Goal: Information Seeking & Learning: Check status

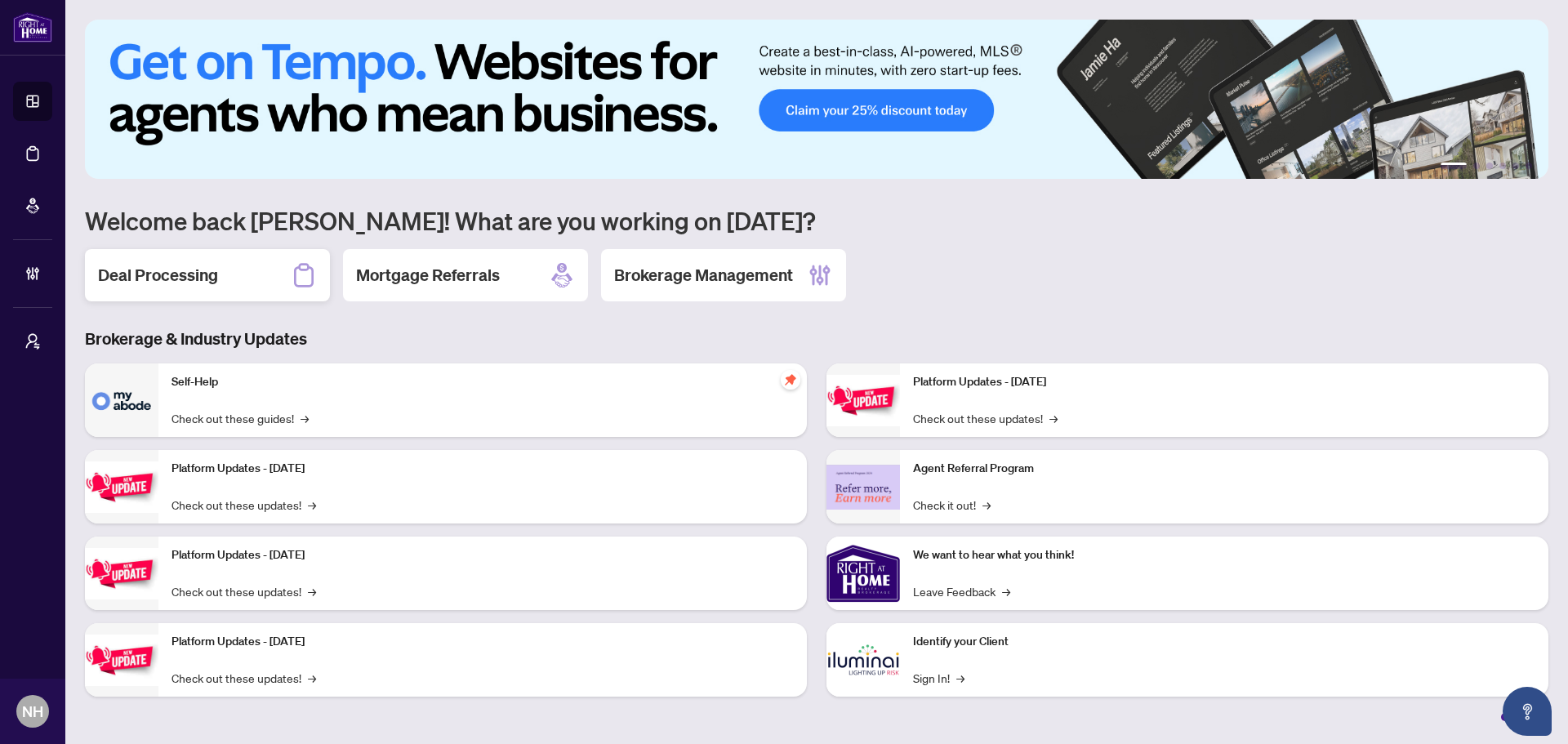
click at [184, 276] on h2 "Deal Processing" at bounding box center [158, 275] width 120 height 23
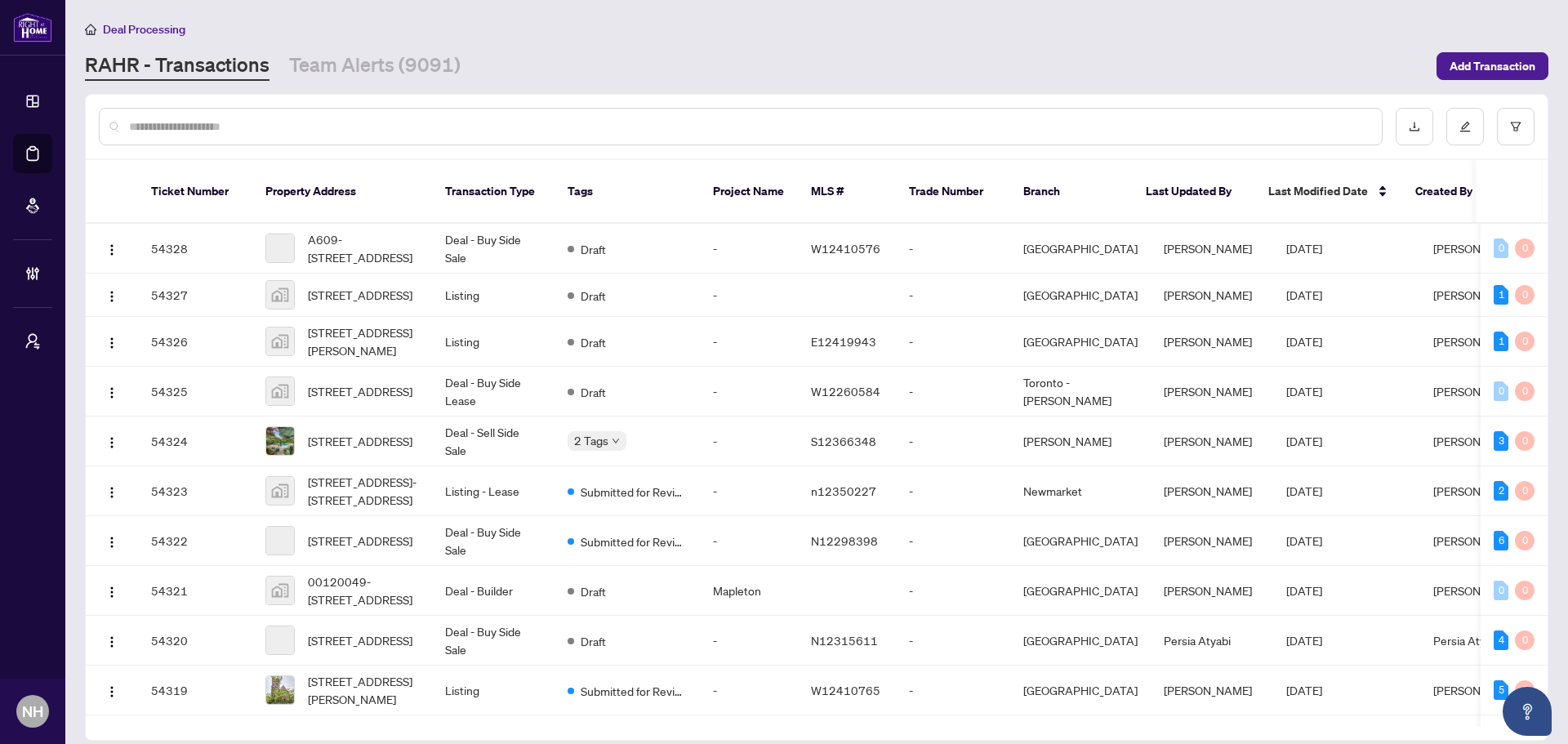
click at [252, 132] on input "text" at bounding box center [749, 126] width 1240 height 18
paste input "**********"
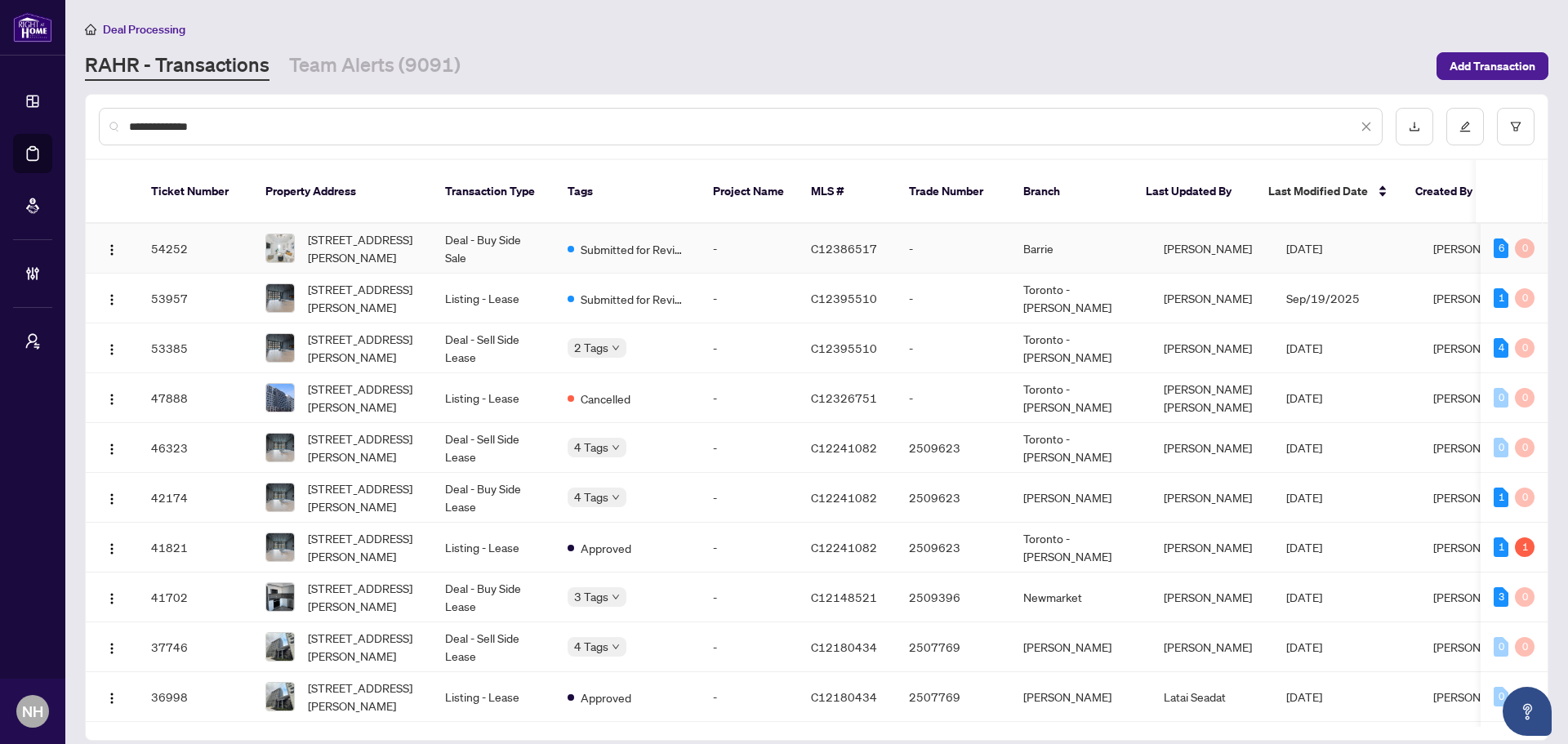
type input "**********"
click at [387, 241] on span "701-500 Wilson Ave, Toronto, Ontario M3H 0E5, Canada" at bounding box center [363, 248] width 111 height 36
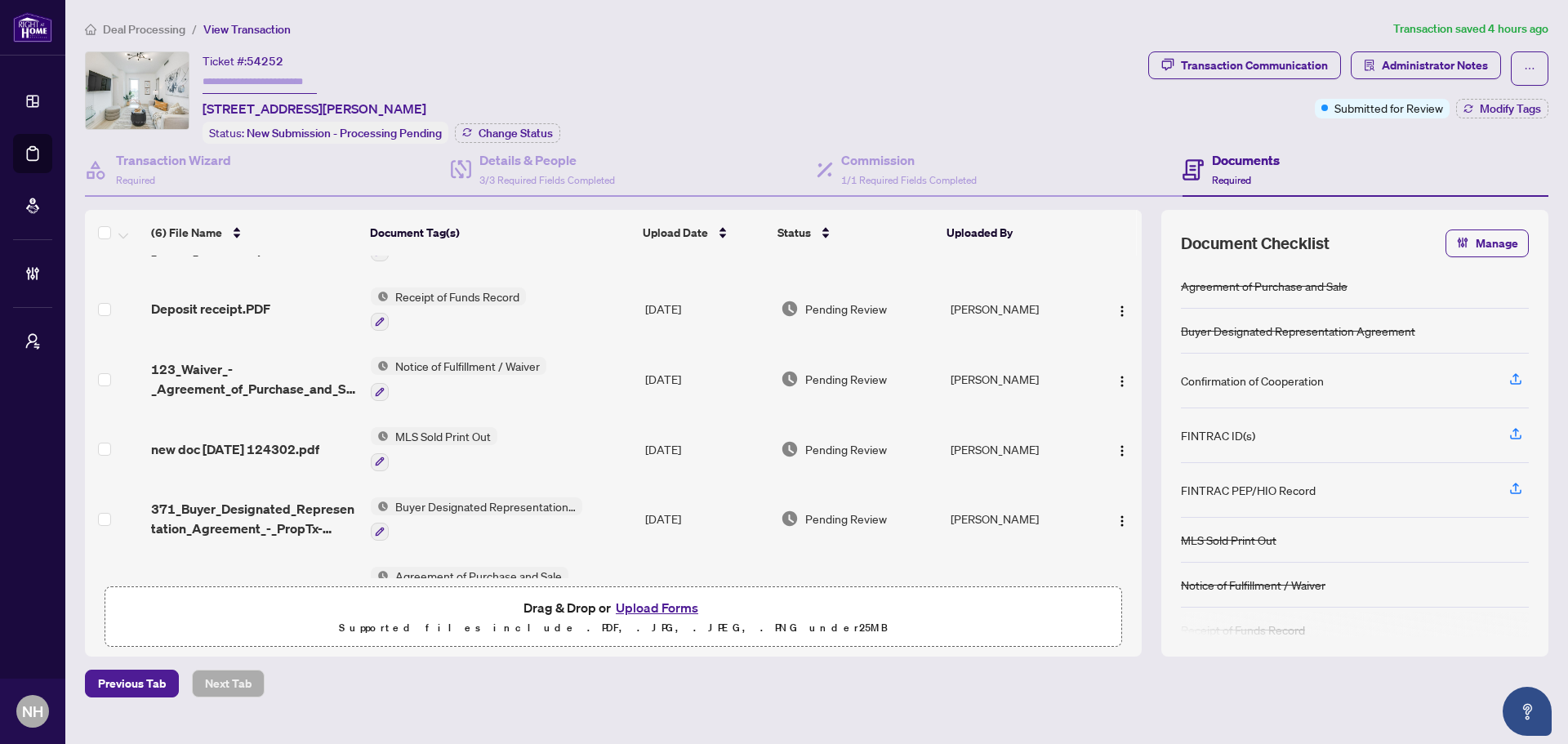
scroll to position [102, 0]
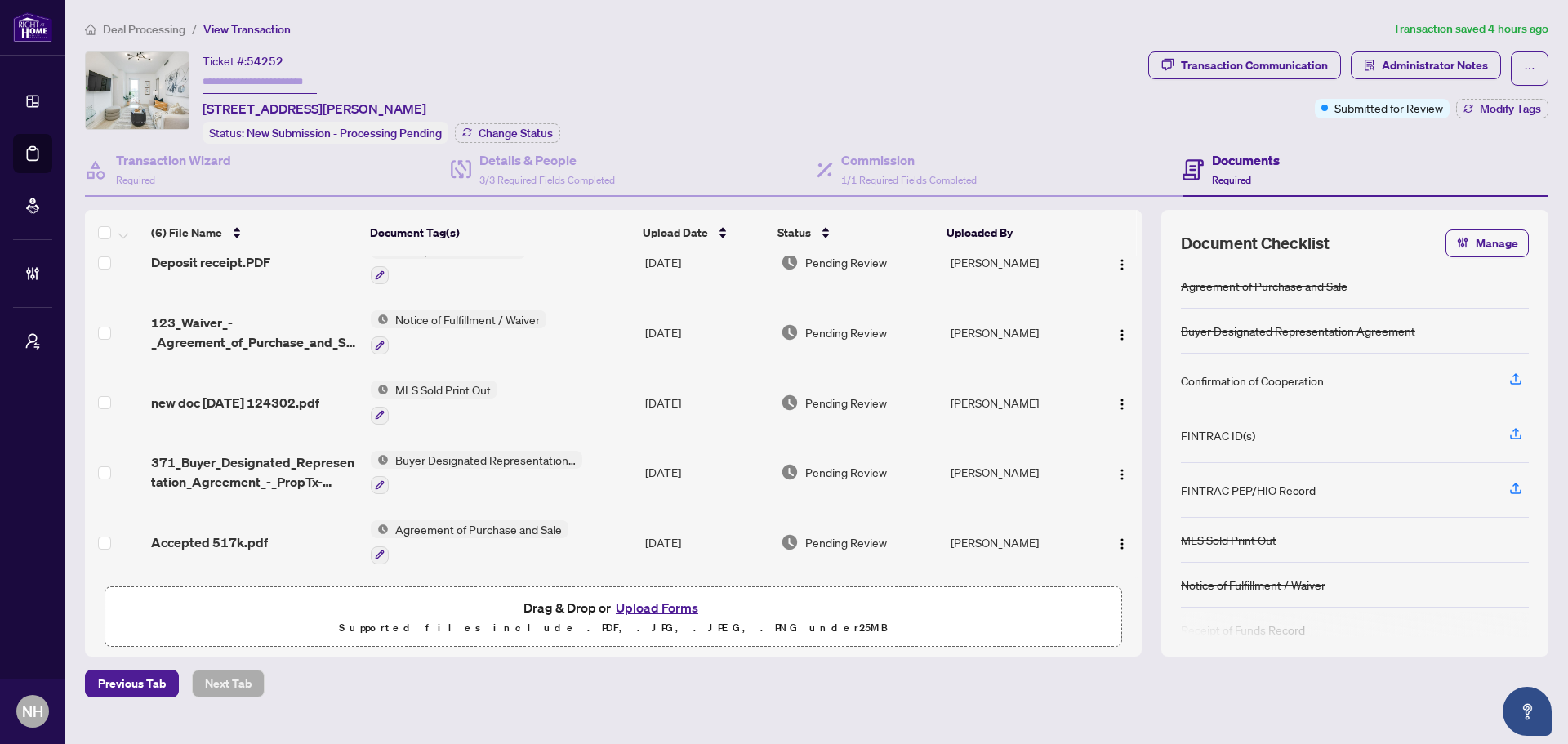
click at [184, 539] on span "Accepted 517k.pdf" at bounding box center [209, 542] width 117 height 19
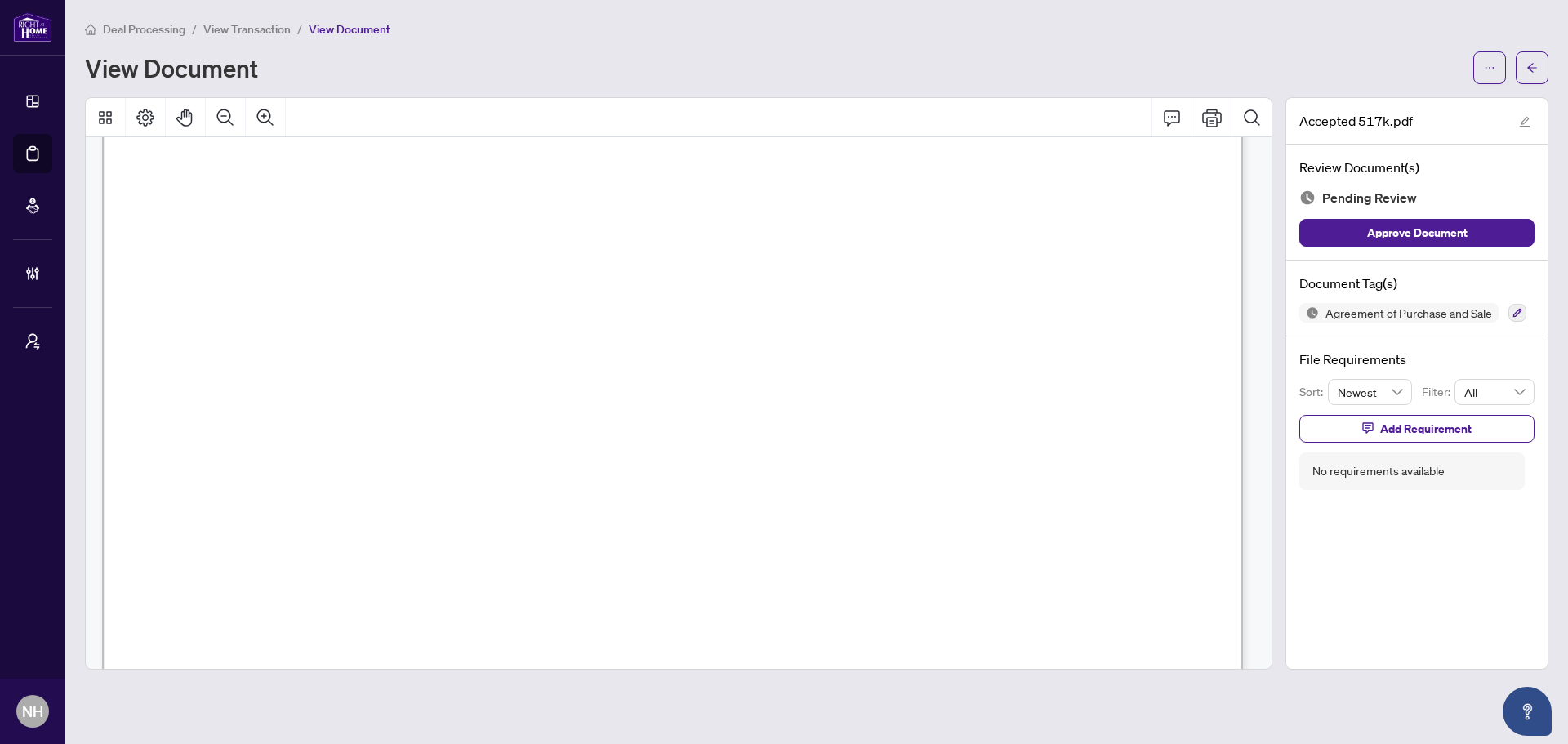
scroll to position [572, 0]
drag, startPoint x: 411, startPoint y: 509, endPoint x: 734, endPoint y: 516, distance: 323.1
click at [704, 504] on span "Century 21 Percy Fulton Ltd." at bounding box center [558, 512] width 290 height 17
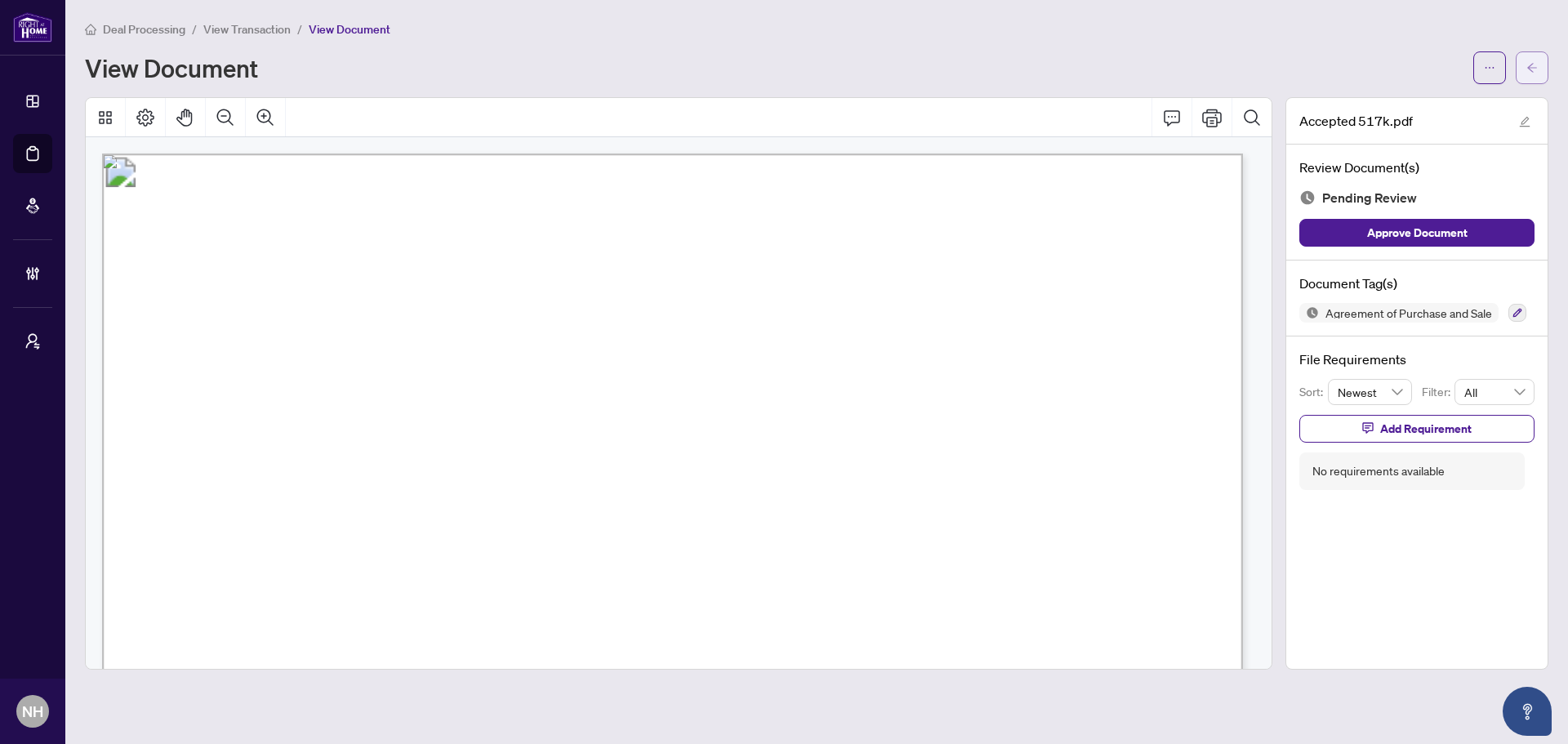
click at [1531, 69] on icon "arrow-left" at bounding box center [1532, 68] width 12 height 12
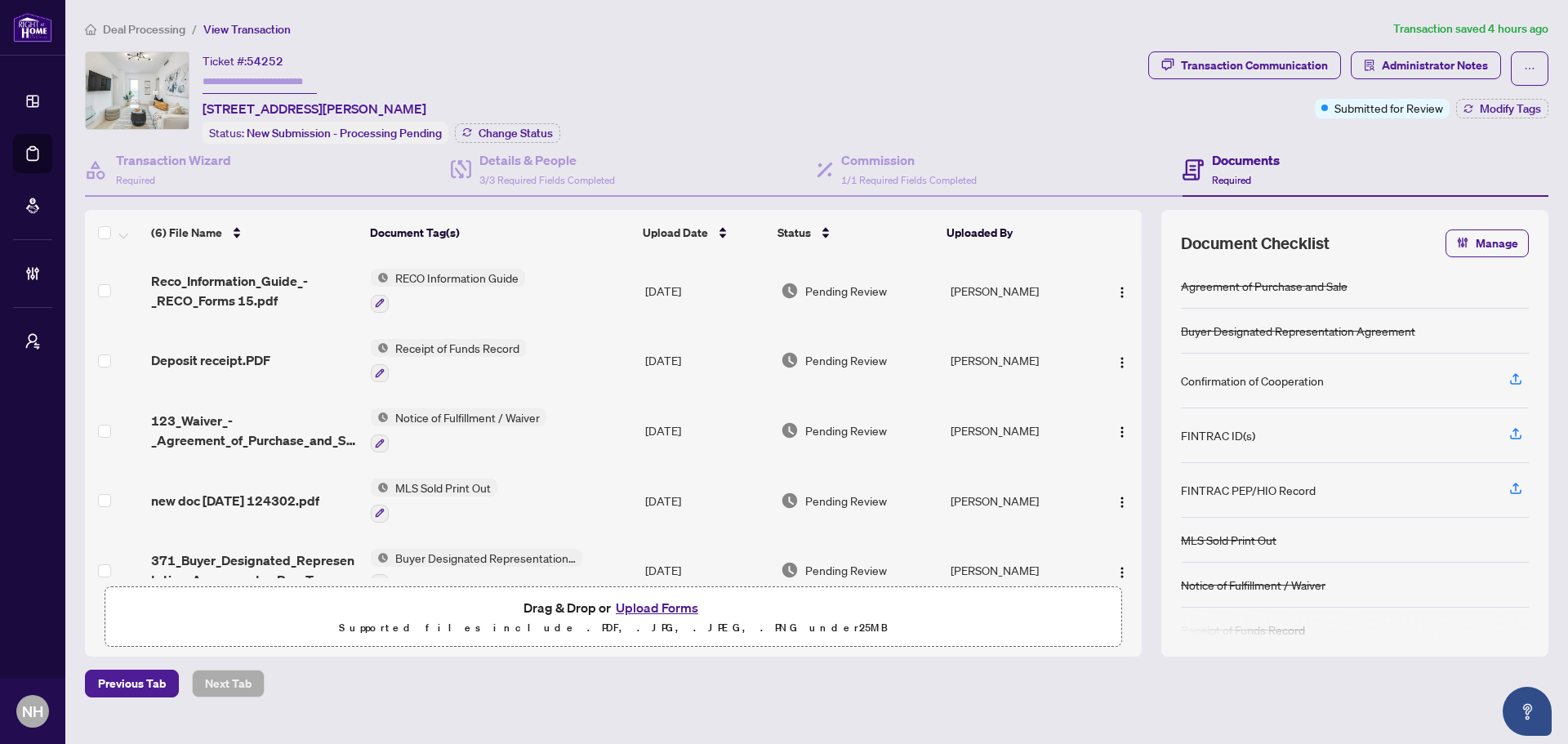
click at [153, 32] on span "Deal Processing" at bounding box center [143, 29] width 82 height 15
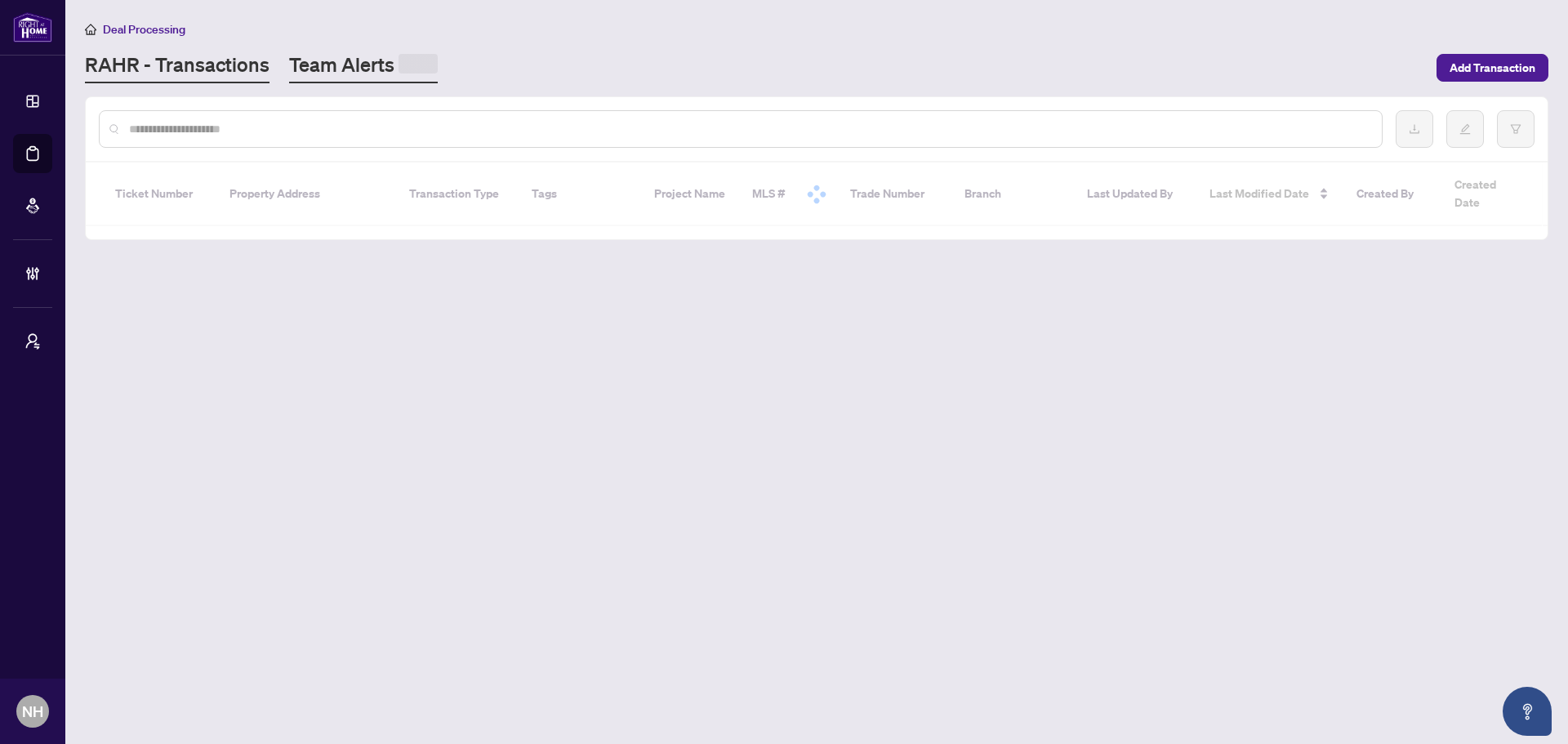
click at [358, 68] on link "Team Alerts" at bounding box center [362, 67] width 148 height 32
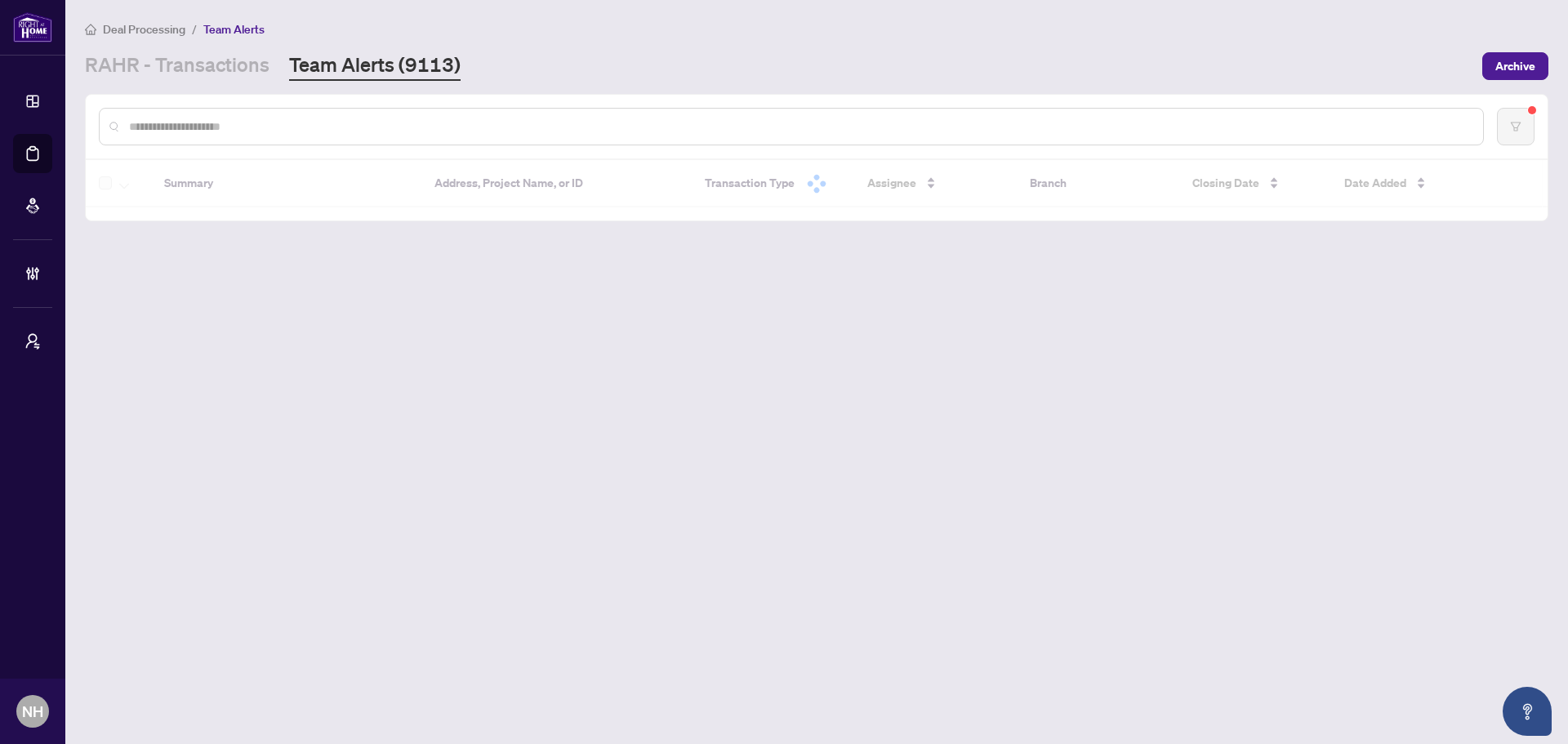
click at [388, 65] on link "Team Alerts (9113)" at bounding box center [374, 66] width 172 height 29
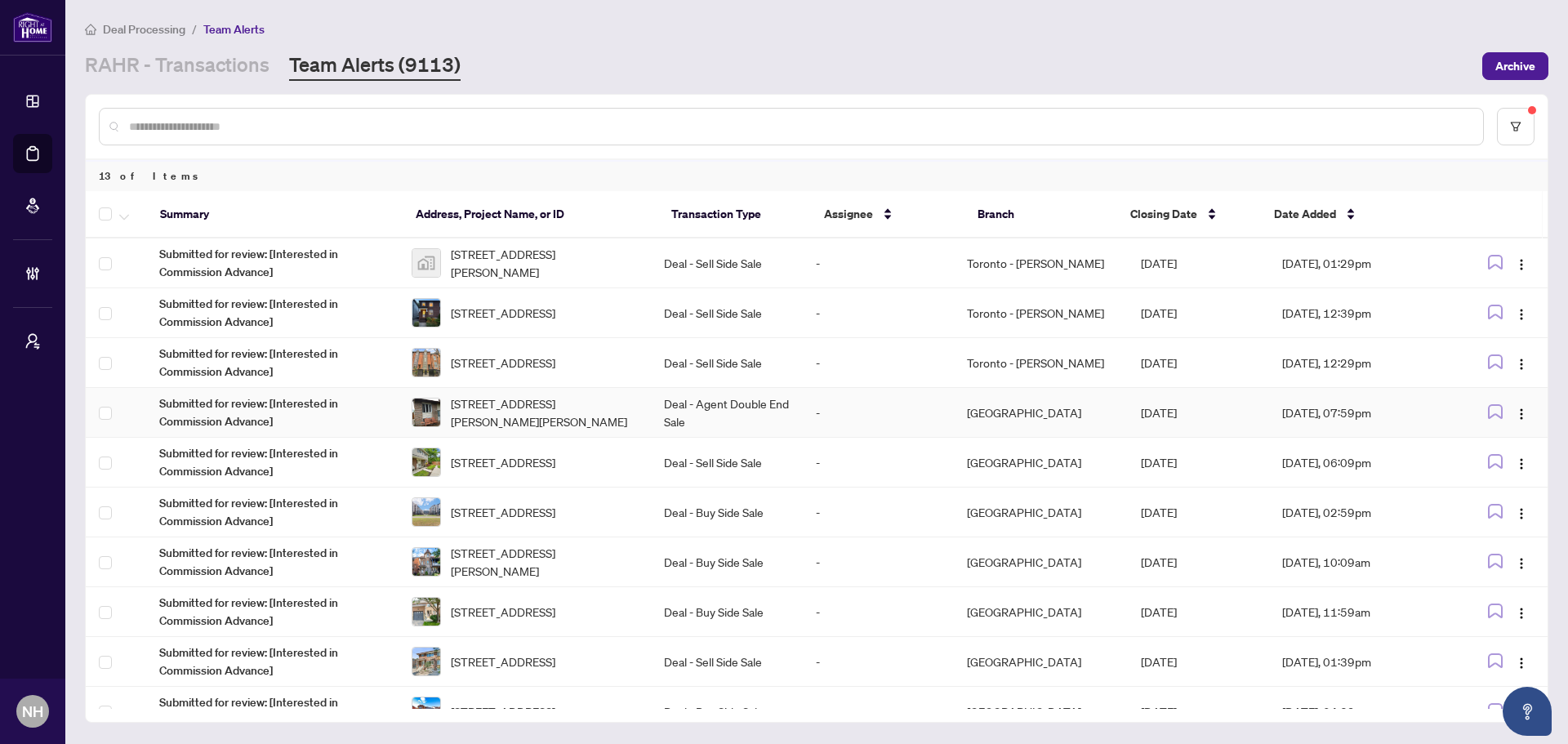
click at [676, 414] on td "Deal - Agent Double End Sale" at bounding box center [727, 412] width 151 height 49
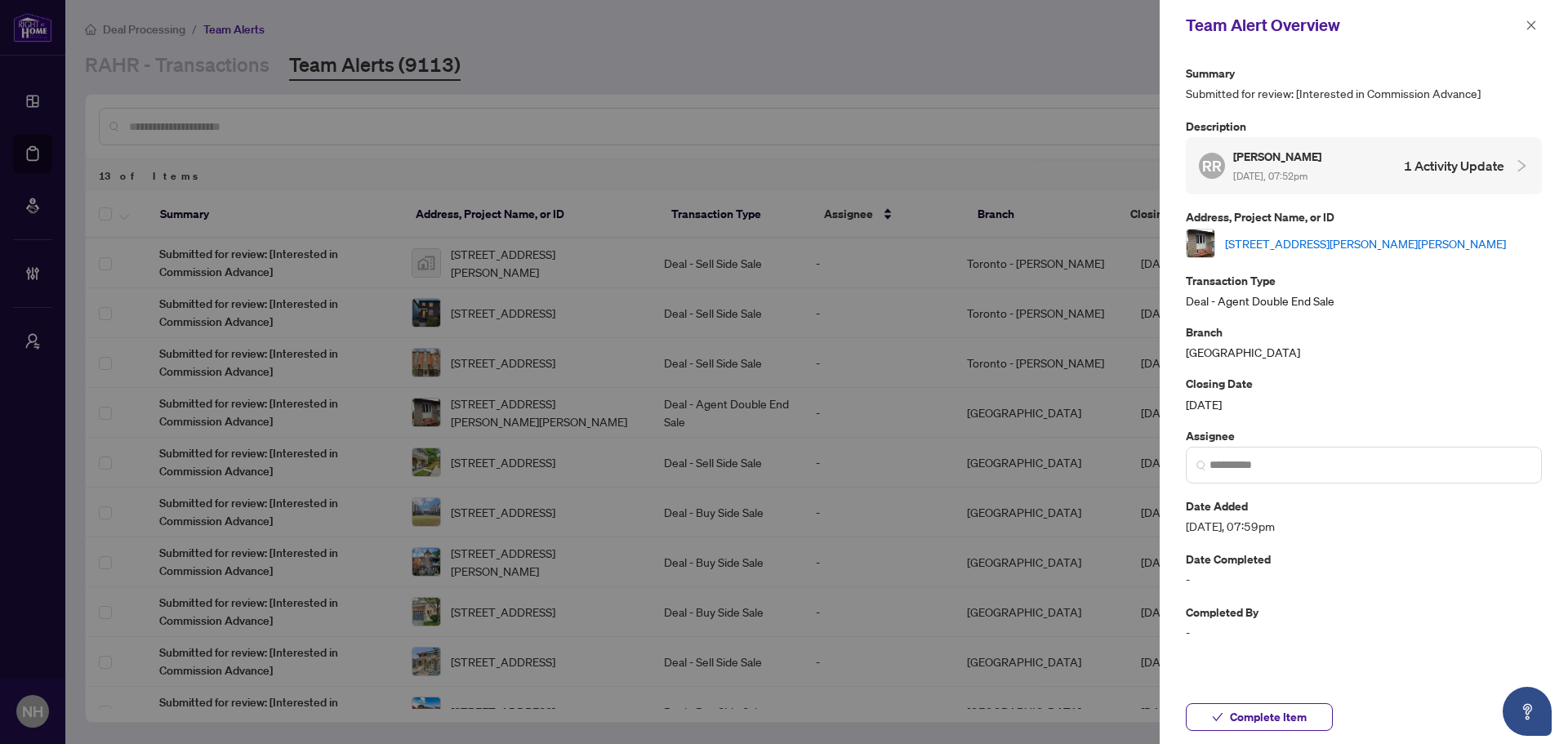
click at [1333, 241] on link "490 Dalrymple Dr, Clarence-Rockland, Ontario K4K 1G7, Canada" at bounding box center [1365, 243] width 281 height 18
click at [1536, 22] on icon "close" at bounding box center [1532, 25] width 12 height 12
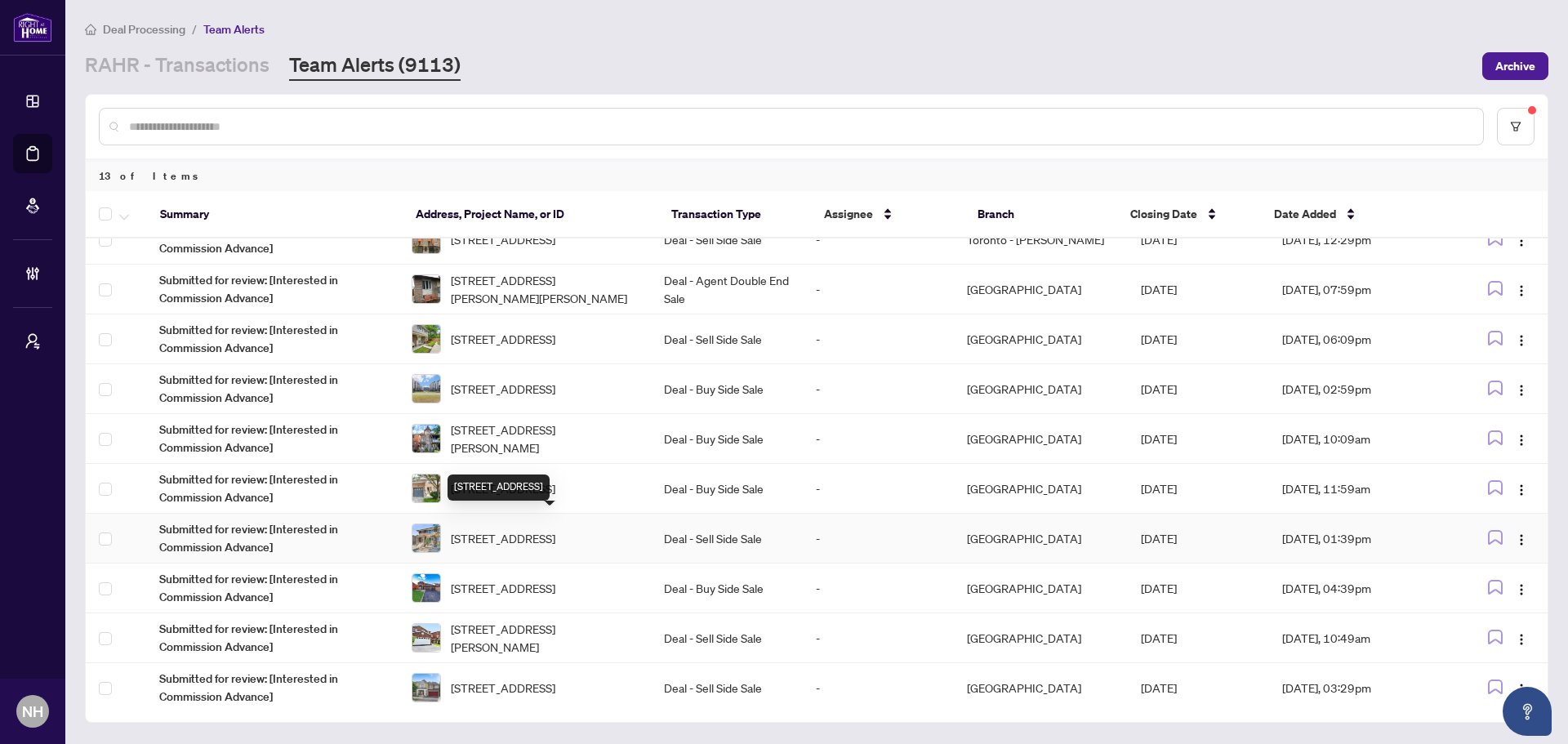
scroll to position [177, 0]
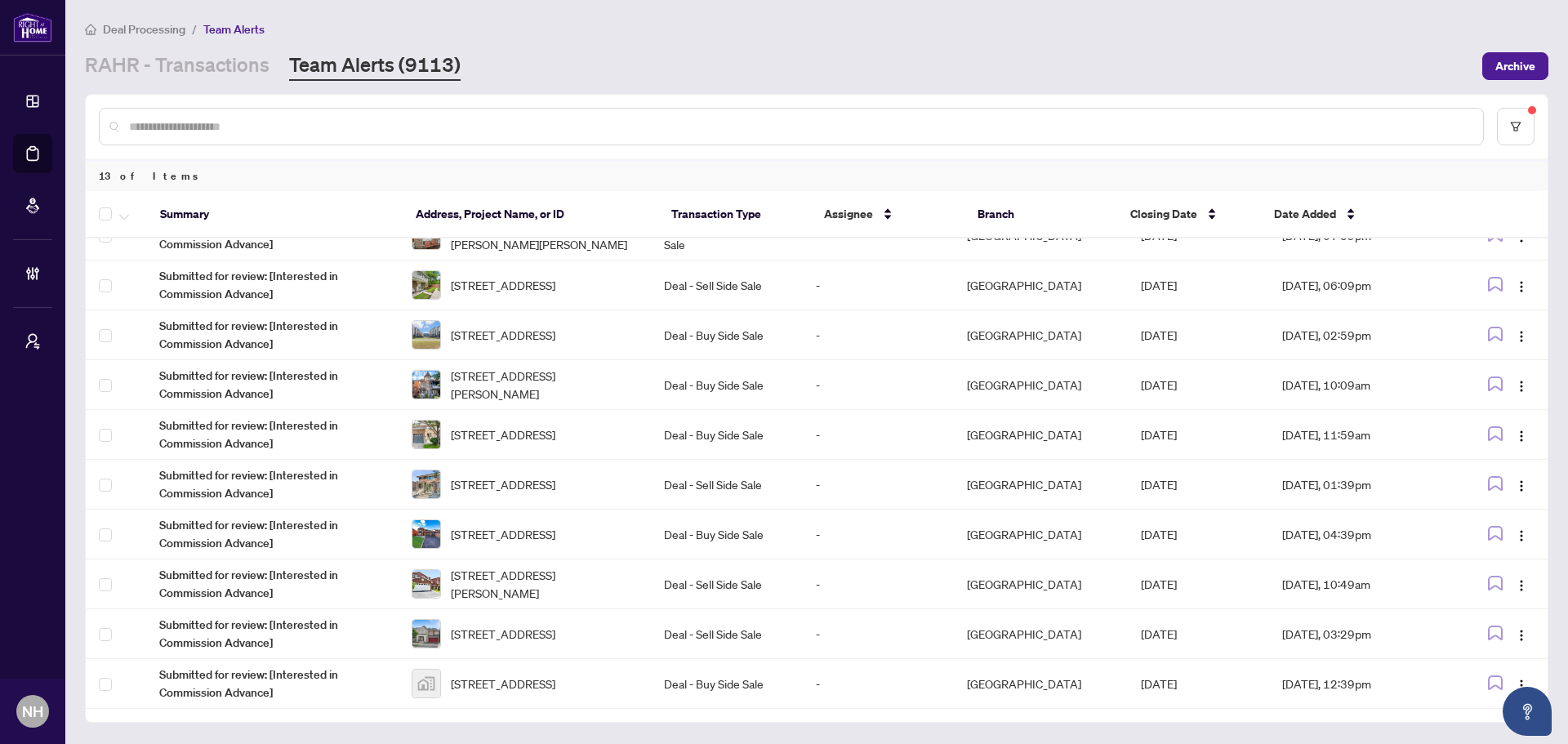
drag, startPoint x: 235, startPoint y: 70, endPoint x: 216, endPoint y: 82, distance: 22.5
click at [235, 70] on link "RAHR - Transactions" at bounding box center [177, 66] width 184 height 29
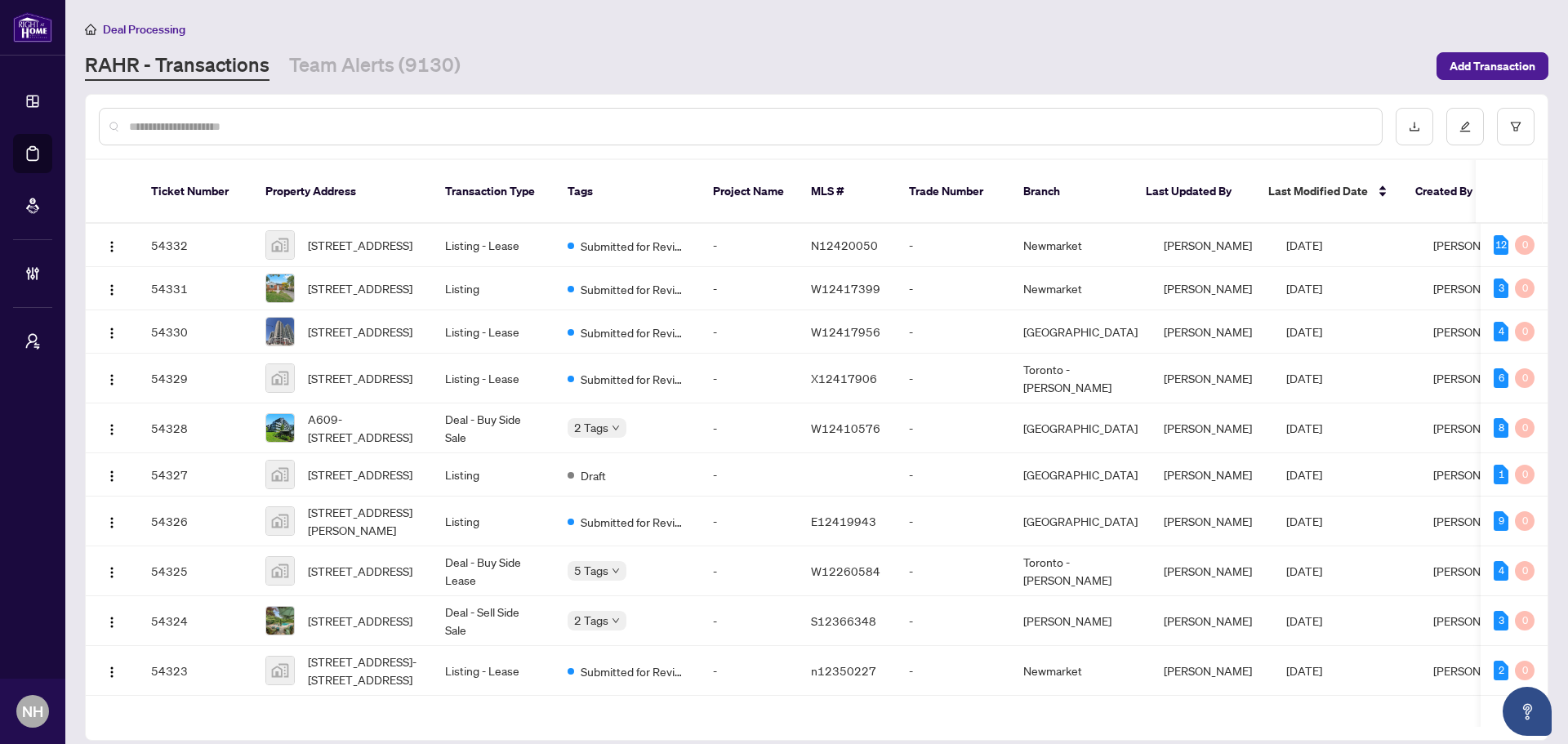
click at [343, 114] on div at bounding box center [740, 126] width 1284 height 38
click at [340, 125] on input "text" at bounding box center [749, 126] width 1240 height 18
paste input "**********"
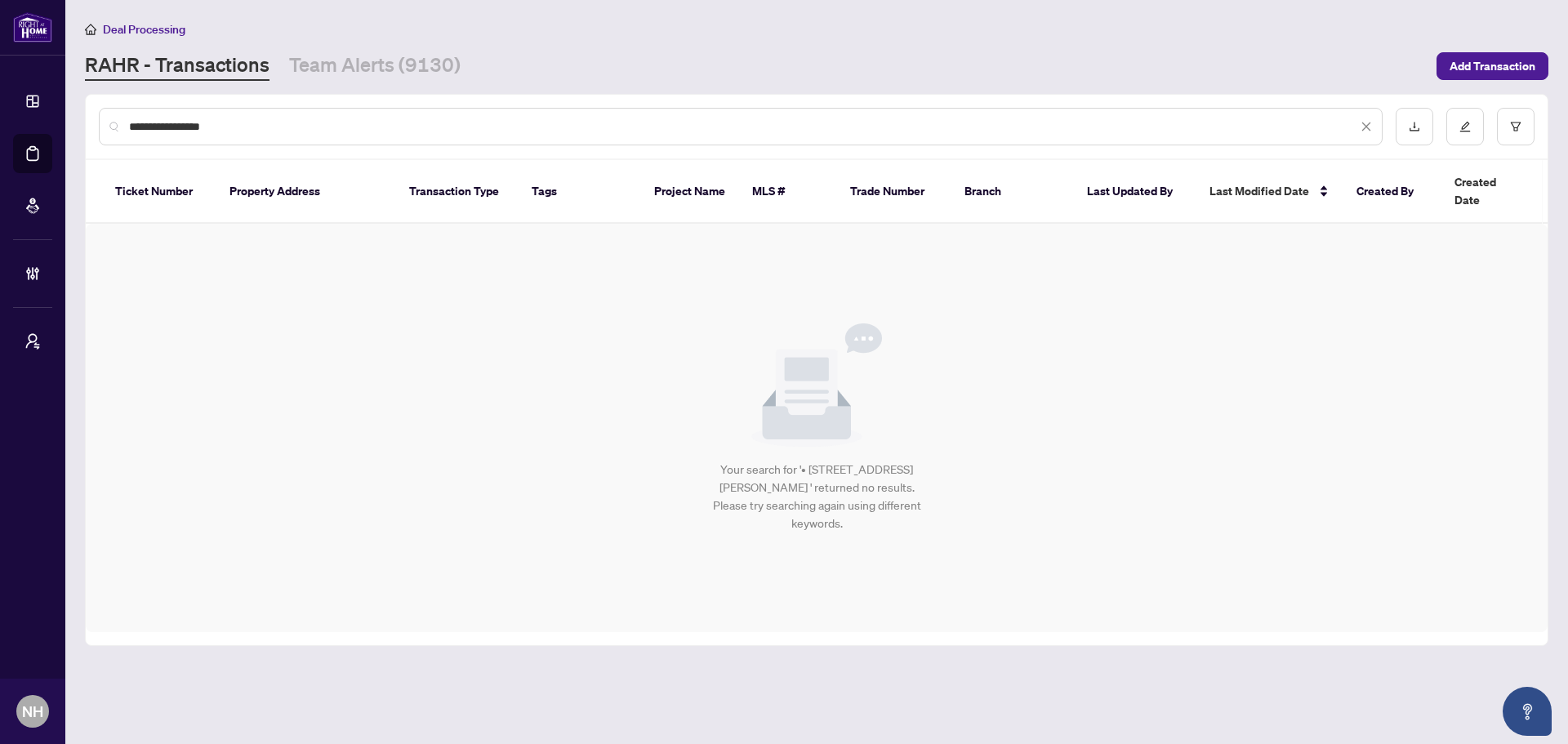
click at [148, 129] on input "**********" at bounding box center [743, 126] width 1229 height 18
click at [335, 106] on div "**********" at bounding box center [817, 127] width 1462 height 64
click at [220, 127] on input "**********" at bounding box center [743, 126] width 1229 height 18
click at [264, 111] on div "****" at bounding box center [740, 126] width 1284 height 38
click at [255, 125] on input "****" at bounding box center [743, 126] width 1229 height 18
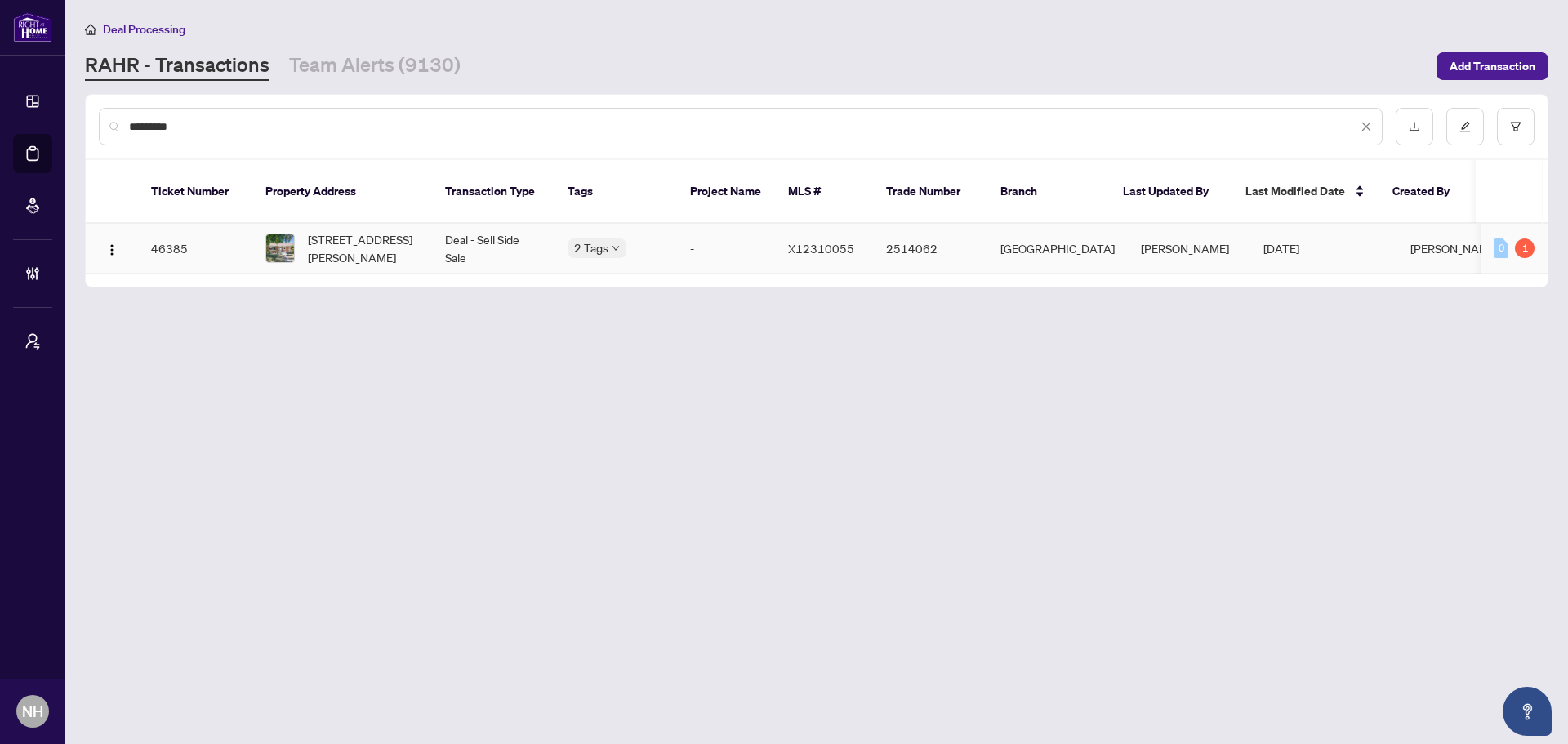
type input "********"
click at [339, 231] on span "303 KRUG St, Kitchener, Ontario N2H 2Y9, Canada" at bounding box center [363, 248] width 111 height 36
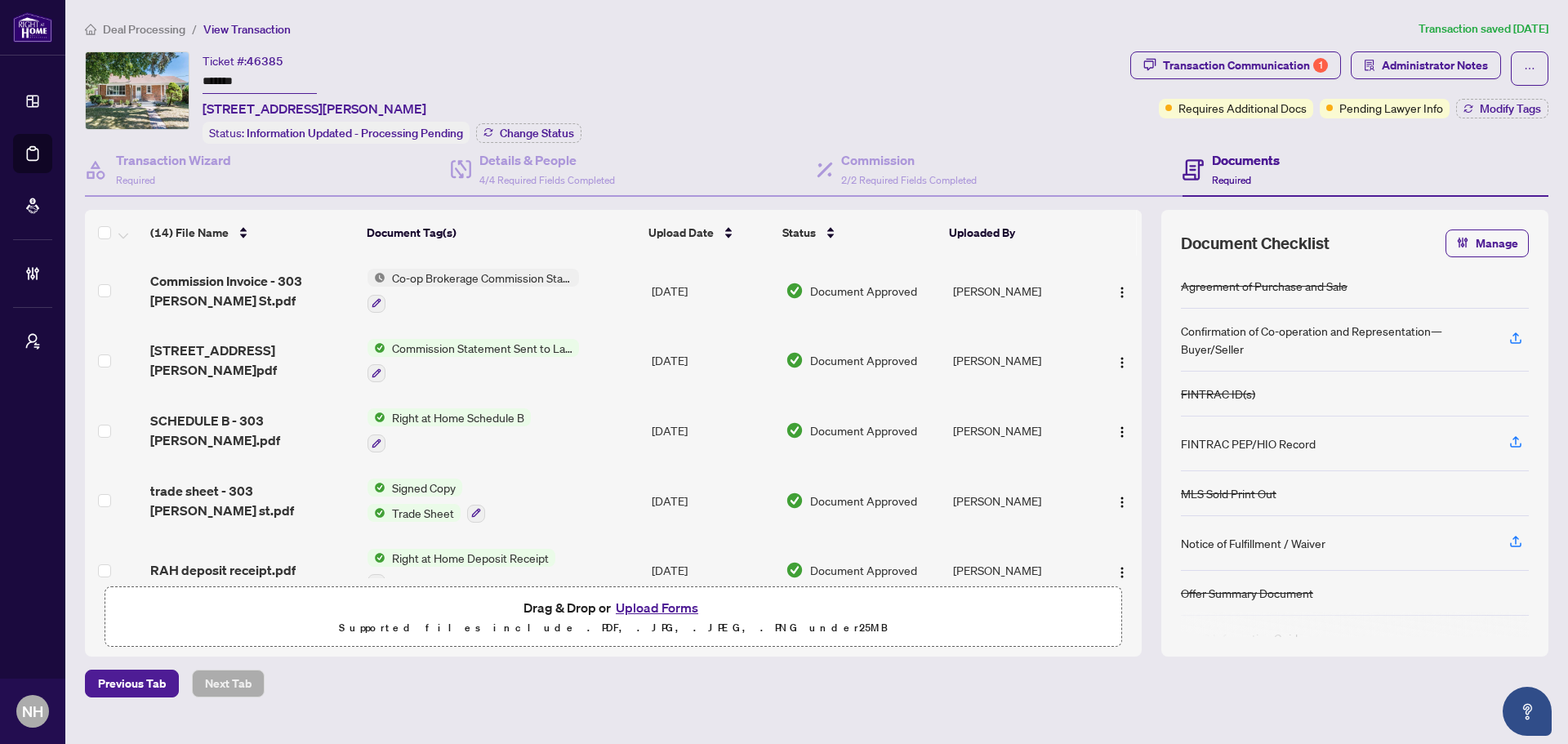
drag, startPoint x: 255, startPoint y: 81, endPoint x: 204, endPoint y: 78, distance: 51.1
click at [204, 78] on input "*******" at bounding box center [260, 81] width 114 height 23
click at [1238, 60] on div "Transaction Communication 1" at bounding box center [1245, 65] width 165 height 26
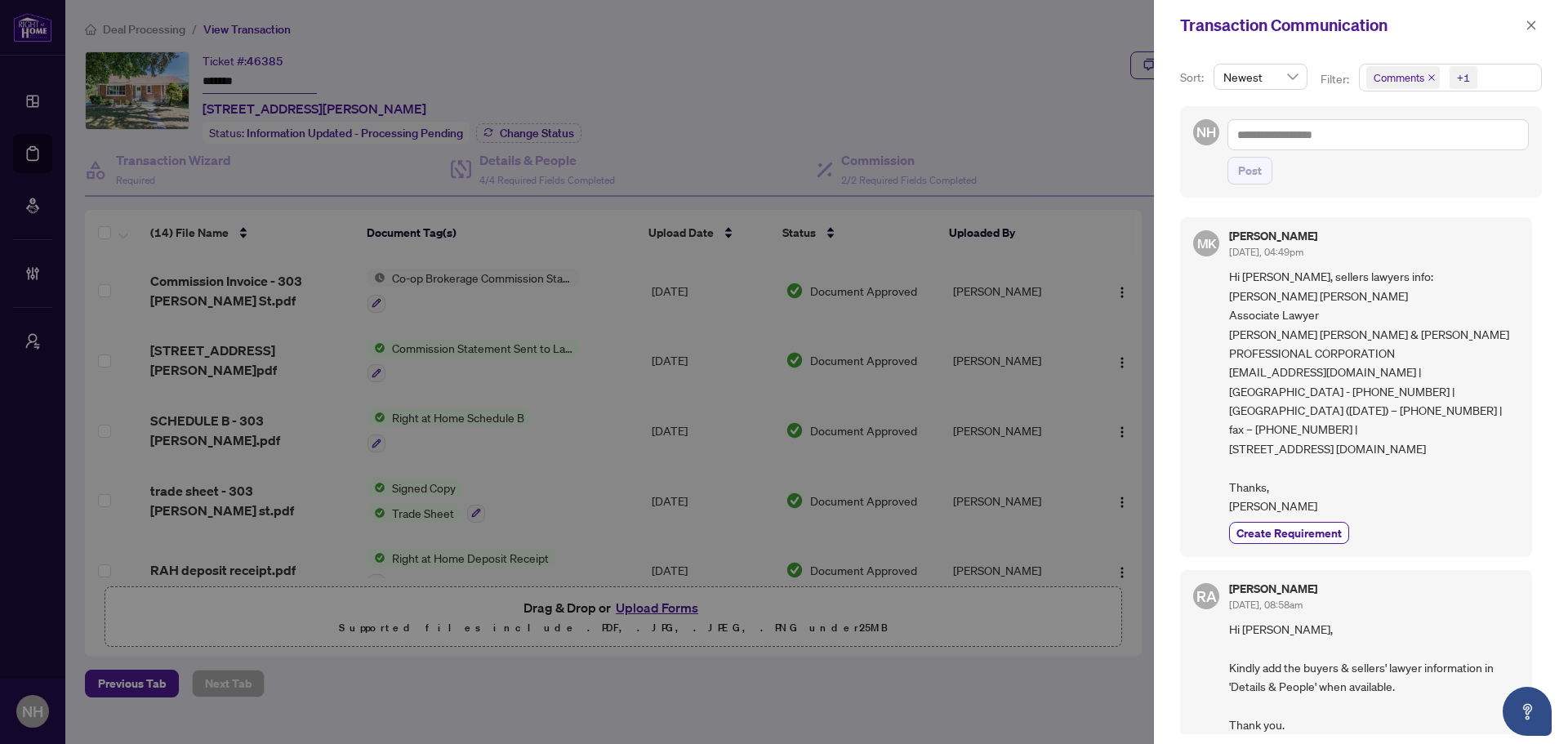
click at [1427, 78] on icon "close" at bounding box center [1431, 78] width 8 height 8
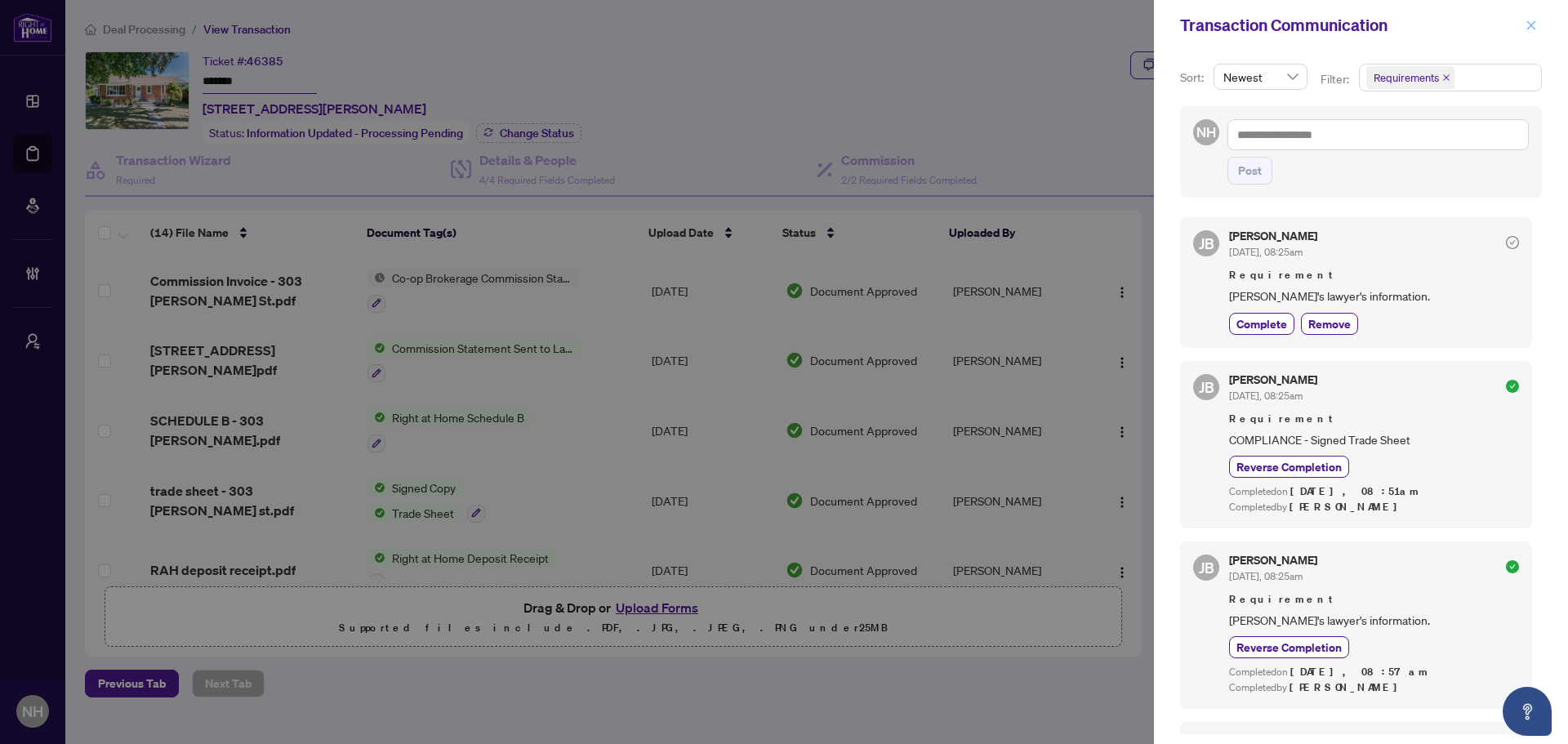
click at [1533, 23] on icon "close" at bounding box center [1531, 24] width 9 height 9
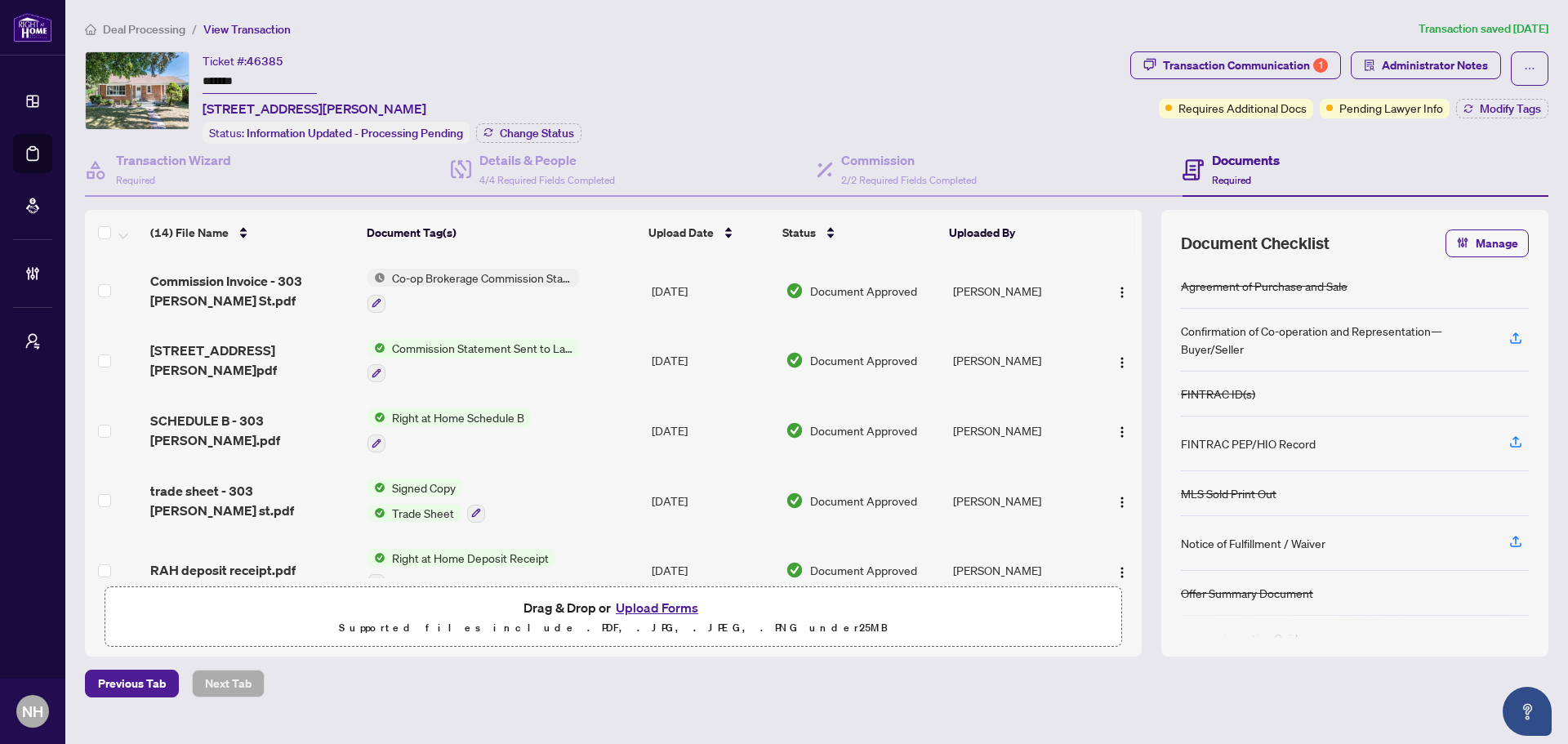
click at [1307, 171] on div "Documents Required" at bounding box center [1366, 170] width 366 height 53
click at [955, 170] on div "Commission 2/2 Required Fields Completed" at bounding box center [909, 170] width 136 height 39
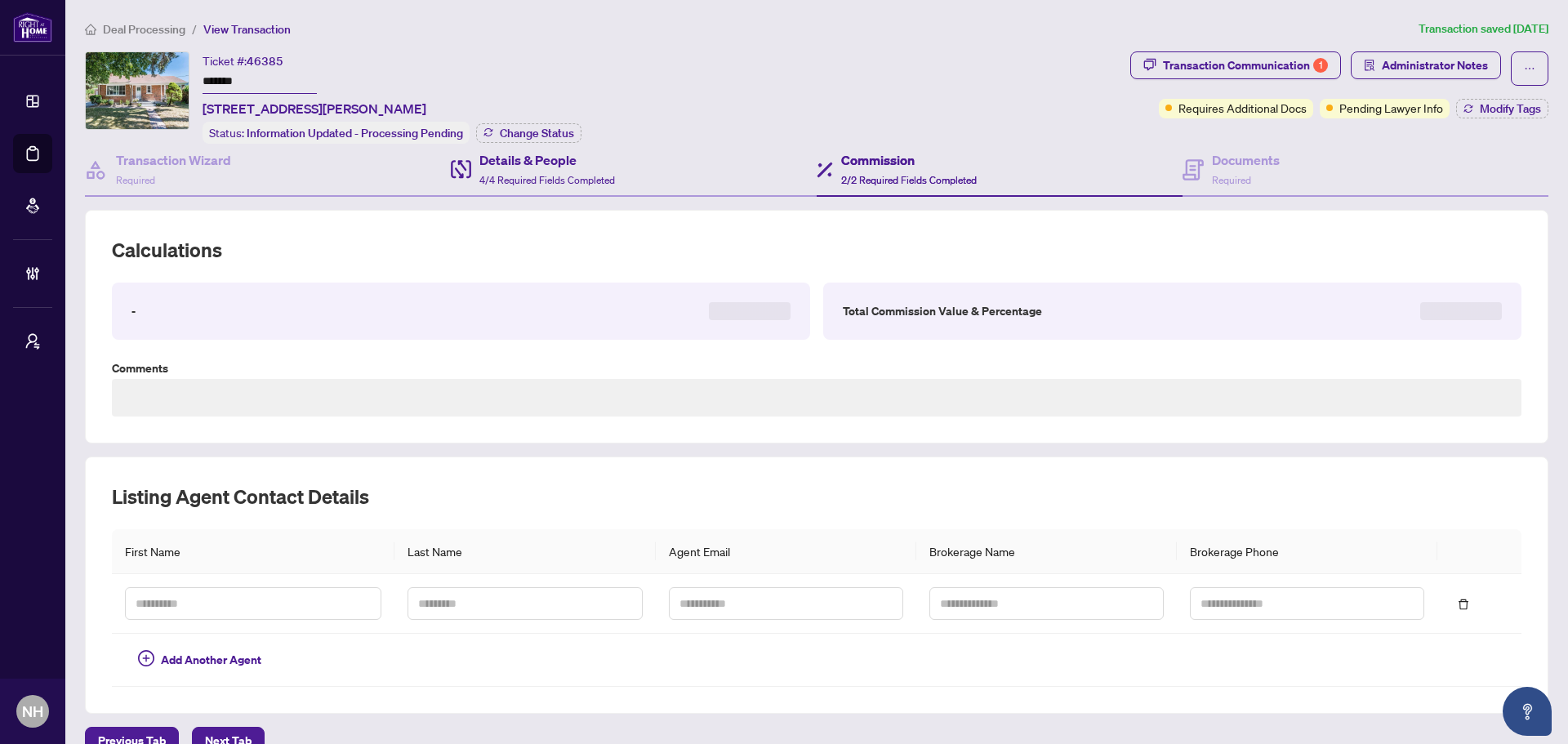
click at [676, 165] on div "Details & People 4/4 Required Fields Completed" at bounding box center [634, 170] width 366 height 53
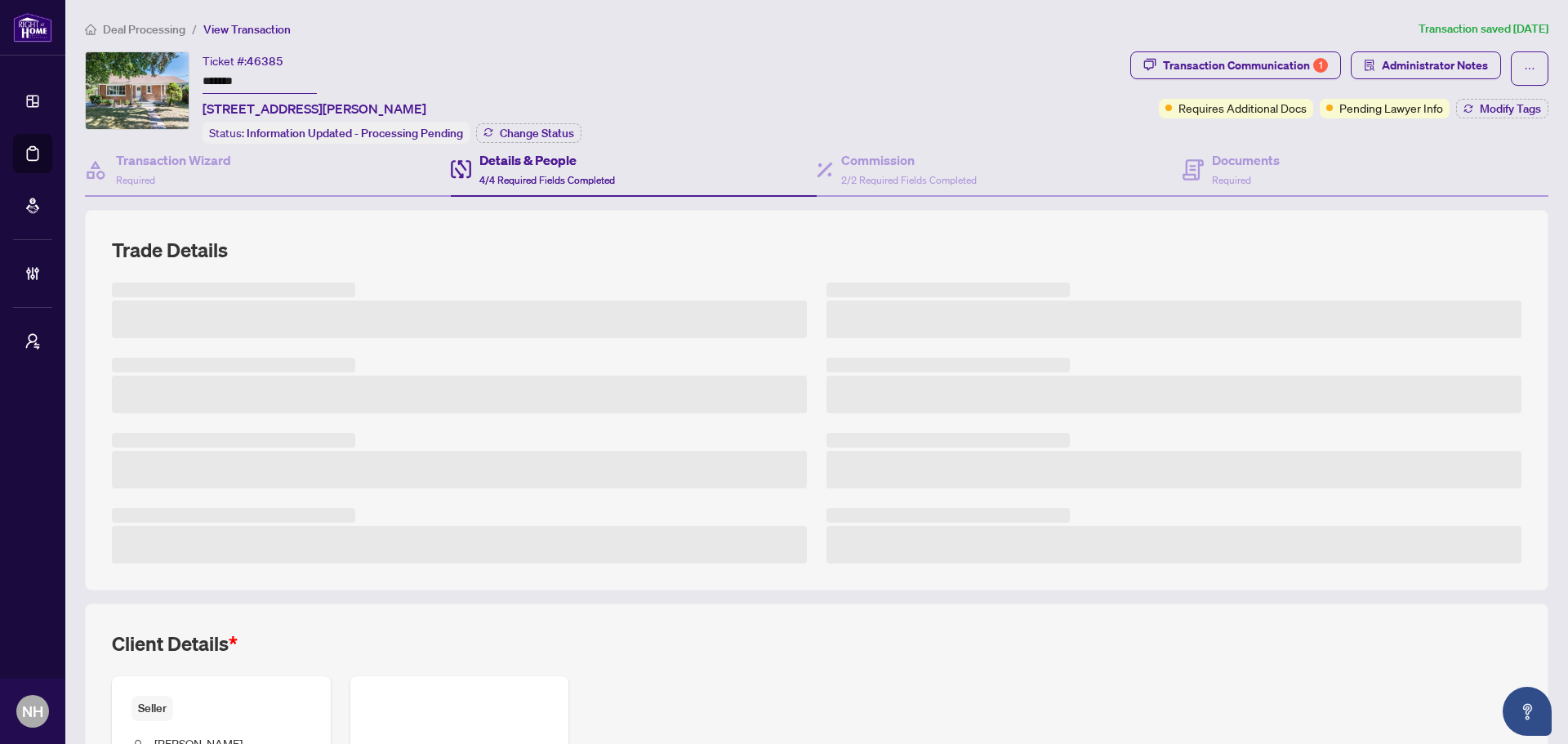
click at [510, 165] on h4 "Details & People" at bounding box center [548, 160] width 136 height 19
click at [198, 164] on h4 "Transaction Wizard" at bounding box center [173, 160] width 115 height 19
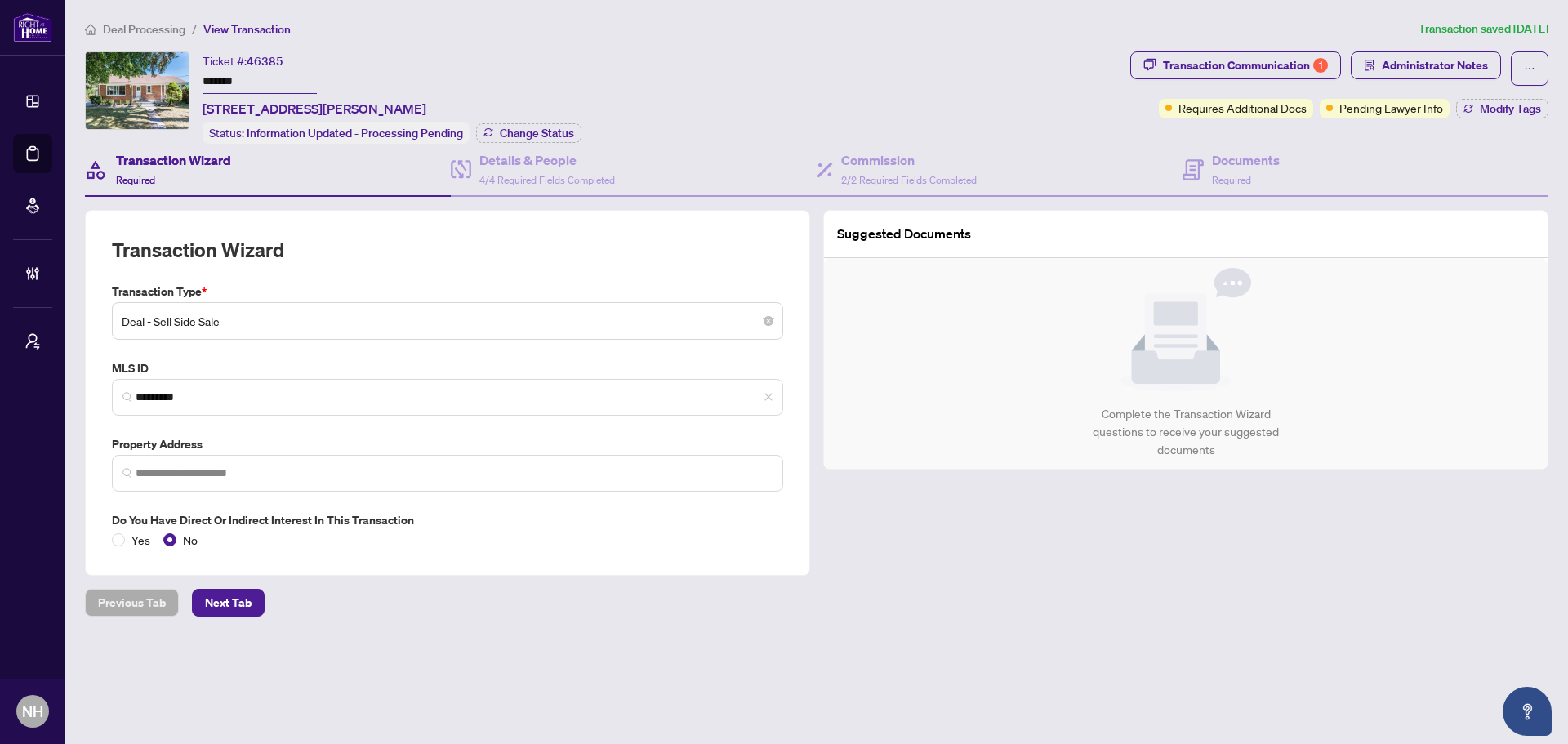
type input "**********"
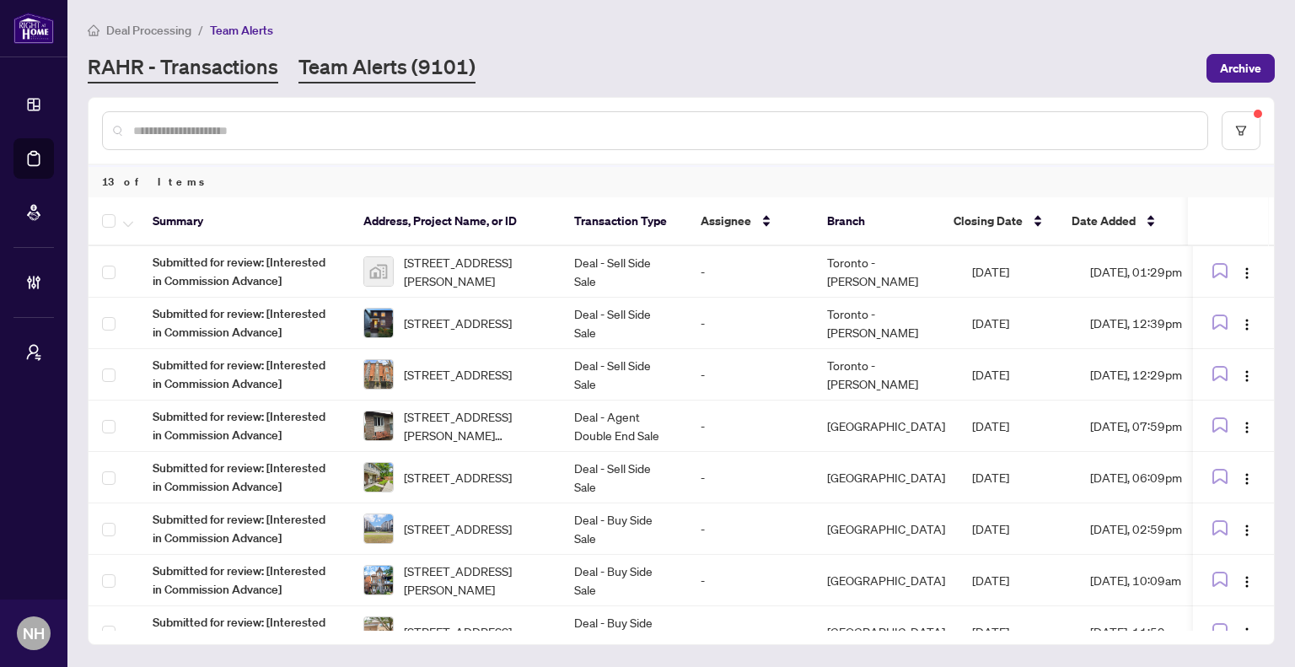
click at [160, 63] on link "RAHR - Transactions" at bounding box center [183, 68] width 190 height 30
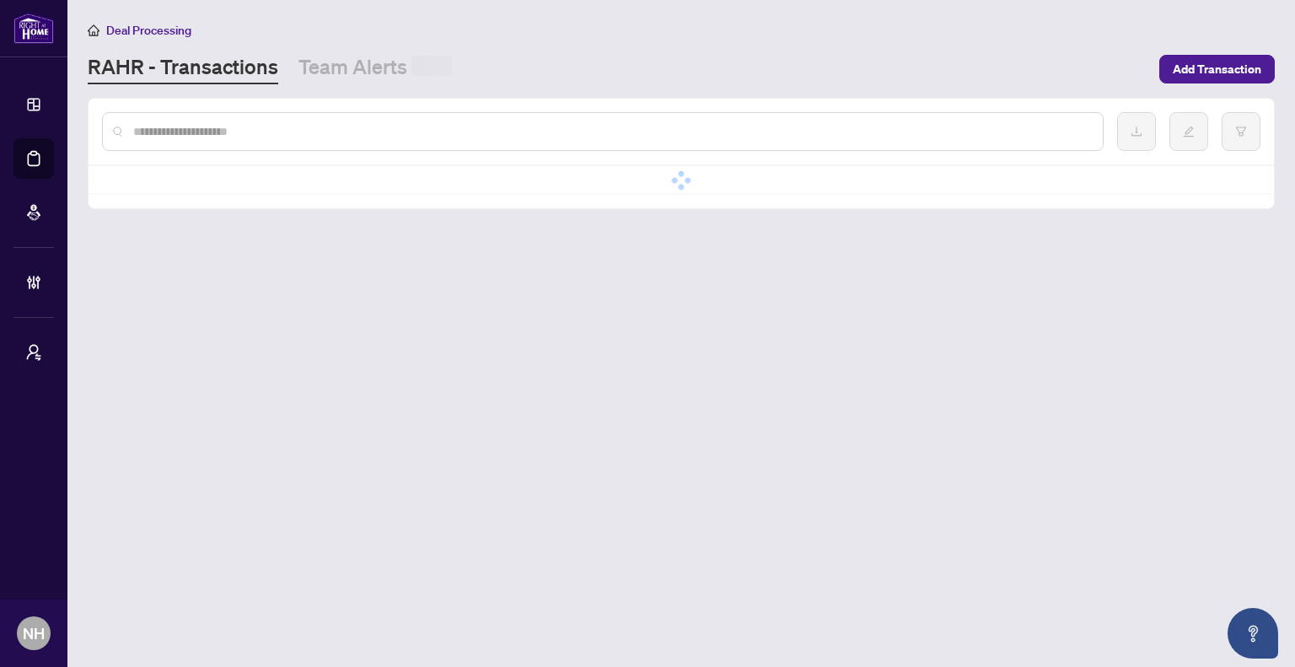
click at [309, 127] on input "text" at bounding box center [611, 131] width 956 height 19
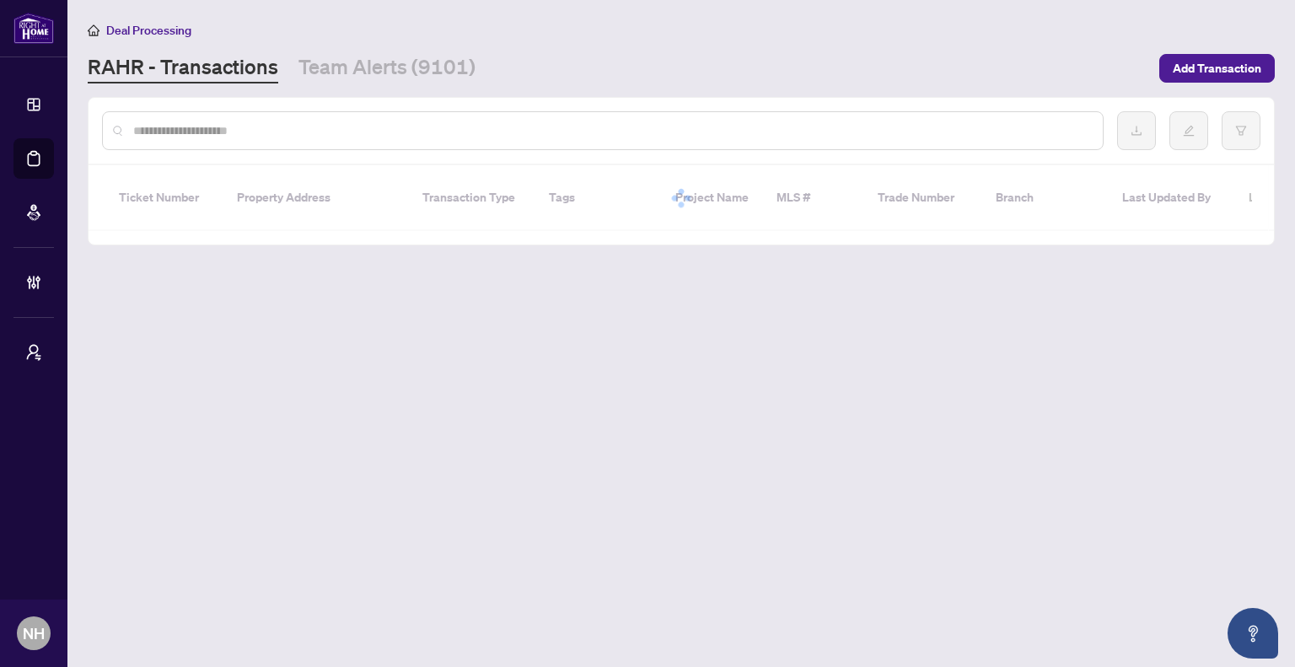
paste input "**********"
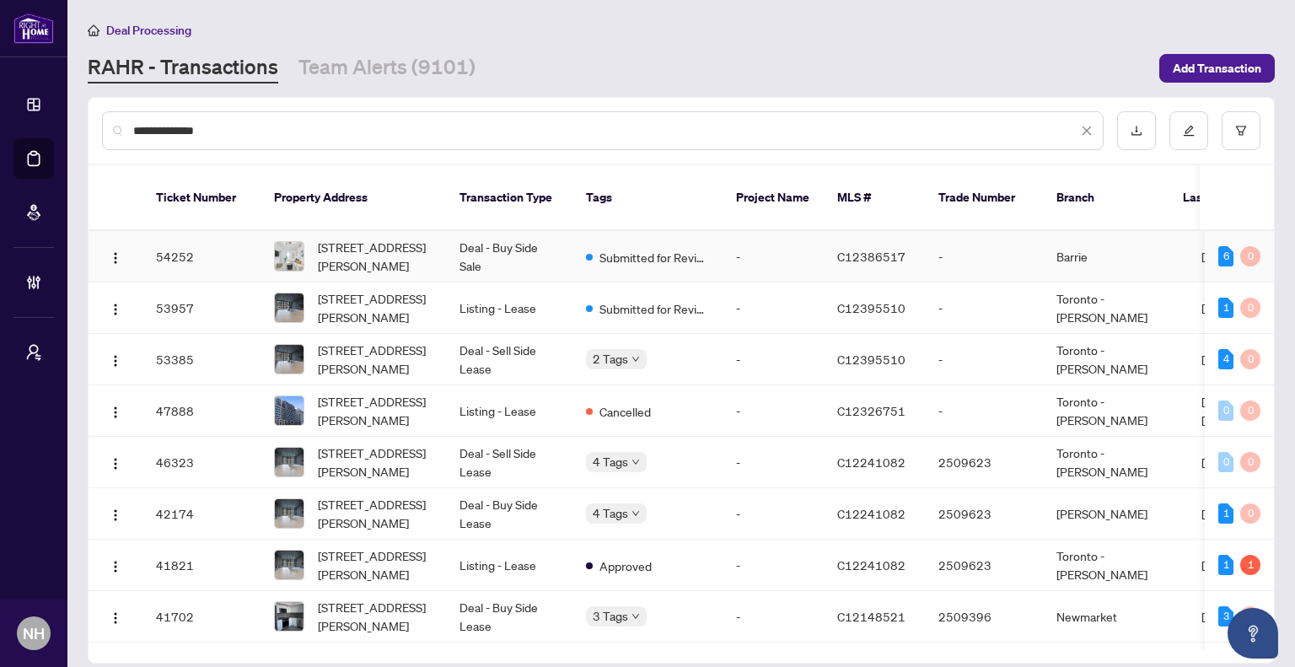
type input "**********"
click at [351, 238] on span "[STREET_ADDRESS][PERSON_NAME]" at bounding box center [375, 256] width 115 height 37
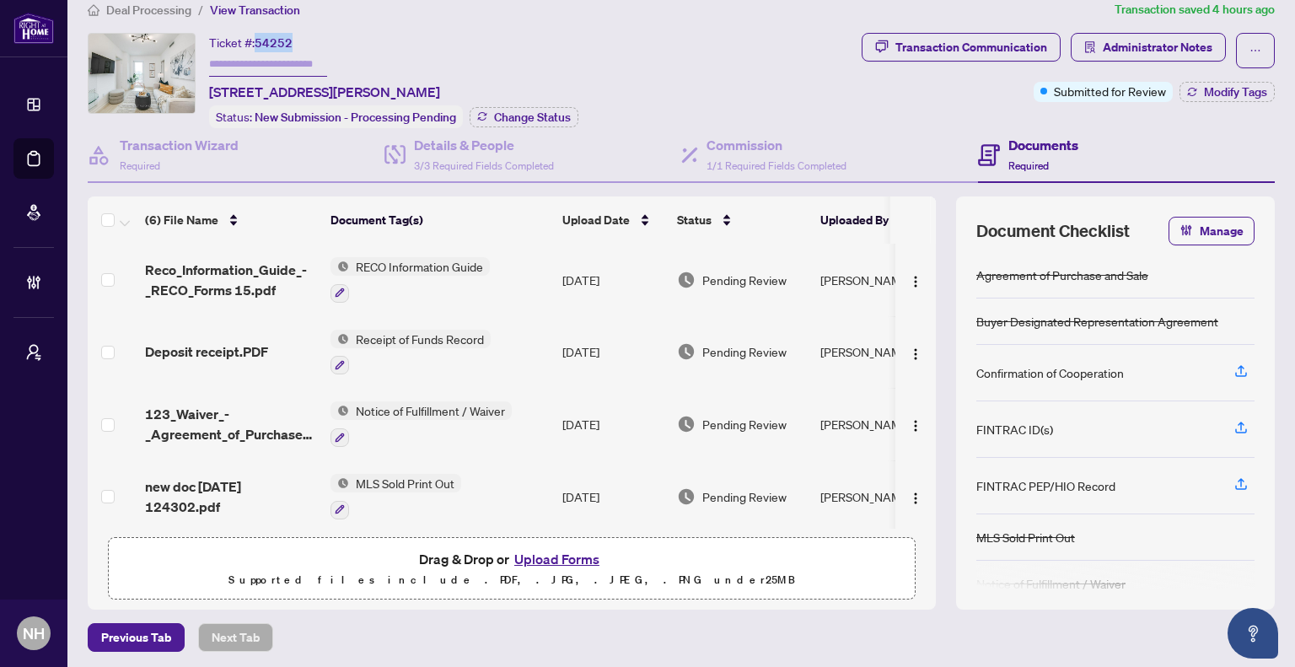
drag, startPoint x: 294, startPoint y: 43, endPoint x: 260, endPoint y: 43, distance: 34.6
click at [260, 43] on div "Ticket #: 54252 701-500 Wilson Ave, Toronto, Ontario M3H 0E5, Canada" at bounding box center [324, 67] width 231 height 69
copy span "54252"
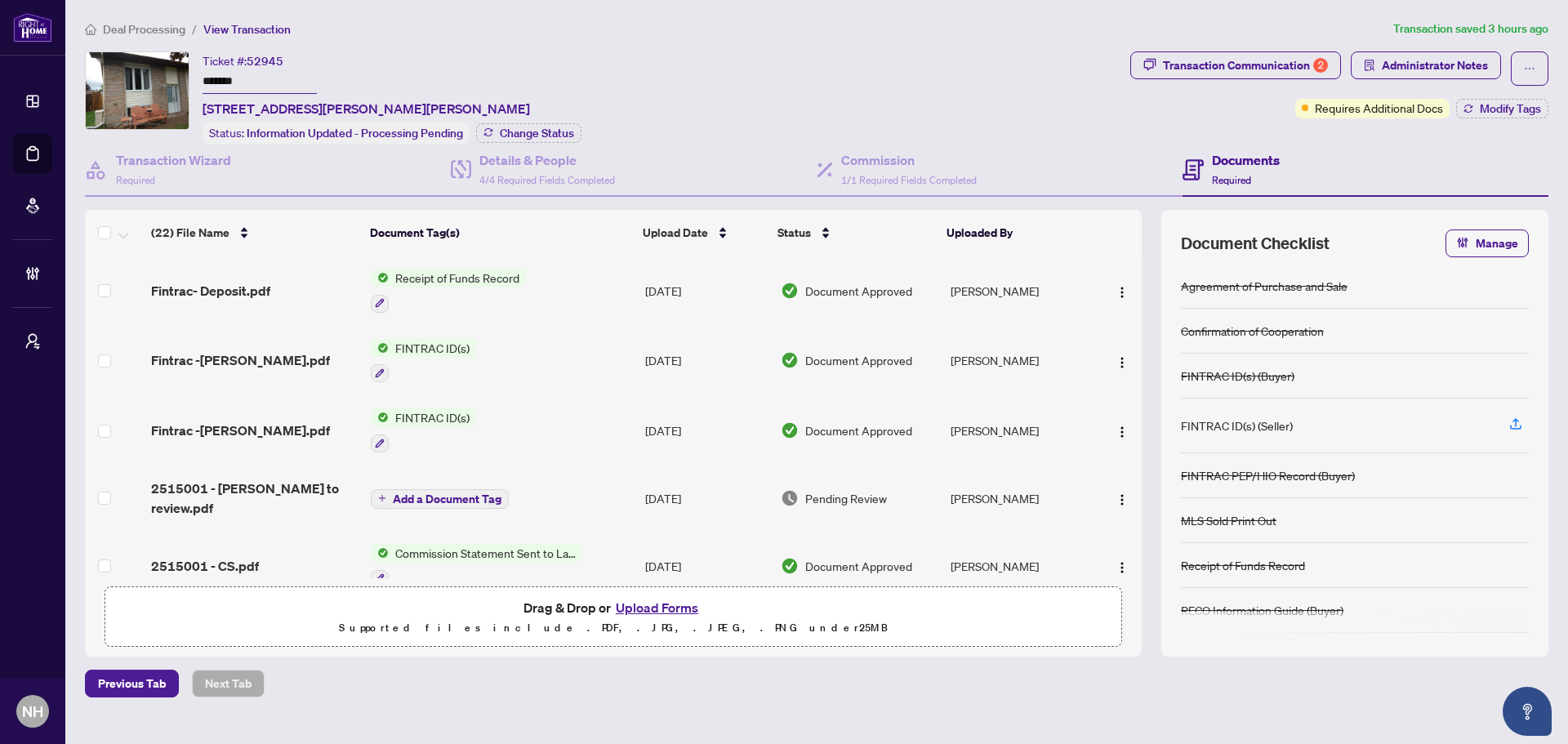
drag, startPoint x: 244, startPoint y: 85, endPoint x: 199, endPoint y: 78, distance: 45.5
click at [199, 78] on div "Ticket #: 52945 ******* 490 Dalrymple Dr, Clarence-Rockland, Ontario K4K 1G7, C…" at bounding box center [605, 97] width 1039 height 92
click at [1242, 75] on div "Transaction Communication 2" at bounding box center [1245, 65] width 165 height 26
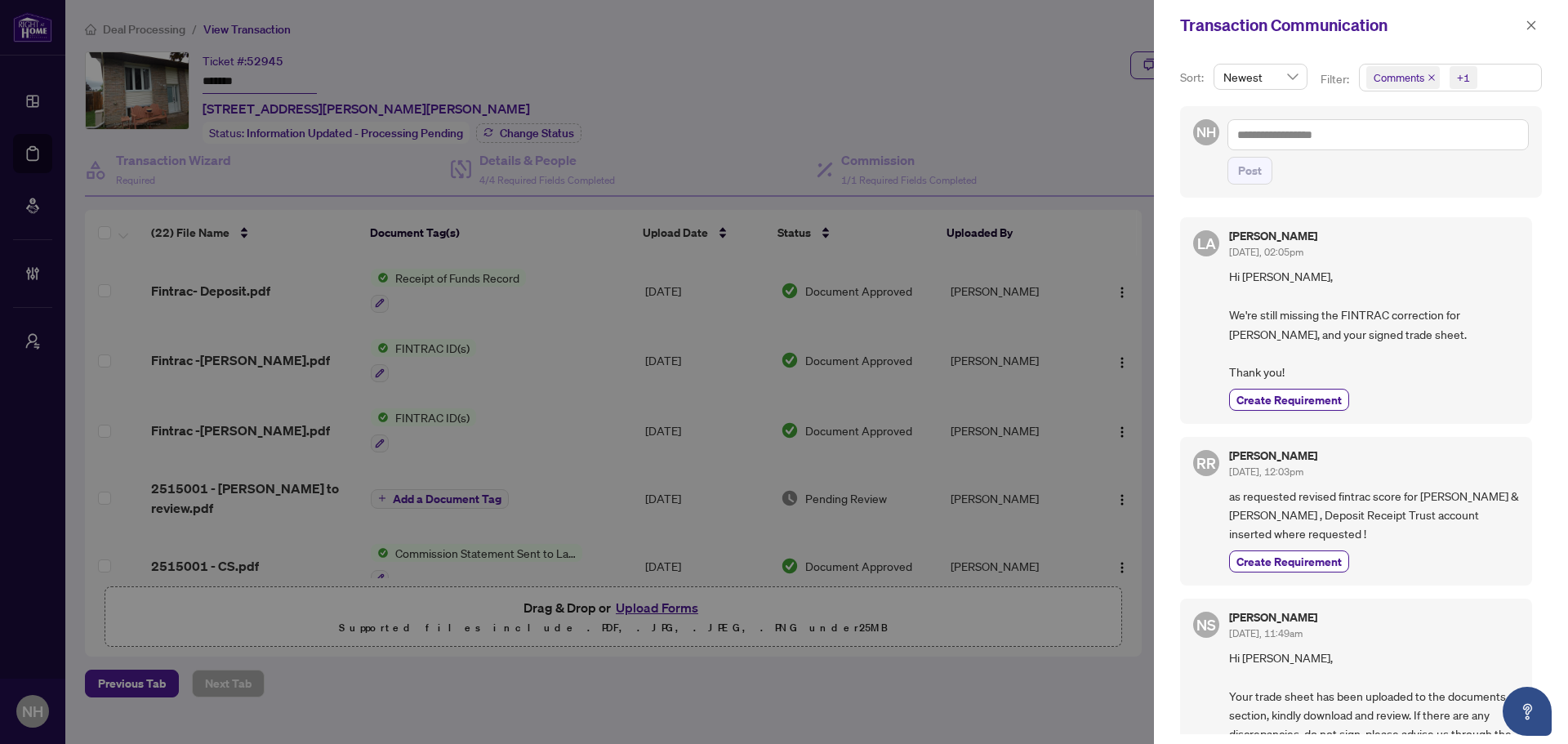
click at [1428, 73] on span "Comments" at bounding box center [1403, 78] width 74 height 23
click at [1428, 81] on icon "close" at bounding box center [1431, 78] width 8 height 8
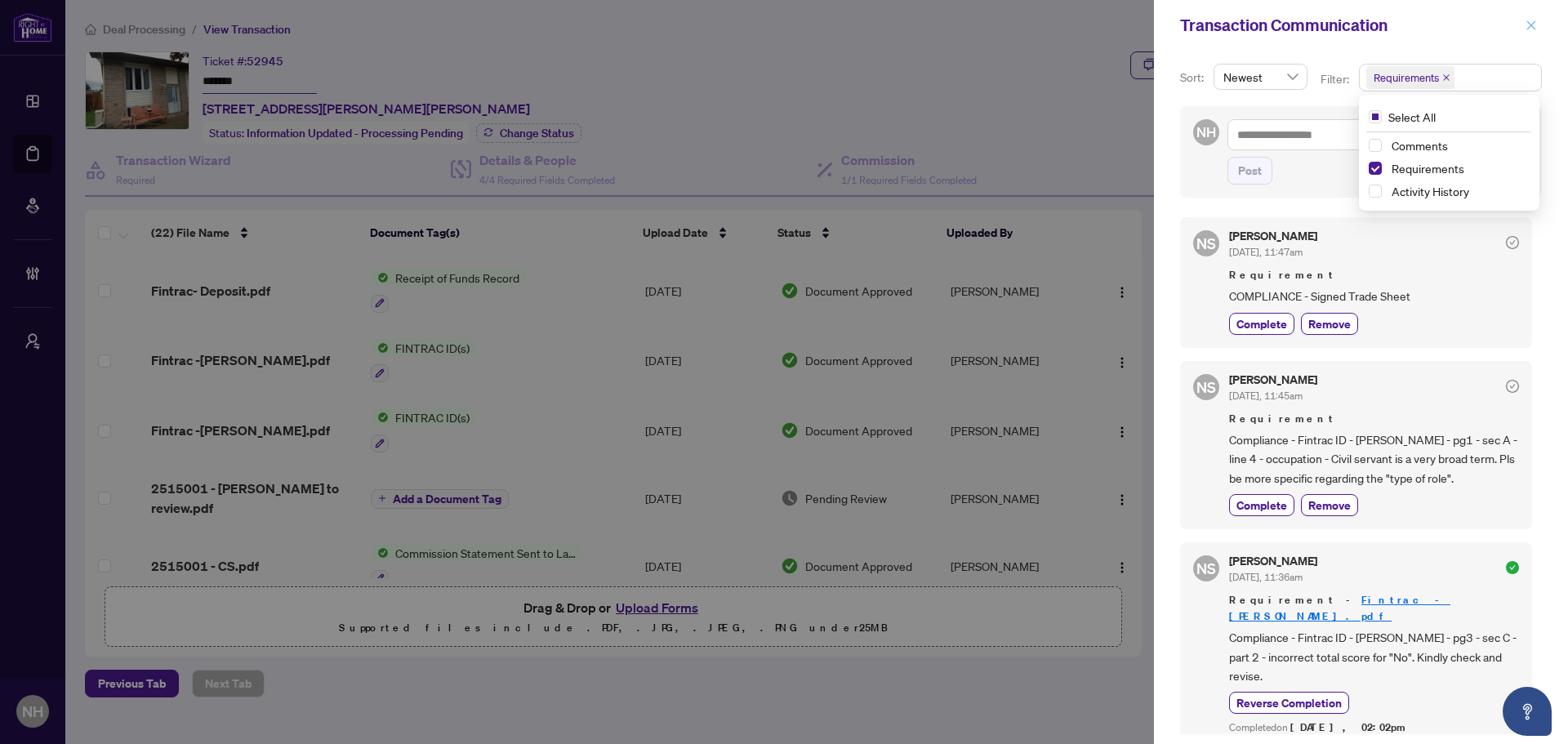
click at [1536, 26] on icon "close" at bounding box center [1532, 25] width 12 height 12
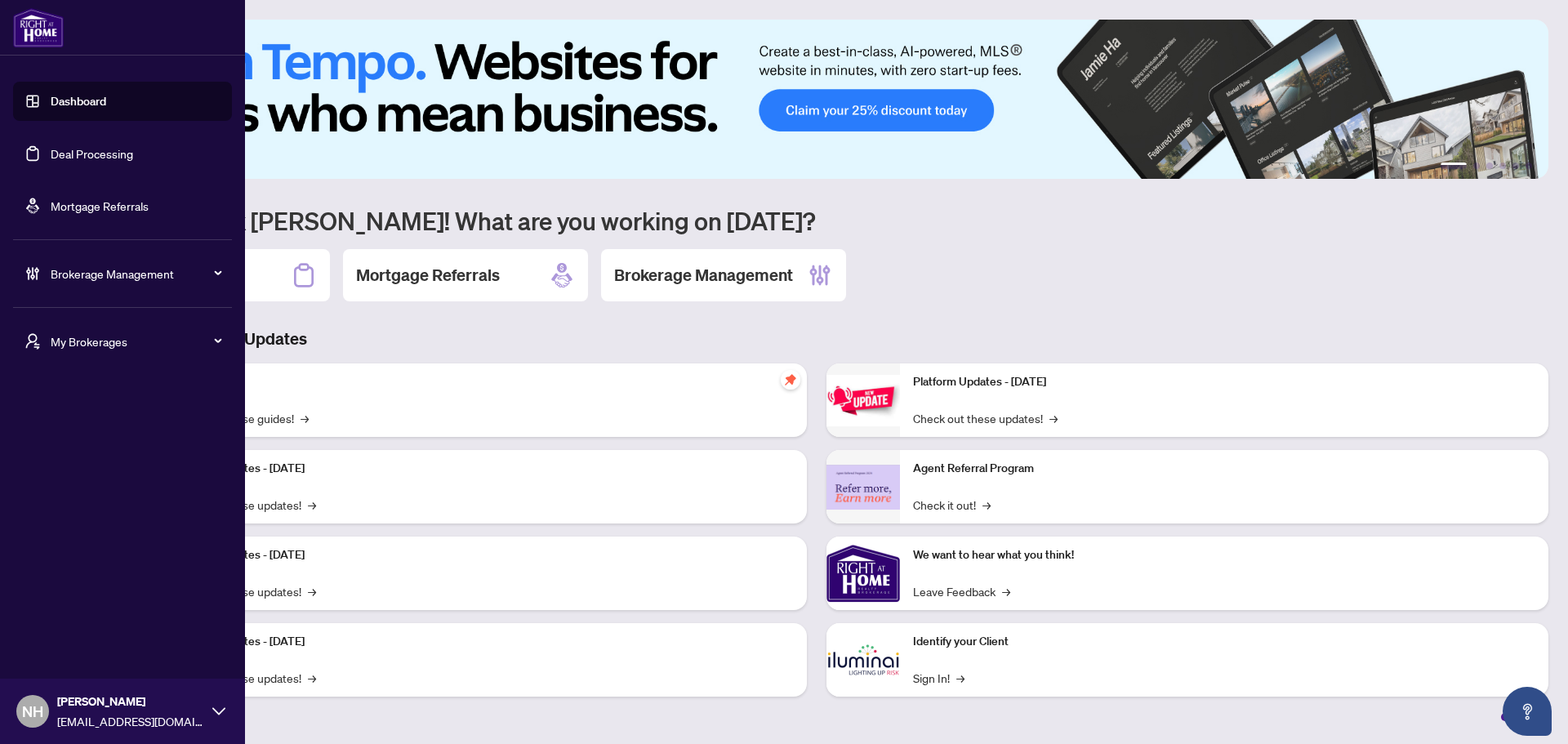
click at [96, 341] on span "My Brokerages" at bounding box center [135, 341] width 170 height 18
click at [107, 406] on span "[PERSON_NAME]" at bounding box center [127, 406] width 186 height 18
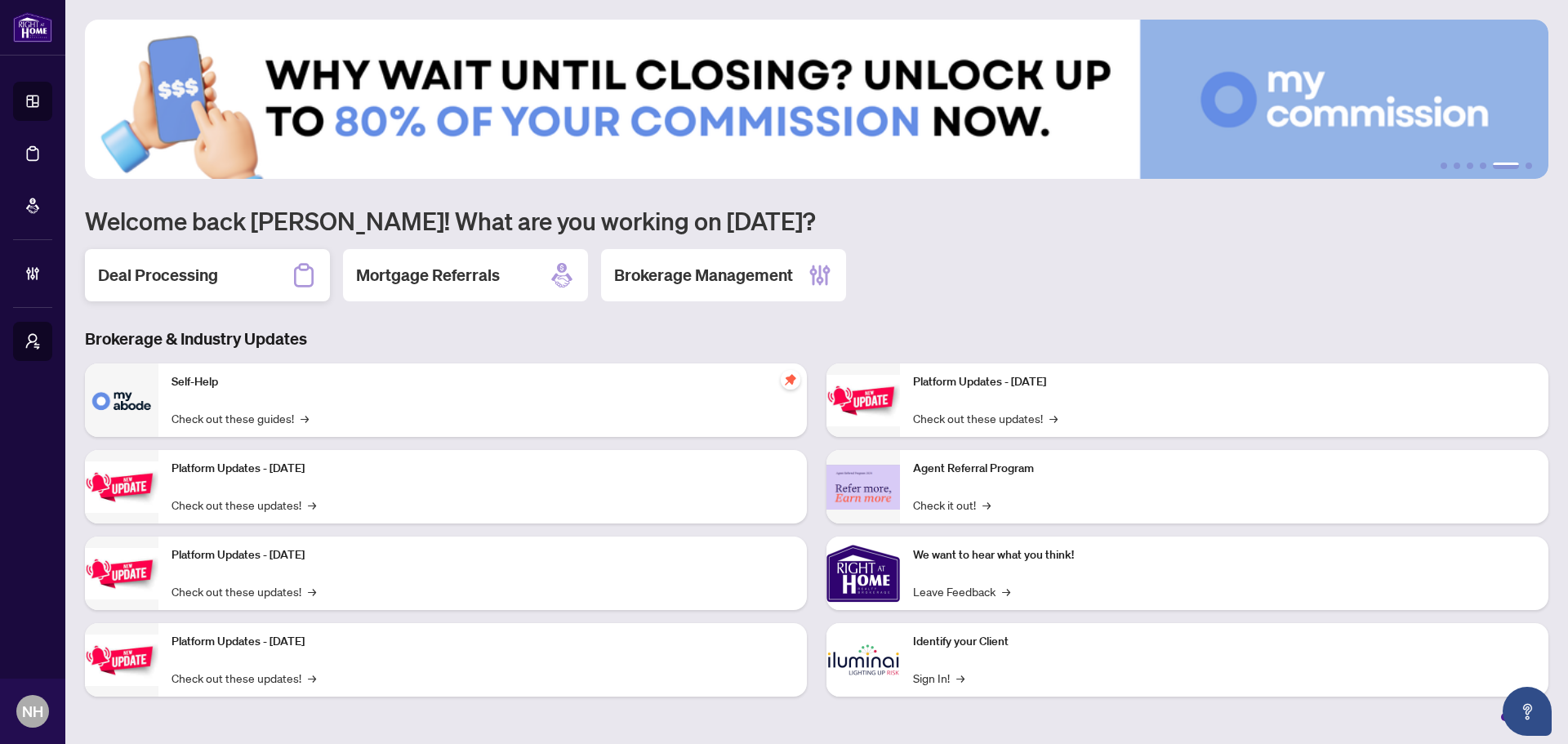
click at [191, 283] on h2 "Deal Processing" at bounding box center [158, 275] width 120 height 23
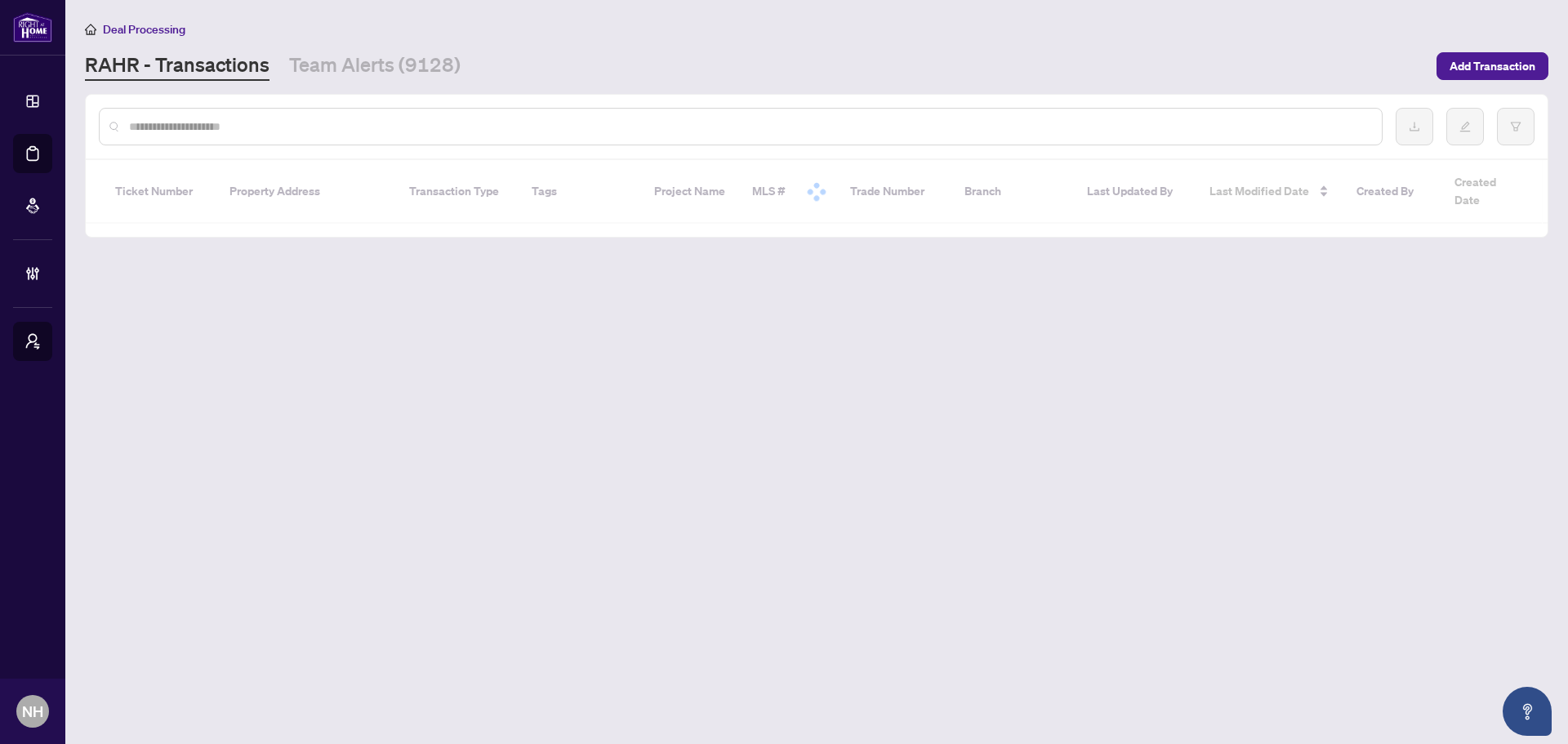
click at [263, 124] on input "text" at bounding box center [749, 126] width 1240 height 18
paste input "**********"
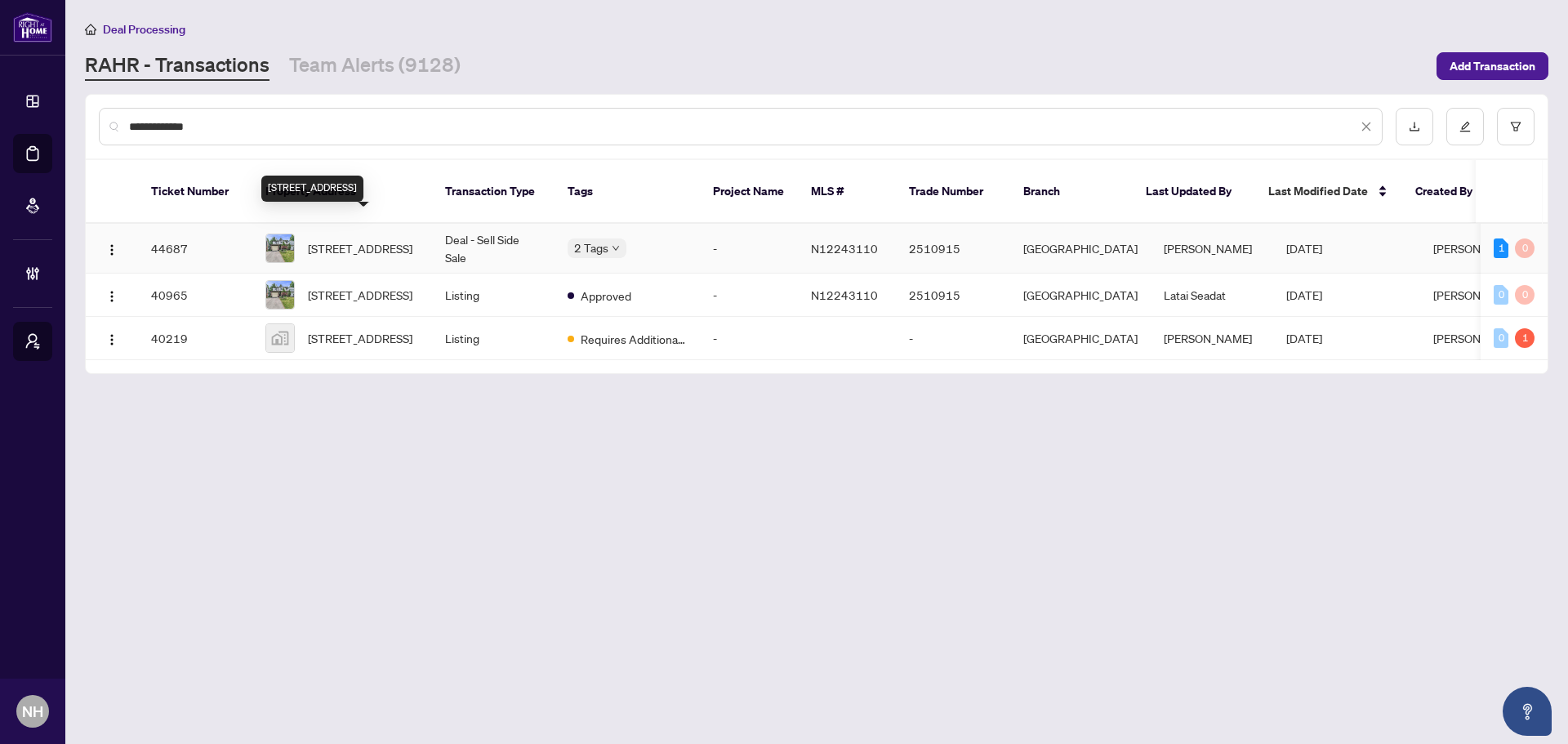
type input "**********"
click at [381, 239] on span "59 Kitsilano Cres, Richmond Hill, Ontario L4C 5A4, Canada" at bounding box center [361, 248] width 105 height 18
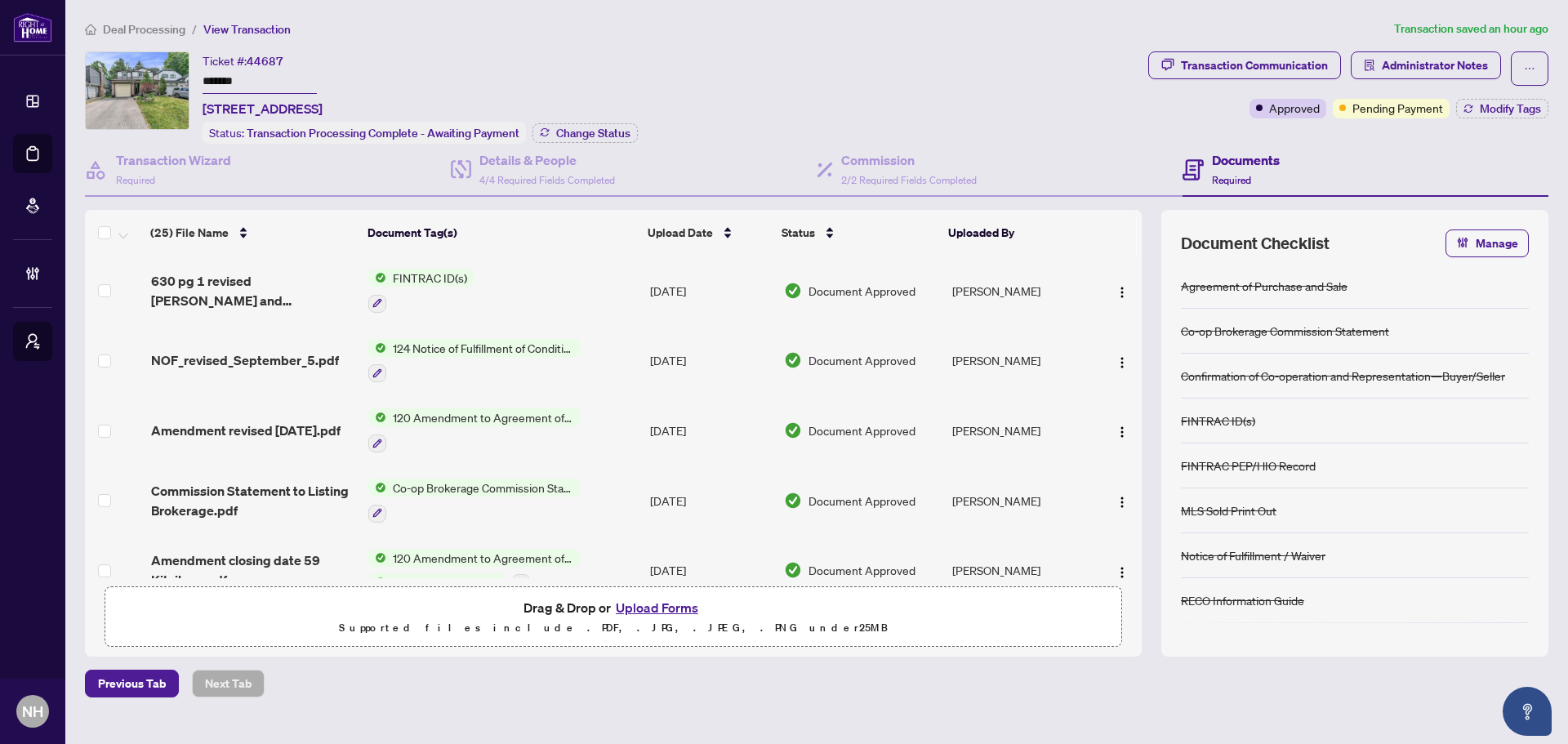
drag, startPoint x: 202, startPoint y: 104, endPoint x: 553, endPoint y: 95, distance: 351.1
click at [553, 95] on div "Ticket #: 44687 ******* 59 Kitsilano Cres, Richmond Hill, Ontario L4C 5A4, Cana…" at bounding box center [613, 97] width 1057 height 92
copy span "59 Kitsilano Cres, Richmond Hill, Ontario L4C 5A4, Canada"
drag, startPoint x: 270, startPoint y: 80, endPoint x: 197, endPoint y: 78, distance: 73.0
click at [197, 78] on div "Ticket #: 44687 ******* 59 Kitsilano Cres, Richmond Hill, Ontario L4C 5A4, Cana…" at bounding box center [613, 97] width 1057 height 92
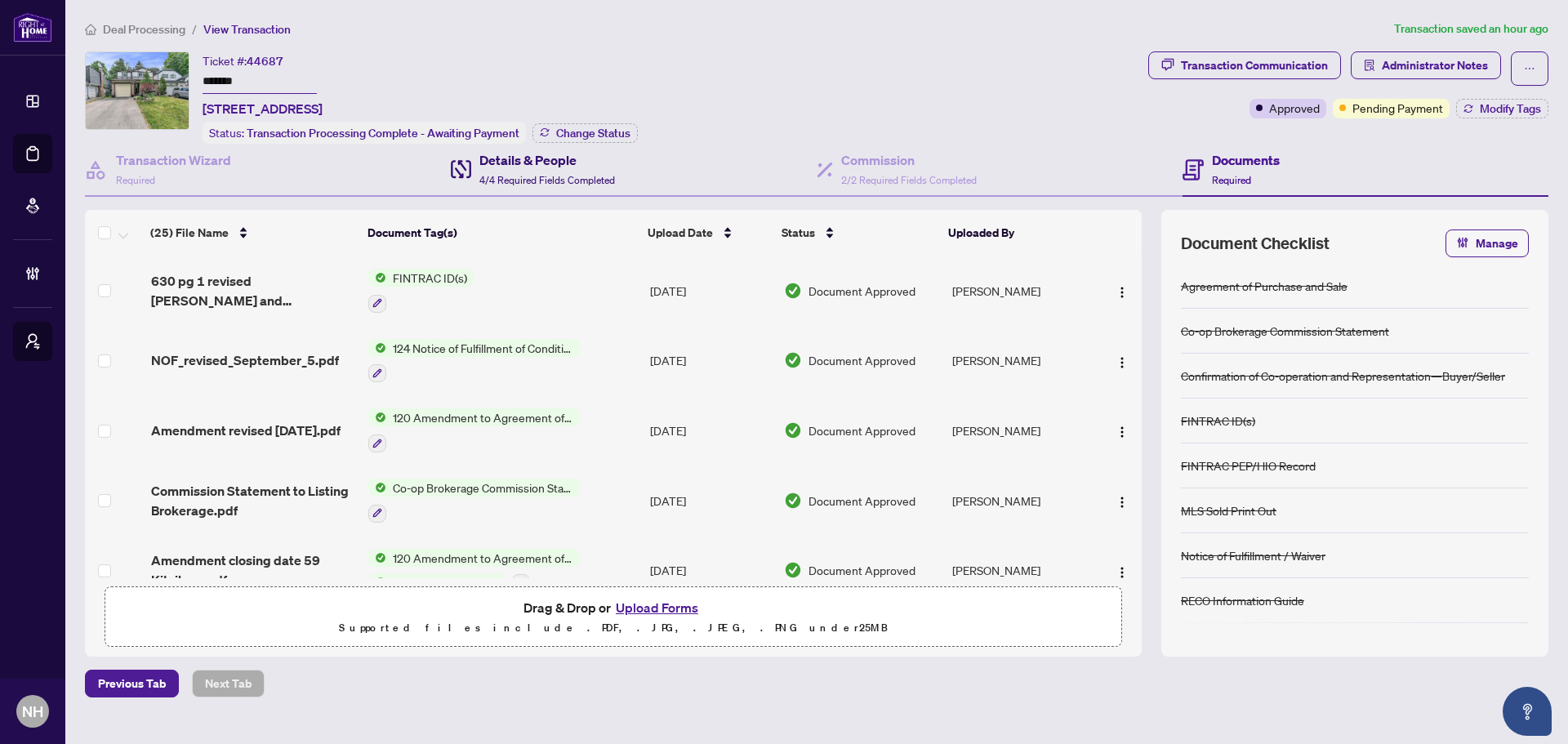
click at [479, 169] on div "Details & People 4/4 Required Fields Completed" at bounding box center [532, 170] width 164 height 39
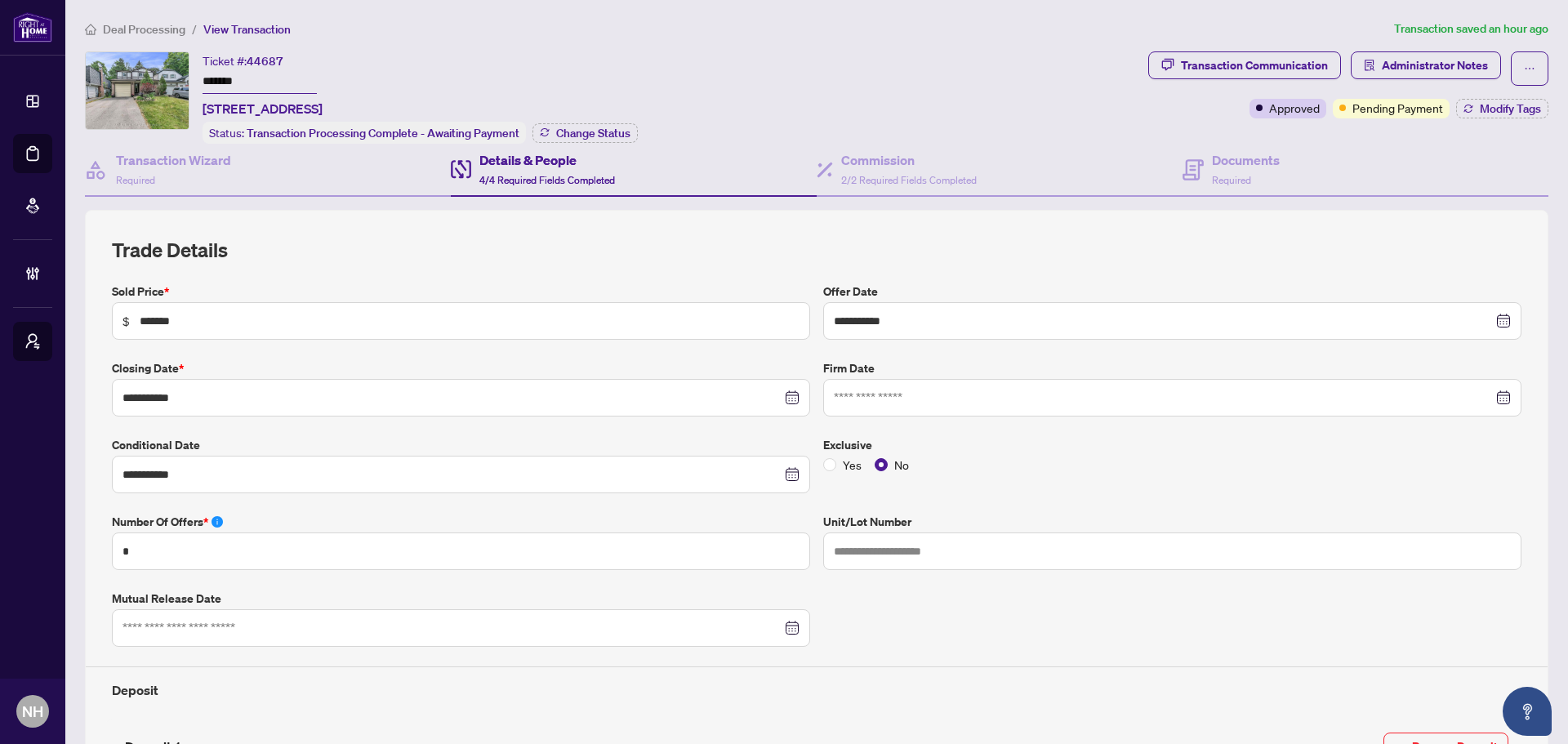
click at [1041, 117] on div "Ticket #: 44687 ******* 59 Kitsilano Cres, Richmond Hill, Ontario L4C 5A4, Cana…" at bounding box center [613, 97] width 1057 height 92
click at [173, 28] on span "Deal Processing" at bounding box center [143, 29] width 82 height 15
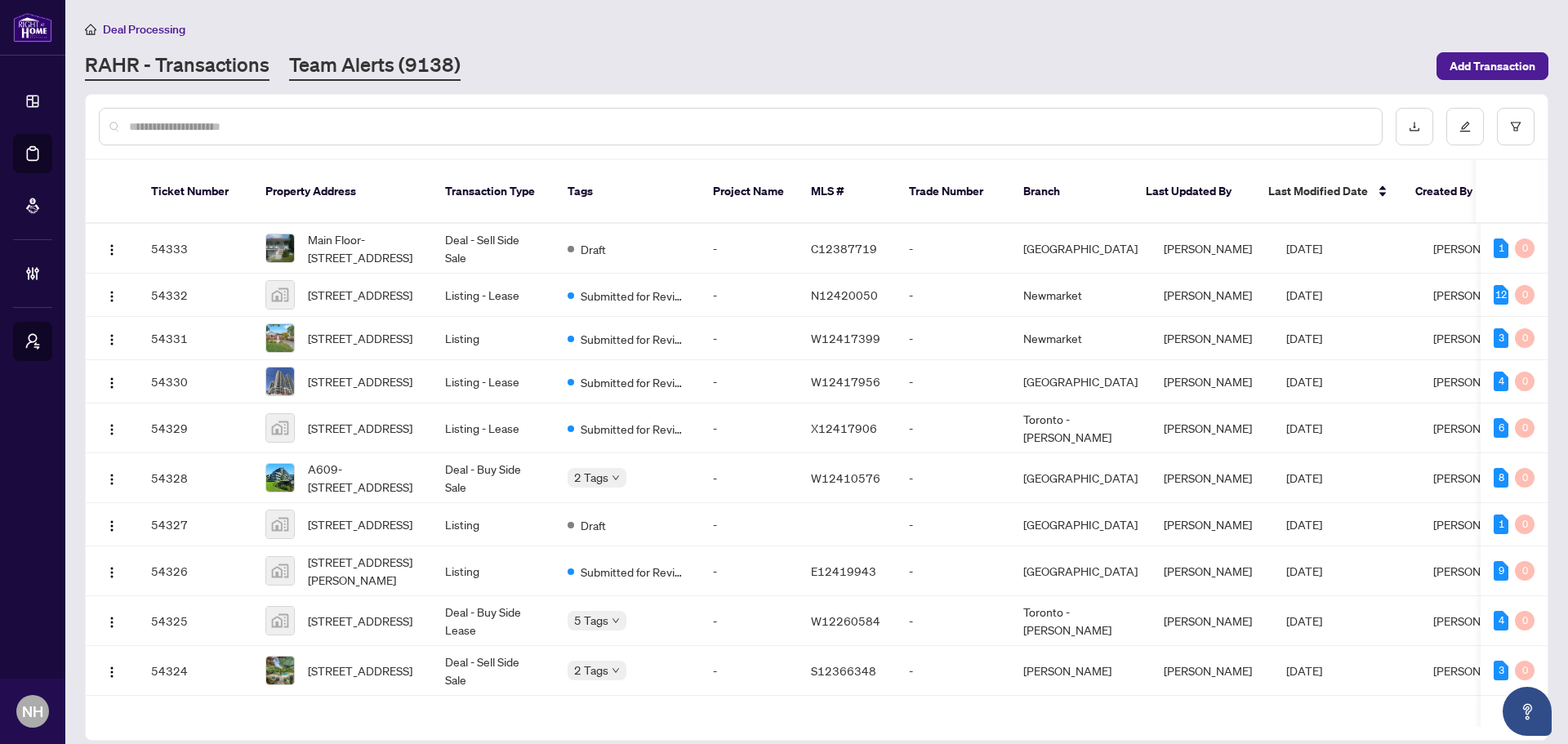
click at [341, 57] on link "Team Alerts (9138)" at bounding box center [374, 66] width 172 height 29
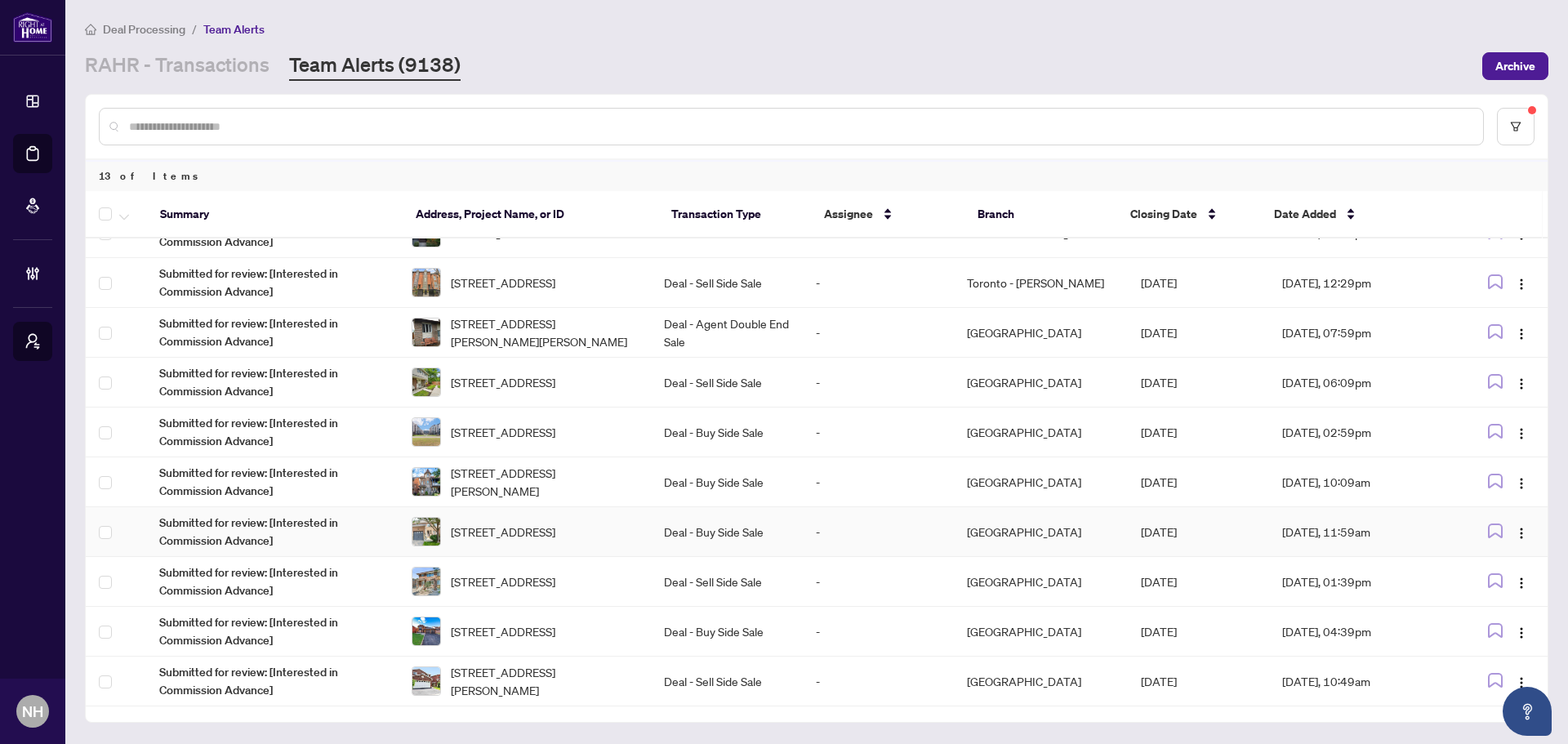
scroll to position [177, 0]
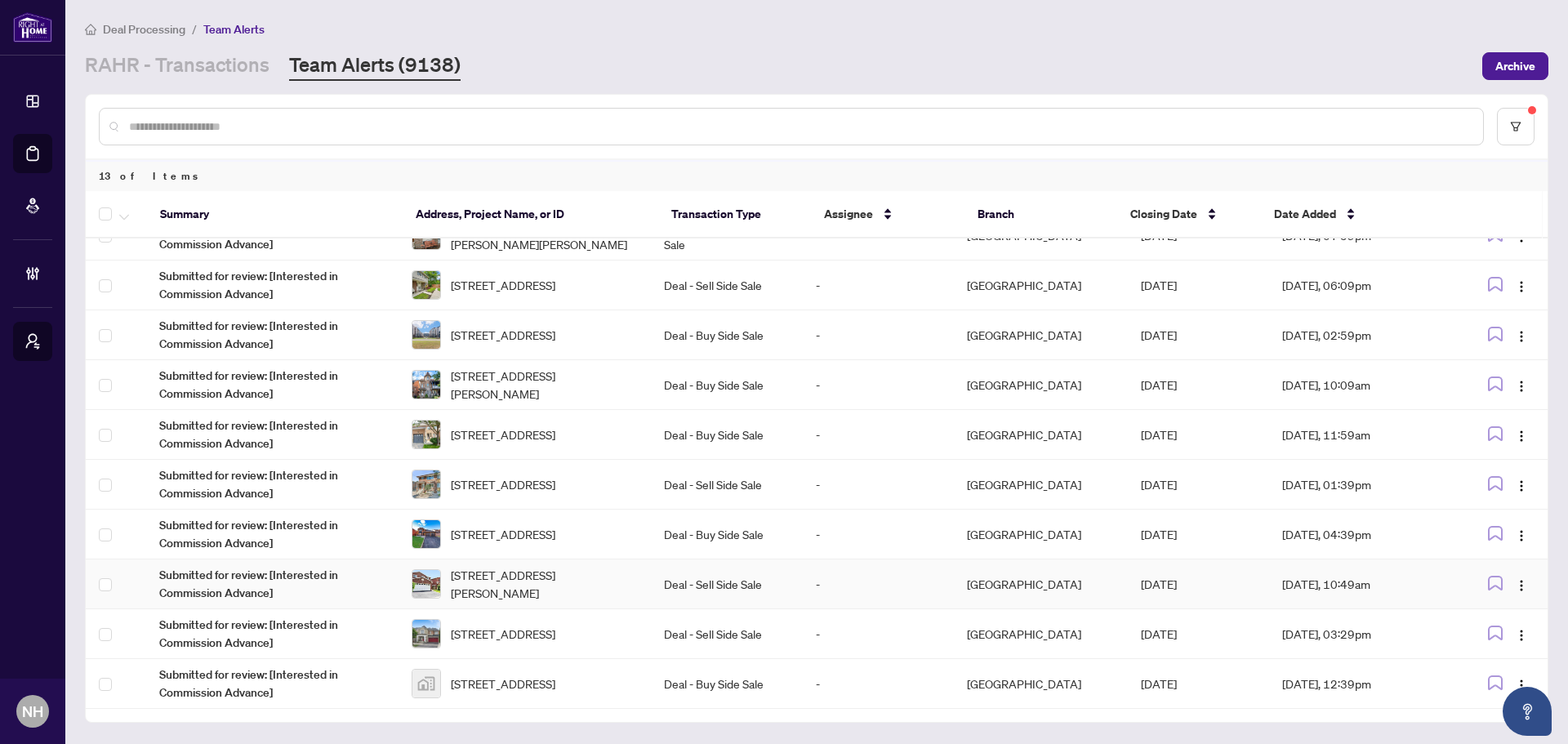
click at [572, 568] on span "[STREET_ADDRESS][PERSON_NAME]" at bounding box center [544, 583] width 187 height 36
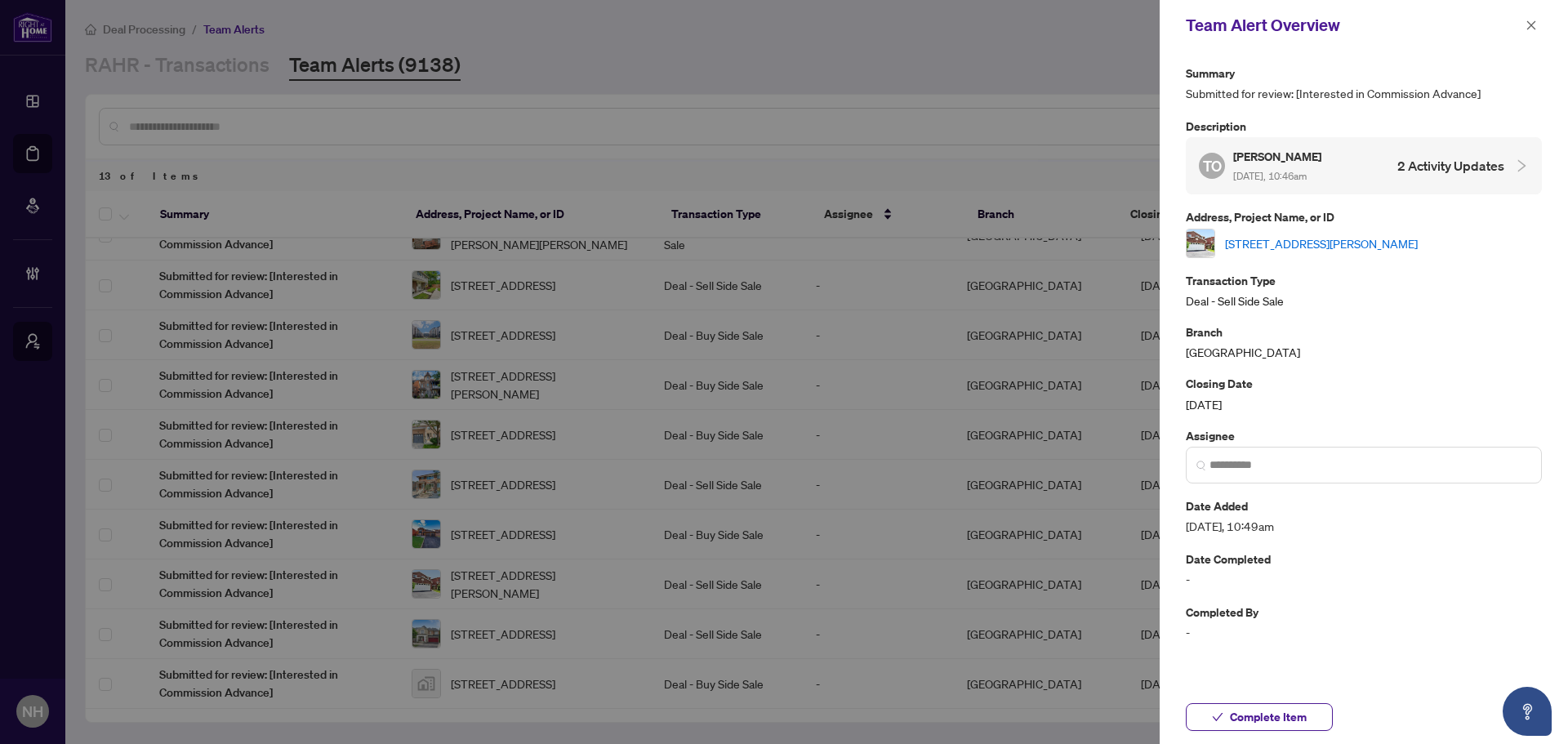
click at [1364, 247] on link "[STREET_ADDRESS][PERSON_NAME]" at bounding box center [1321, 243] width 193 height 18
click at [1526, 28] on icon "close" at bounding box center [1532, 25] width 12 height 12
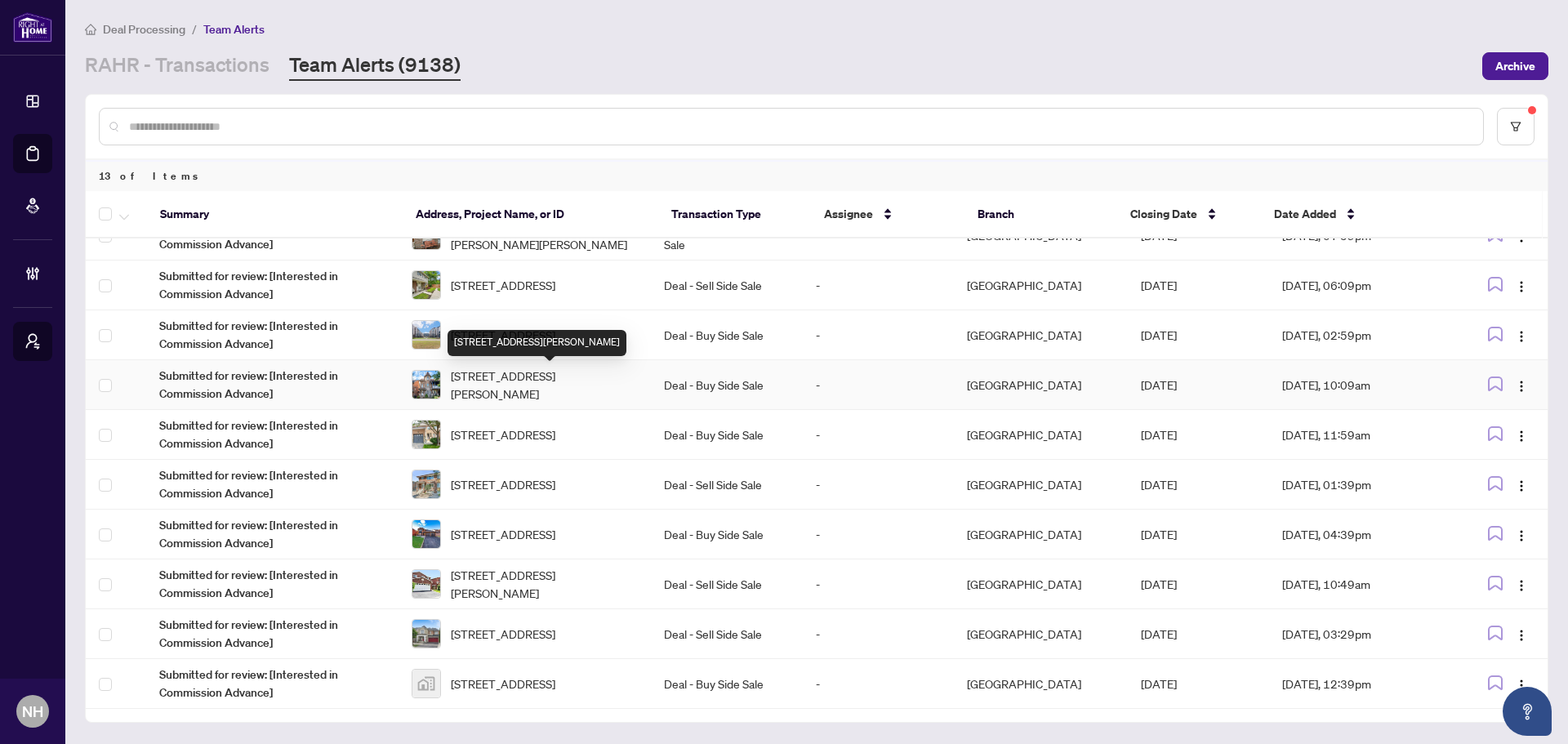
scroll to position [96, 0]
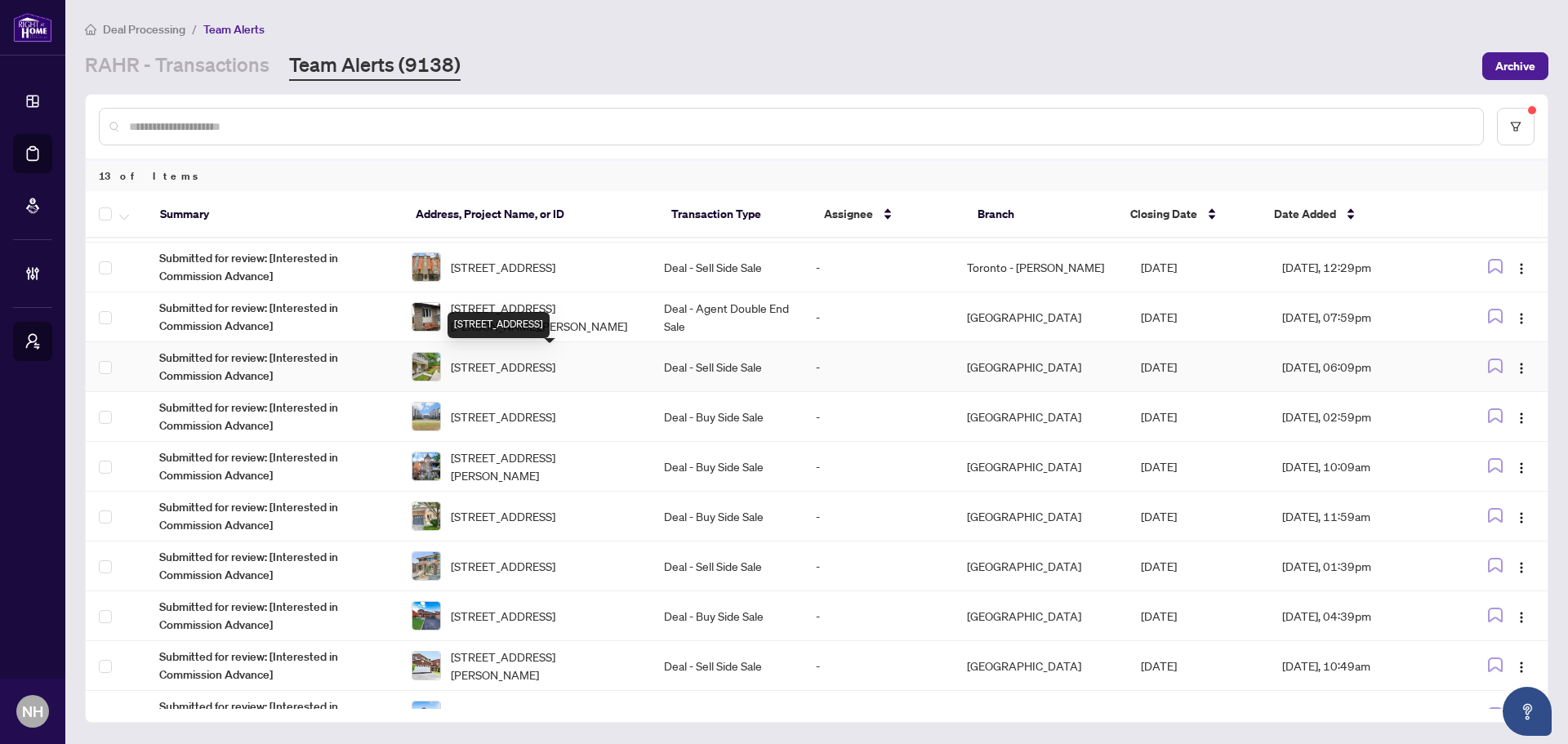
click at [553, 369] on span "30 Village Crt, Brampton, Ontario L6W 1A6, Canada" at bounding box center [503, 366] width 105 height 18
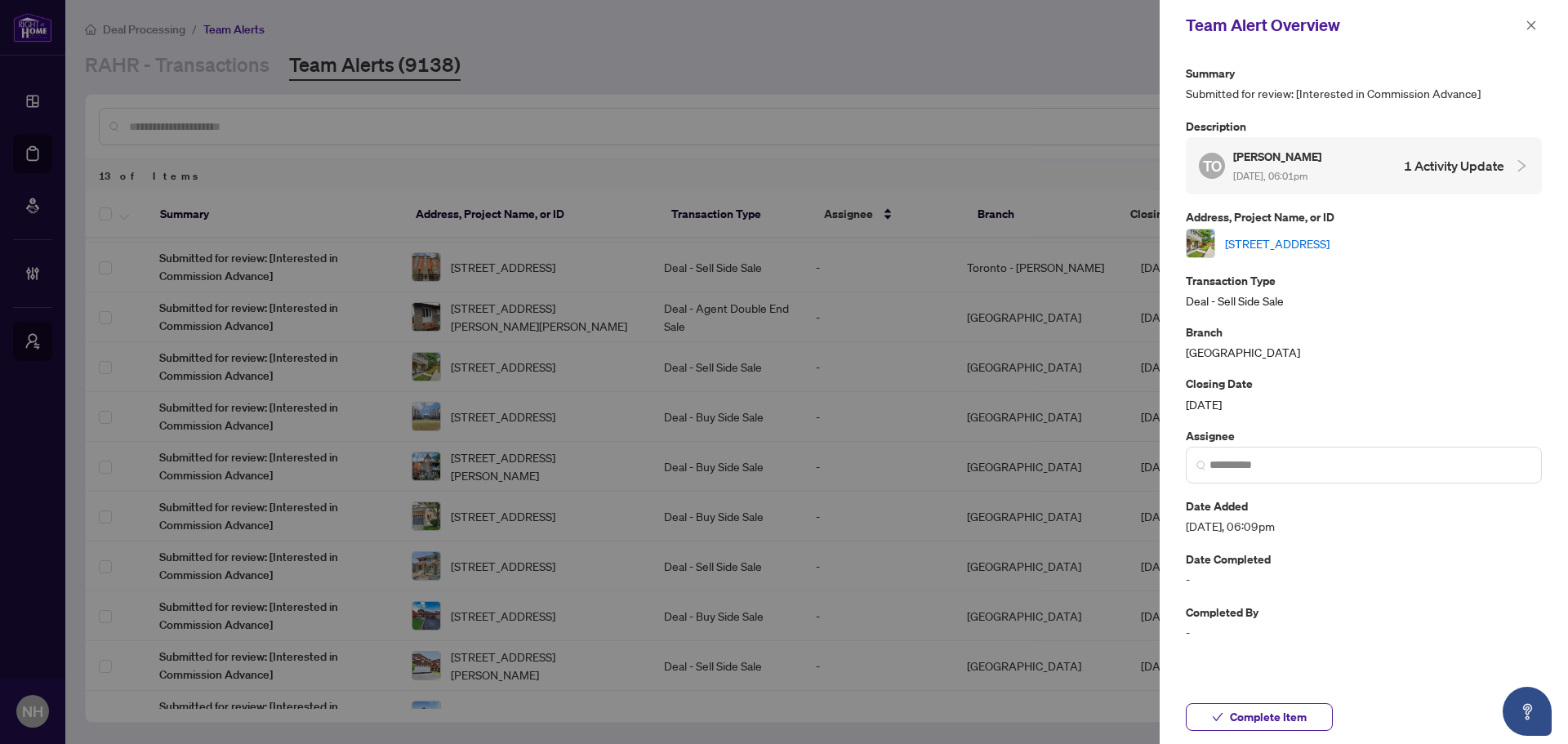
click at [1330, 246] on link "30 Village Crt, Brampton, Ontario L6W 1A6, Canada" at bounding box center [1277, 243] width 105 height 18
click at [1531, 25] on icon "close" at bounding box center [1531, 24] width 9 height 9
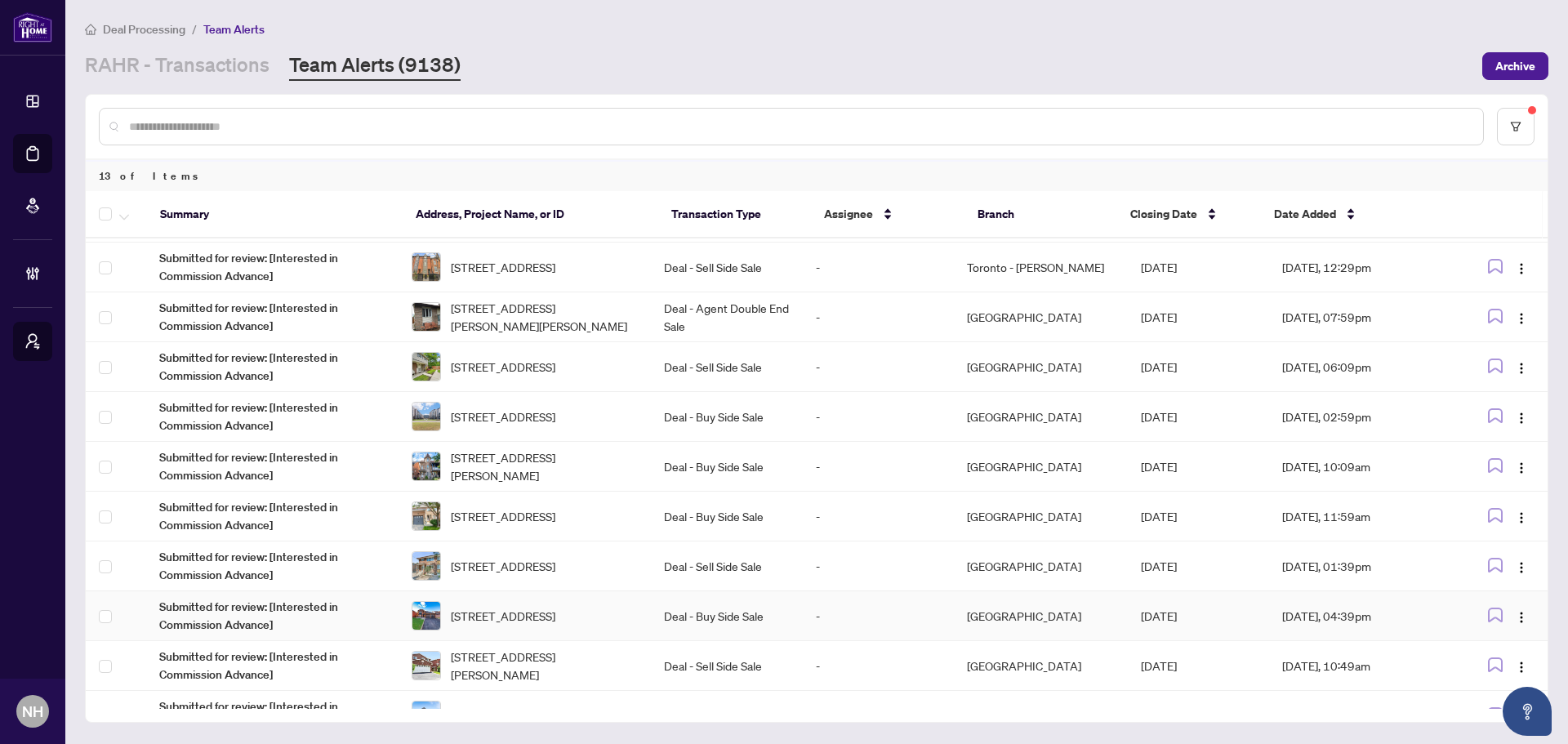
click at [555, 609] on span "52 Donaghedy Dr, Halton Hills, Ontario L7G 5H1, Canada" at bounding box center [503, 615] width 105 height 18
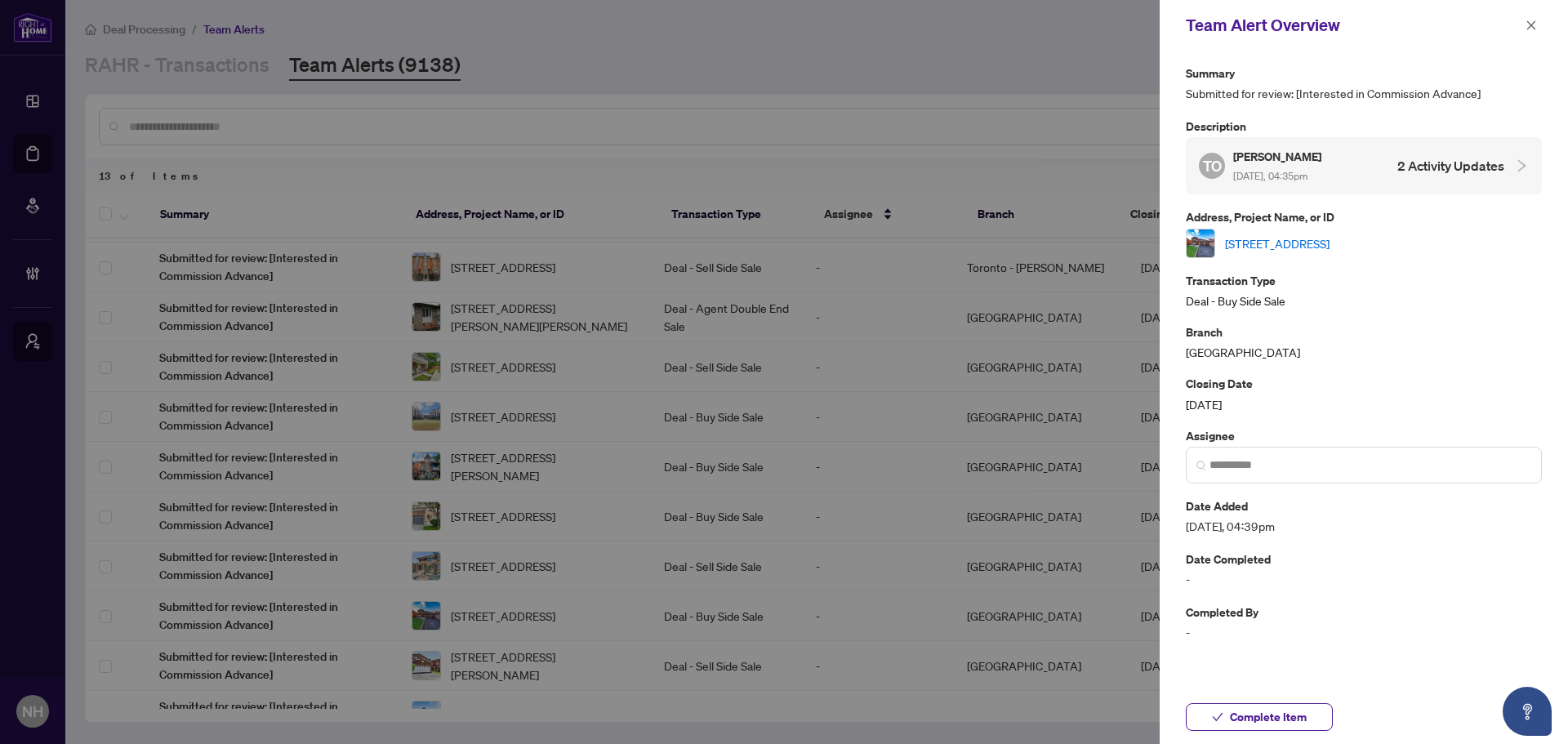
click at [1330, 251] on link "52 Donaghedy Dr, Halton Hills, Ontario L7G 5H1, Canada" at bounding box center [1277, 243] width 105 height 18
click at [1539, 27] on button "button" at bounding box center [1531, 25] width 21 height 19
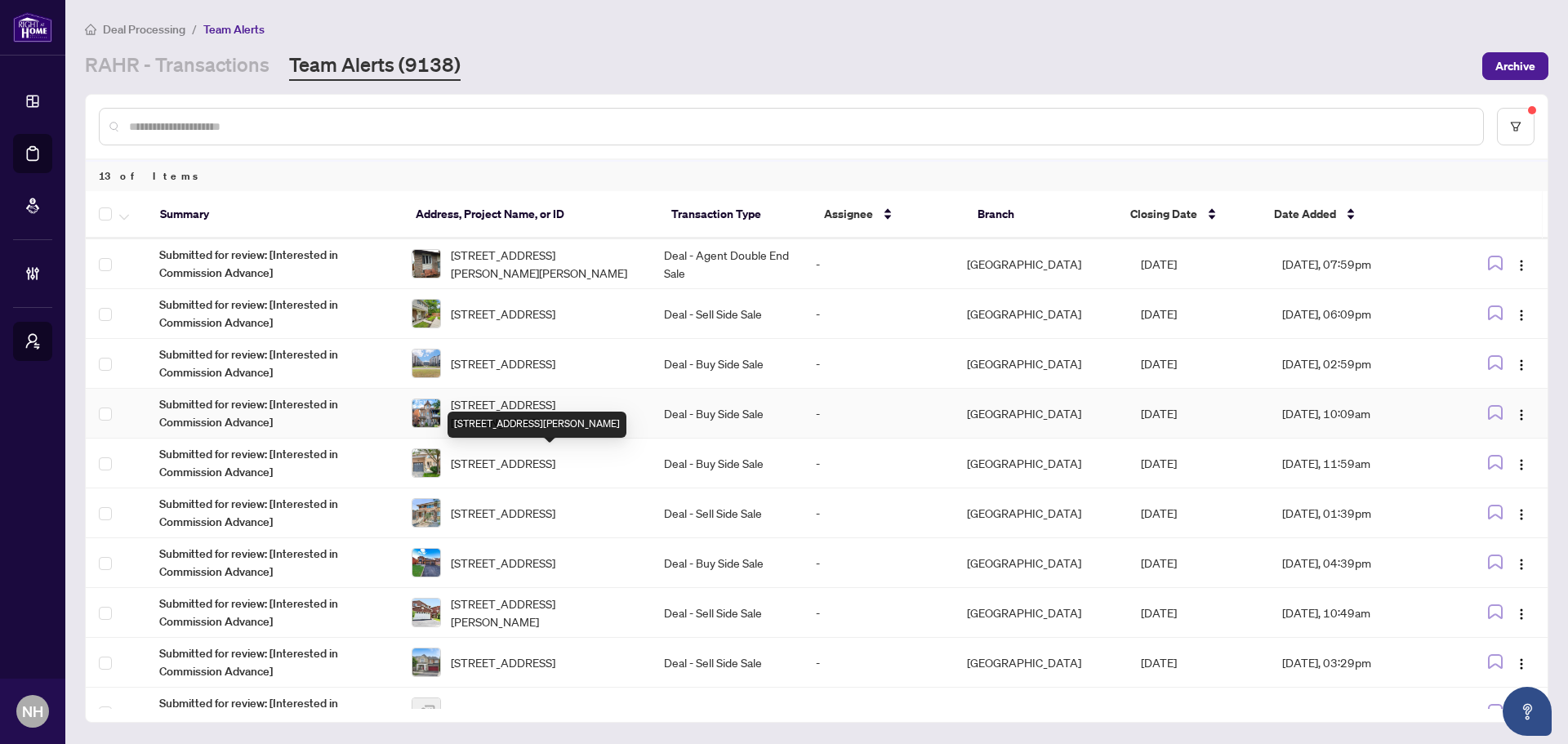
scroll to position [177, 0]
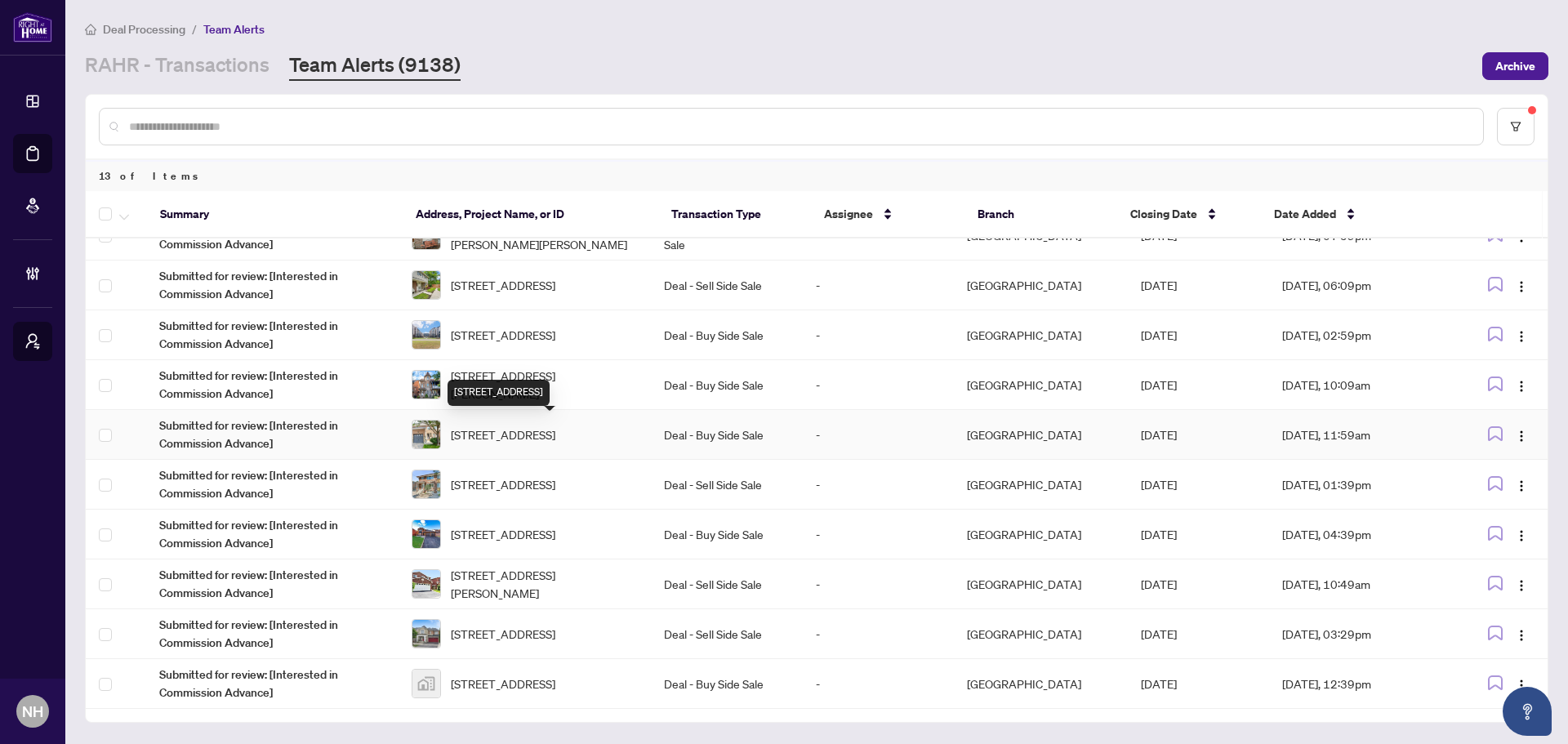
click at [555, 427] on span "[STREET_ADDRESS]" at bounding box center [503, 434] width 105 height 18
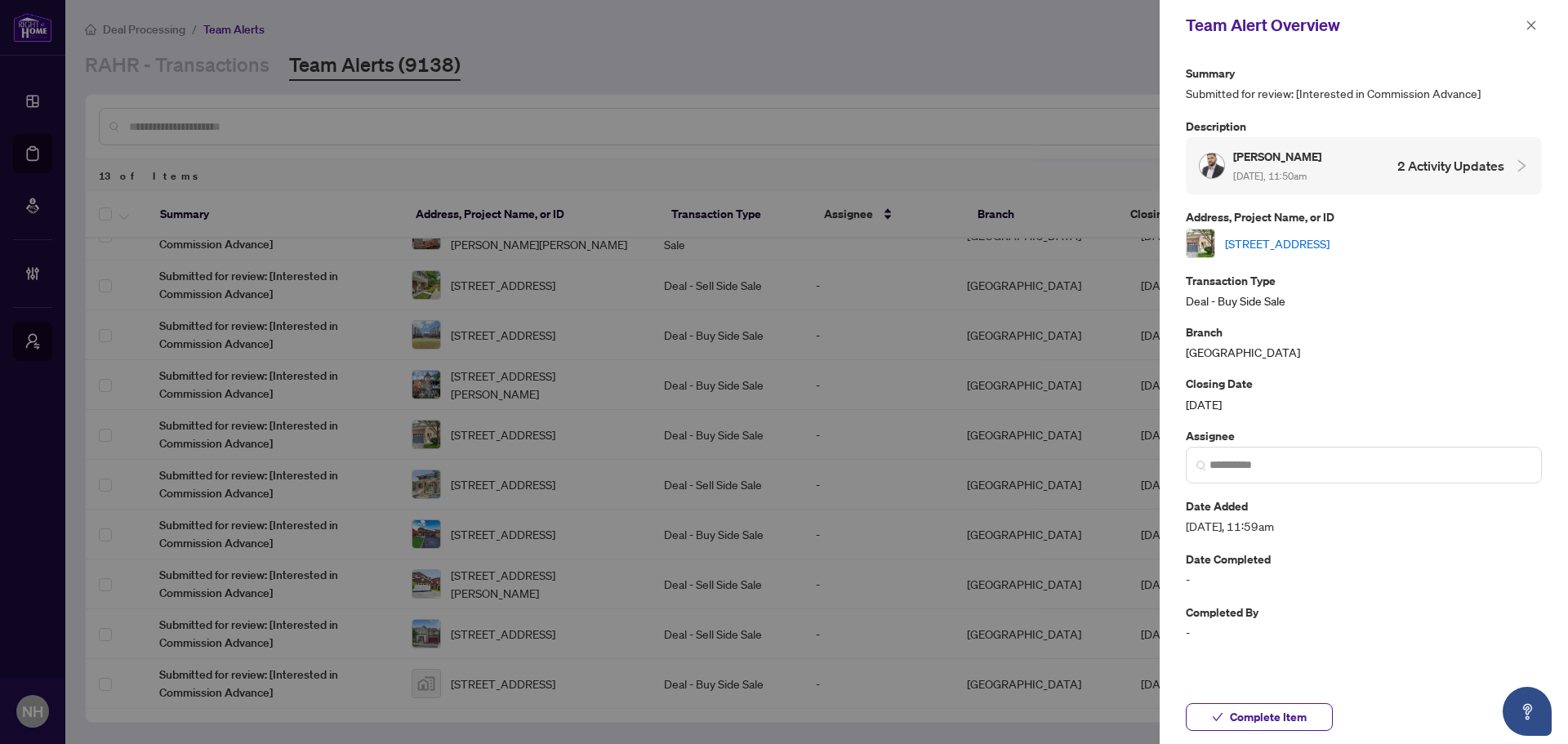
click at [1330, 248] on link "[STREET_ADDRESS]" at bounding box center [1277, 243] width 105 height 18
click at [1535, 29] on icon "close" at bounding box center [1531, 24] width 9 height 9
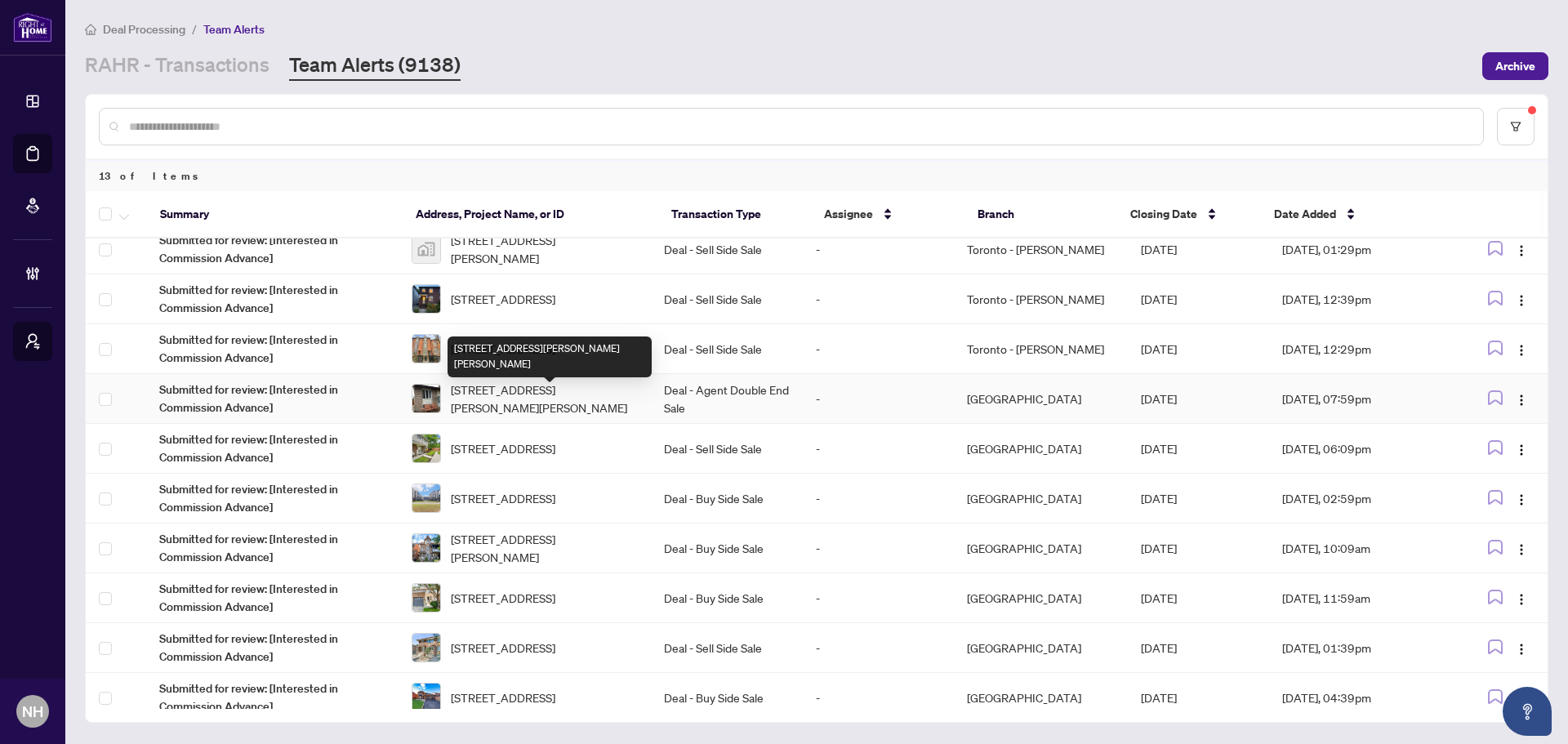
scroll to position [0, 0]
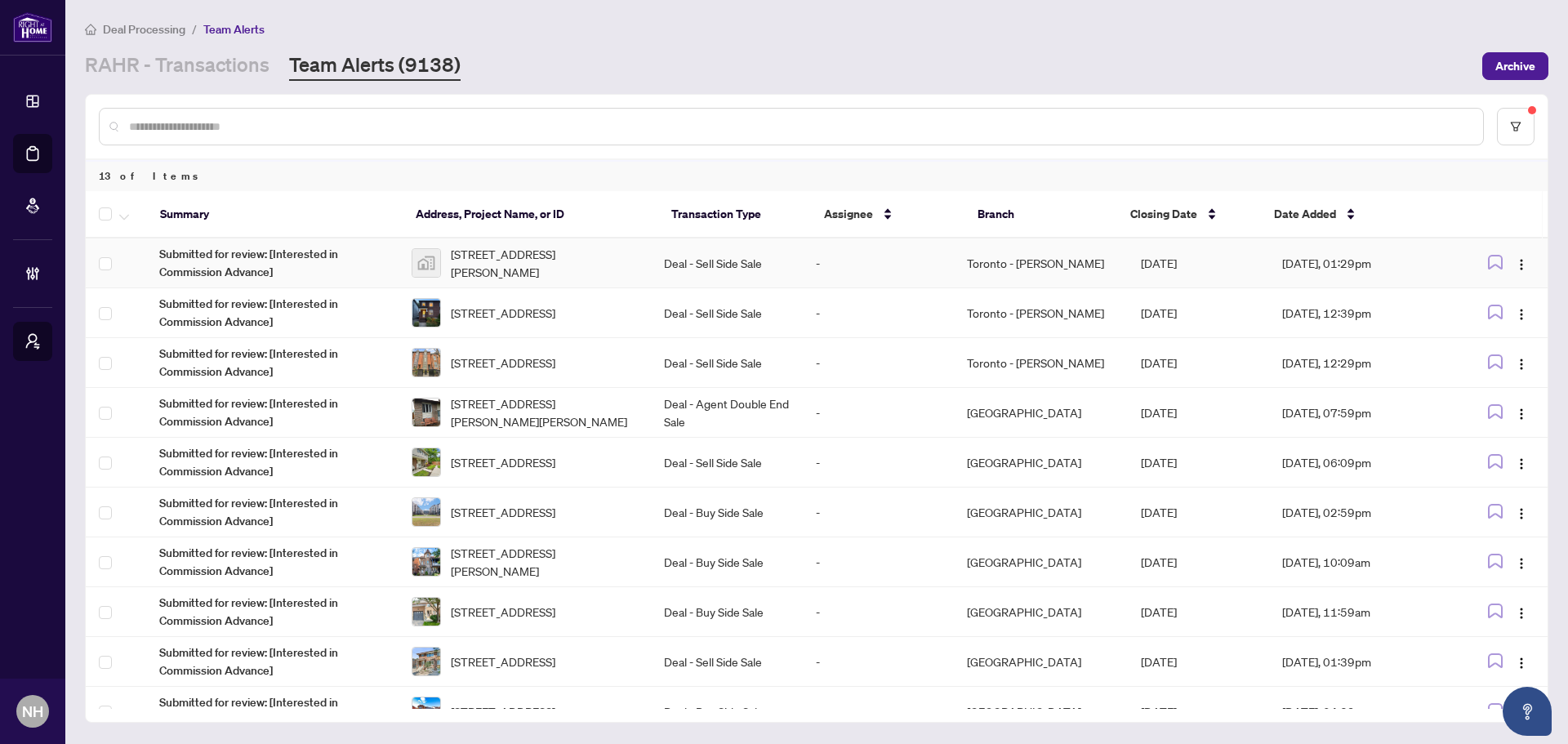
click at [559, 271] on span "[STREET_ADDRESS][PERSON_NAME]" at bounding box center [544, 263] width 187 height 36
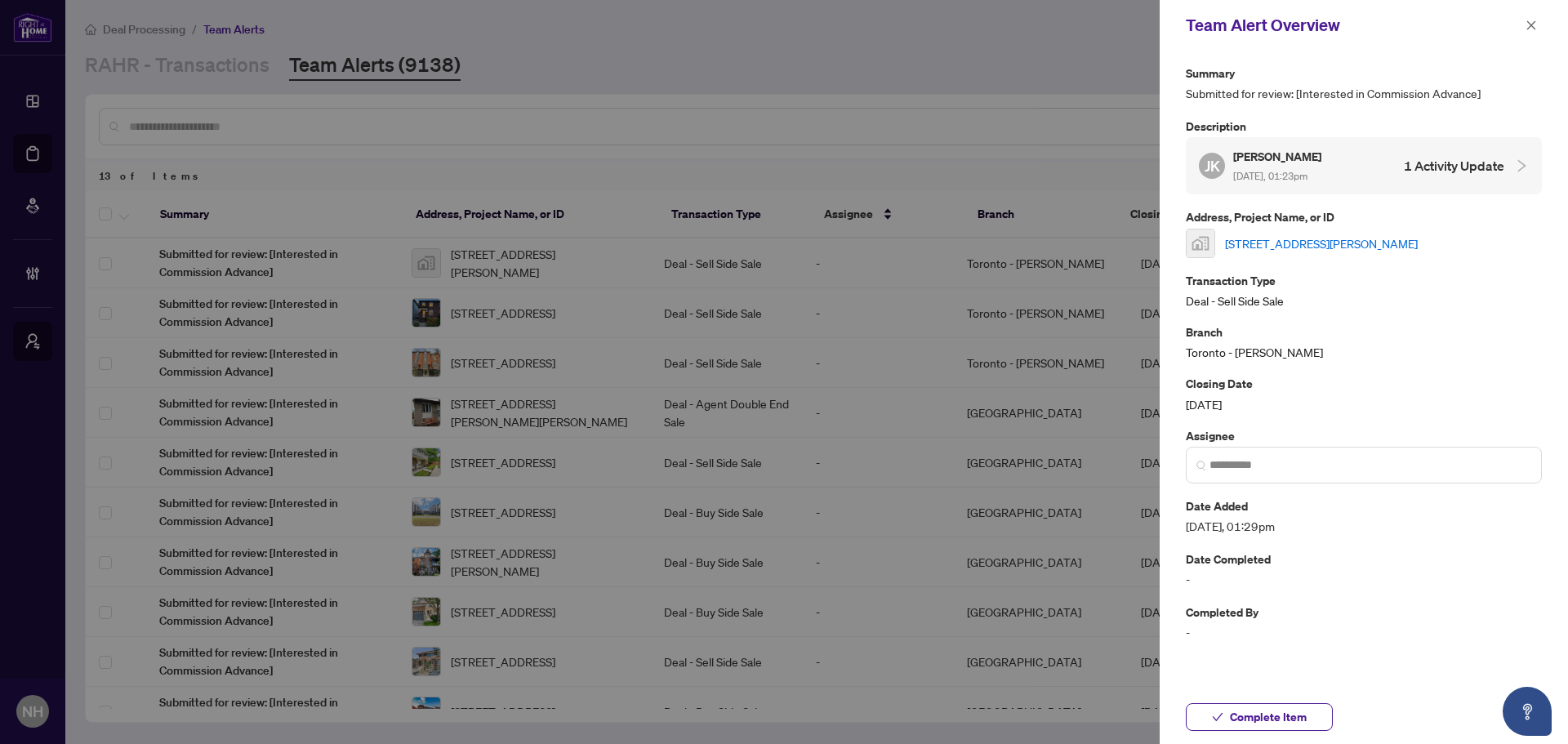
click at [1325, 243] on link "[STREET_ADDRESS][PERSON_NAME]" at bounding box center [1321, 243] width 193 height 18
click at [1536, 21] on icon "close" at bounding box center [1532, 25] width 12 height 12
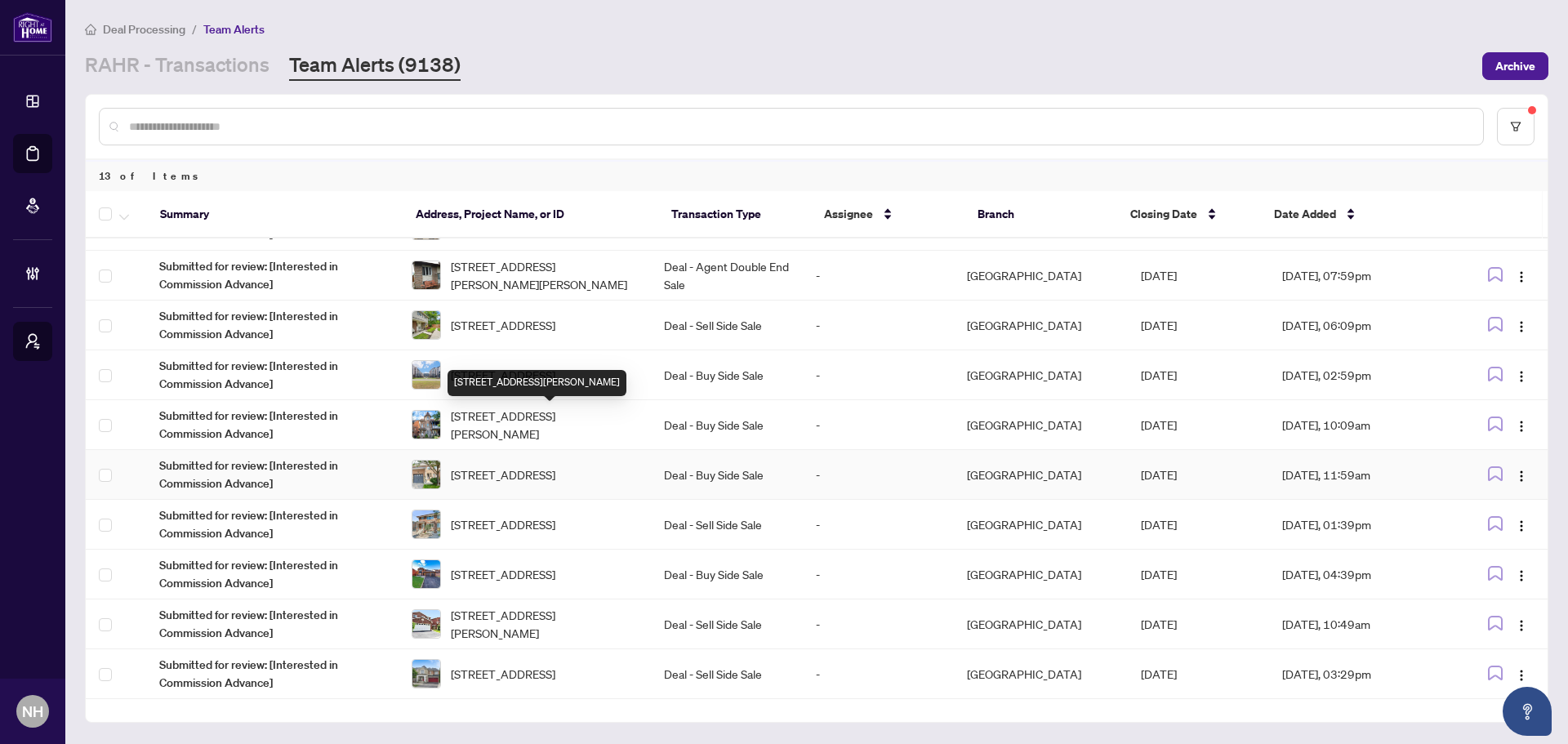
scroll to position [164, 0]
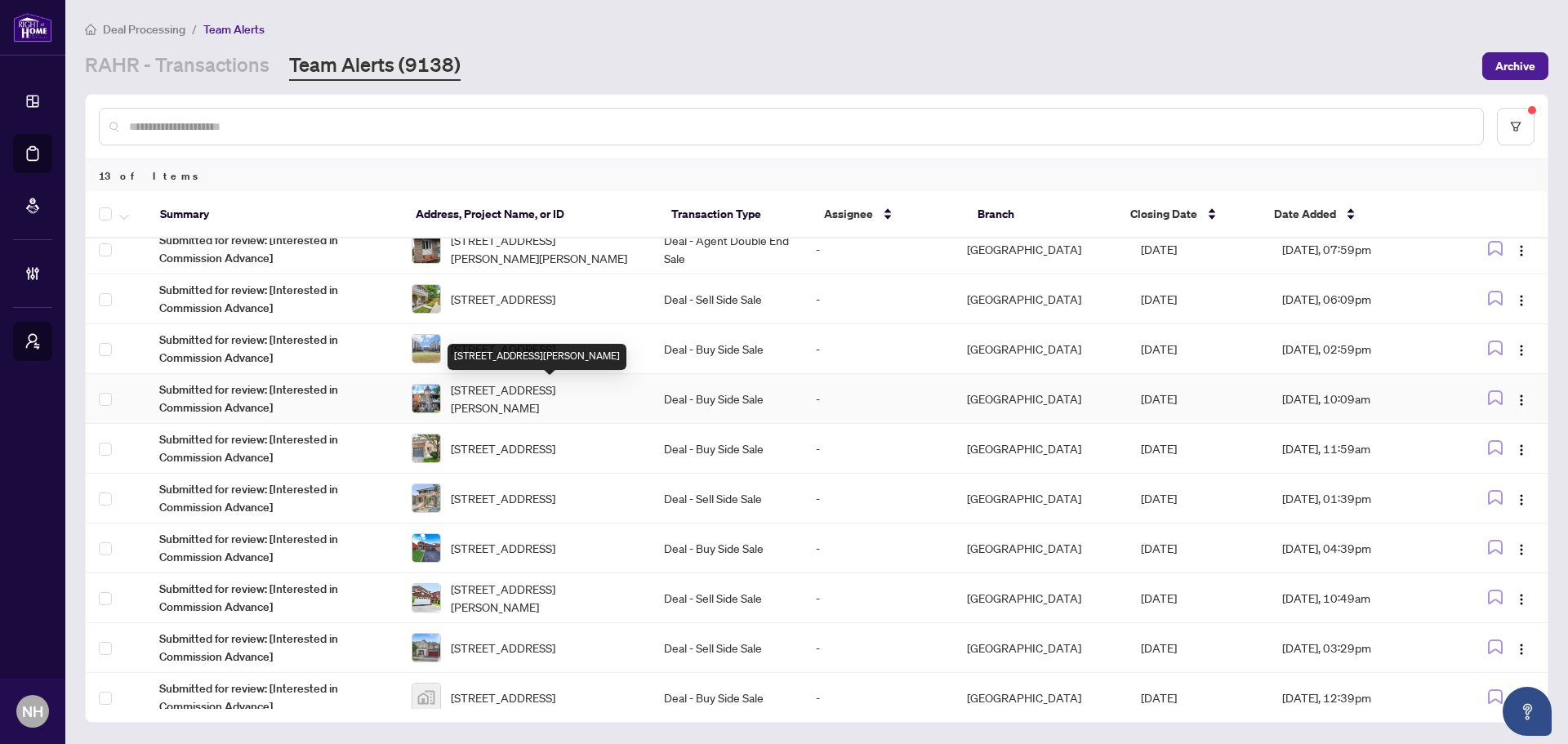
click at [517, 395] on span "[STREET_ADDRESS][PERSON_NAME]" at bounding box center [544, 398] width 187 height 36
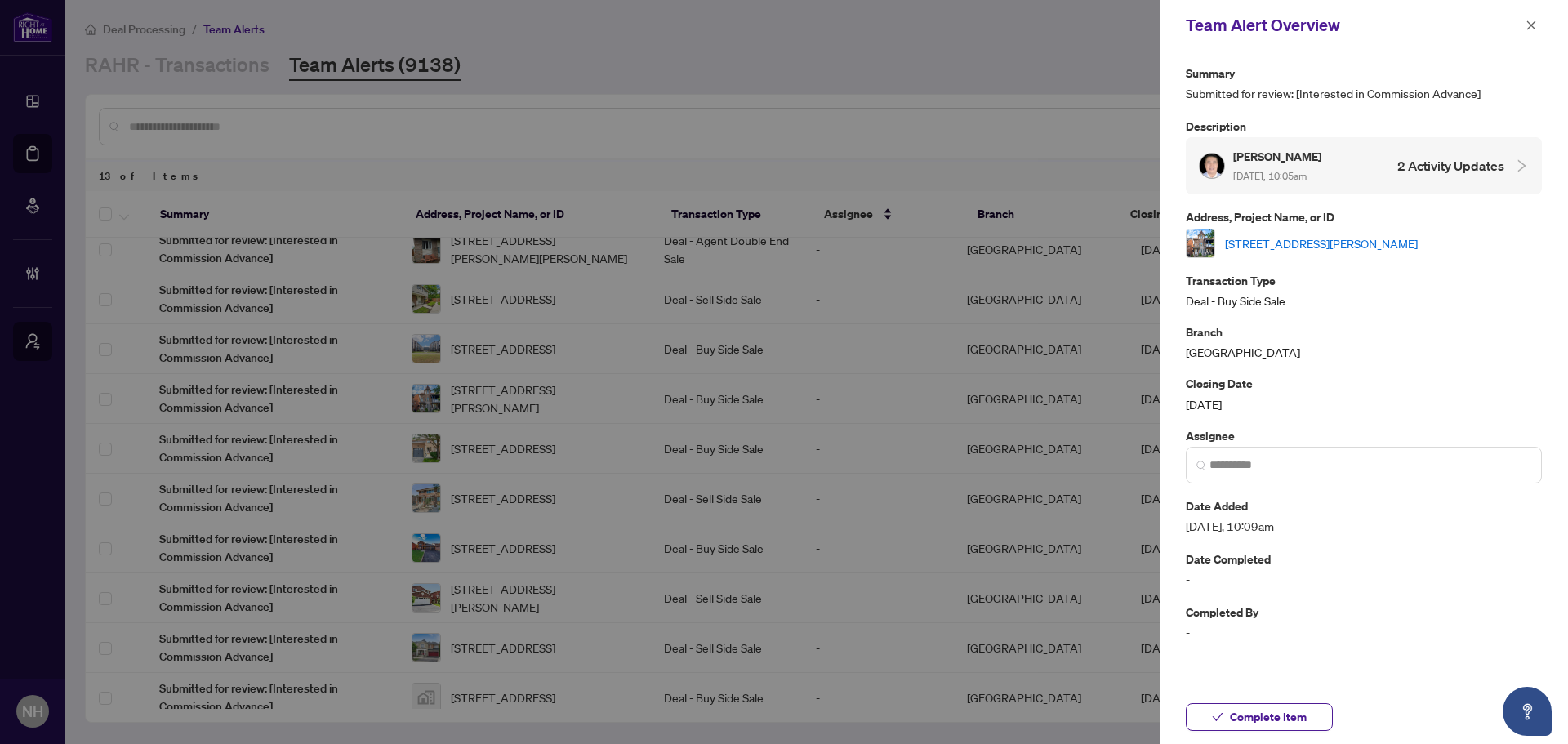
click at [1281, 244] on link "[STREET_ADDRESS][PERSON_NAME]" at bounding box center [1321, 243] width 193 height 18
click at [1502, 55] on div "Summary Submitted for review: [Interested in Commission Advance] Description Ma…" at bounding box center [1364, 370] width 408 height 639
click at [1530, 28] on icon "close" at bounding box center [1531, 24] width 9 height 9
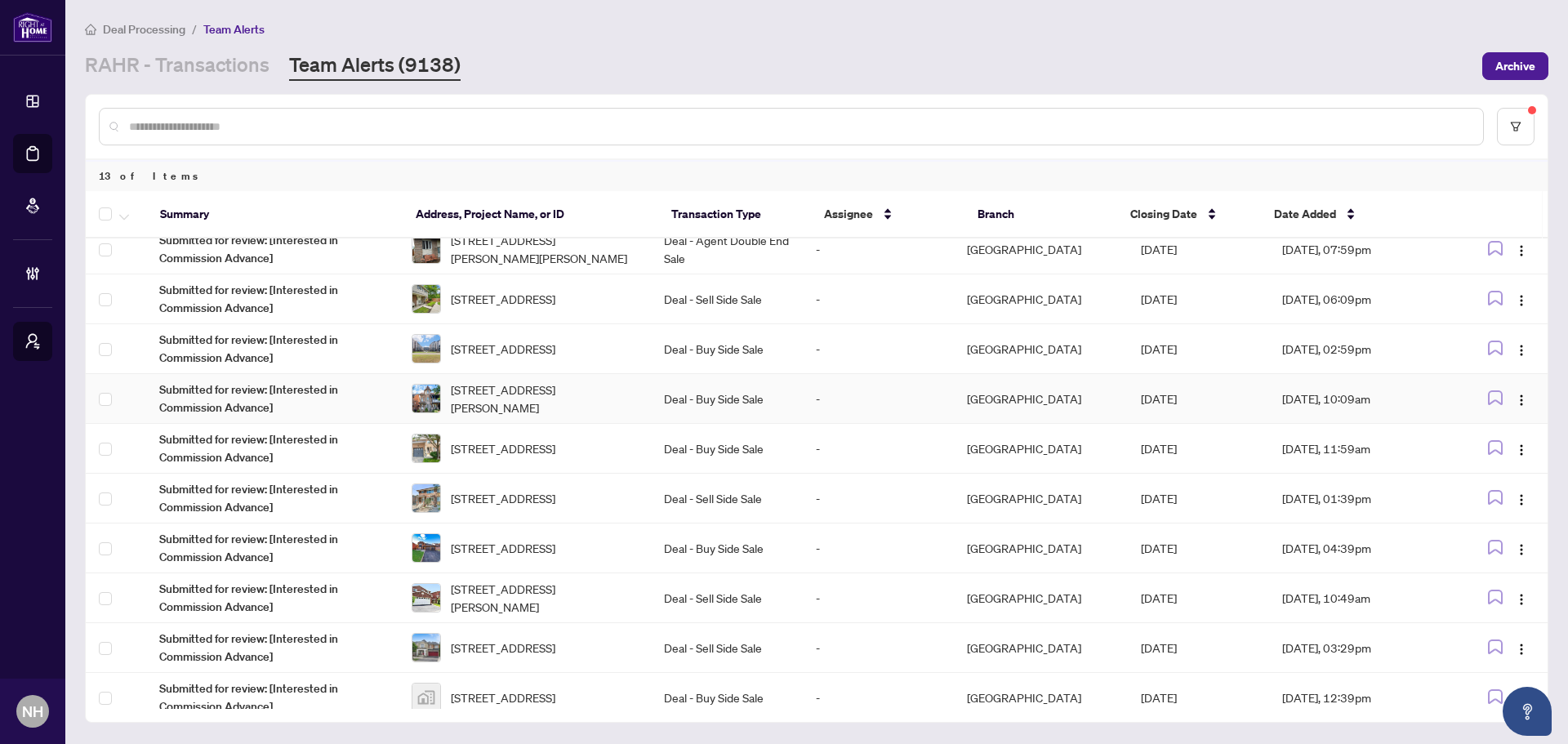
scroll to position [0, 0]
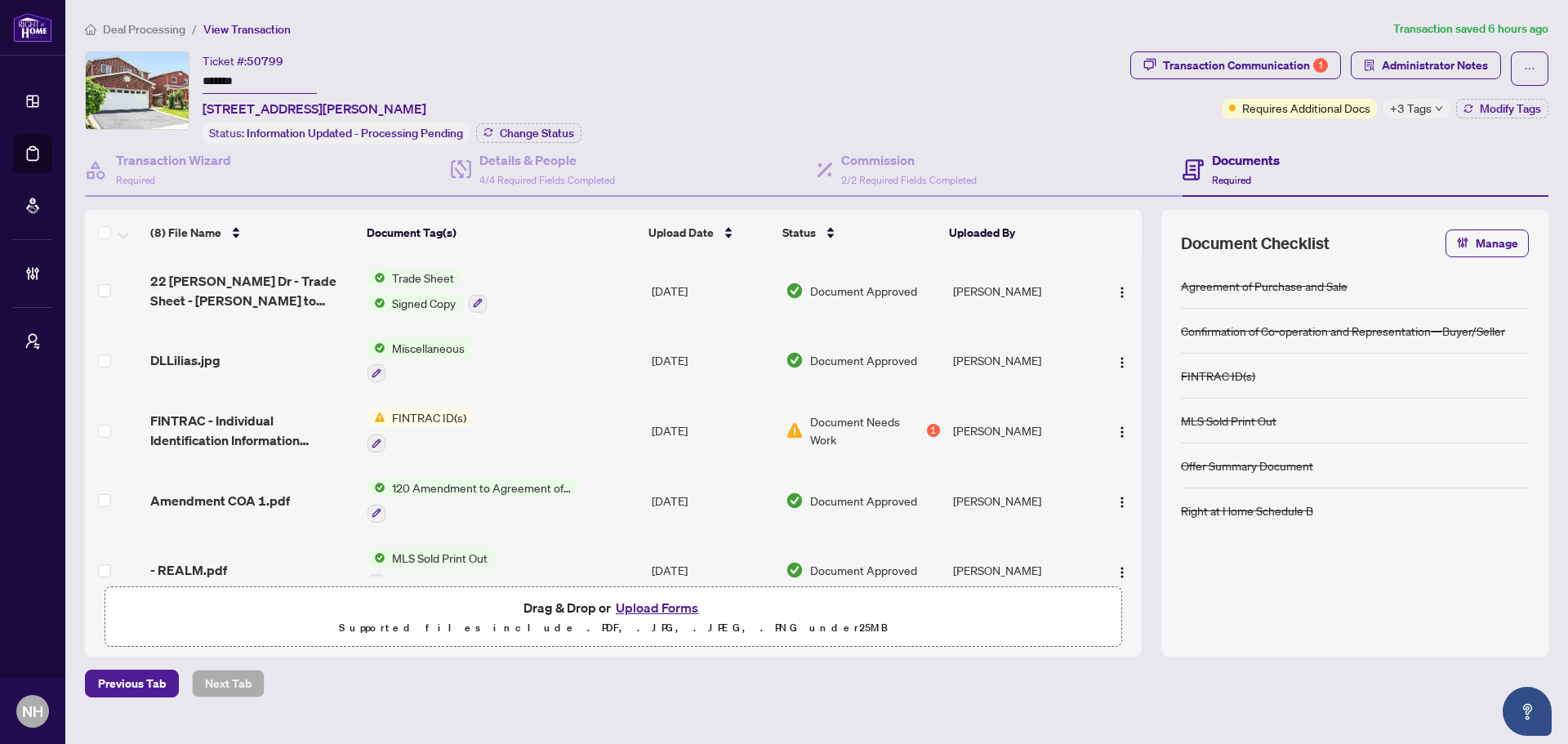
drag, startPoint x: 252, startPoint y: 77, endPoint x: 200, endPoint y: 77, distance: 52.0
click at [200, 77] on div "Ticket #: 50799 ******* [STREET_ADDRESS][PERSON_NAME] Status: Information Updat…" at bounding box center [605, 97] width 1039 height 92
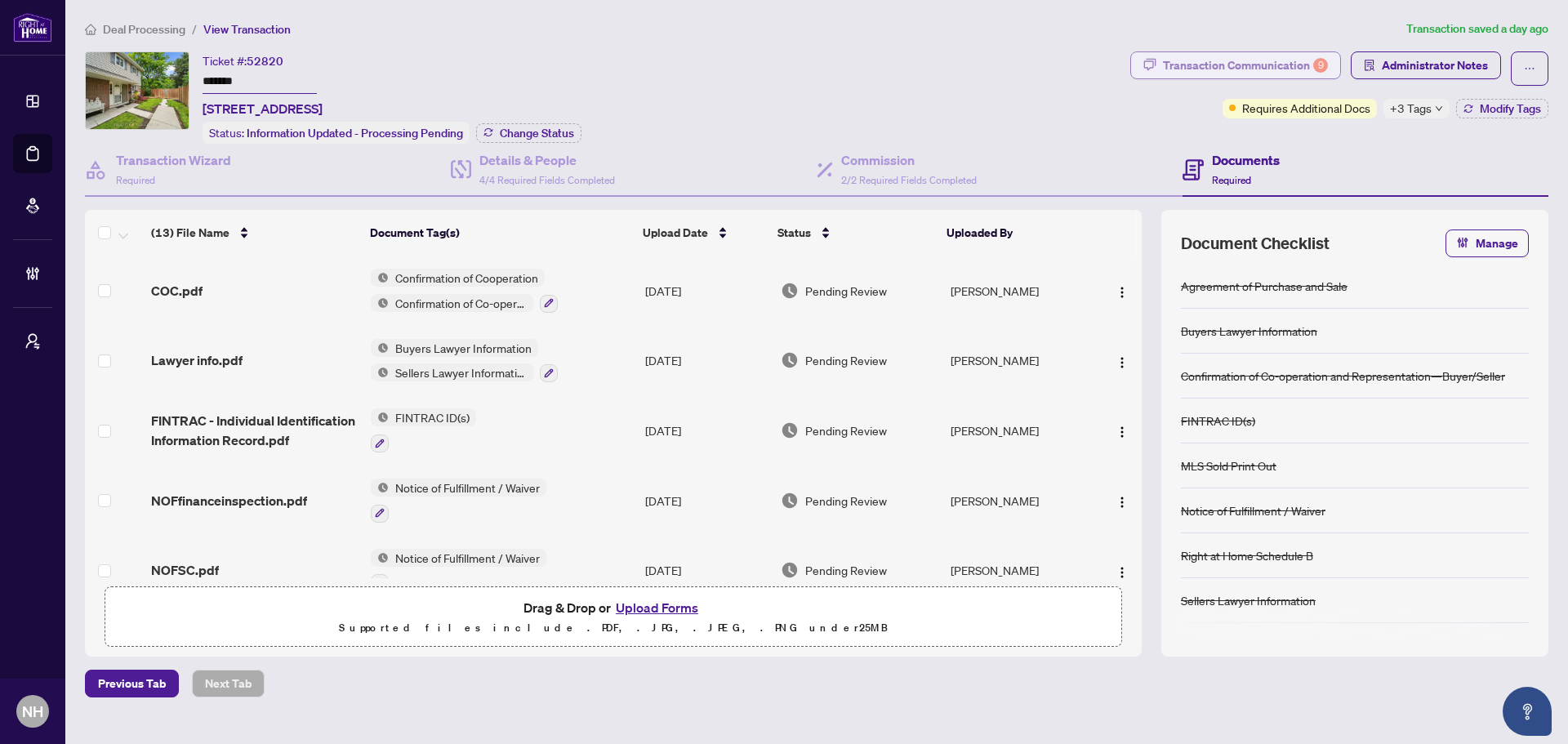
click at [1227, 53] on div "Transaction Communication 9" at bounding box center [1245, 65] width 165 height 26
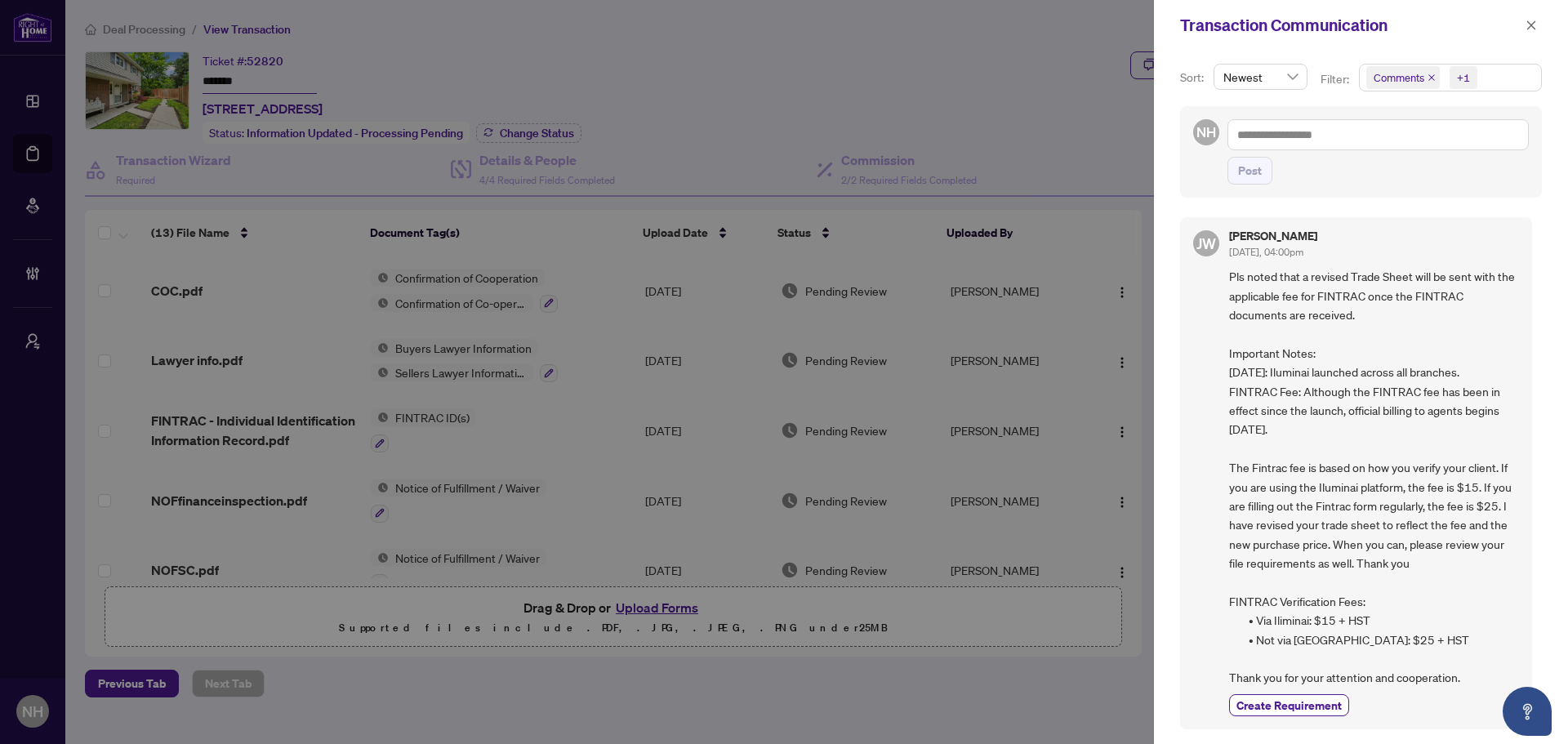
click at [1427, 77] on icon "close" at bounding box center [1431, 78] width 8 height 8
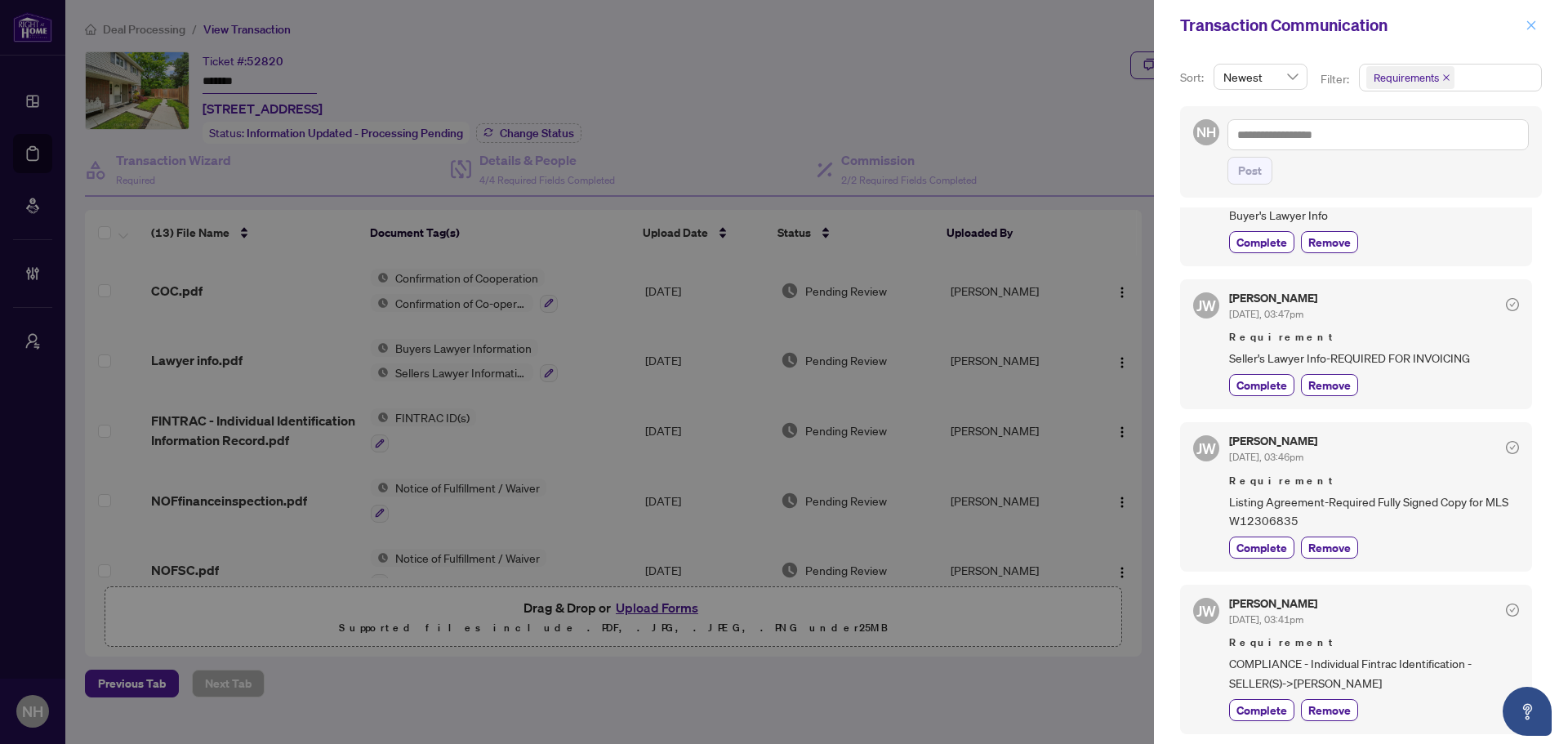
click at [1535, 18] on span "button" at bounding box center [1532, 25] width 12 height 26
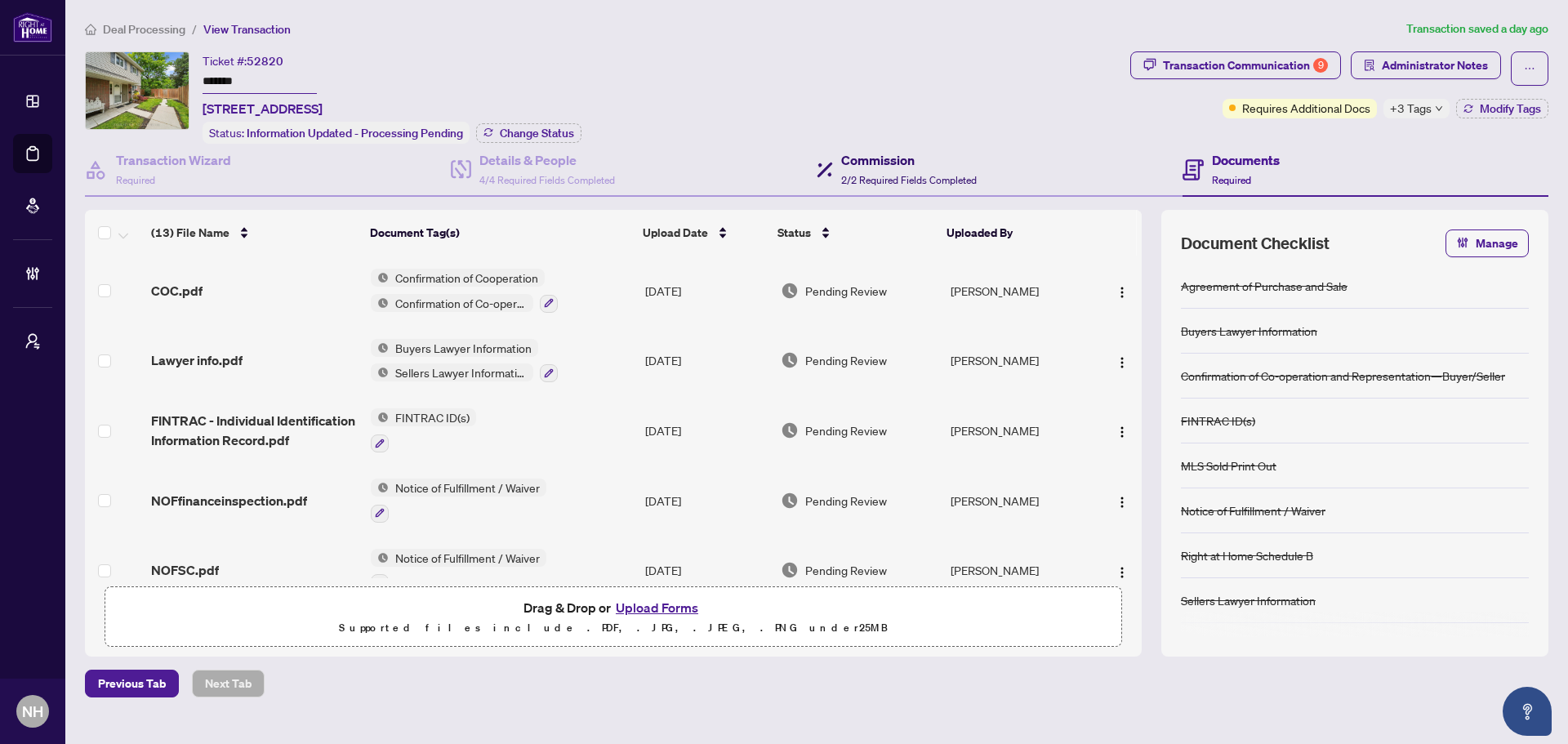
click at [888, 162] on h4 "Commission" at bounding box center [909, 160] width 136 height 19
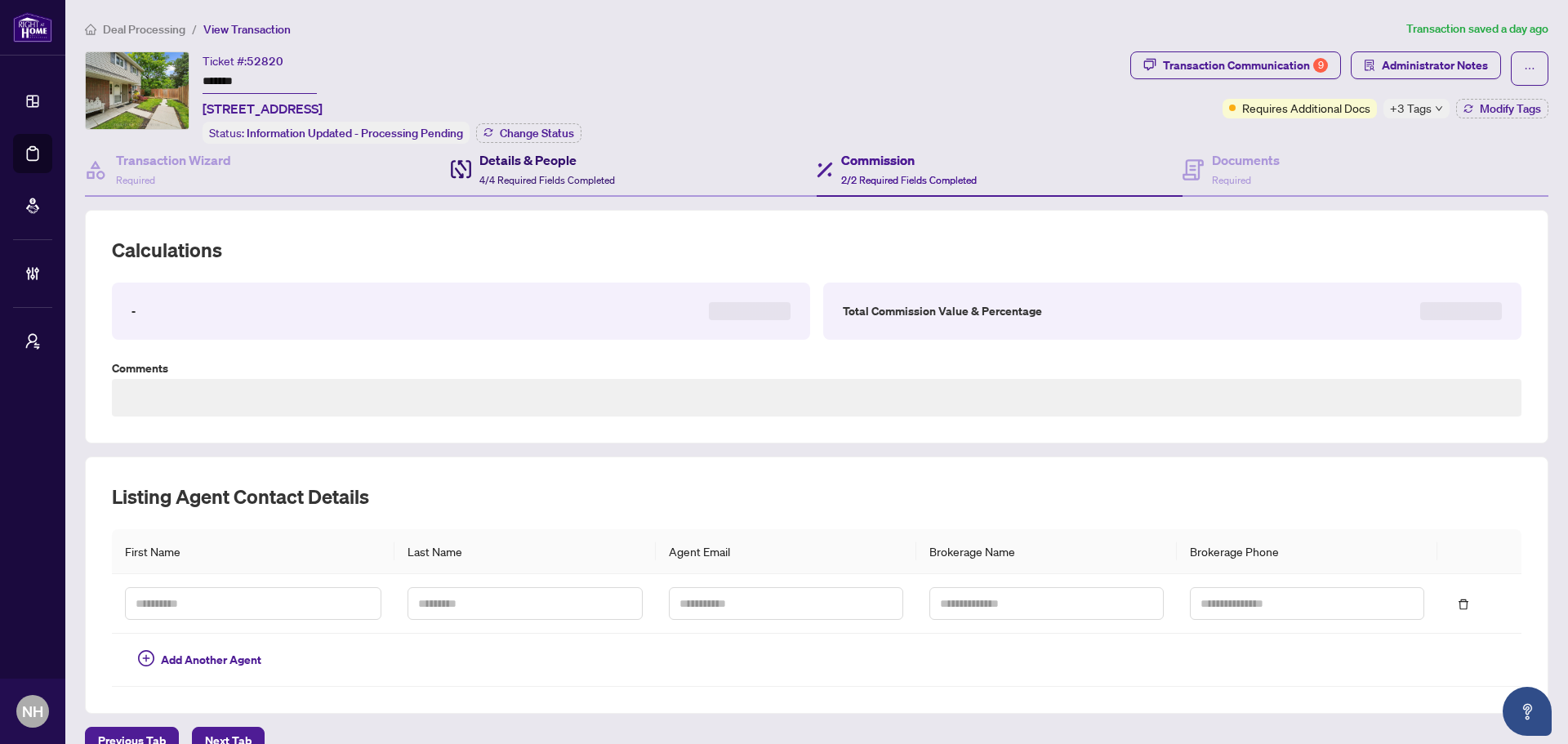
click at [582, 159] on h4 "Details & People" at bounding box center [548, 160] width 136 height 19
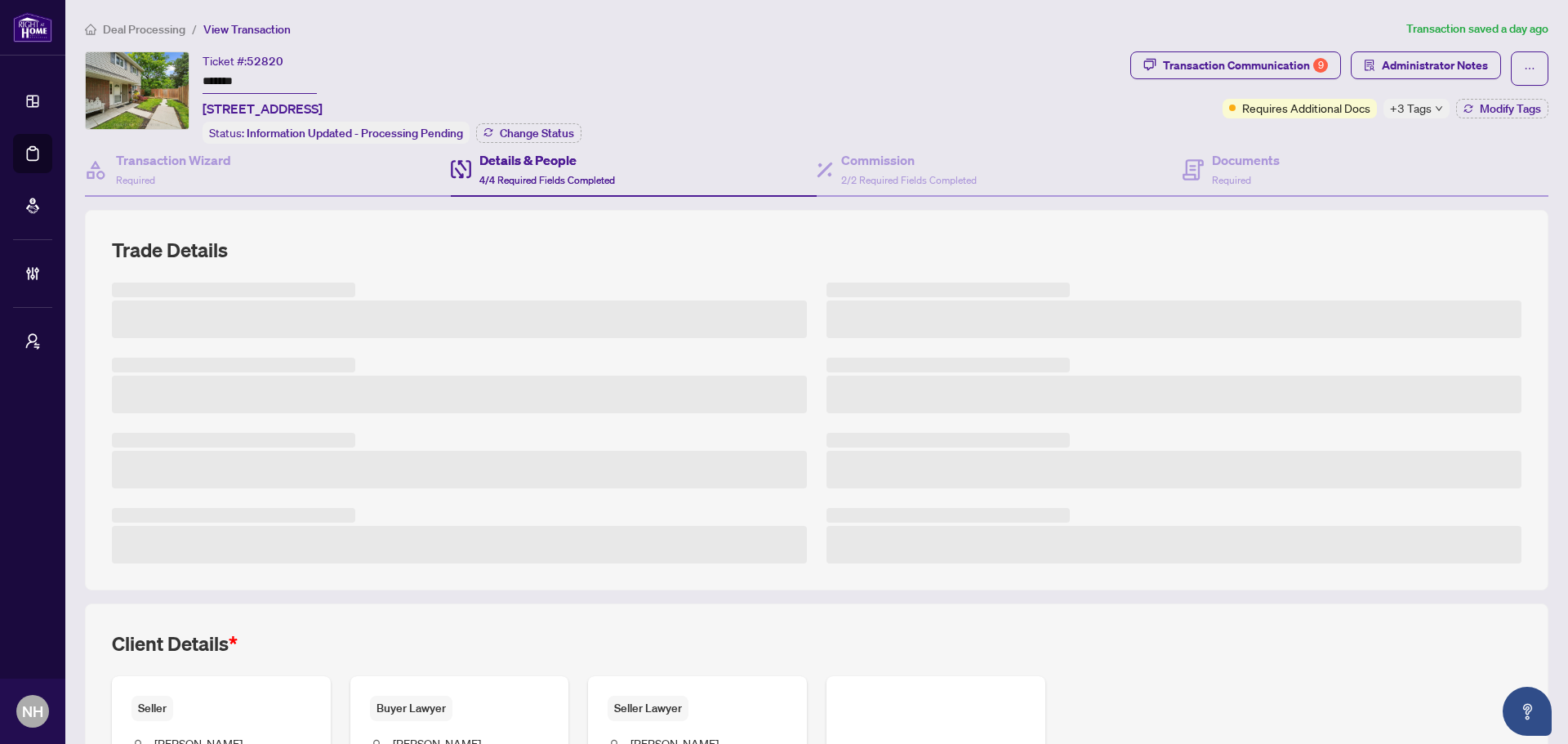
scroll to position [240, 0]
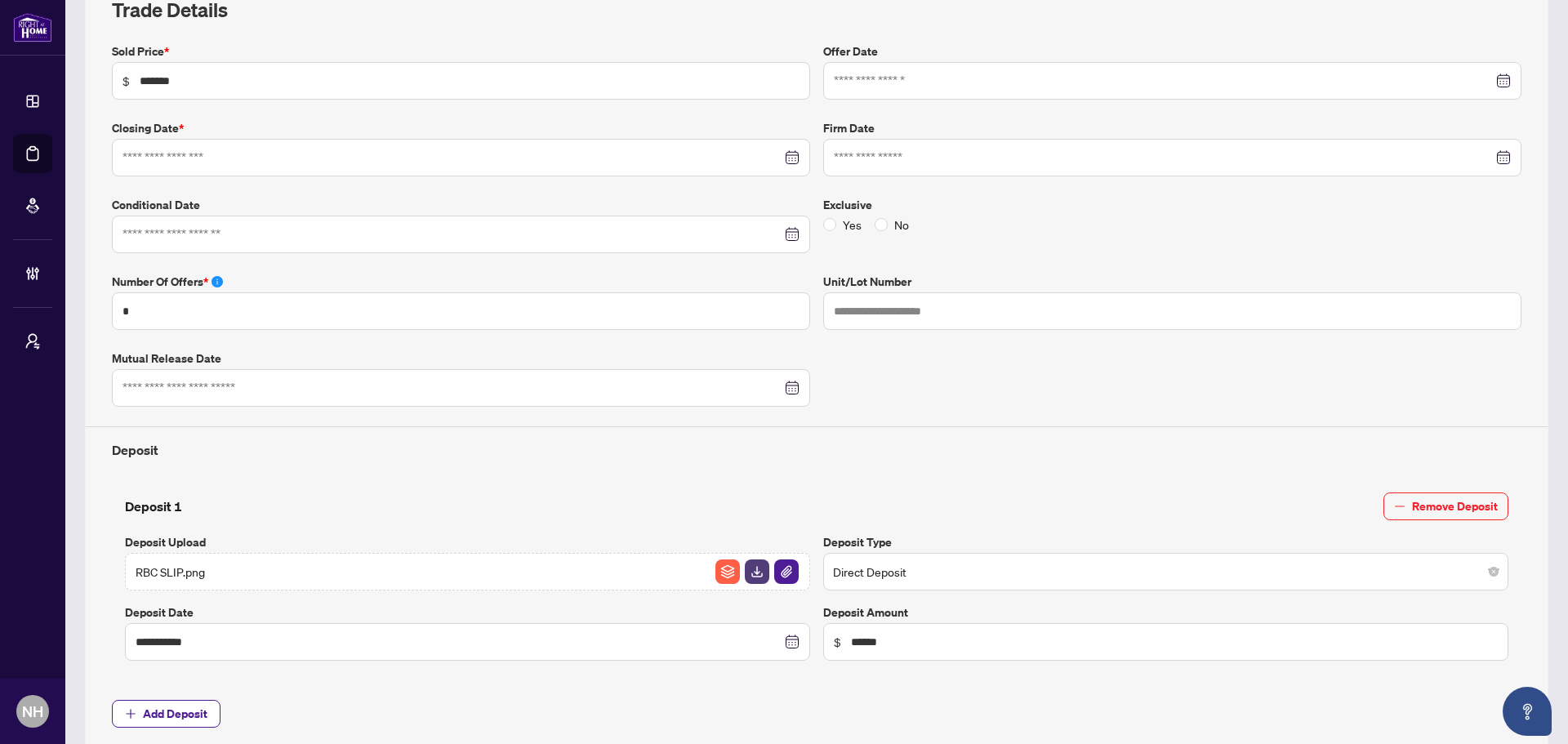
type input "**********"
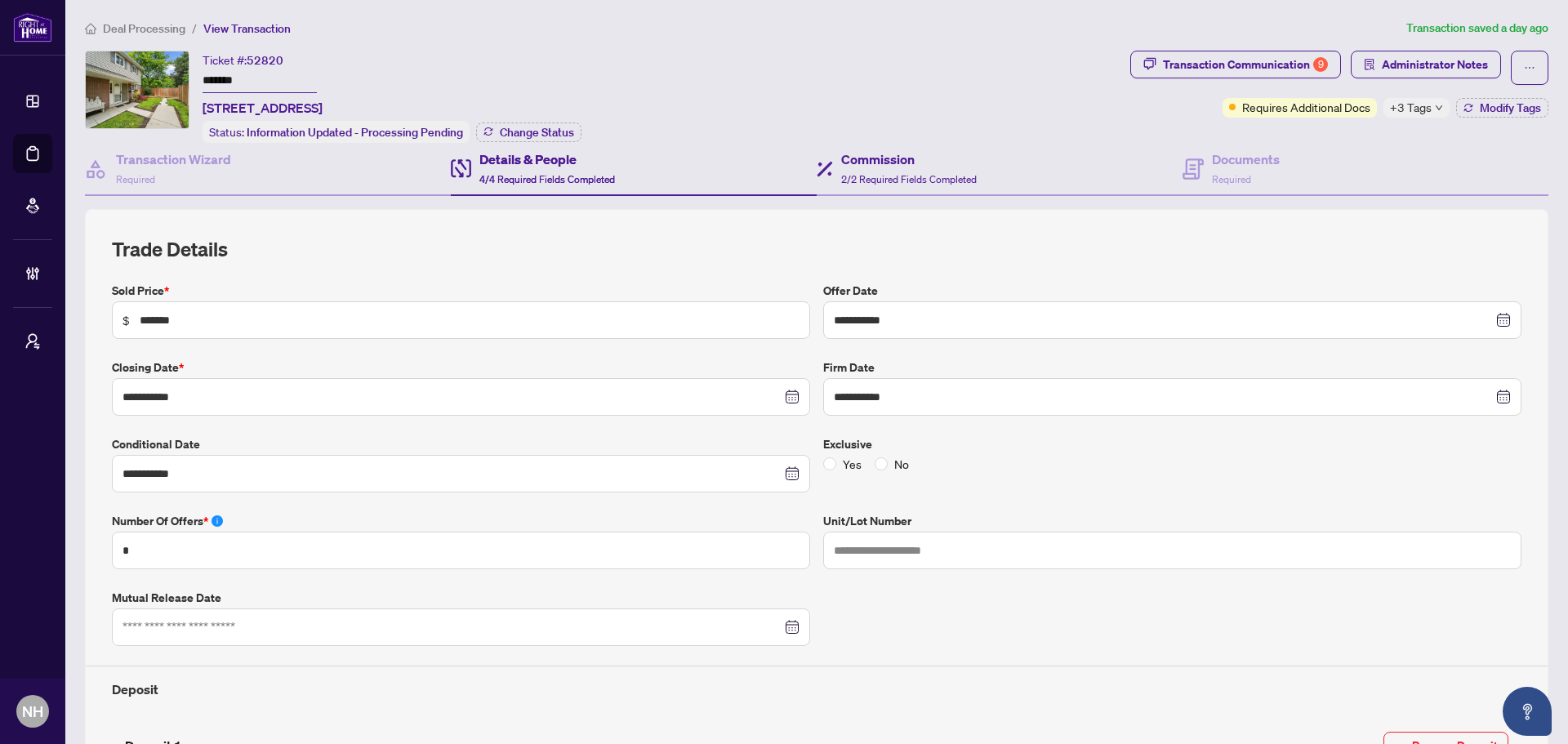
scroll to position [0, 0]
click at [1199, 64] on div "Transaction Communication 9" at bounding box center [1245, 65] width 165 height 26
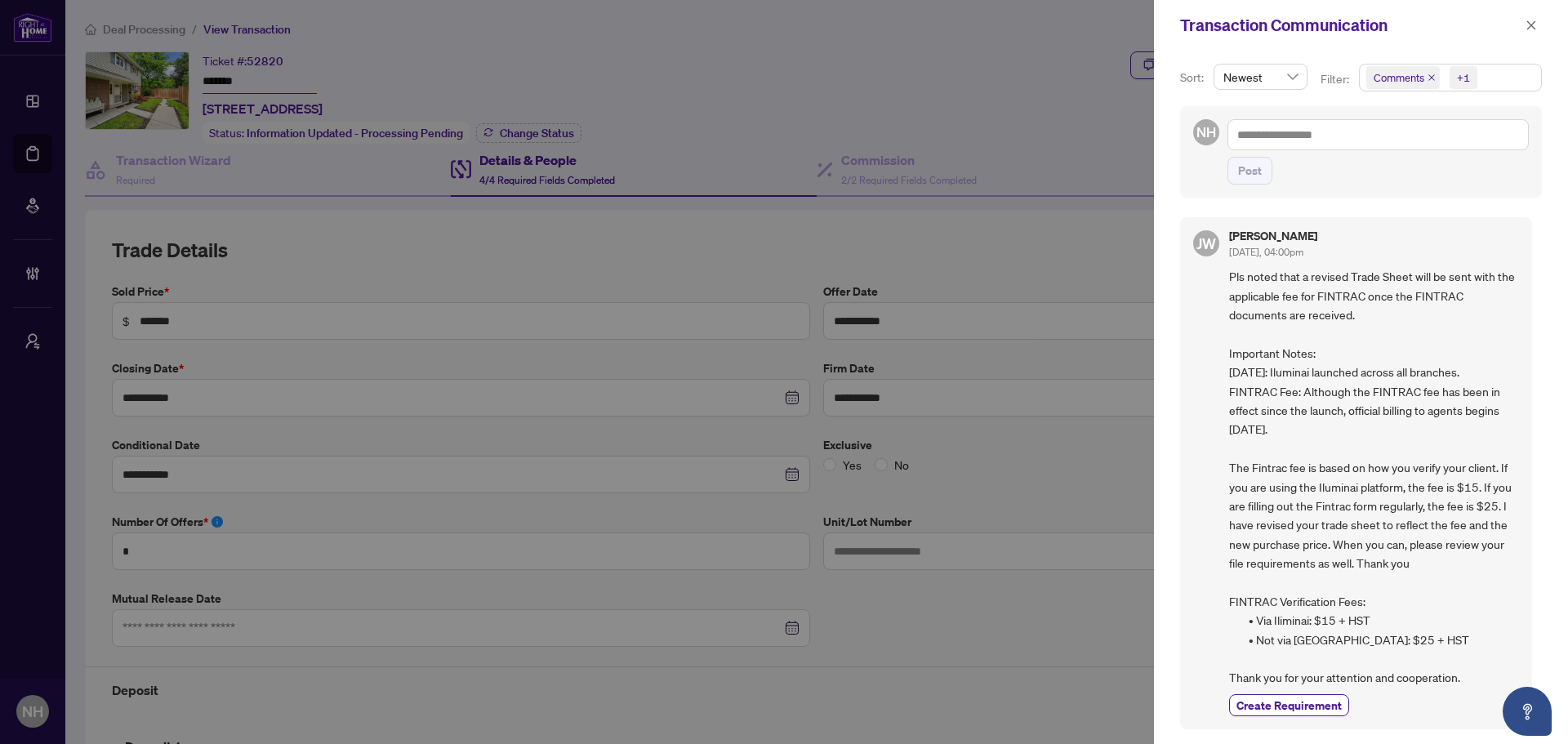
click at [1430, 77] on icon "close" at bounding box center [1431, 78] width 8 height 8
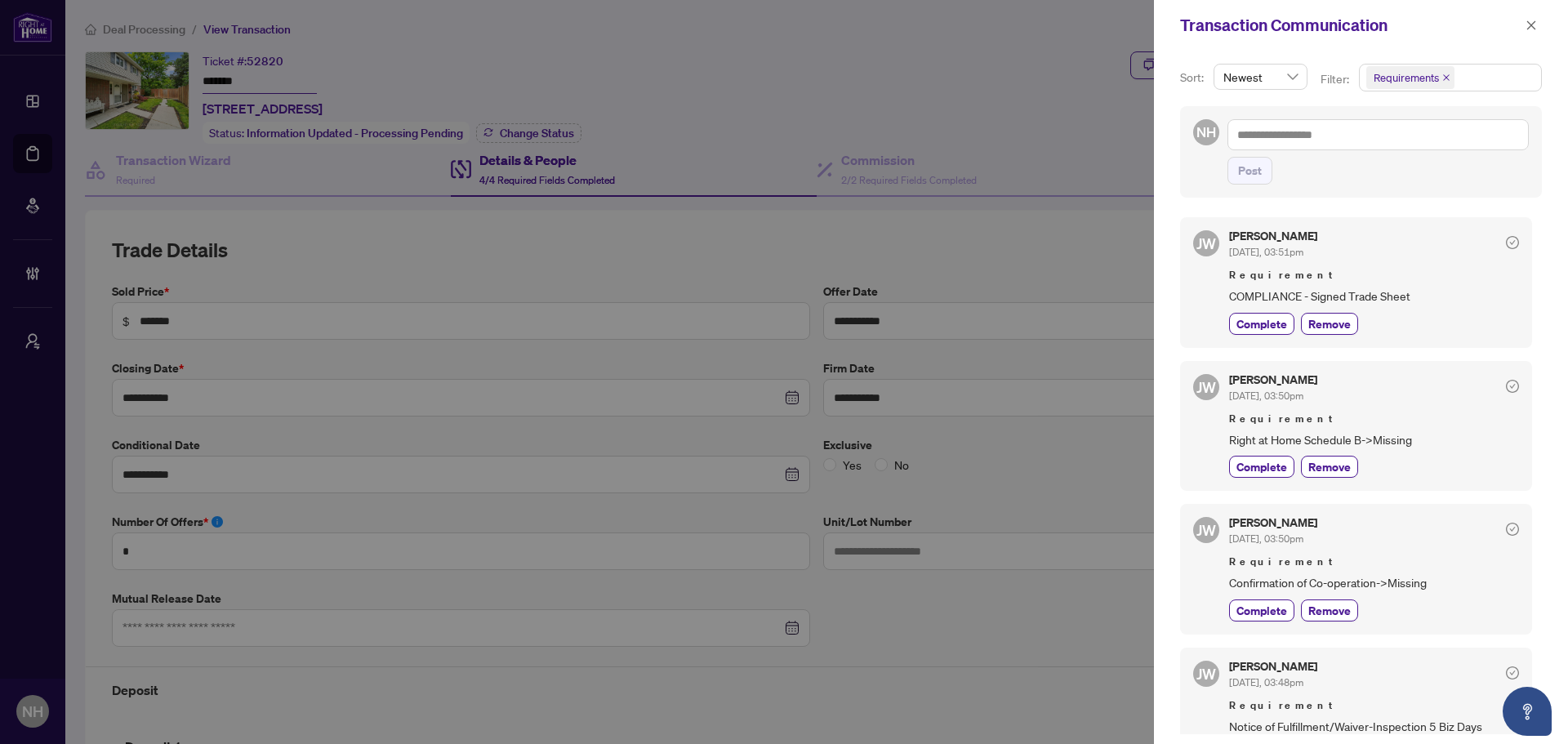
click at [690, 80] on div at bounding box center [784, 372] width 1568 height 744
click at [1536, 27] on icon "close" at bounding box center [1532, 25] width 12 height 12
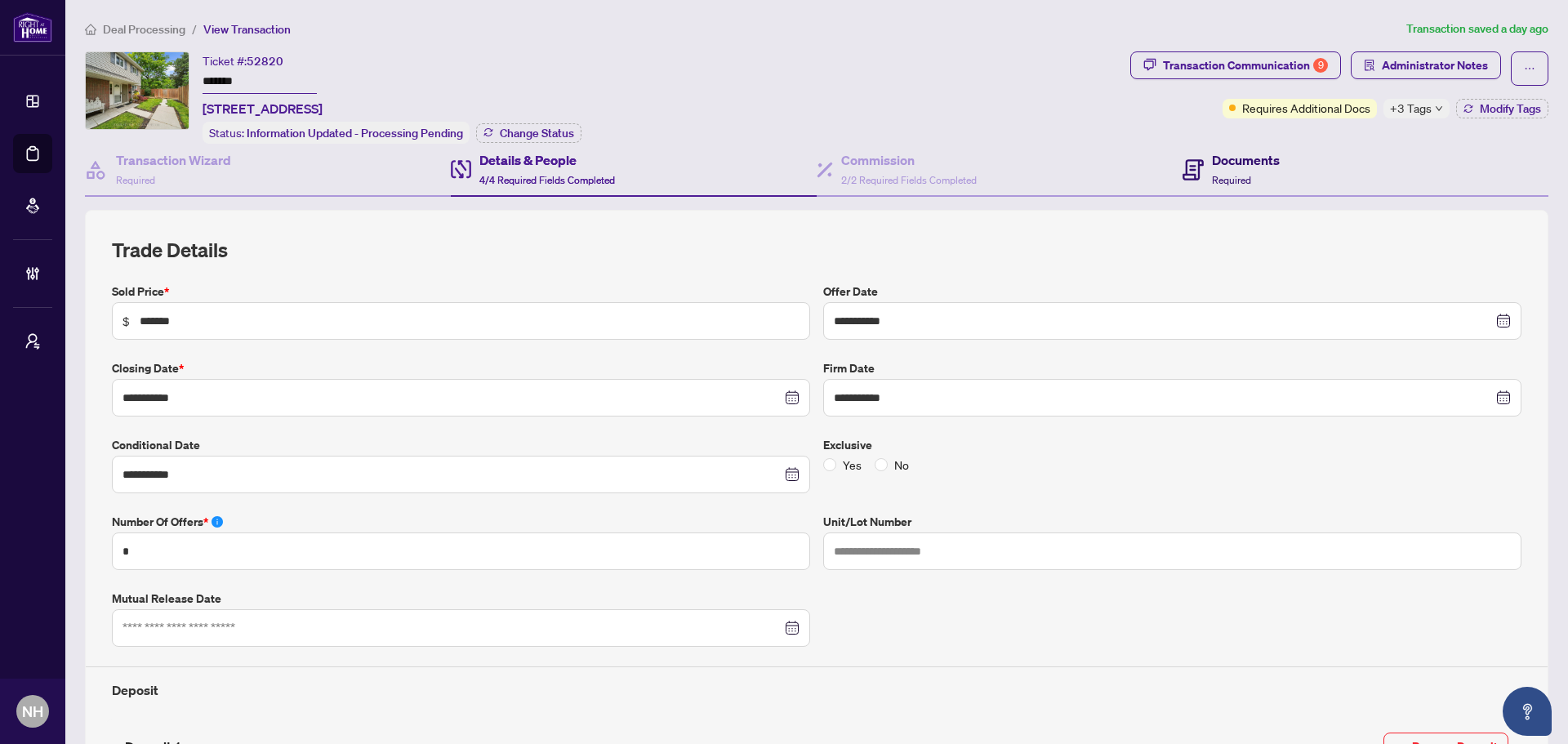
click at [1263, 171] on div "Documents Required" at bounding box center [1246, 170] width 68 height 39
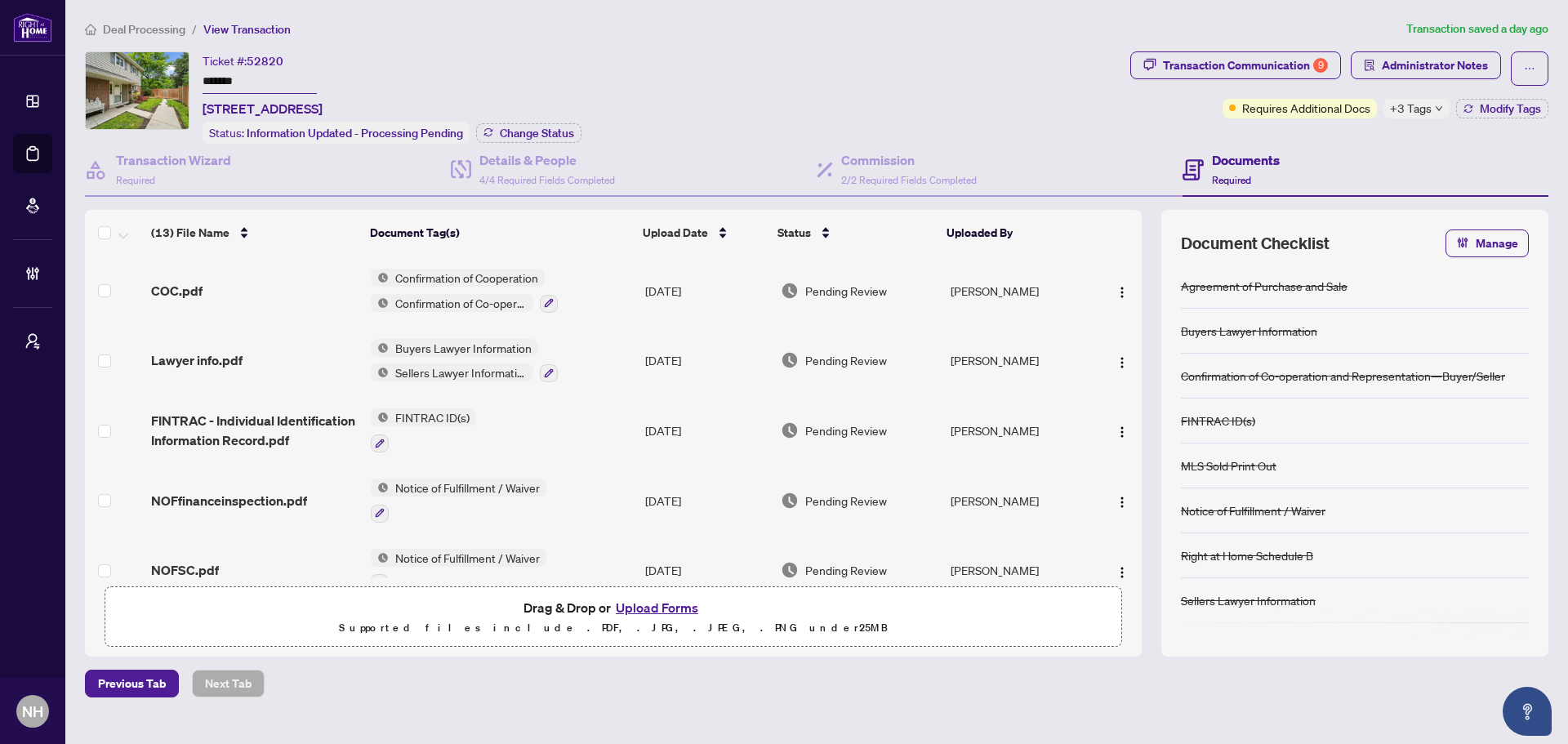
click at [170, 27] on span "Deal Processing" at bounding box center [143, 29] width 82 height 15
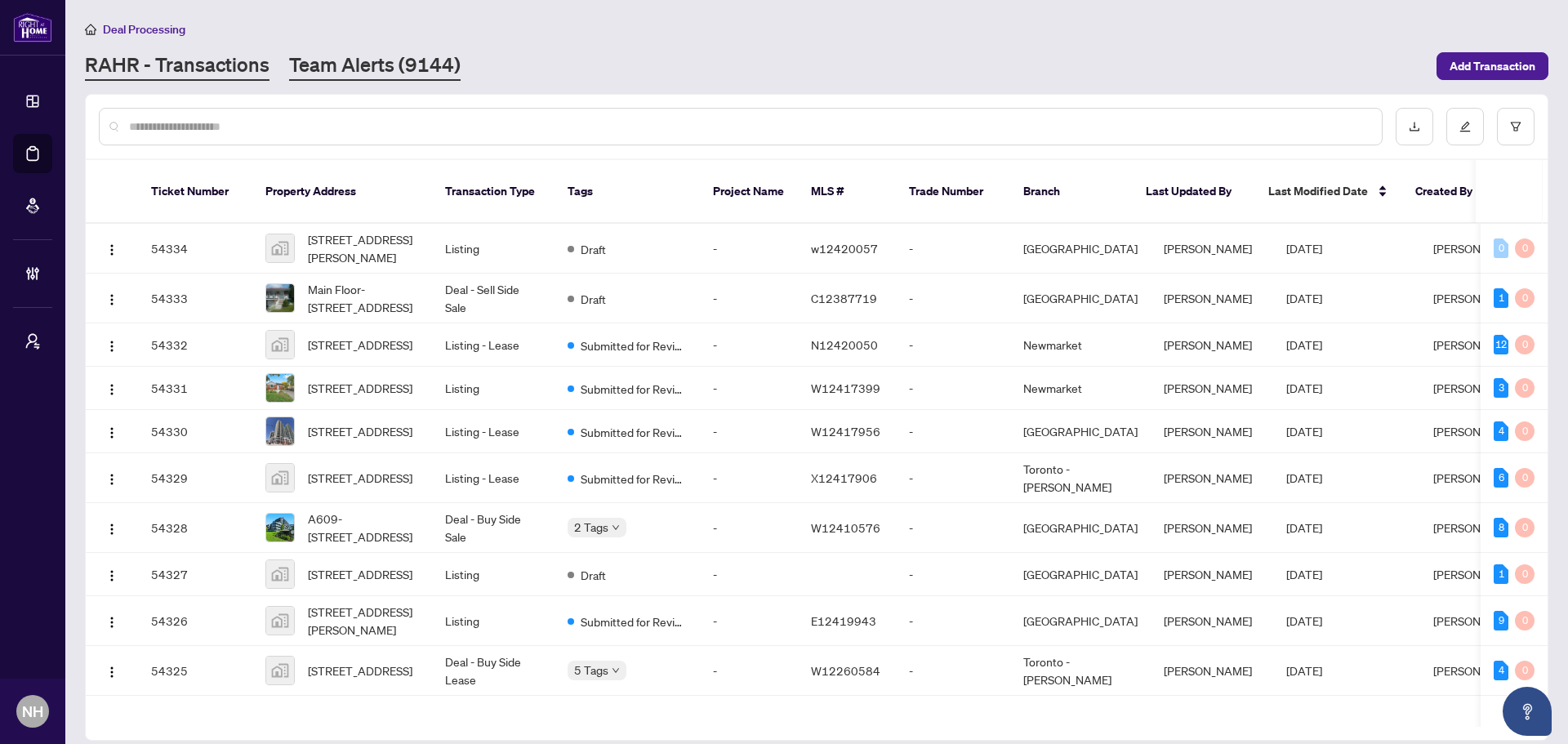
click at [397, 72] on link "Team Alerts (9144)" at bounding box center [374, 66] width 172 height 29
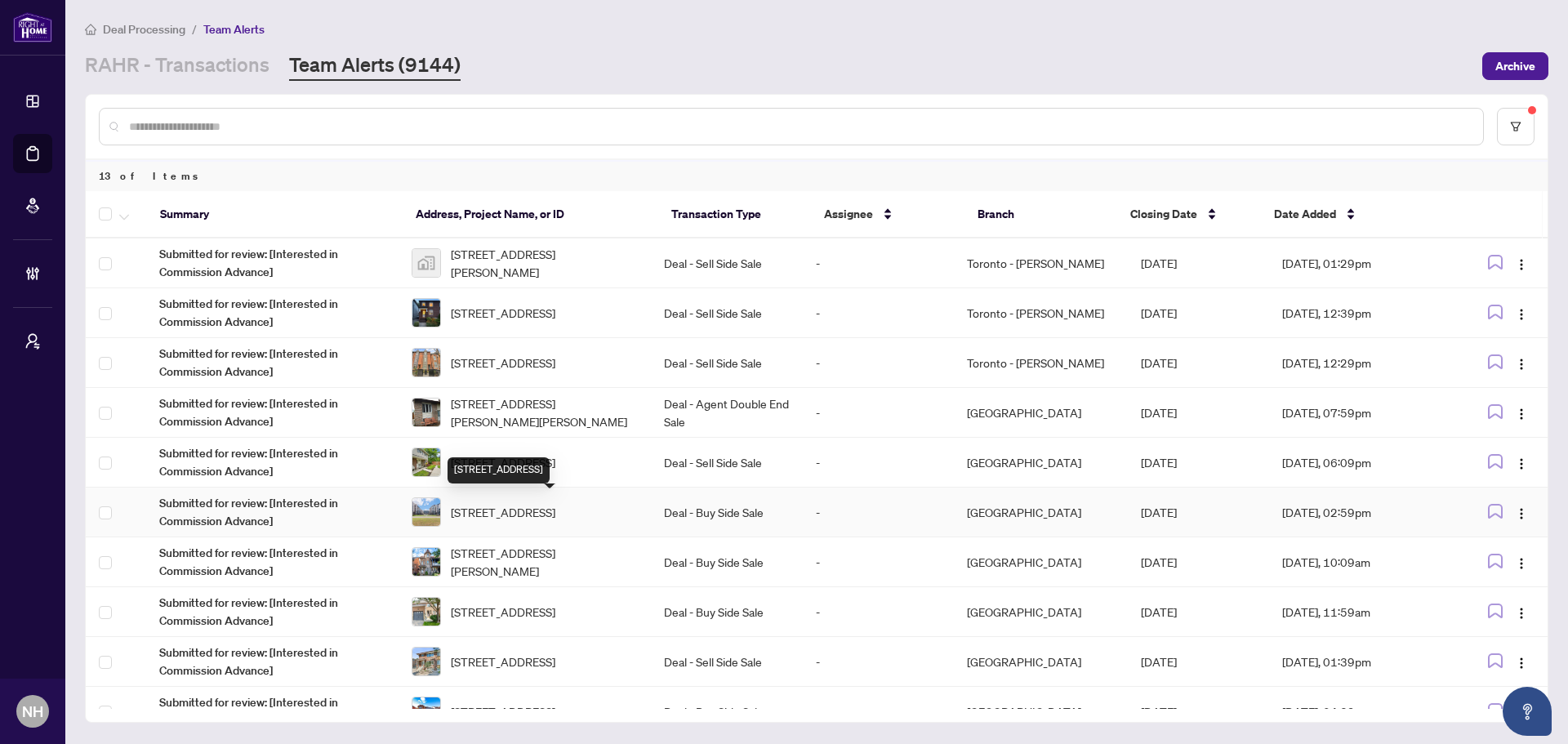
click at [549, 505] on span "513-16 Concord Pl, Grimsby, Ontario L3M 0J1, Canada" at bounding box center [503, 512] width 105 height 18
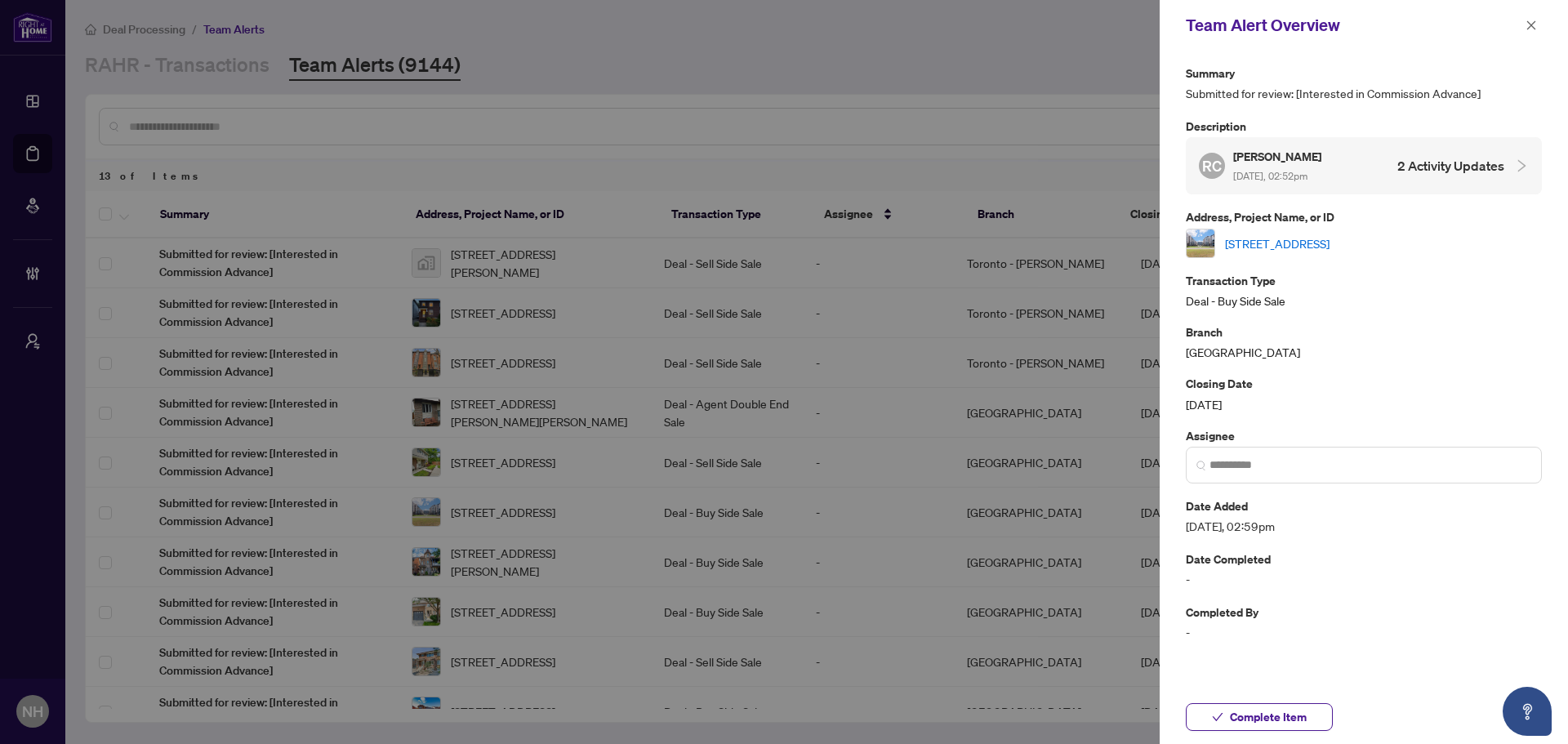
click at [1270, 240] on link "513-16 Concord Pl, Grimsby, Ontario L3M 0J1, Canada" at bounding box center [1277, 243] width 105 height 18
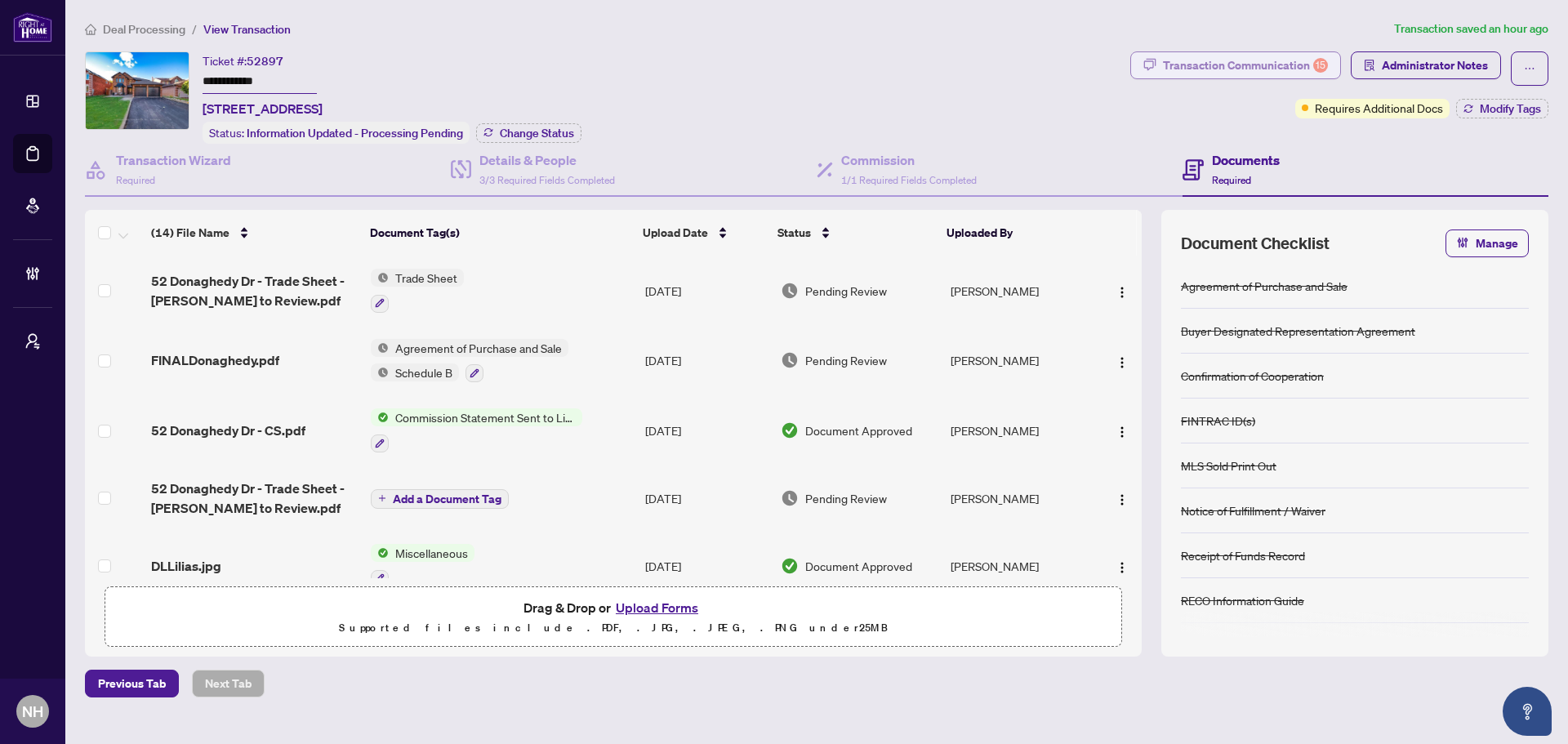
click at [1254, 77] on div "Transaction Communication 15" at bounding box center [1245, 65] width 165 height 26
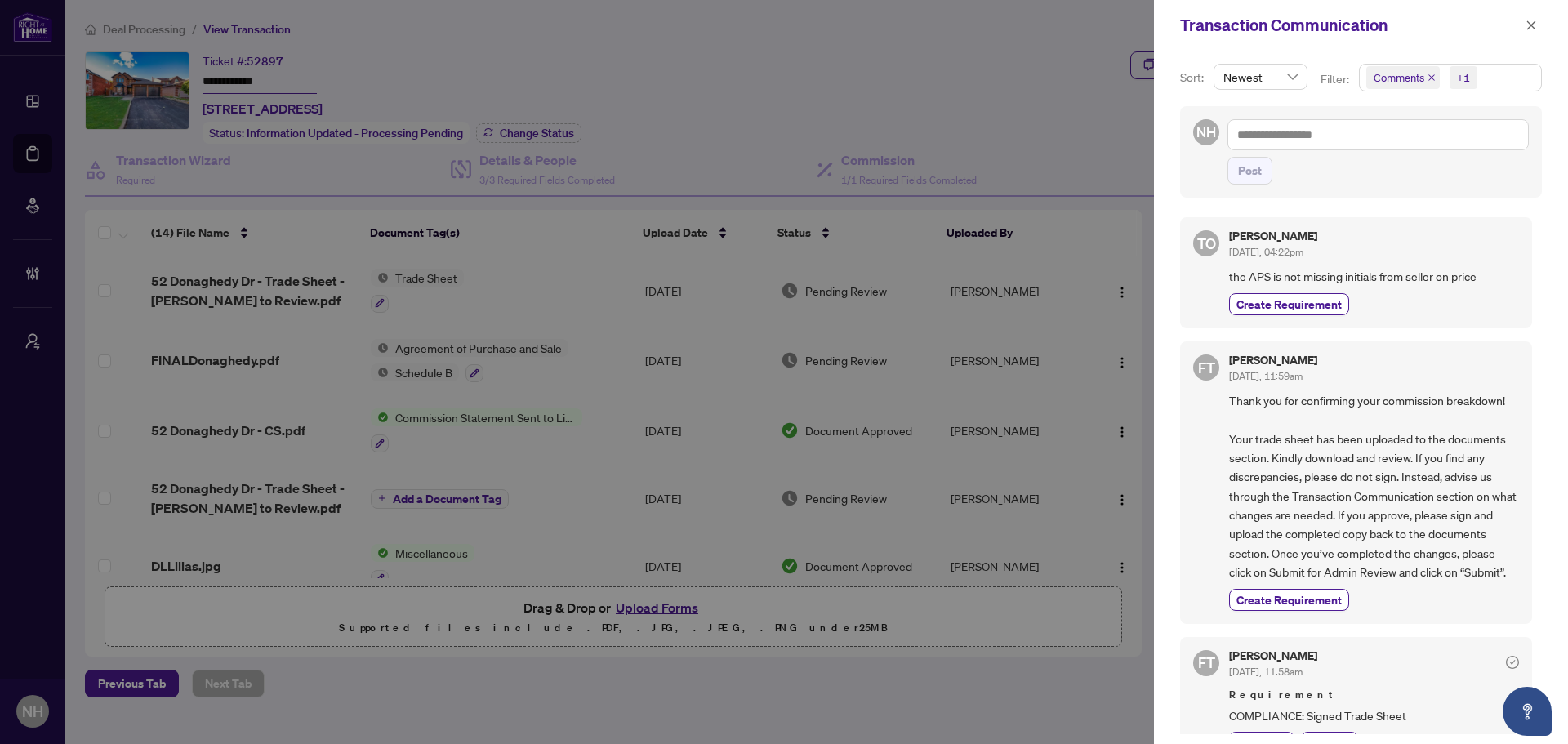
click at [1428, 76] on icon "close" at bounding box center [1431, 78] width 8 height 8
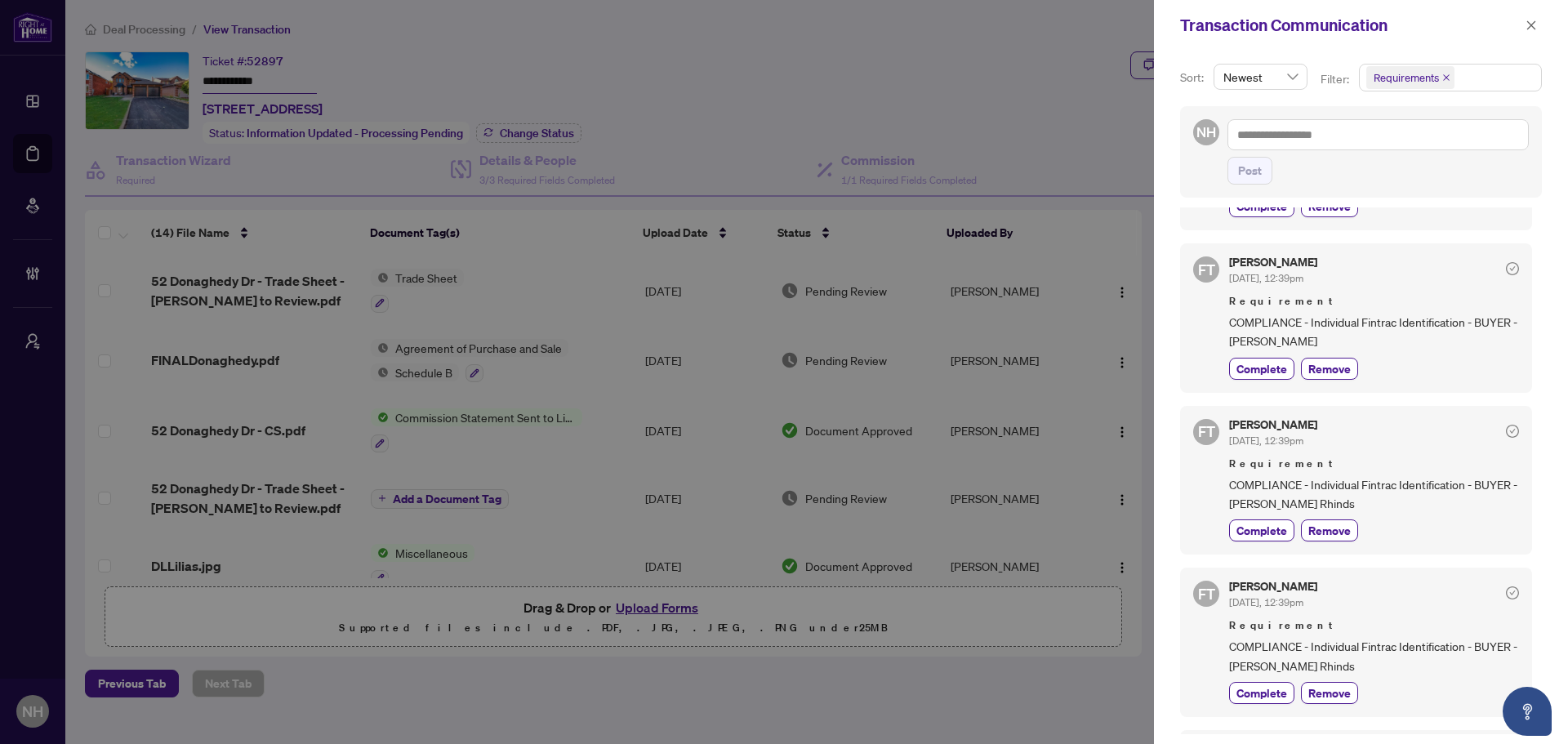
scroll to position [1878, 0]
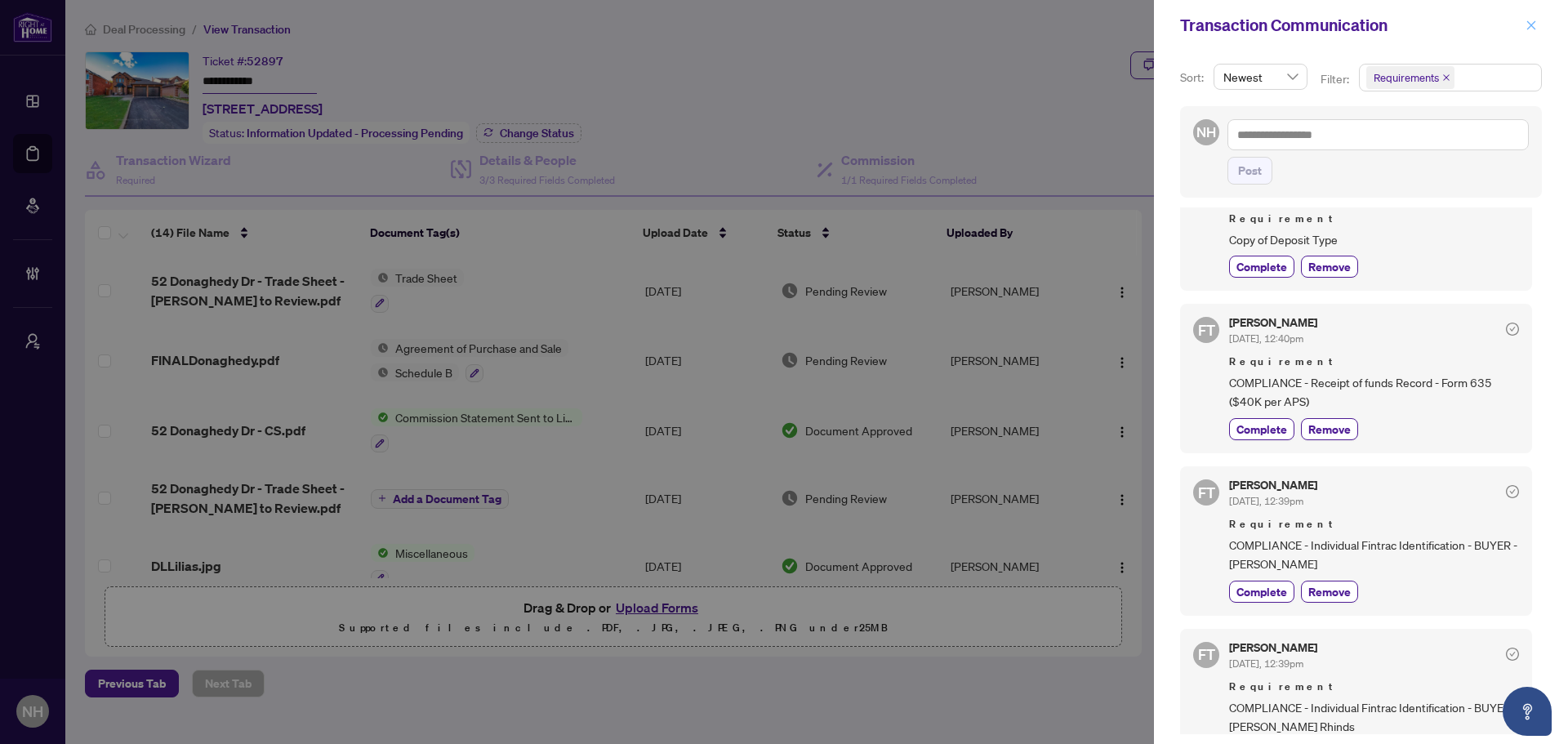
click at [1531, 23] on icon "close" at bounding box center [1532, 25] width 12 height 12
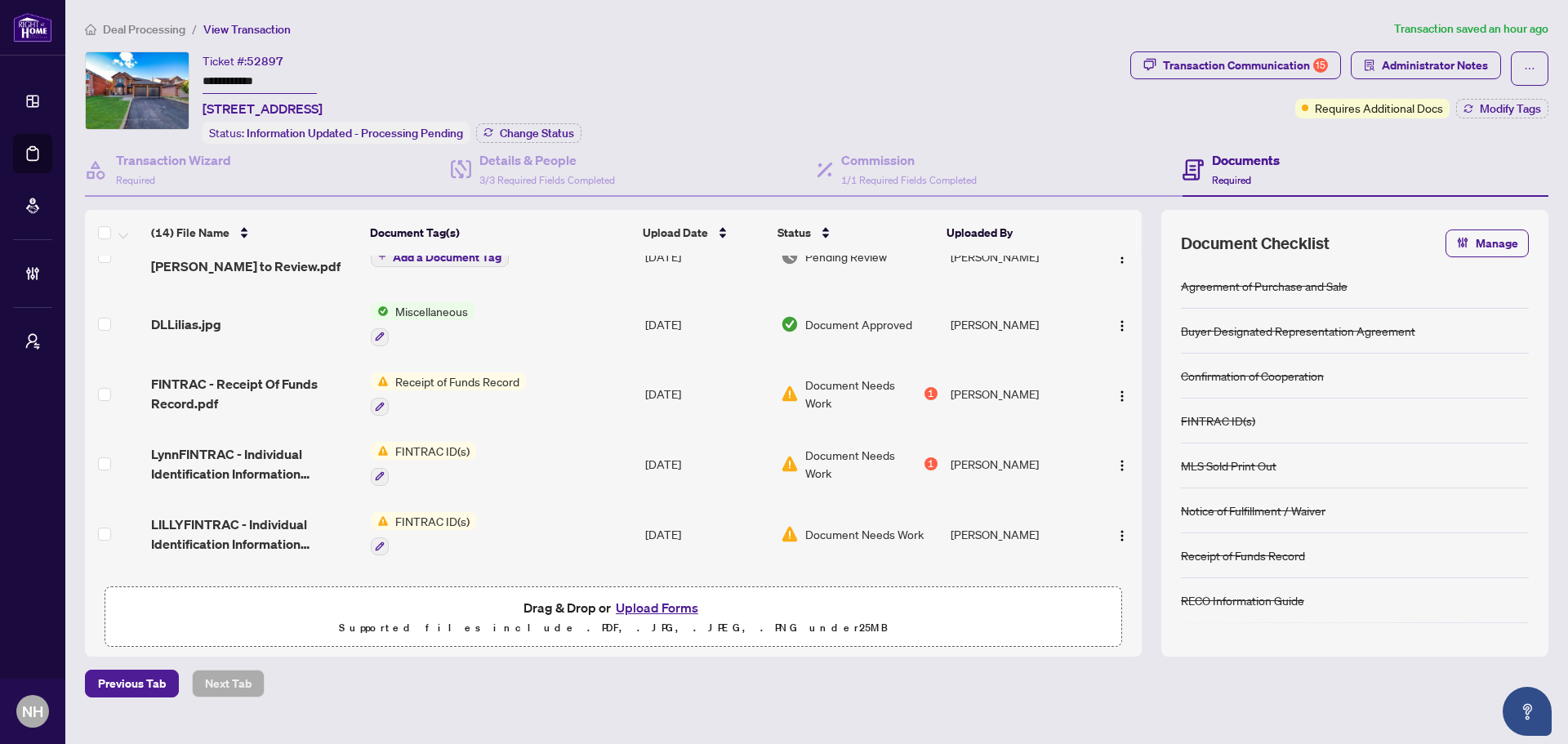
scroll to position [0, 0]
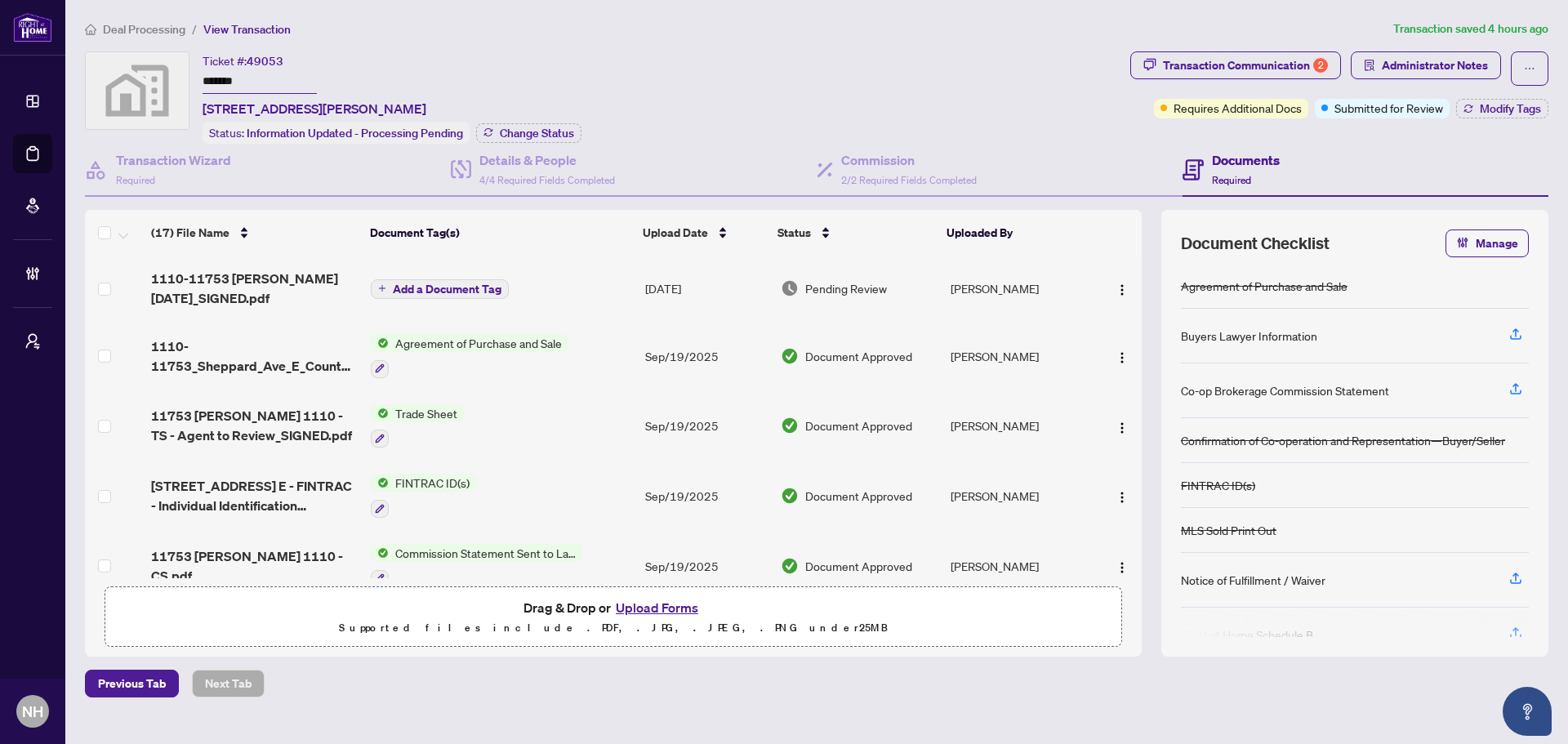
drag, startPoint x: 253, startPoint y: 81, endPoint x: 193, endPoint y: 80, distance: 60.0
click at [193, 80] on div "Ticket #: 49053 ******* 11753 Sheppard Avenue East #1110, Scarborough, Toronto,…" at bounding box center [605, 97] width 1039 height 92
click at [1166, 65] on div "Transaction Communication 2" at bounding box center [1245, 65] width 165 height 26
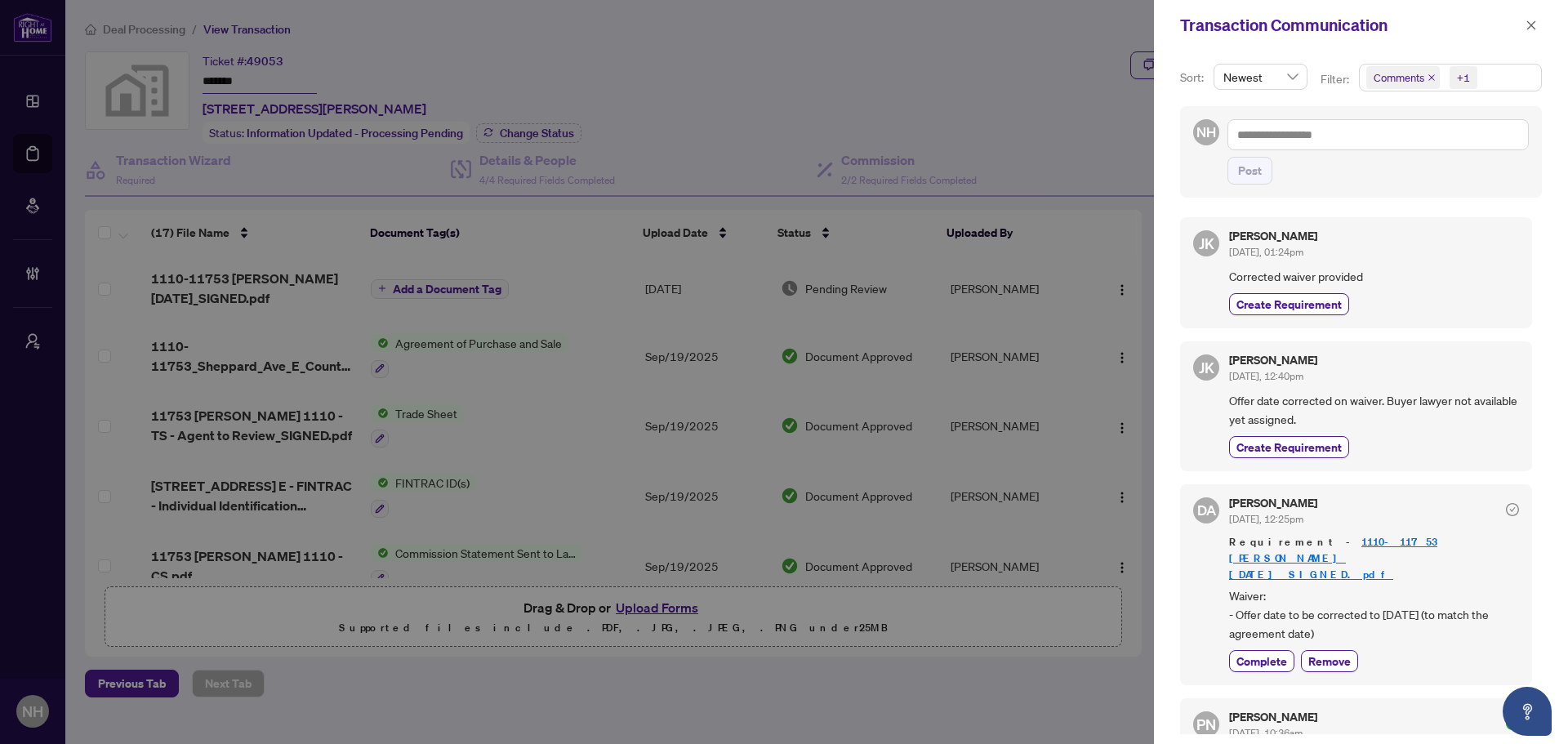
click at [1428, 78] on icon "close" at bounding box center [1431, 78] width 8 height 8
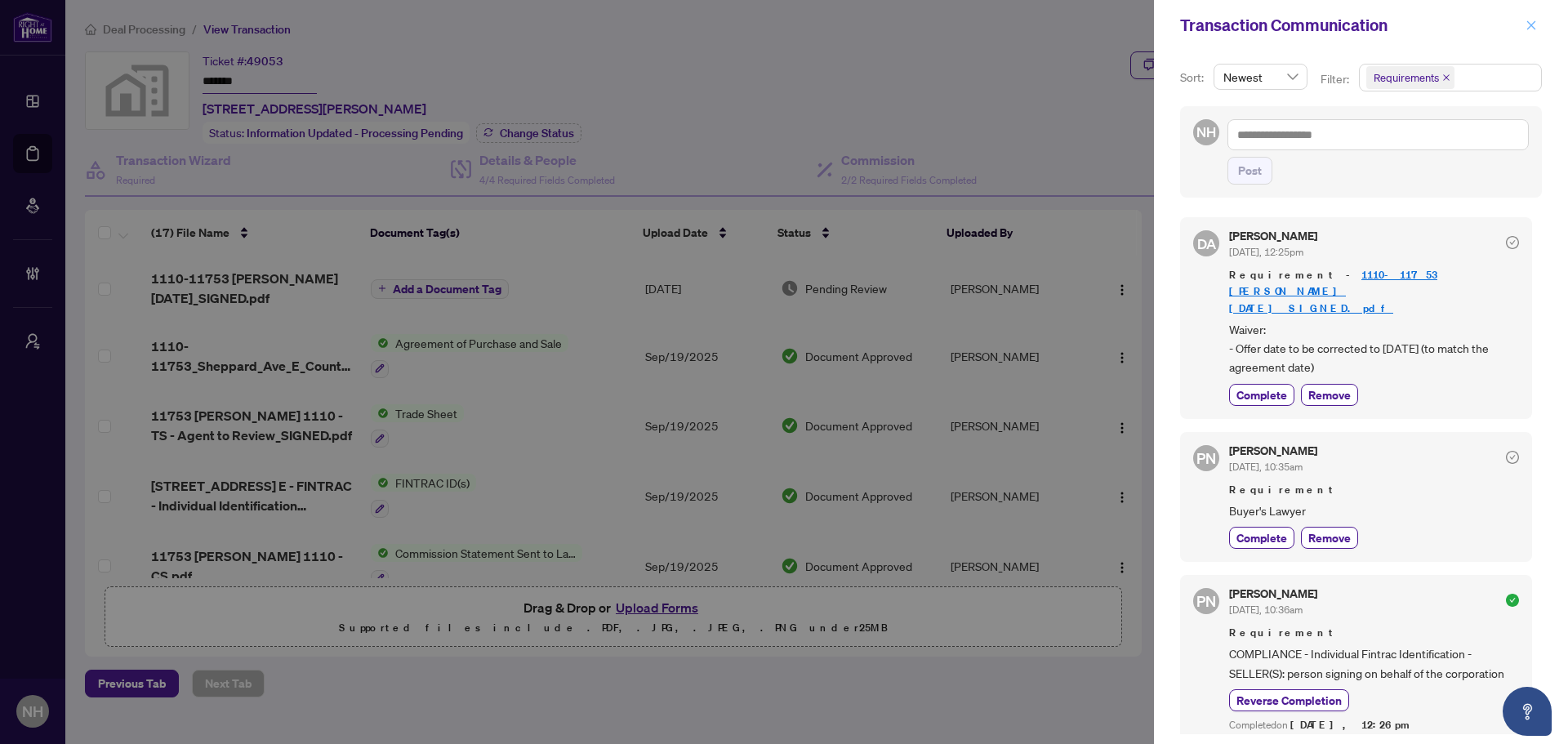
click at [1531, 29] on icon "close" at bounding box center [1532, 25] width 12 height 12
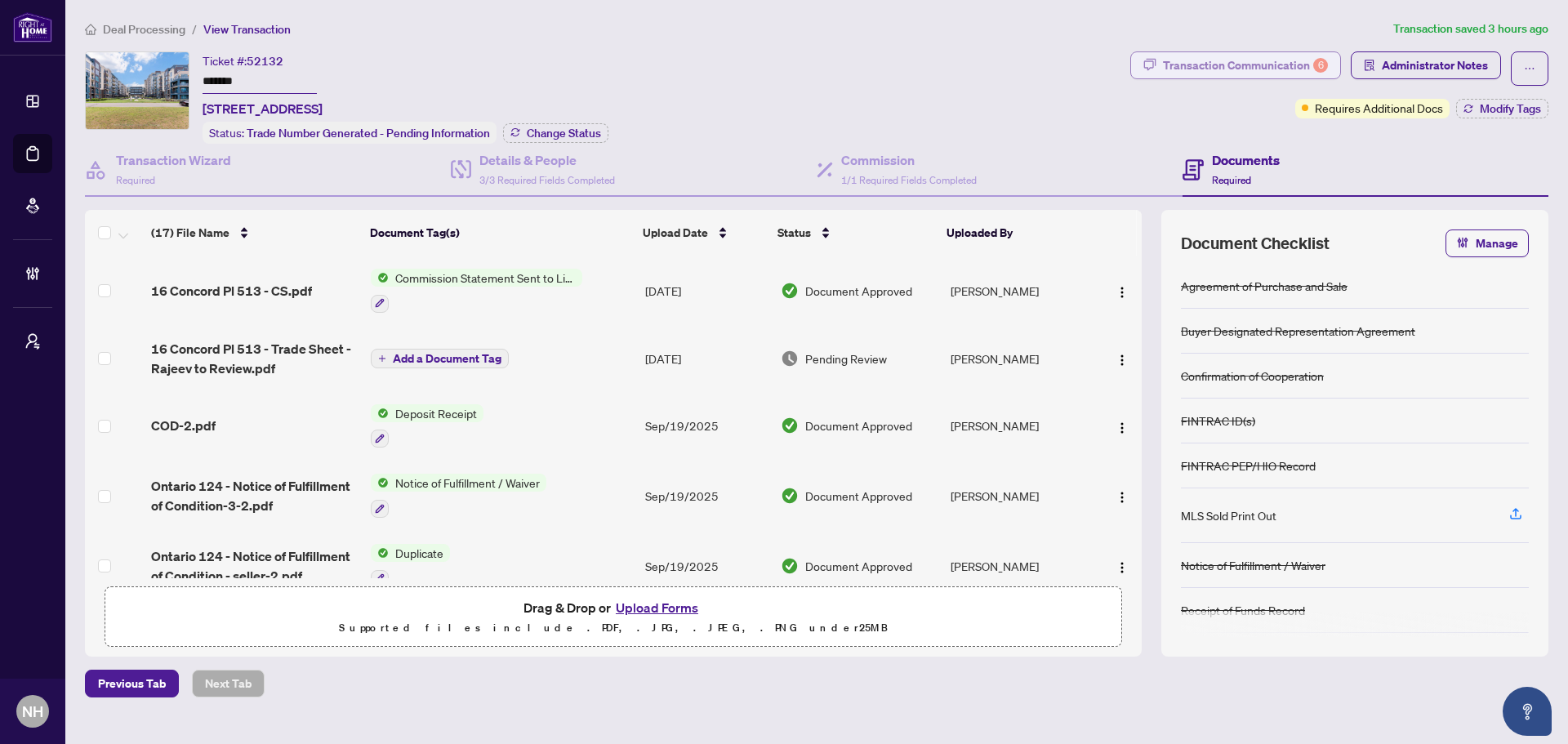
click at [1190, 64] on div "Transaction Communication 6" at bounding box center [1245, 65] width 165 height 26
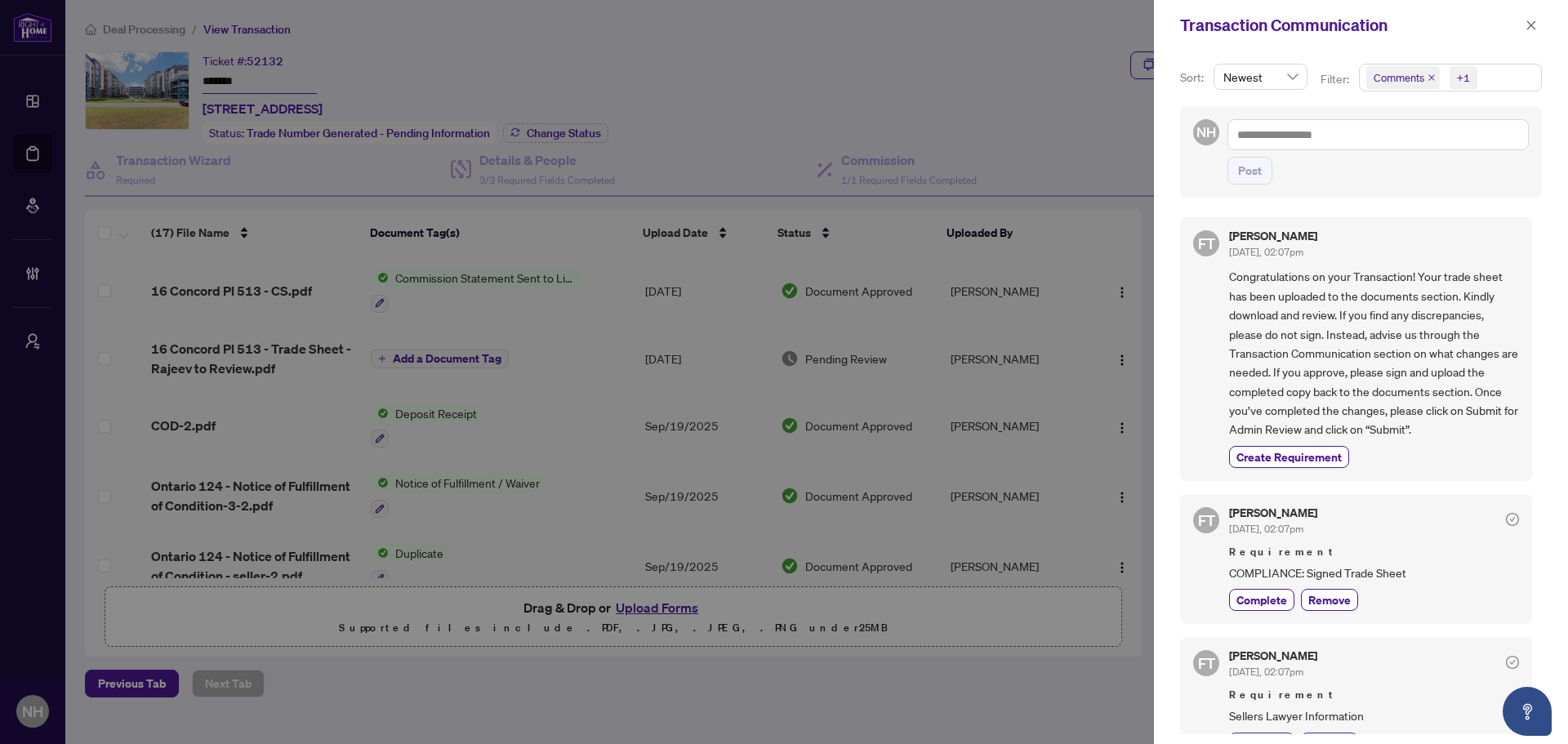
click at [1427, 75] on icon "close" at bounding box center [1431, 78] width 8 height 8
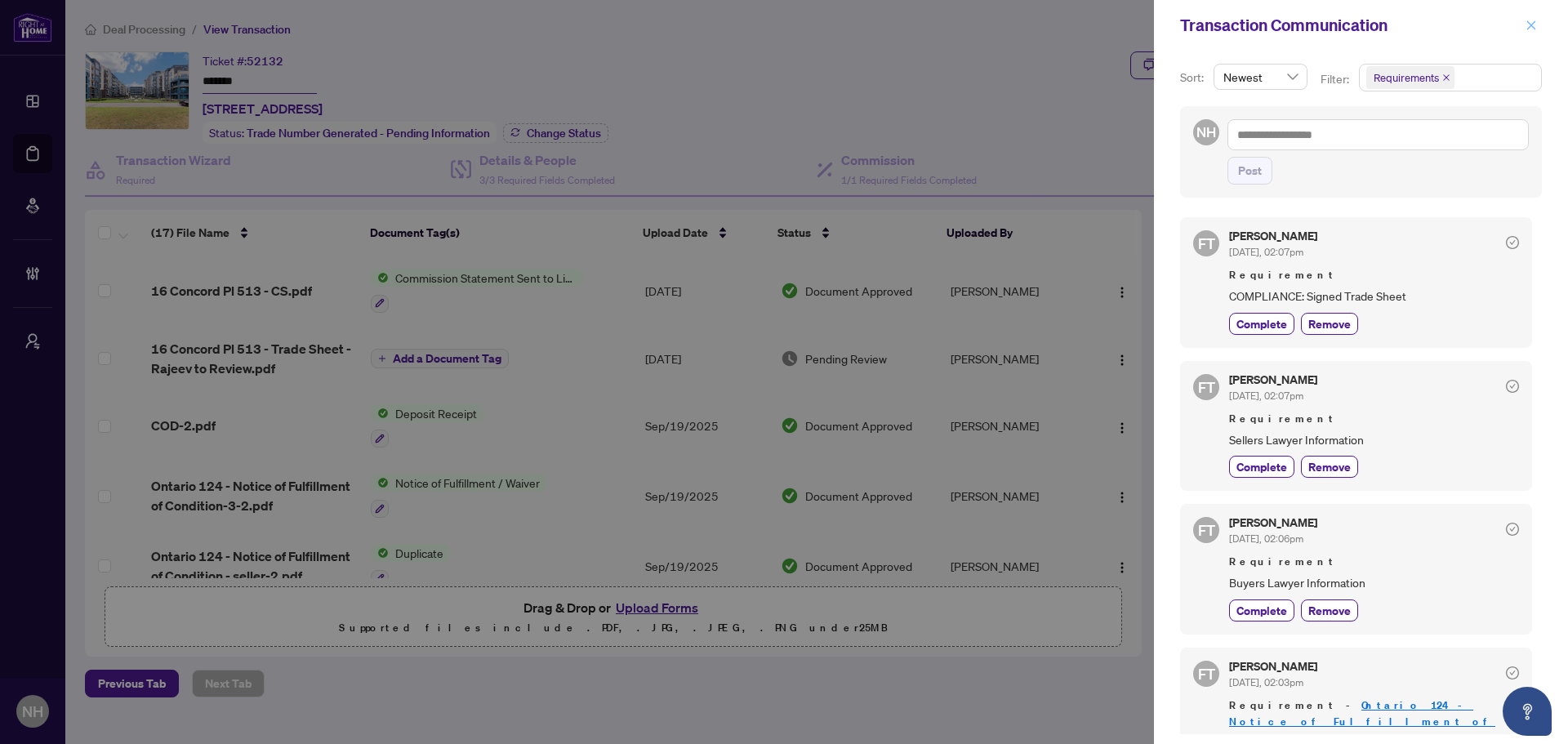
click at [1531, 27] on icon "close" at bounding box center [1531, 24] width 9 height 9
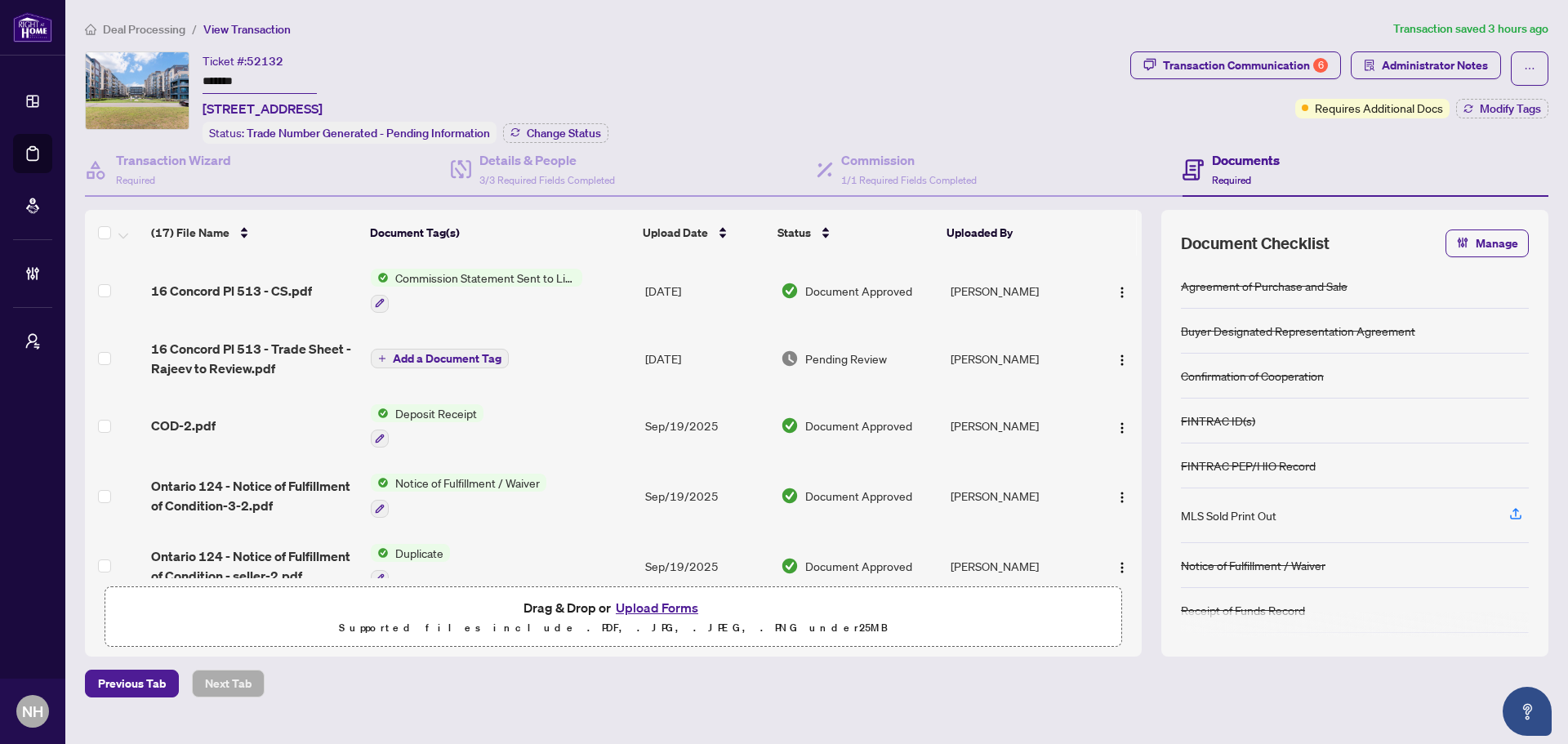
click at [110, 34] on span "Deal Processing" at bounding box center [143, 29] width 82 height 15
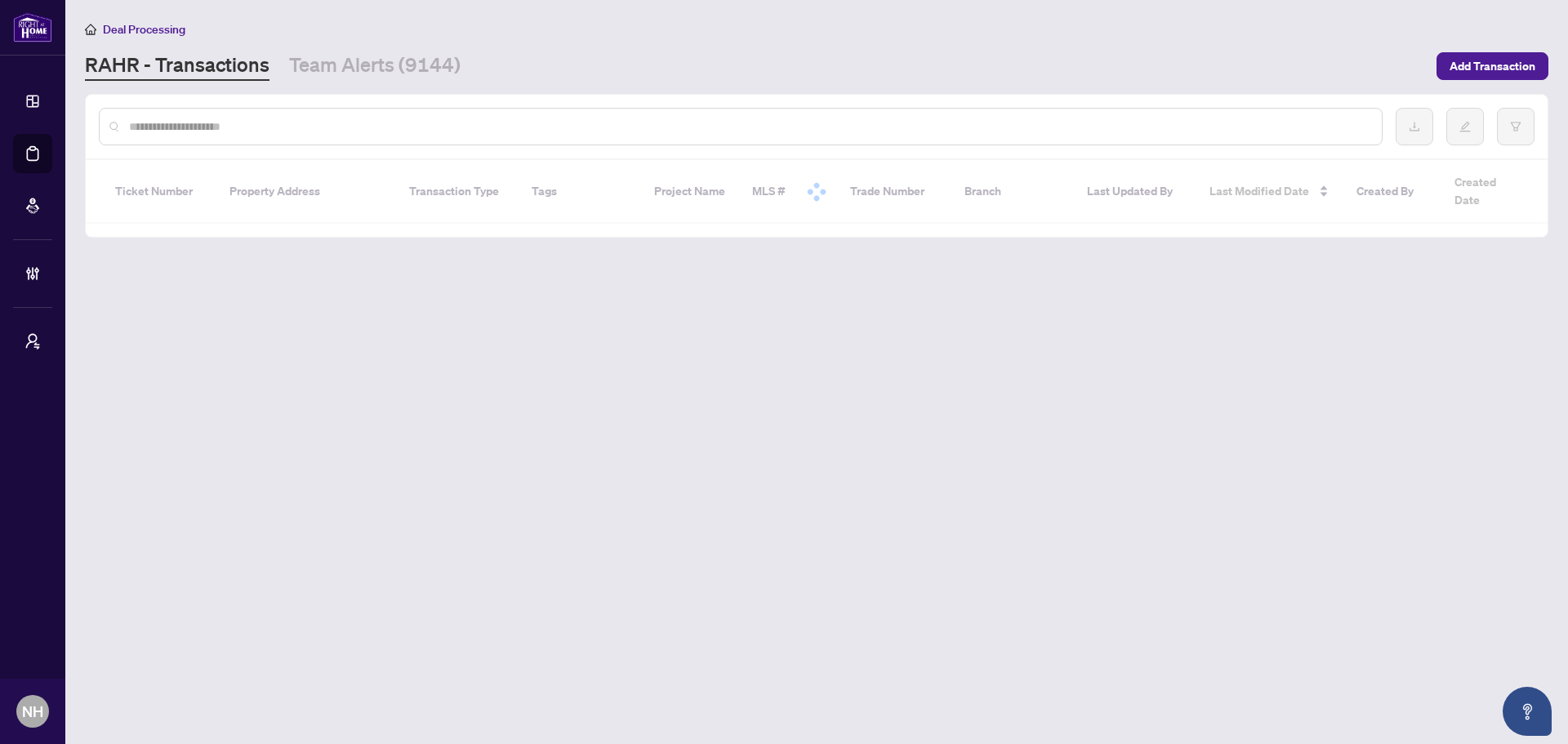
click at [329, 120] on input "text" at bounding box center [749, 126] width 1240 height 18
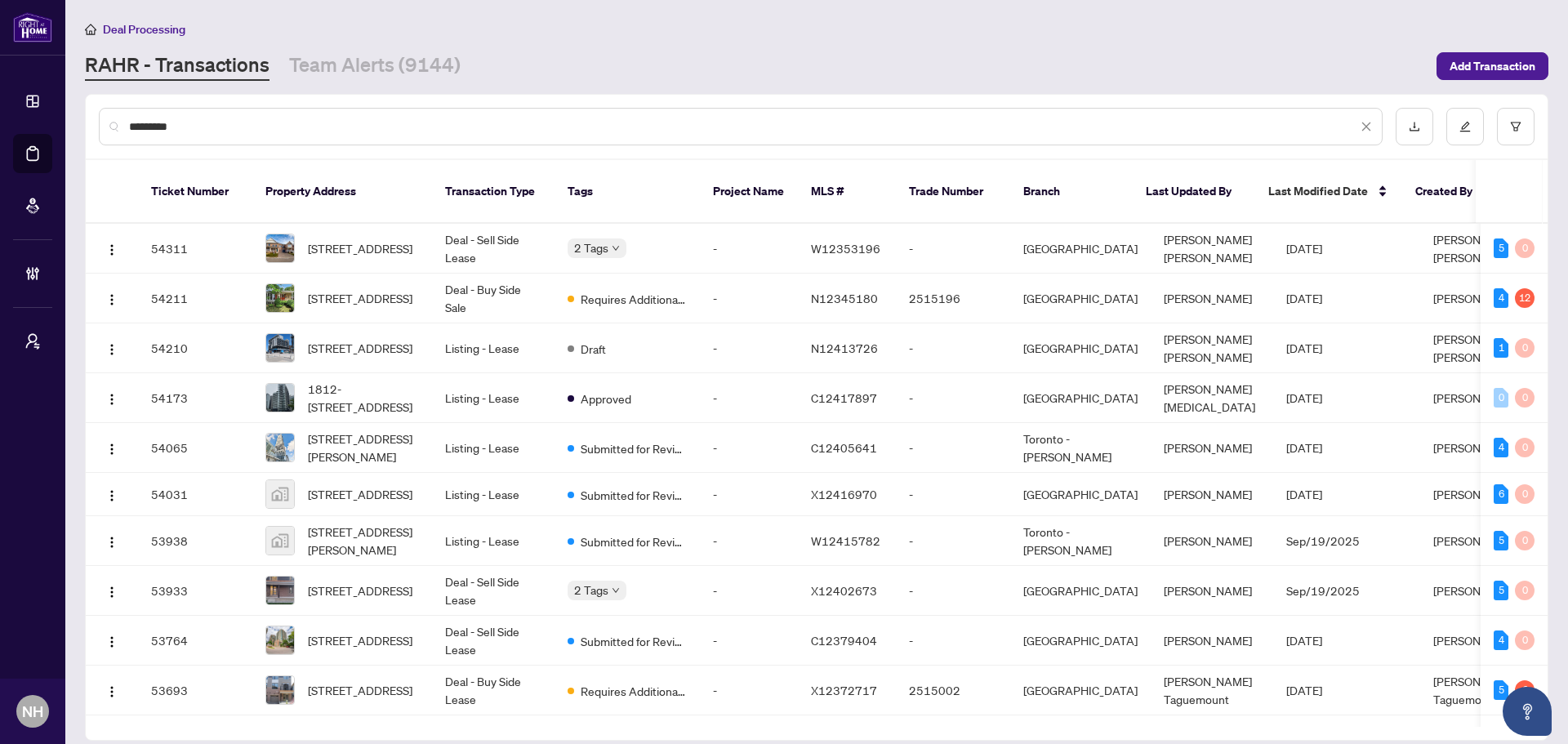
type input "**********"
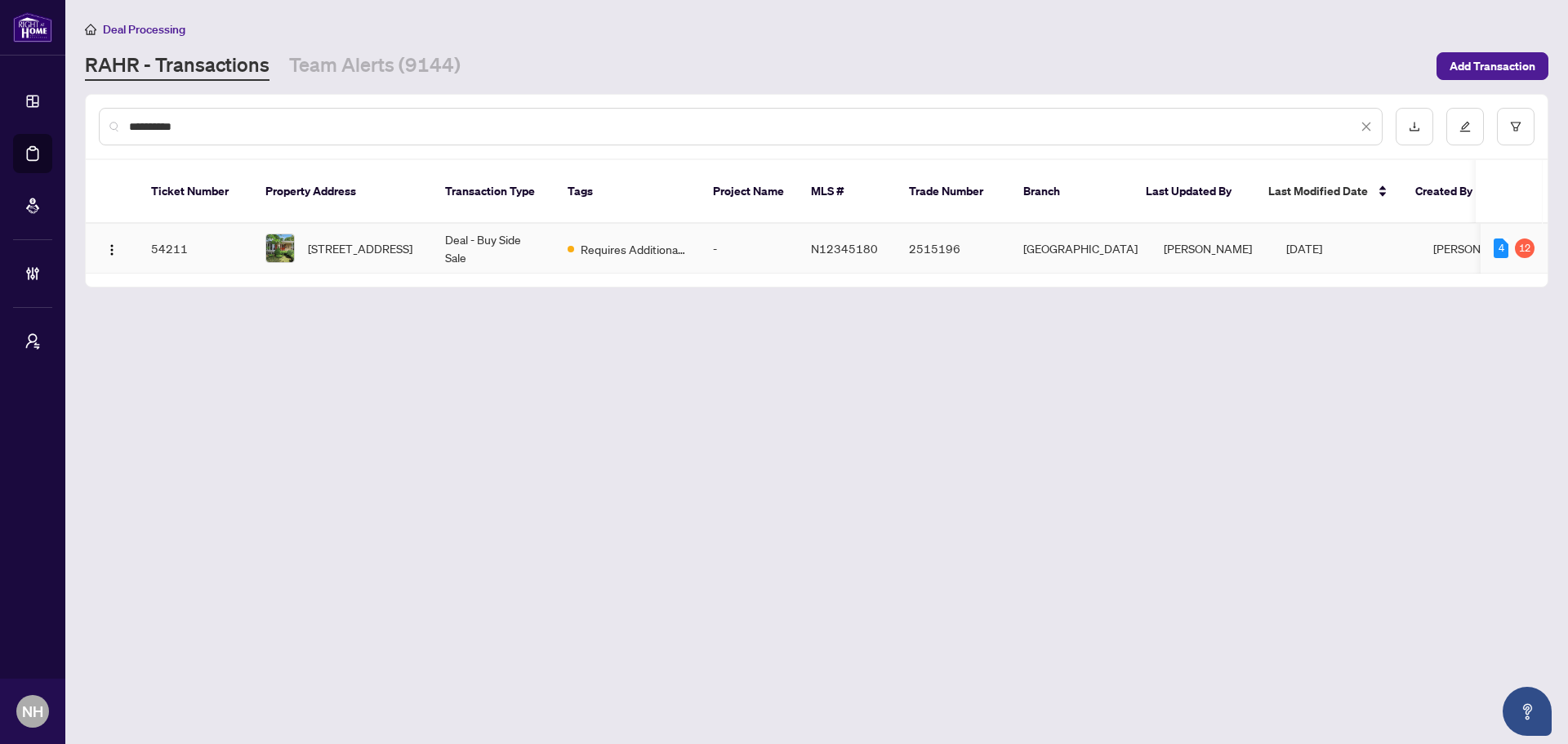
click at [340, 239] on span "245 Silverbirch Dr, Newmarket, Ontario L3Y 2Z6, Canada" at bounding box center [361, 248] width 105 height 18
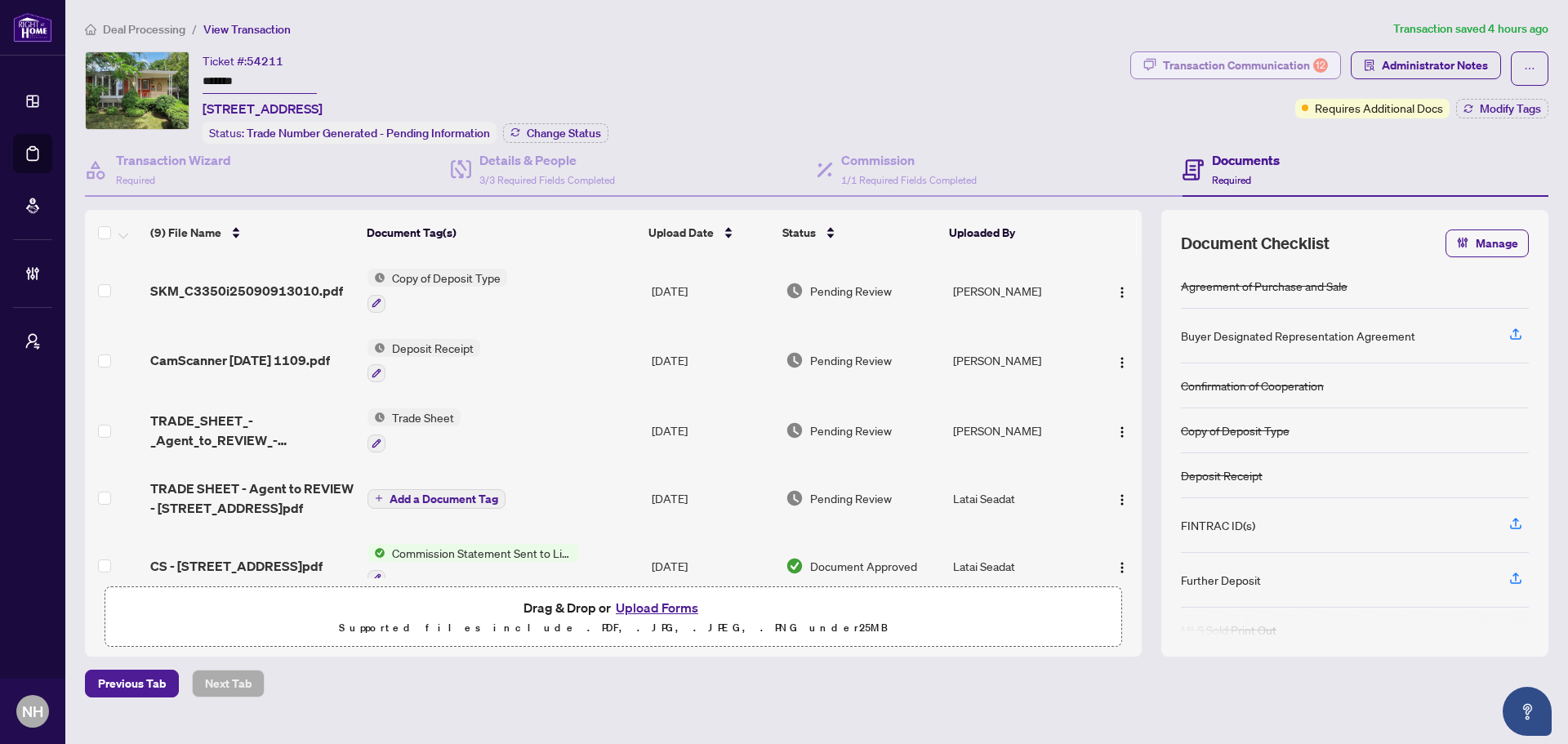
click at [1242, 65] on div "Transaction Communication 12" at bounding box center [1245, 65] width 165 height 26
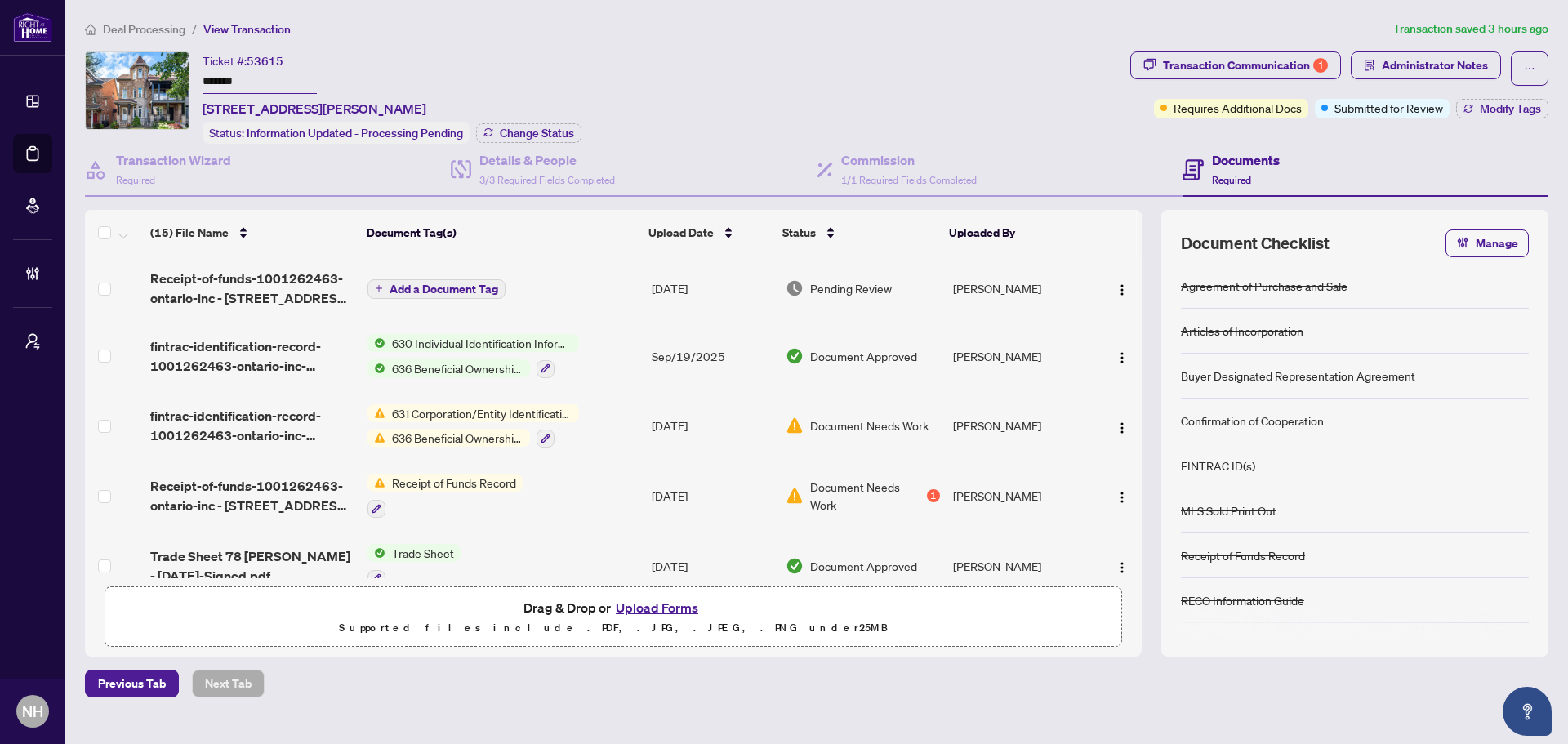
drag, startPoint x: 263, startPoint y: 83, endPoint x: 202, endPoint y: 68, distance: 62.8
click at [202, 68] on div "Ticket #: 53615 ******* [STREET_ADDRESS][PERSON_NAME] Status: Information Updat…" at bounding box center [605, 97] width 1039 height 92
click at [1213, 68] on div "Transaction Communication 1" at bounding box center [1245, 65] width 165 height 26
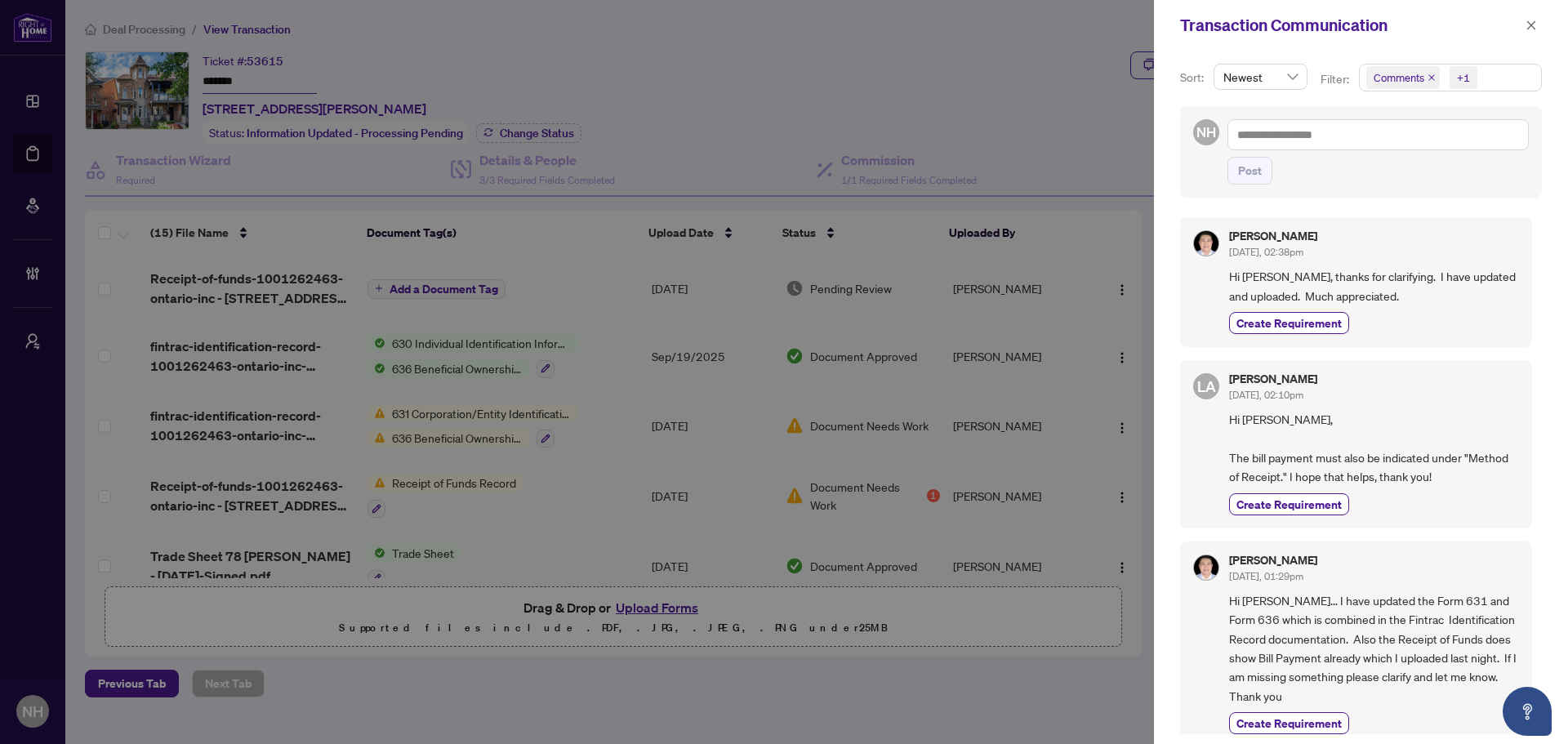
click at [1427, 76] on icon "close" at bounding box center [1431, 78] width 8 height 8
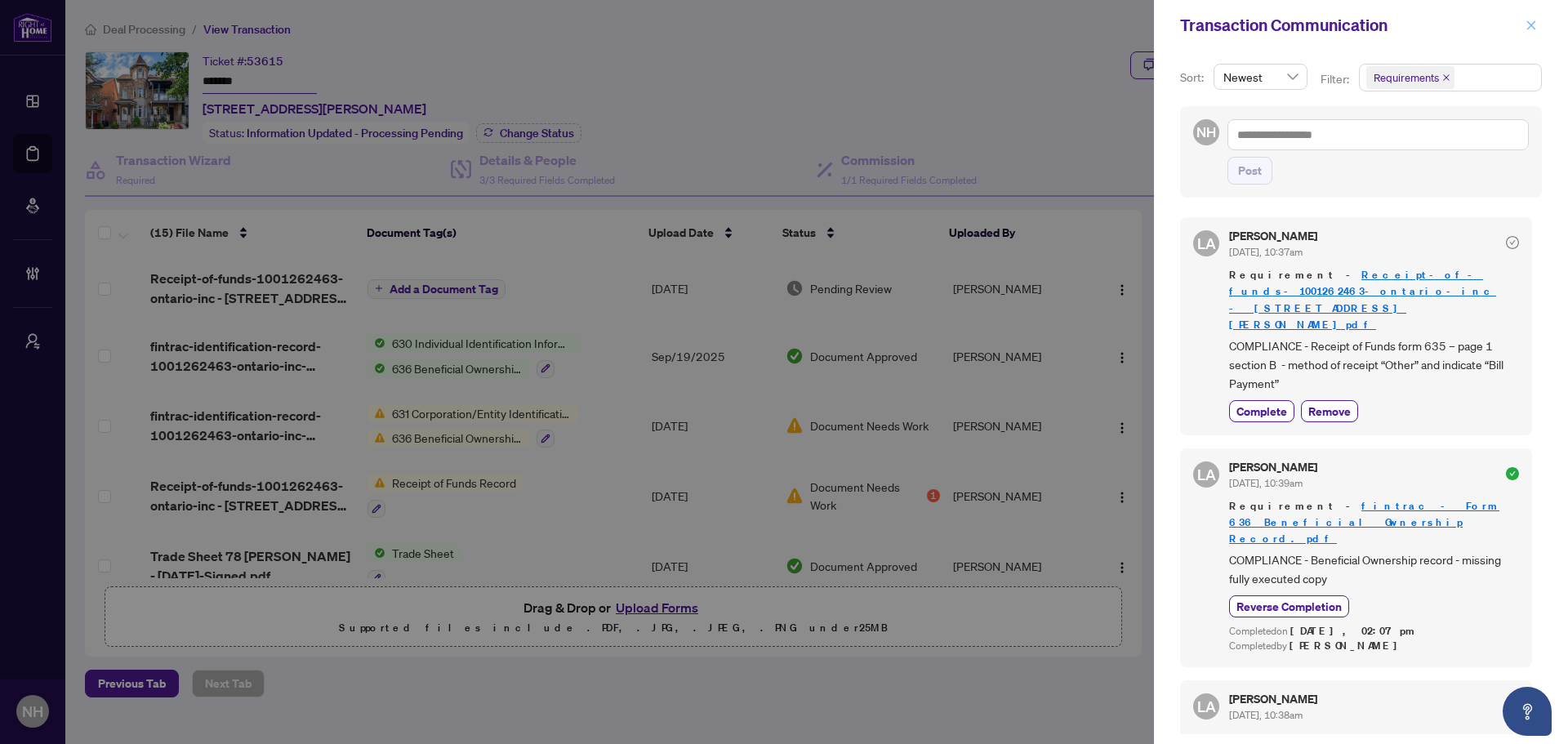
click at [1533, 23] on icon "close" at bounding box center [1531, 24] width 9 height 9
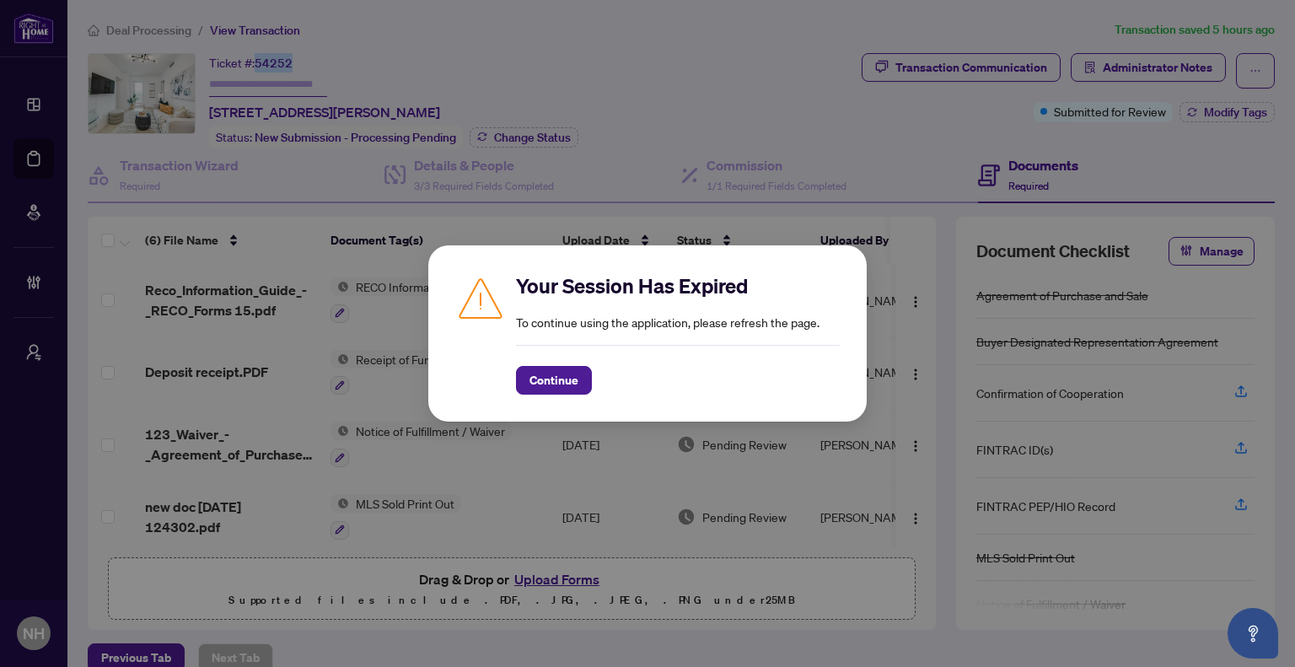
scroll to position [20, 0]
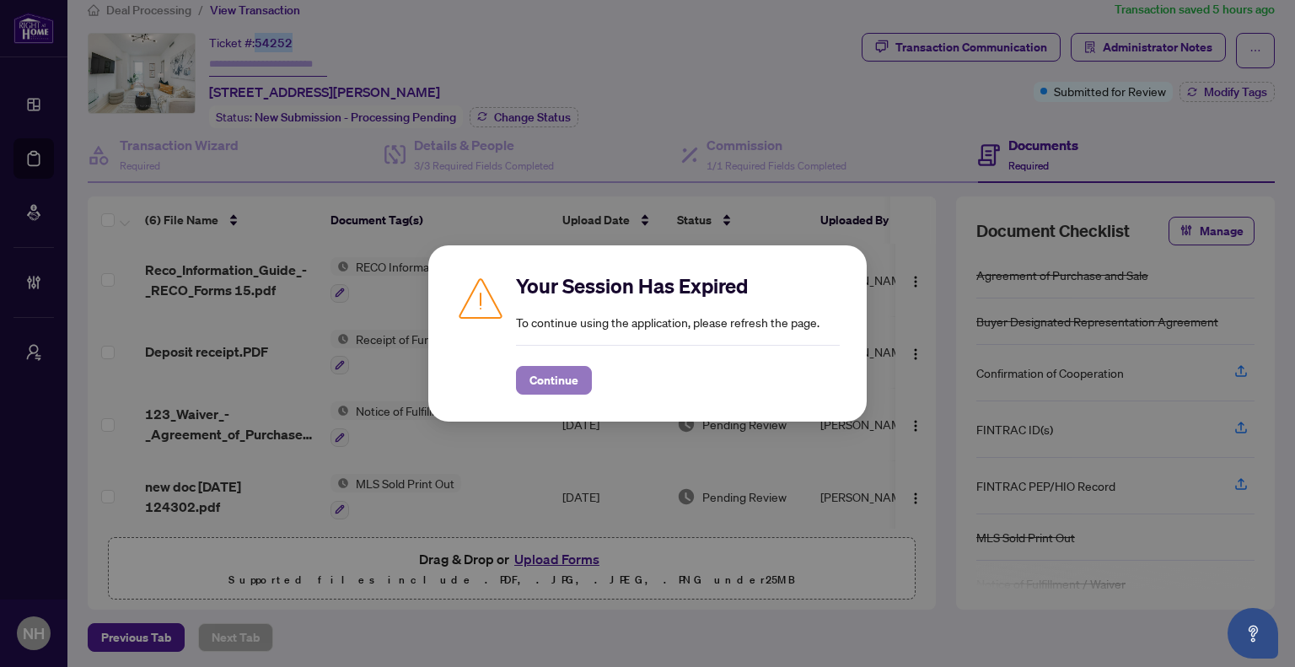
click at [539, 394] on button "Continue" at bounding box center [554, 380] width 76 height 29
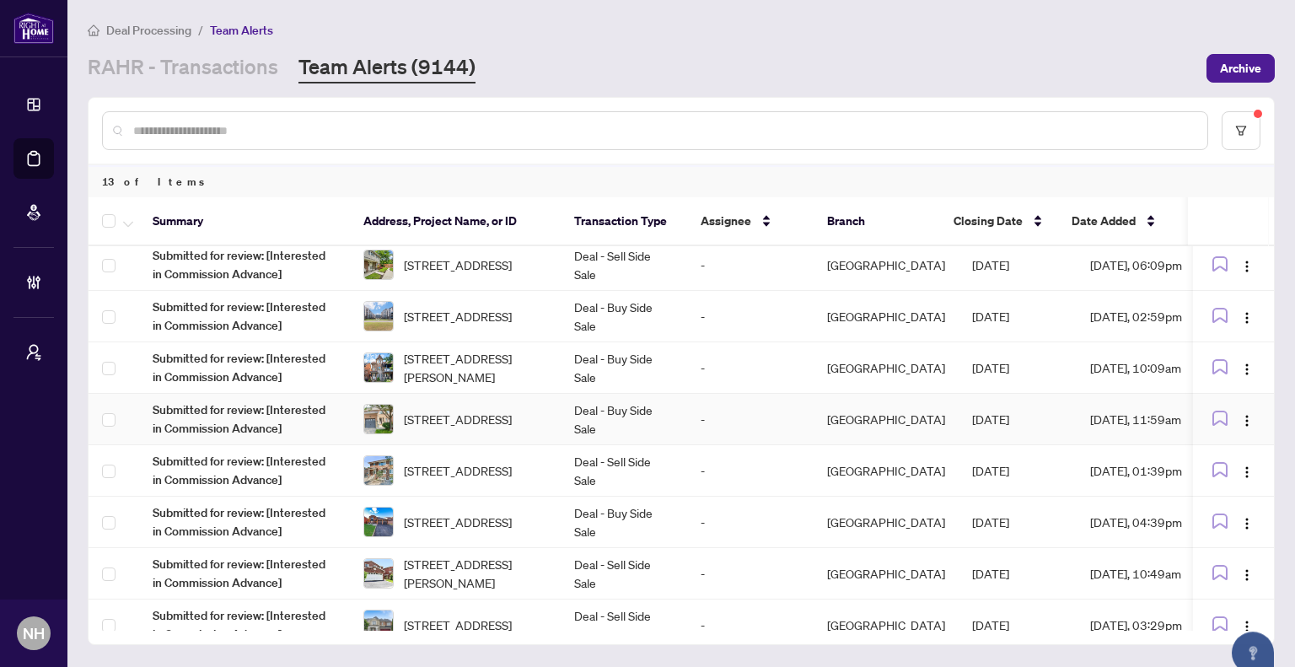
scroll to position [253, 0]
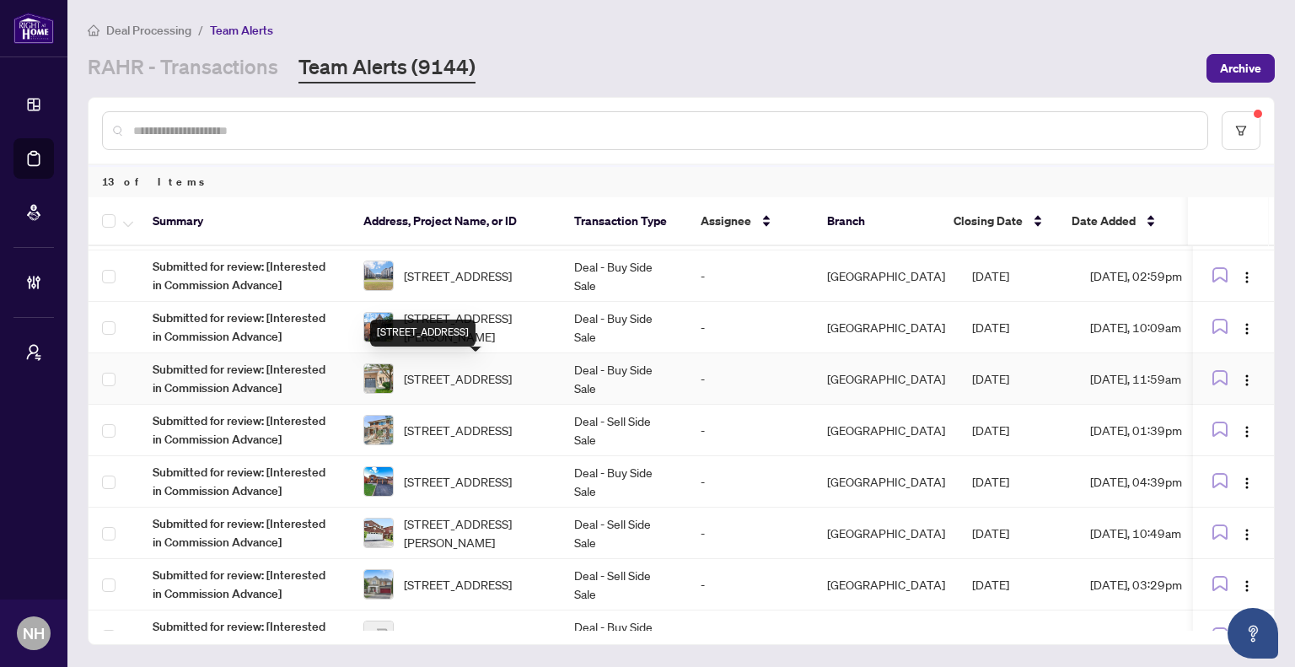
click at [487, 383] on span "[STREET_ADDRESS]" at bounding box center [458, 378] width 108 height 19
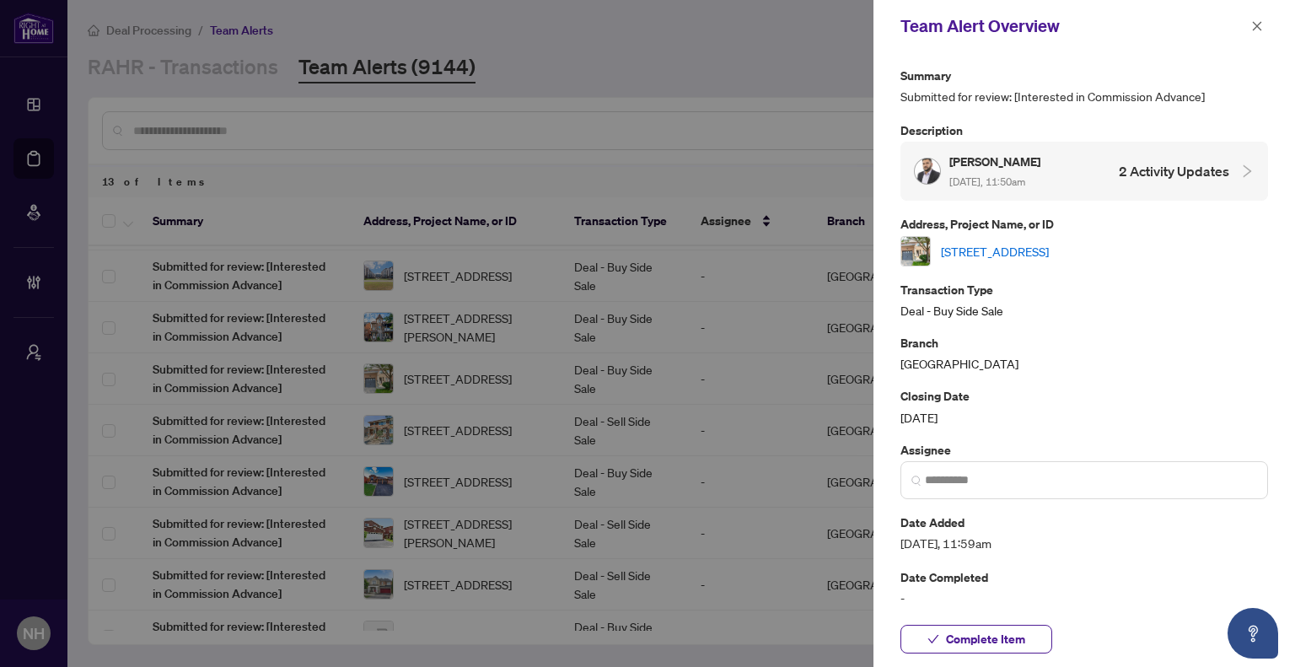
click at [1049, 242] on link "[STREET_ADDRESS]" at bounding box center [995, 251] width 108 height 19
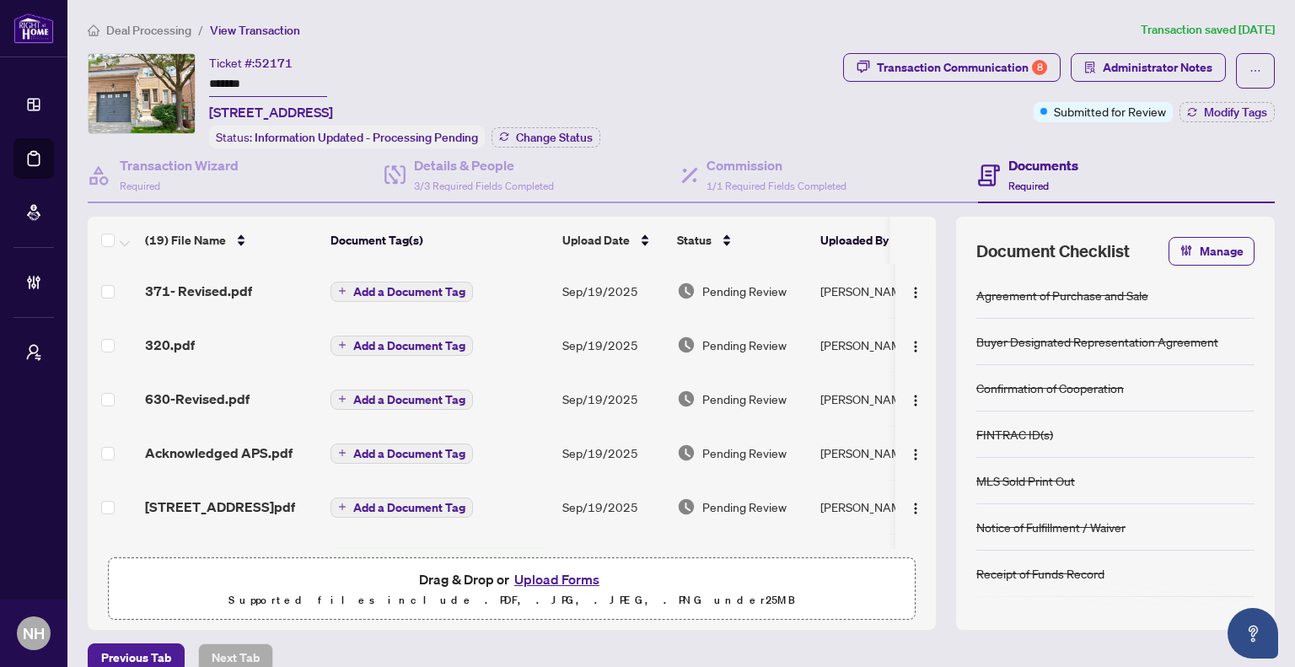
click at [163, 27] on span "Deal Processing" at bounding box center [148, 30] width 85 height 15
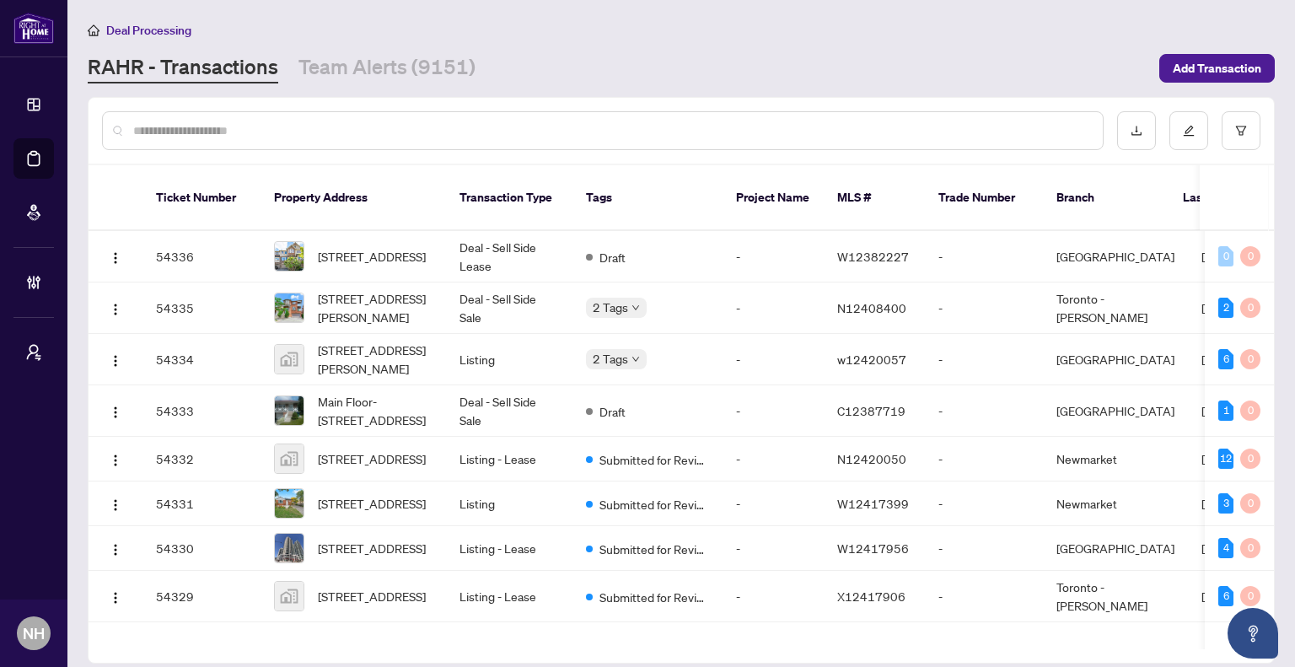
click at [477, 132] on input "text" at bounding box center [611, 130] width 956 height 19
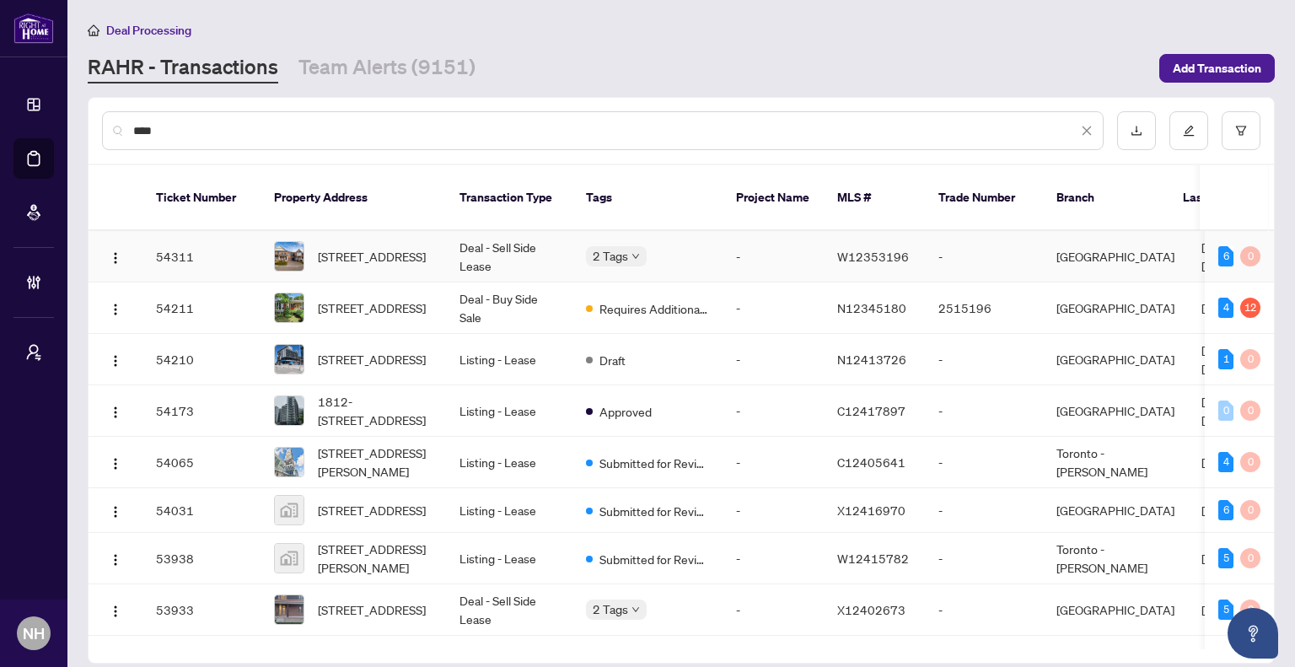
type input "***"
click at [347, 298] on span "[STREET_ADDRESS]" at bounding box center [372, 307] width 108 height 19
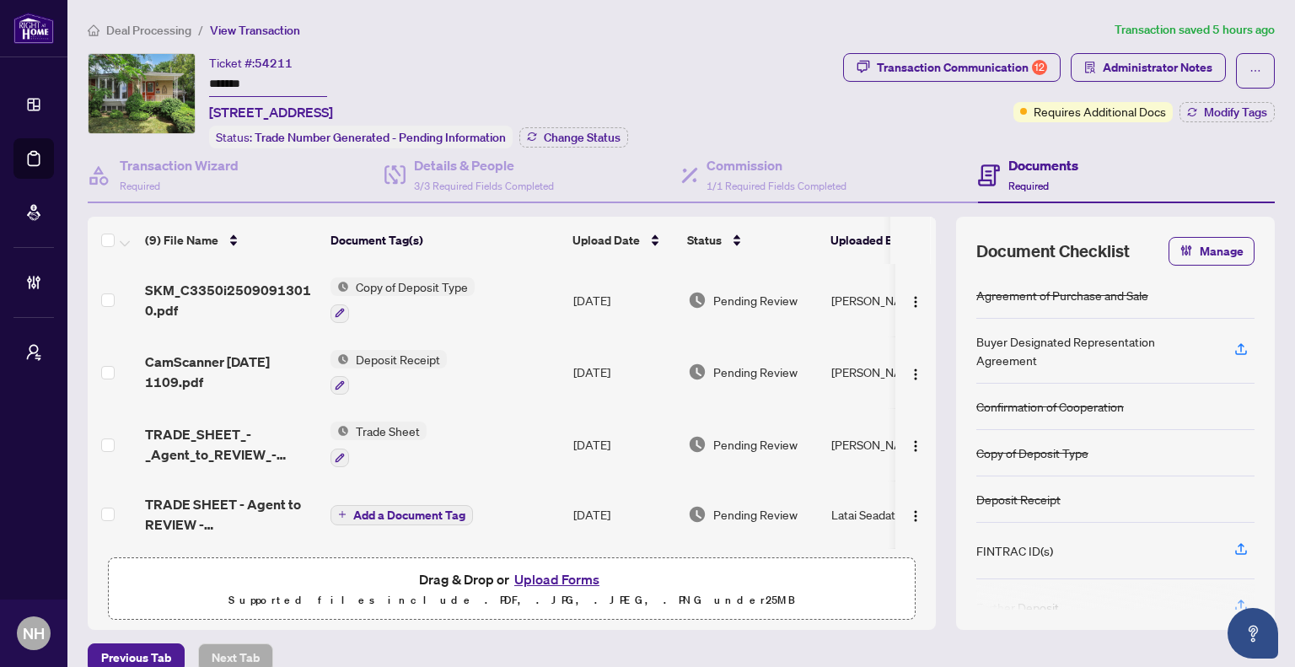
click at [146, 23] on span "Deal Processing" at bounding box center [148, 30] width 85 height 15
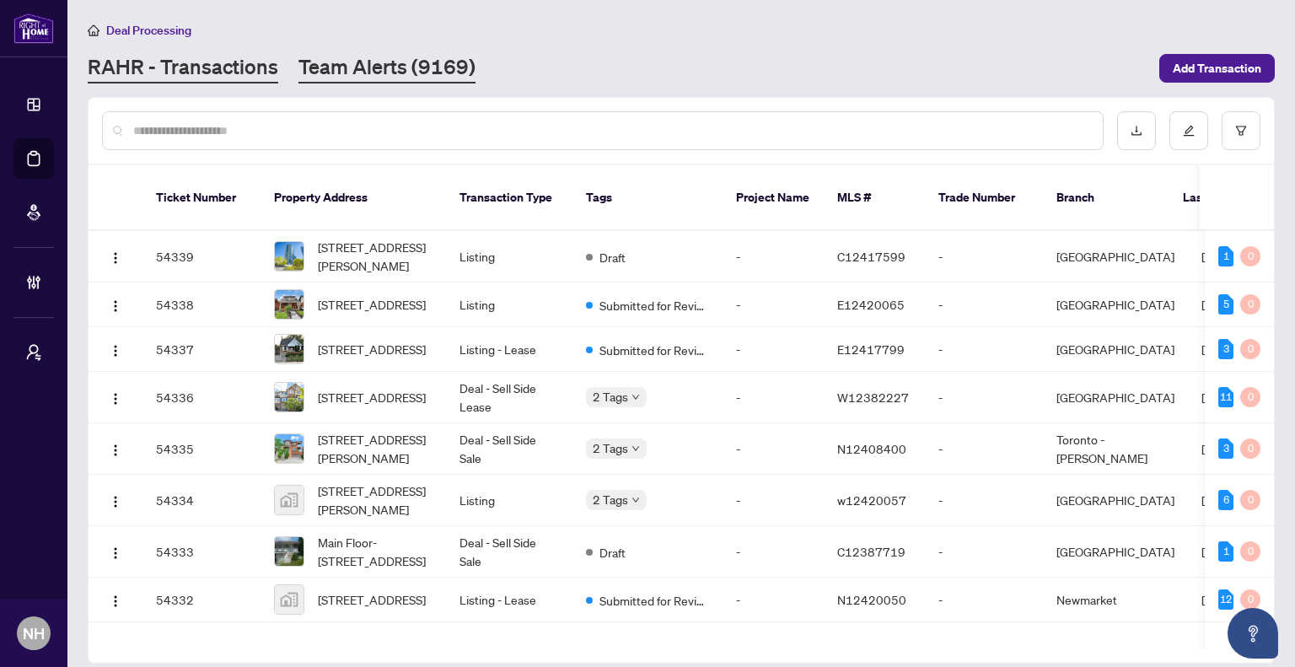
click at [357, 77] on link "Team Alerts (9169)" at bounding box center [386, 68] width 177 height 30
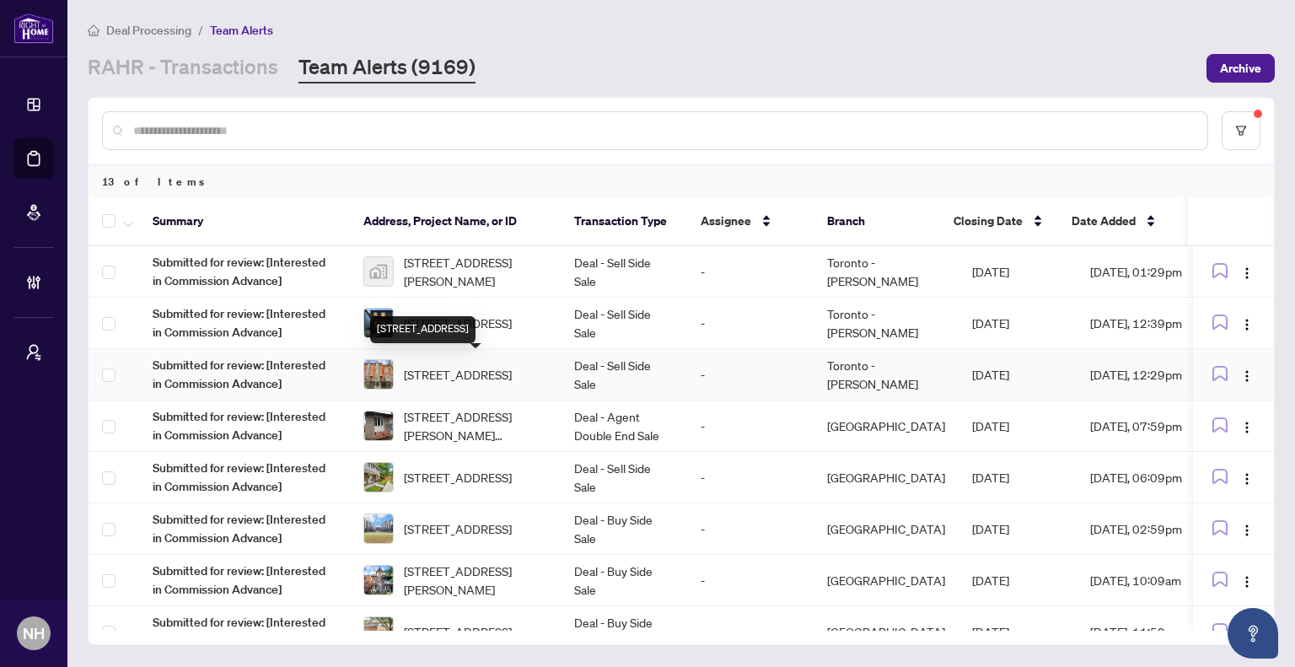
click at [453, 369] on span "[STREET_ADDRESS]" at bounding box center [458, 374] width 108 height 19
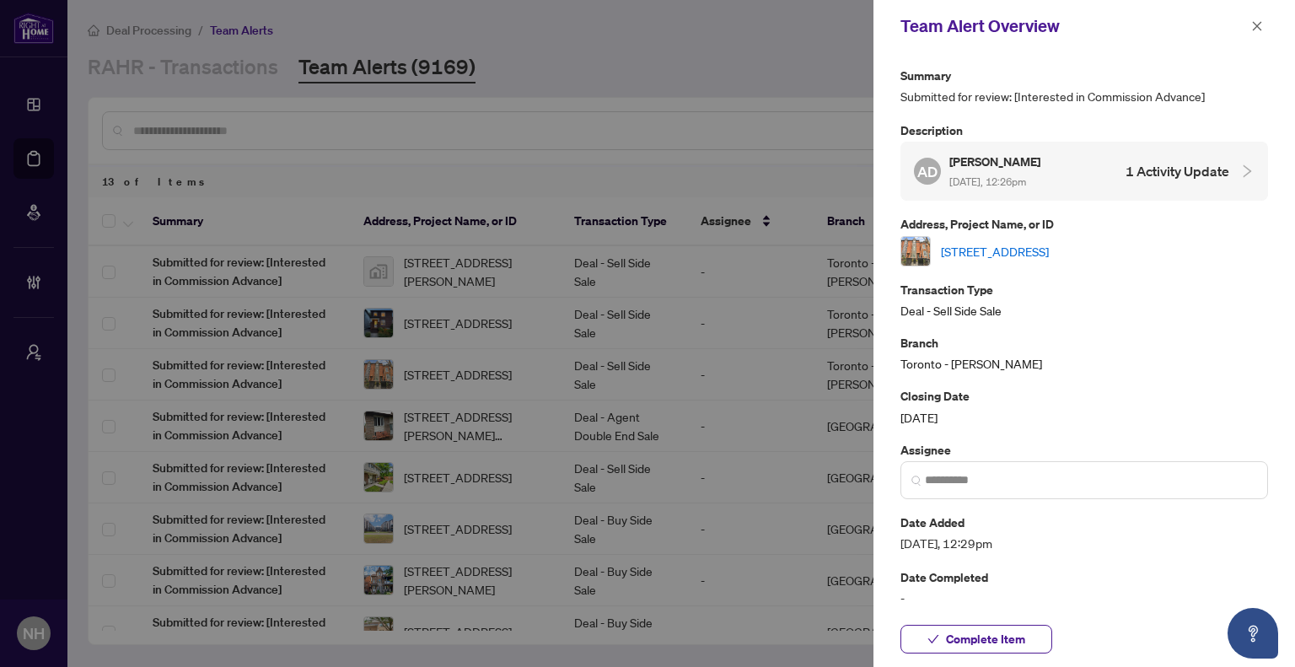
click at [991, 255] on link "[STREET_ADDRESS]" at bounding box center [995, 251] width 108 height 19
click at [1254, 31] on icon "close" at bounding box center [1257, 26] width 12 height 12
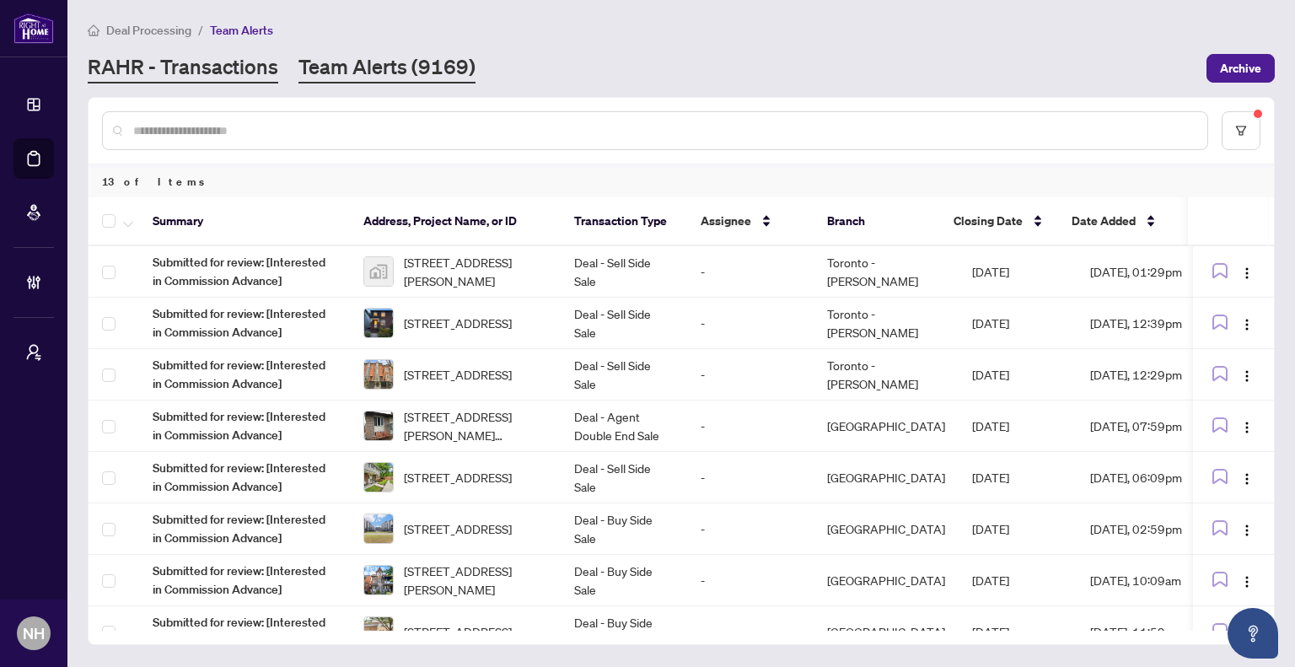
click at [212, 65] on link "RAHR - Transactions" at bounding box center [183, 68] width 190 height 30
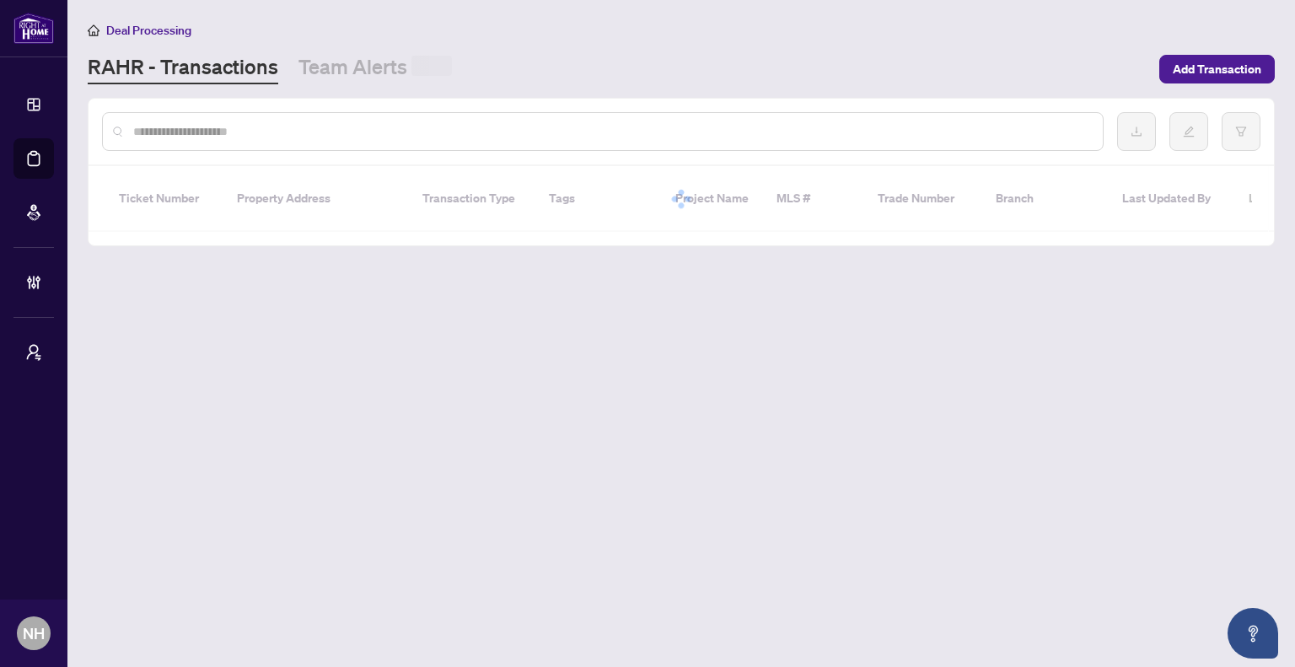
click at [298, 137] on input "text" at bounding box center [611, 131] width 956 height 19
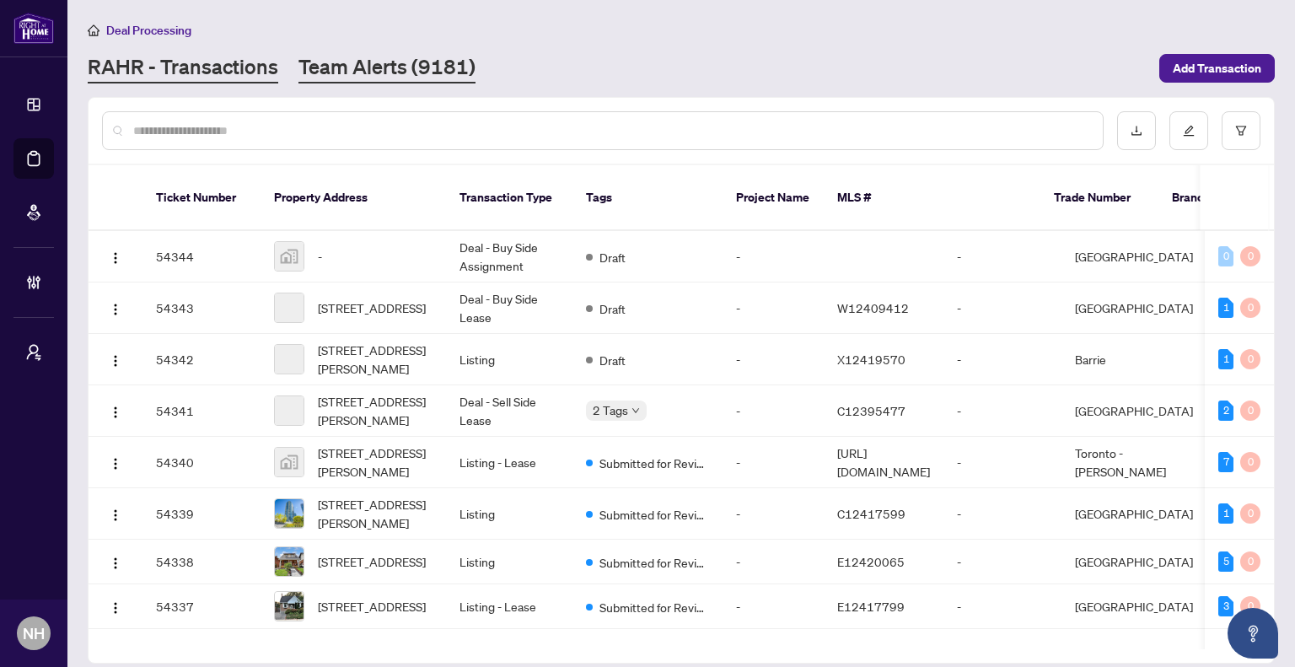
click at [331, 73] on link "Team Alerts (9181)" at bounding box center [386, 68] width 177 height 30
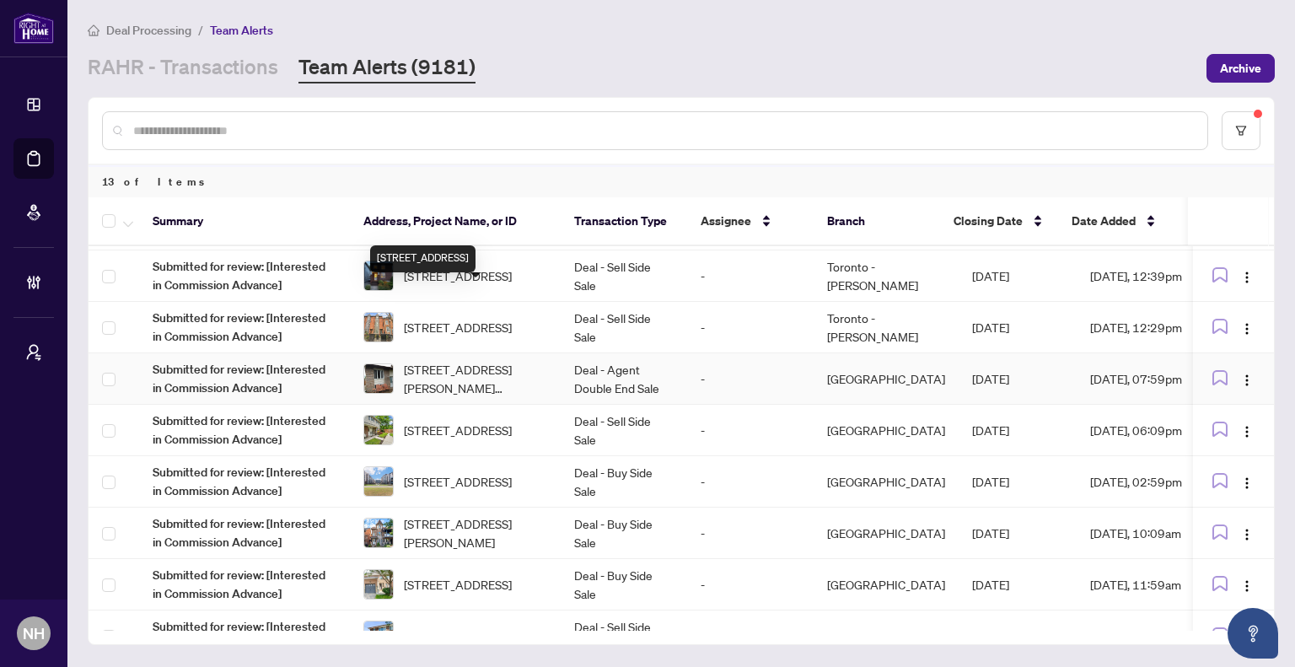
scroll to position [84, 0]
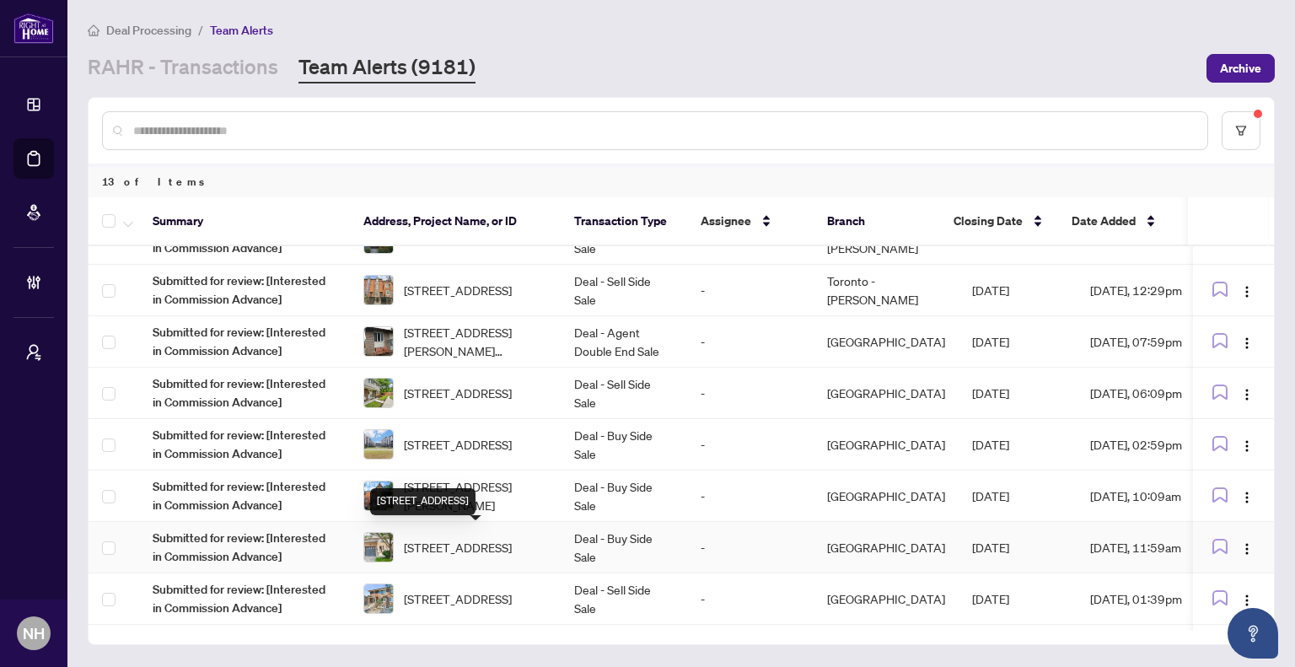
click at [475, 538] on span "[STREET_ADDRESS]" at bounding box center [458, 547] width 108 height 19
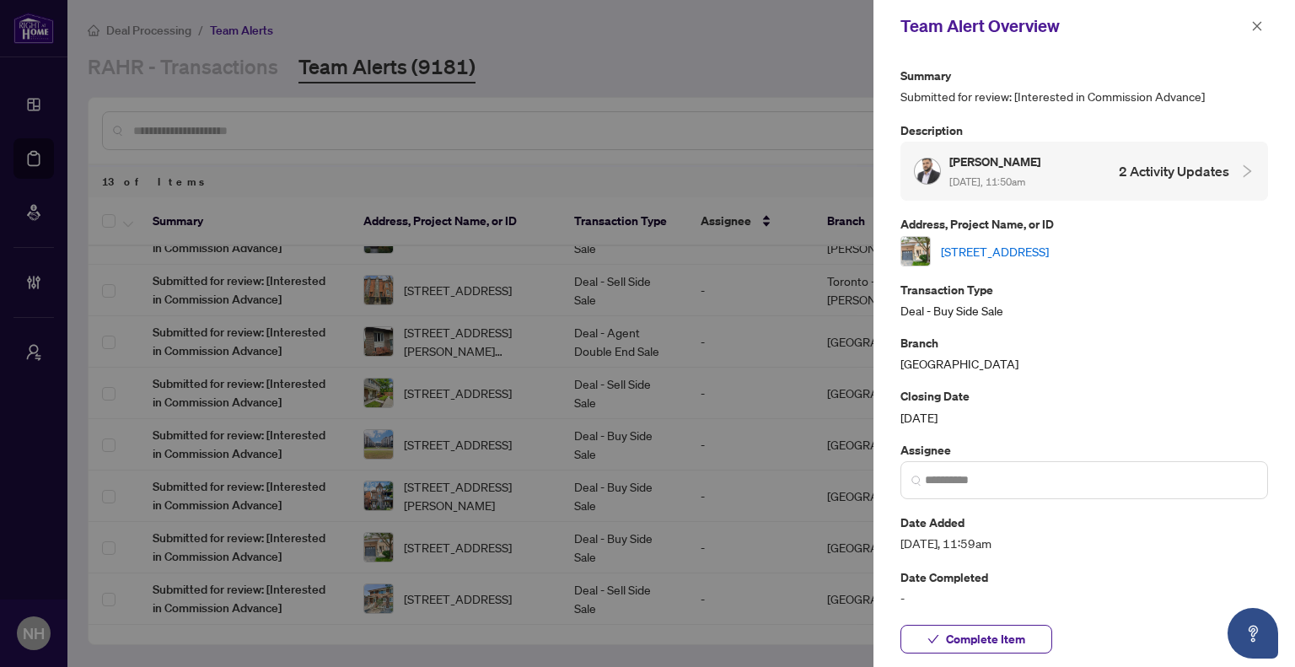
click at [1005, 242] on link "[STREET_ADDRESS]" at bounding box center [995, 251] width 108 height 19
click at [1258, 30] on icon "close" at bounding box center [1257, 26] width 12 height 12
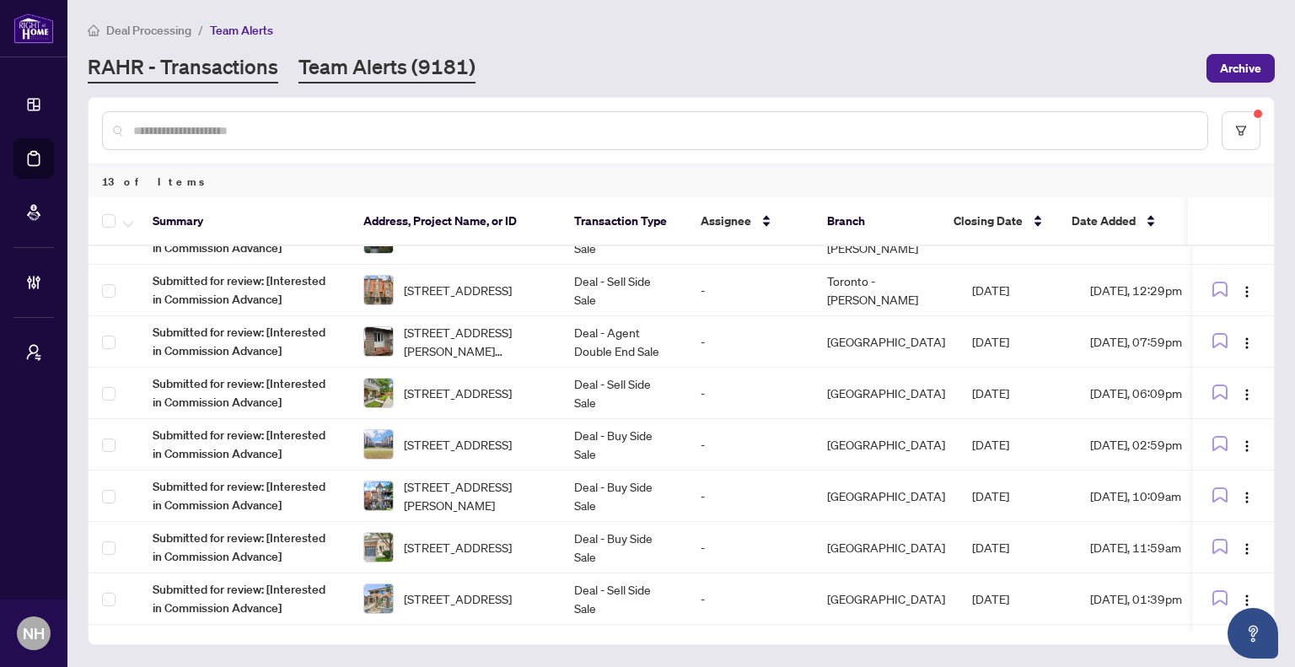
click at [233, 63] on link "RAHR - Transactions" at bounding box center [183, 68] width 190 height 30
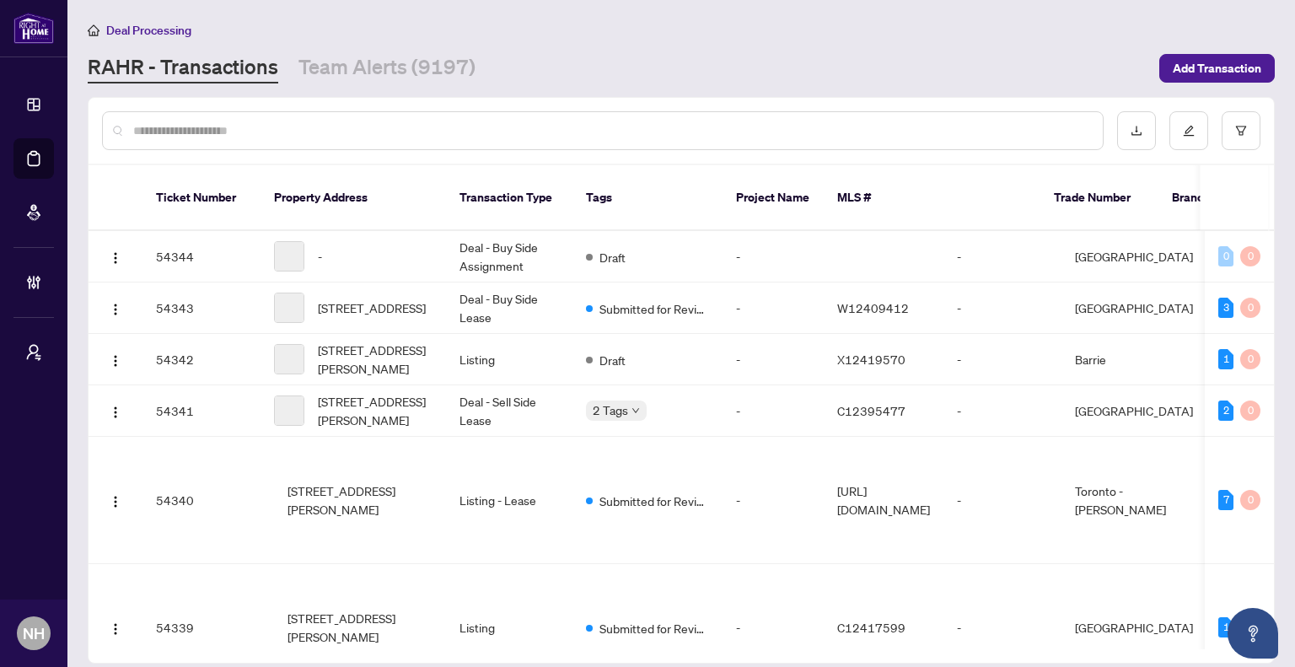
click at [315, 135] on input "text" at bounding box center [611, 130] width 956 height 19
paste input "**********"
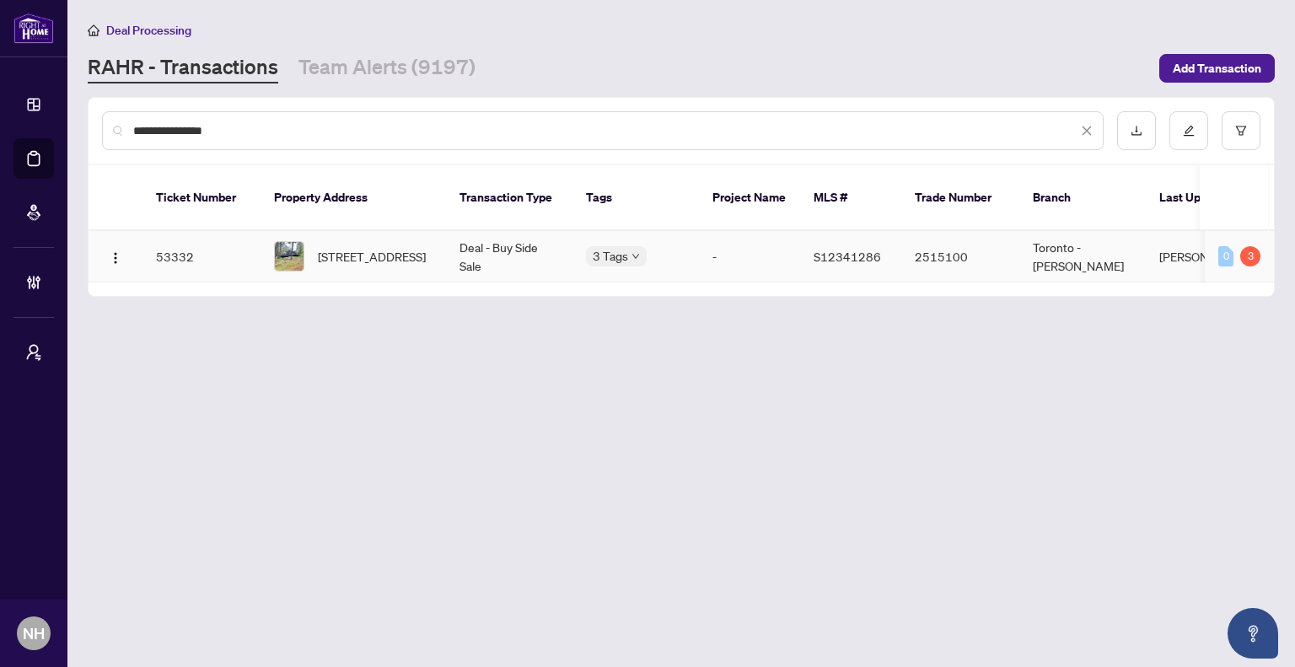
type input "**********"
click at [355, 249] on span "3179 Pioneer Rd, Severn, Ontario K0K 1E0, Canada" at bounding box center [372, 256] width 108 height 19
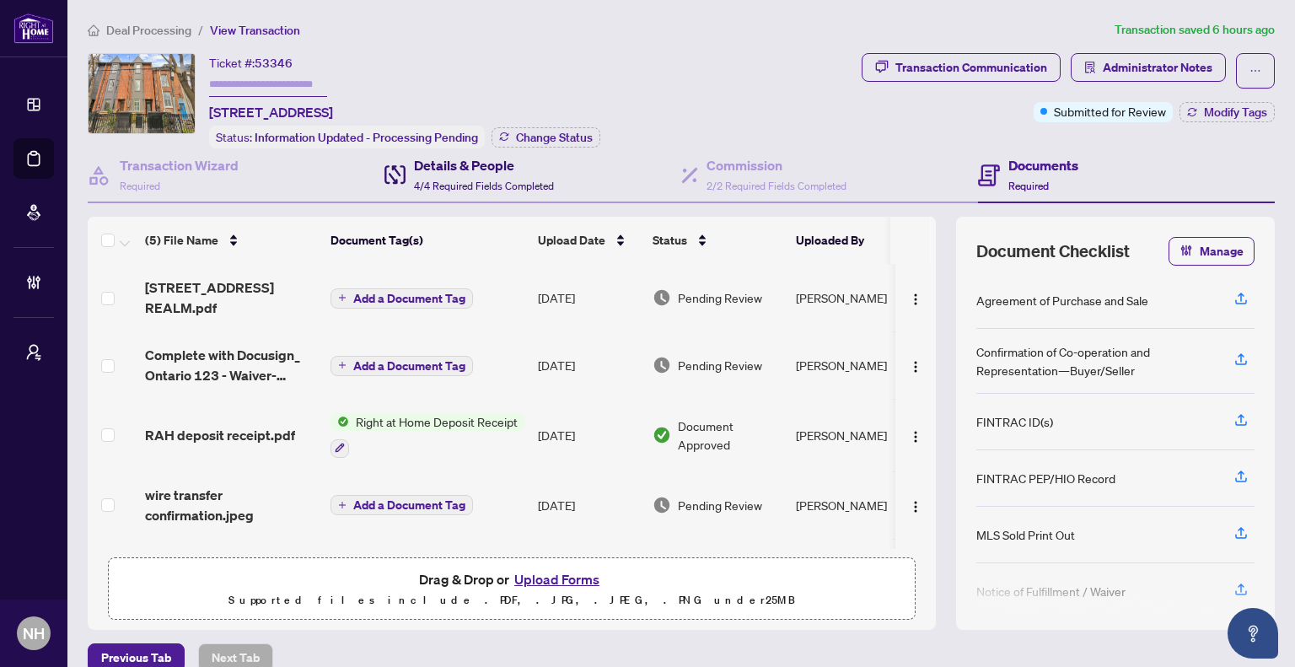
click at [453, 155] on h4 "Details & People" at bounding box center [484, 165] width 140 height 20
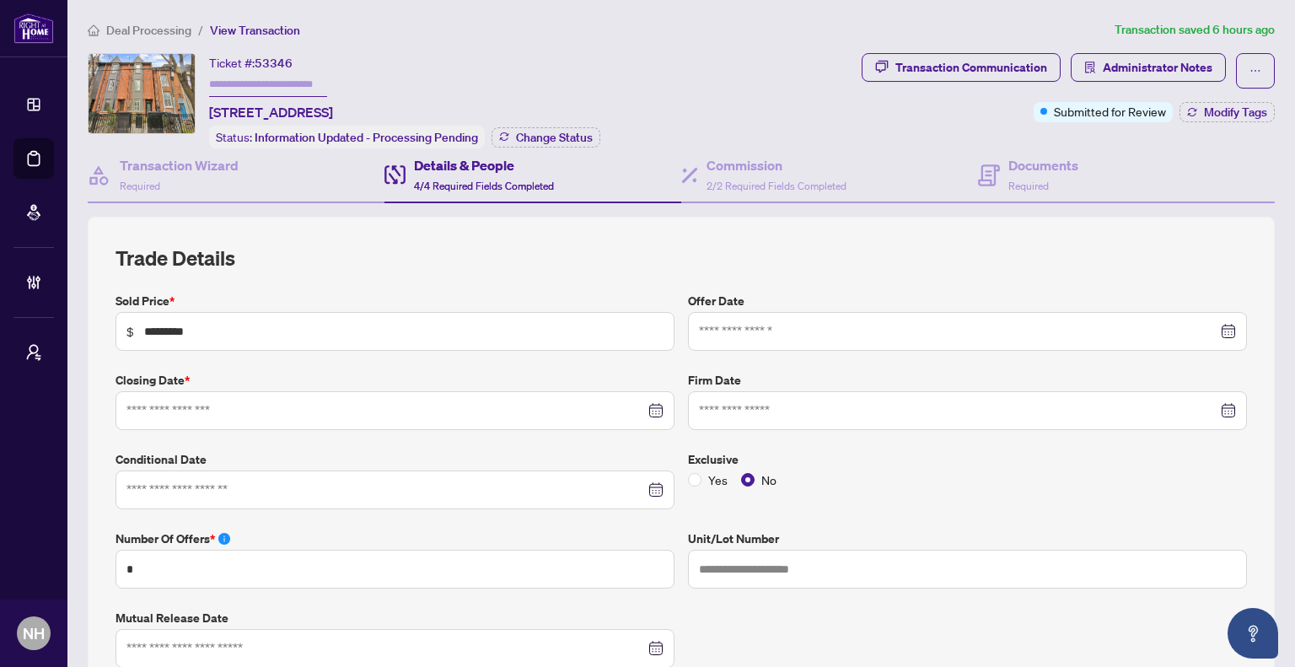
type input "**********"
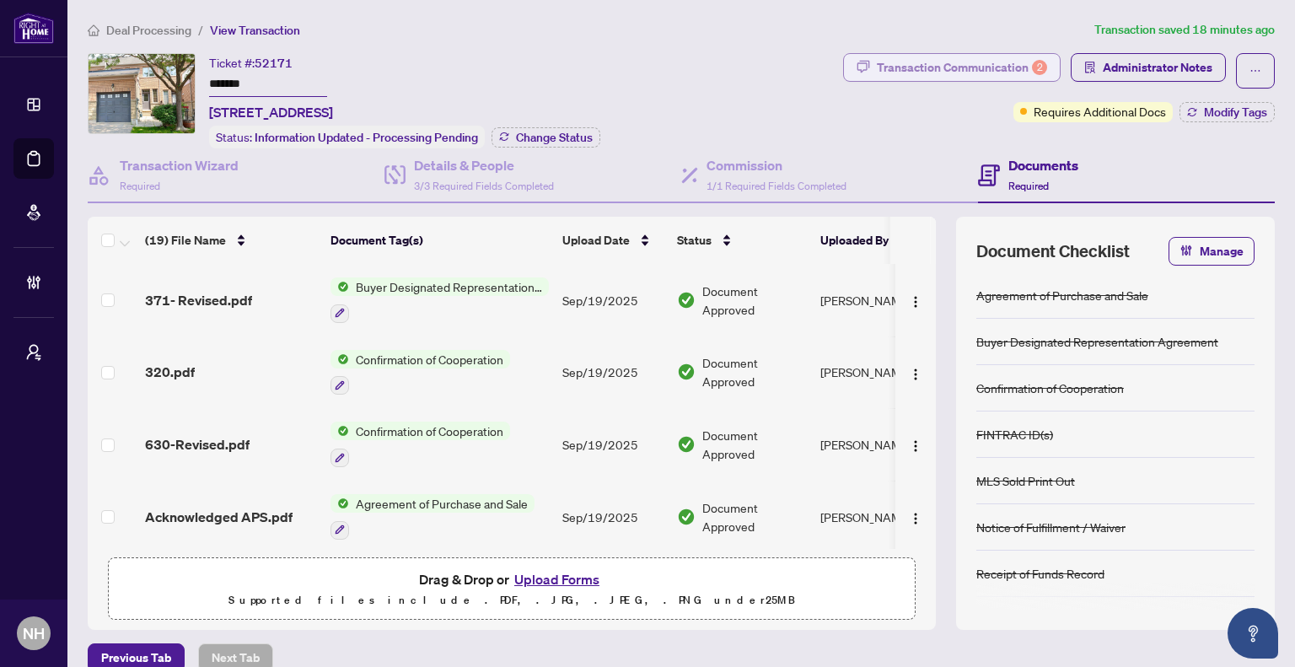
click at [901, 57] on div "Transaction Communication 2" at bounding box center [962, 67] width 170 height 27
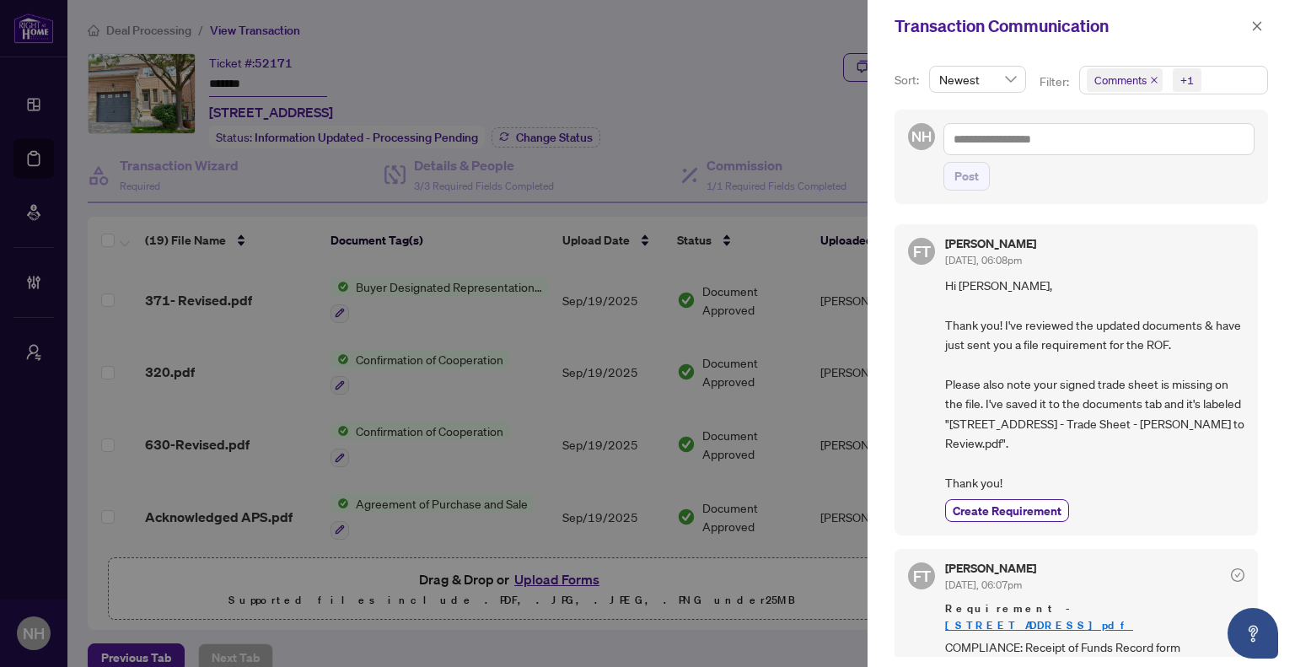
click at [1154, 82] on icon "close" at bounding box center [1154, 80] width 7 height 7
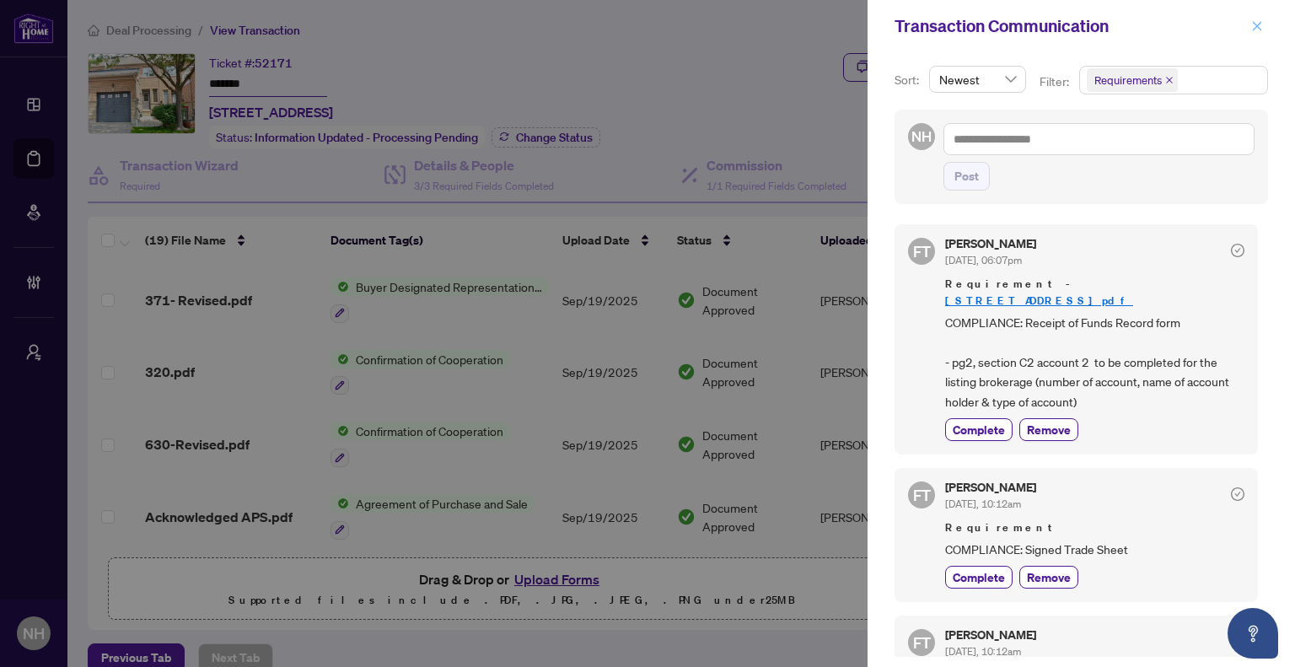
click at [1258, 24] on icon "close" at bounding box center [1257, 26] width 12 height 12
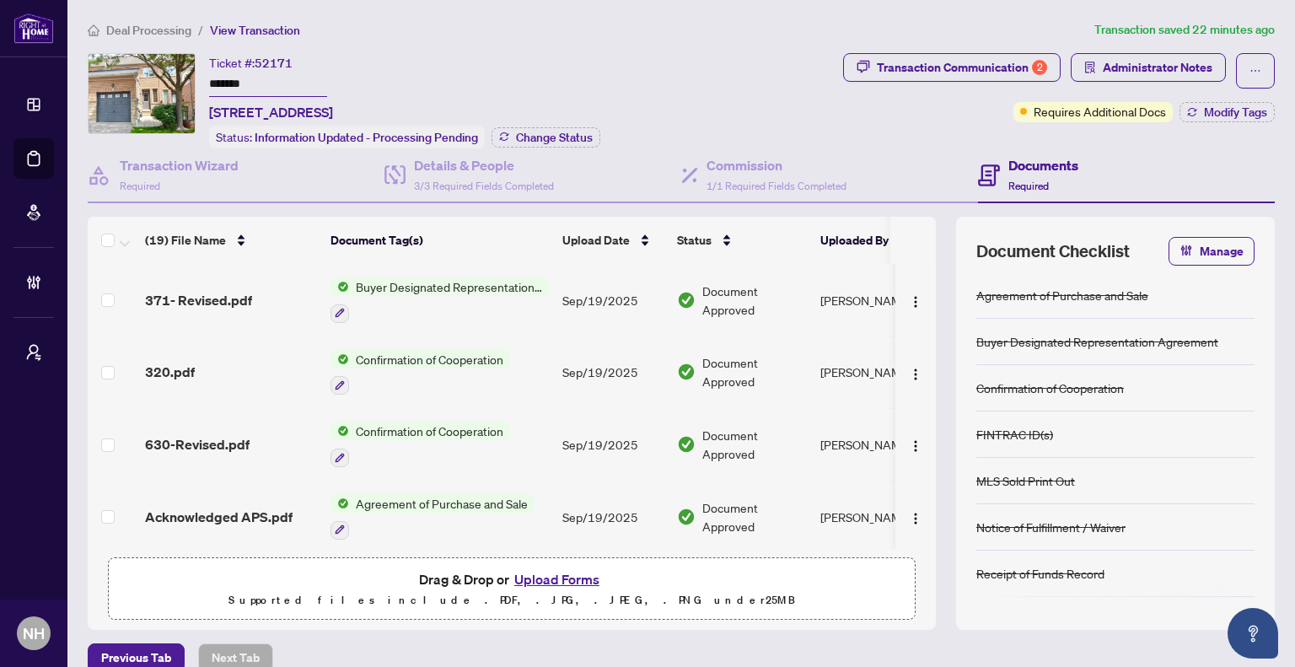
click at [122, 35] on span "Deal Processing" at bounding box center [148, 30] width 85 height 15
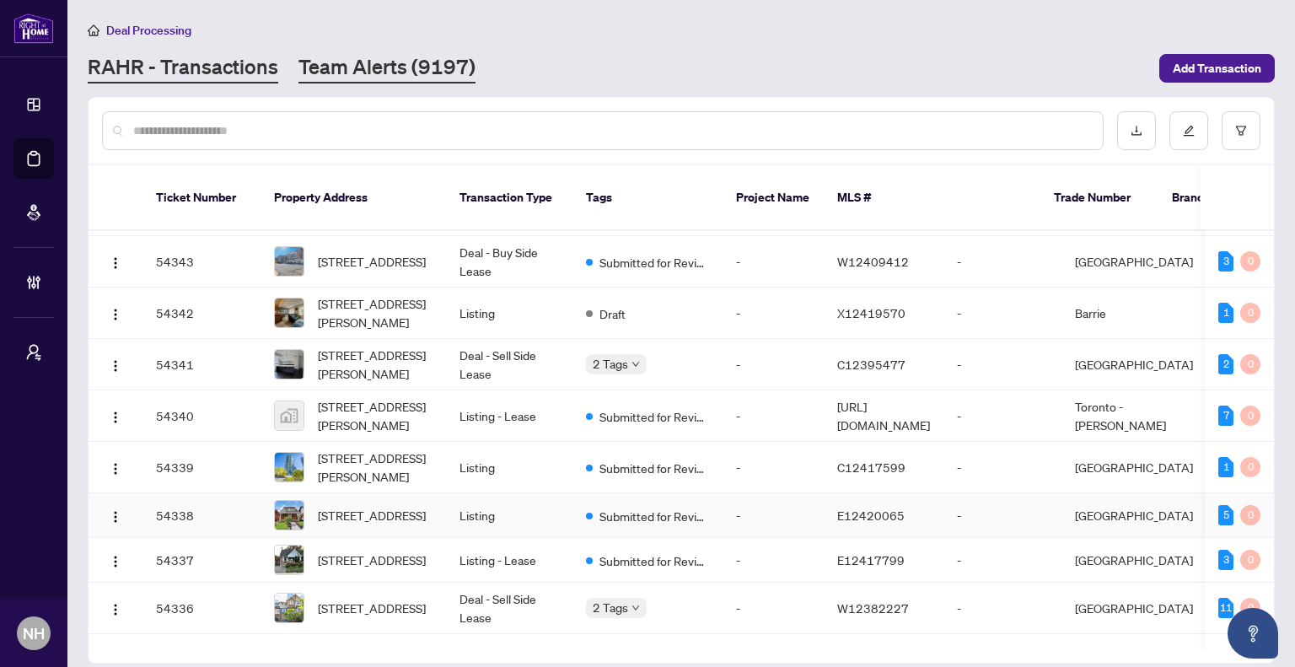
scroll to position [84, 0]
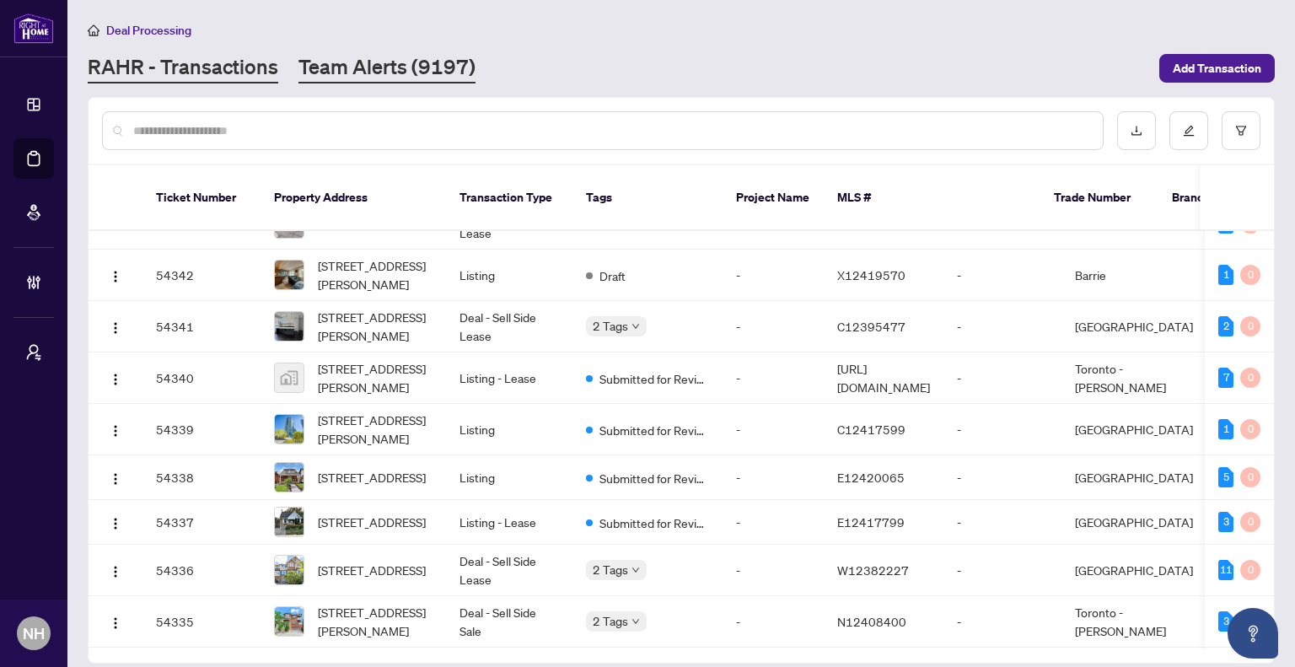
click at [425, 58] on link "Team Alerts (9197)" at bounding box center [386, 68] width 177 height 30
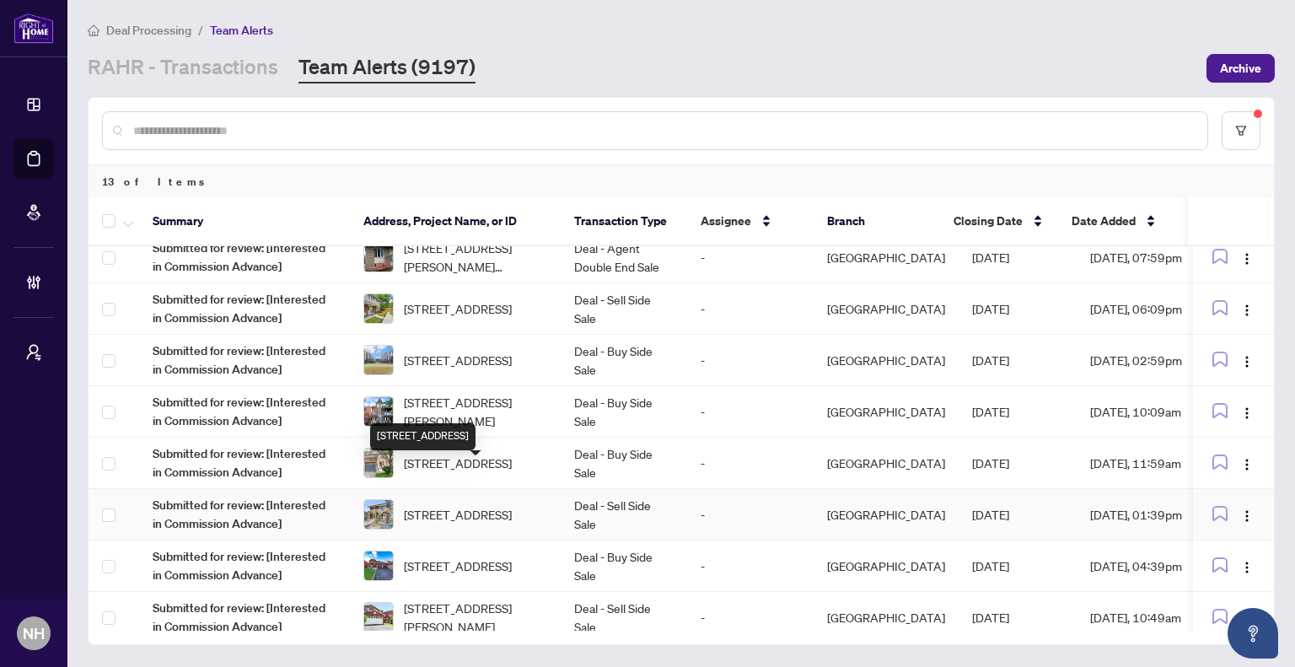
scroll to position [287, 0]
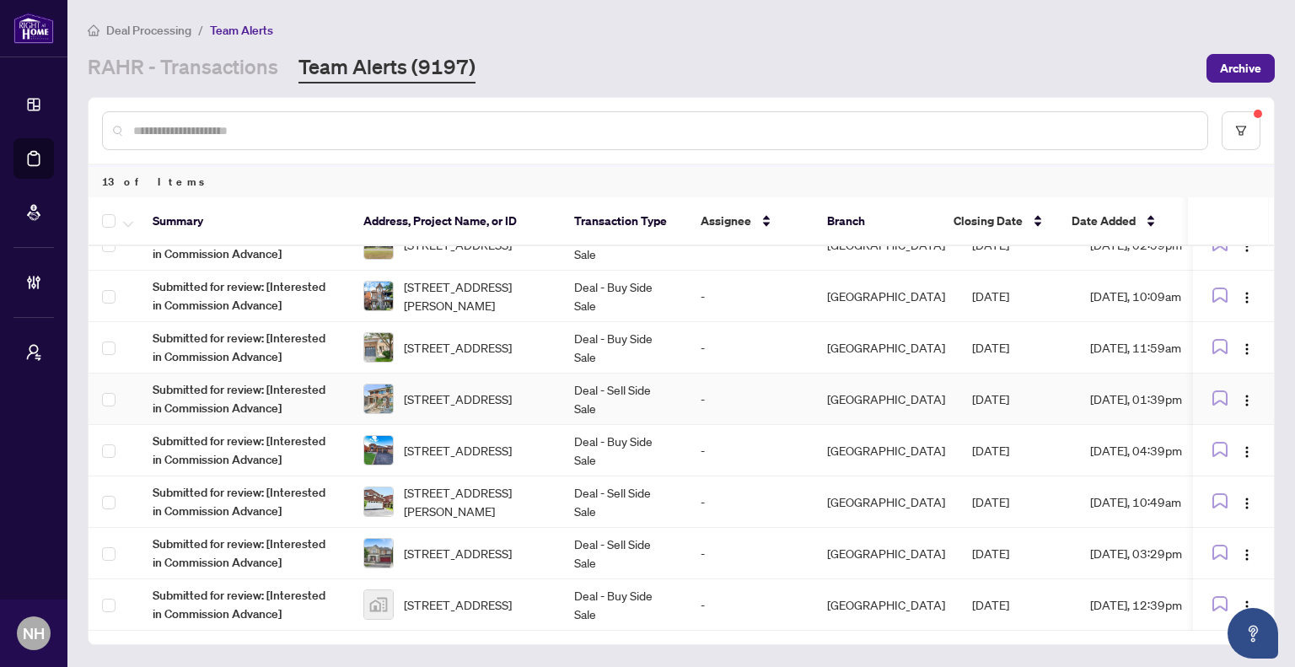
click at [512, 400] on span "[STREET_ADDRESS]" at bounding box center [458, 398] width 108 height 19
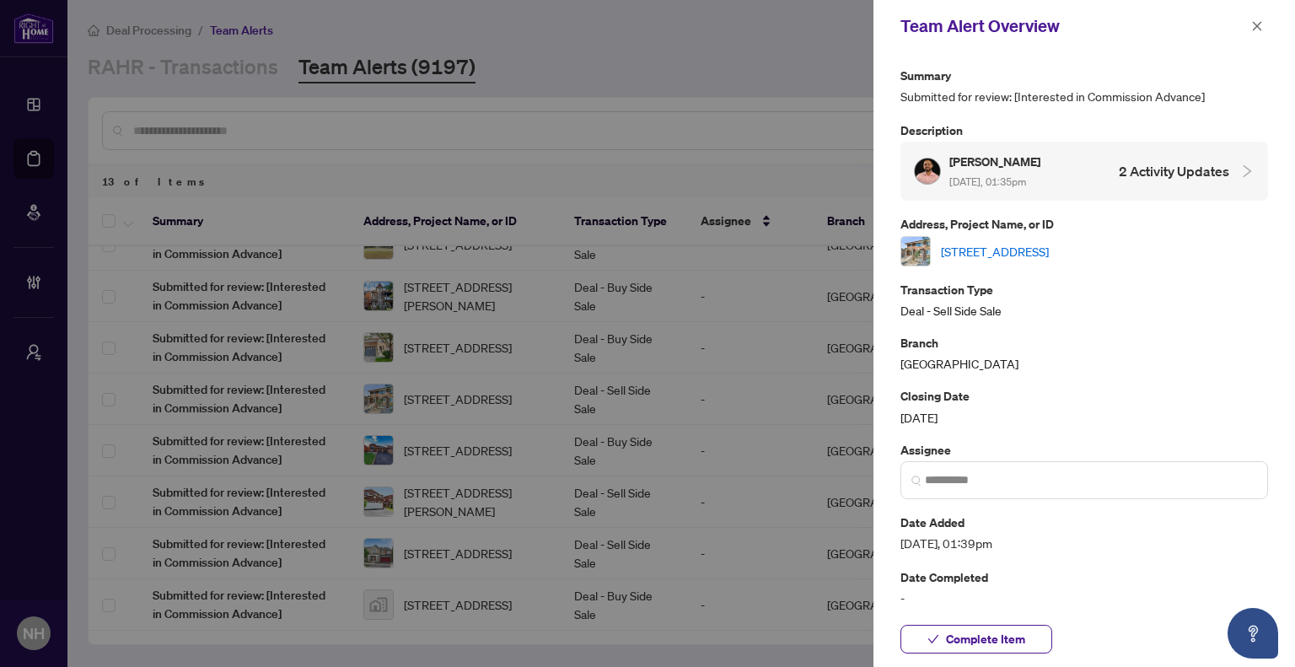
click at [1019, 249] on link "[STREET_ADDRESS]" at bounding box center [995, 251] width 108 height 19
click at [1252, 25] on icon "close" at bounding box center [1257, 26] width 12 height 12
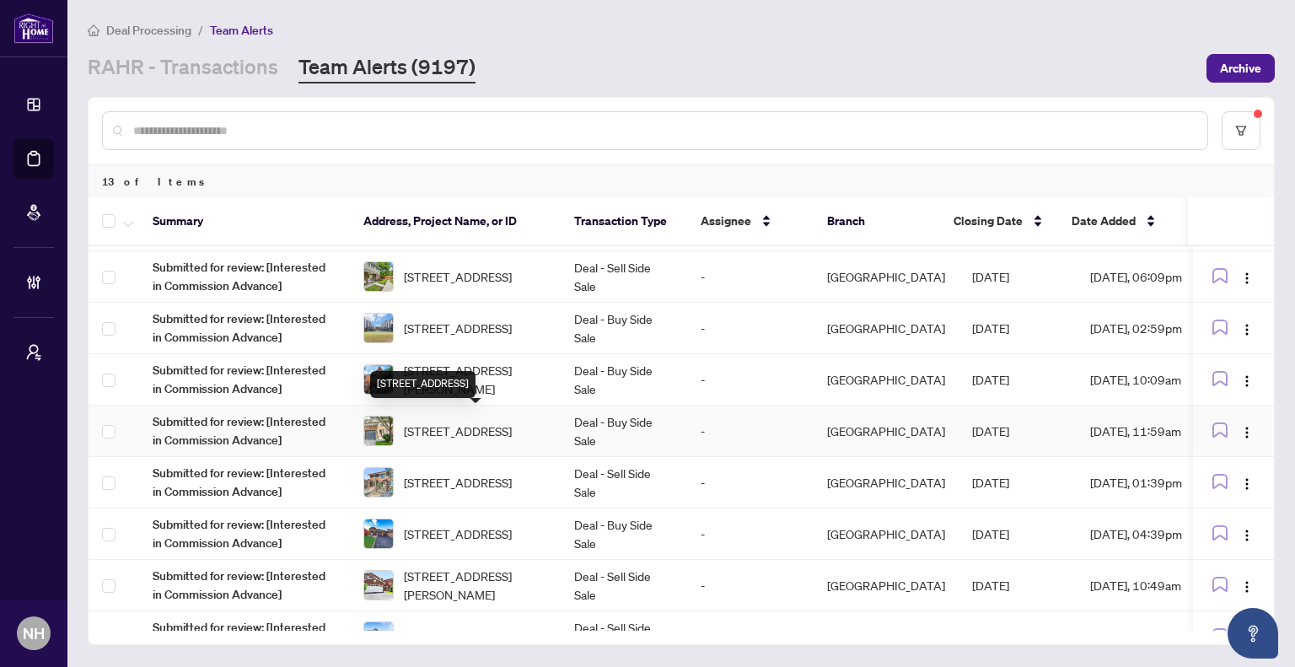
scroll to position [0, 0]
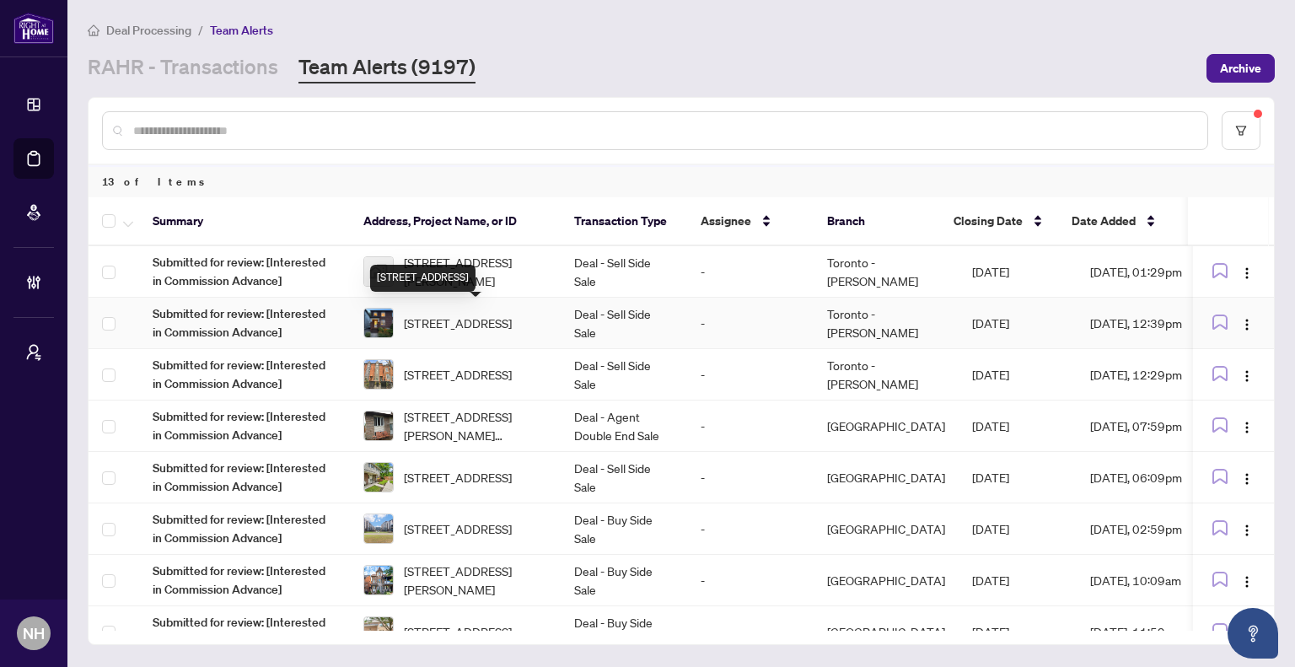
click at [512, 331] on span "[STREET_ADDRESS]" at bounding box center [458, 323] width 108 height 19
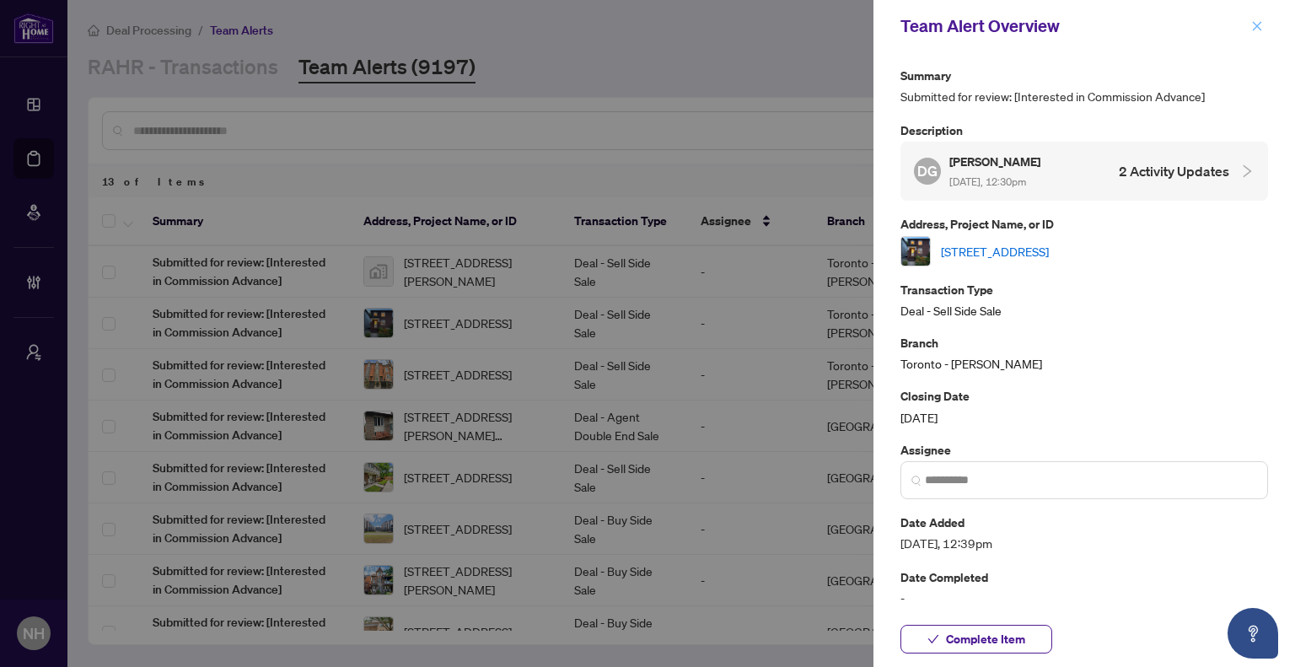
click at [1263, 27] on button "button" at bounding box center [1257, 26] width 22 height 20
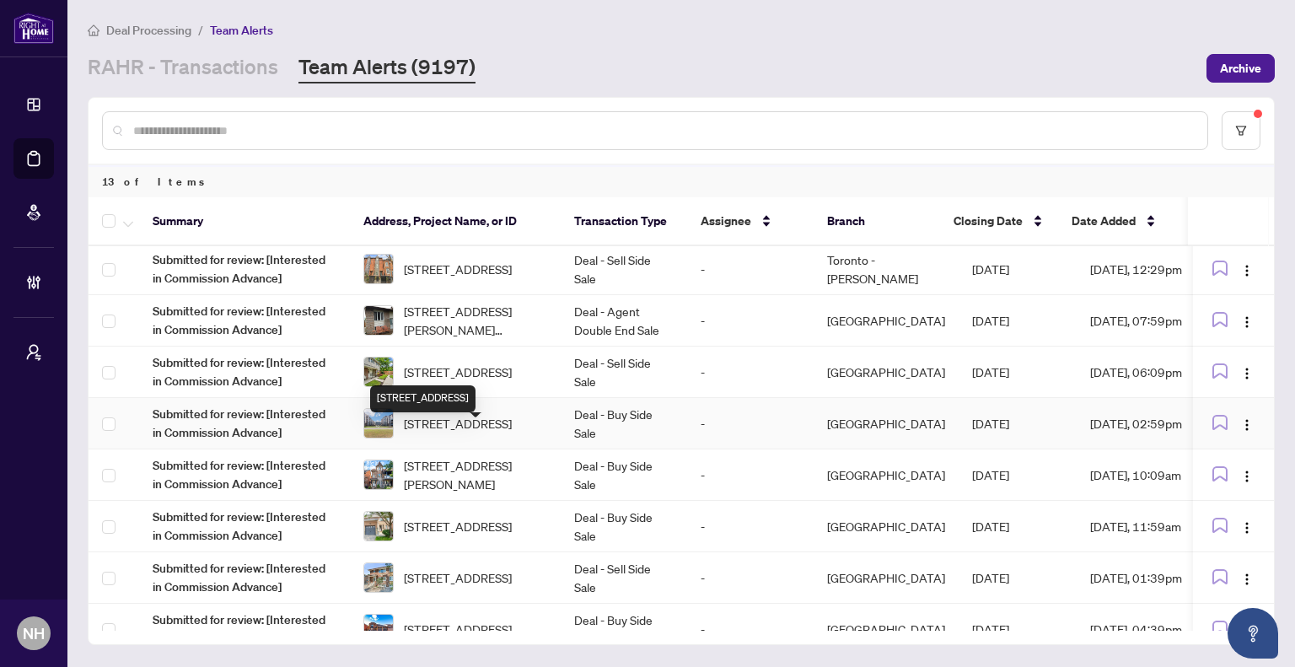
scroll to position [169, 0]
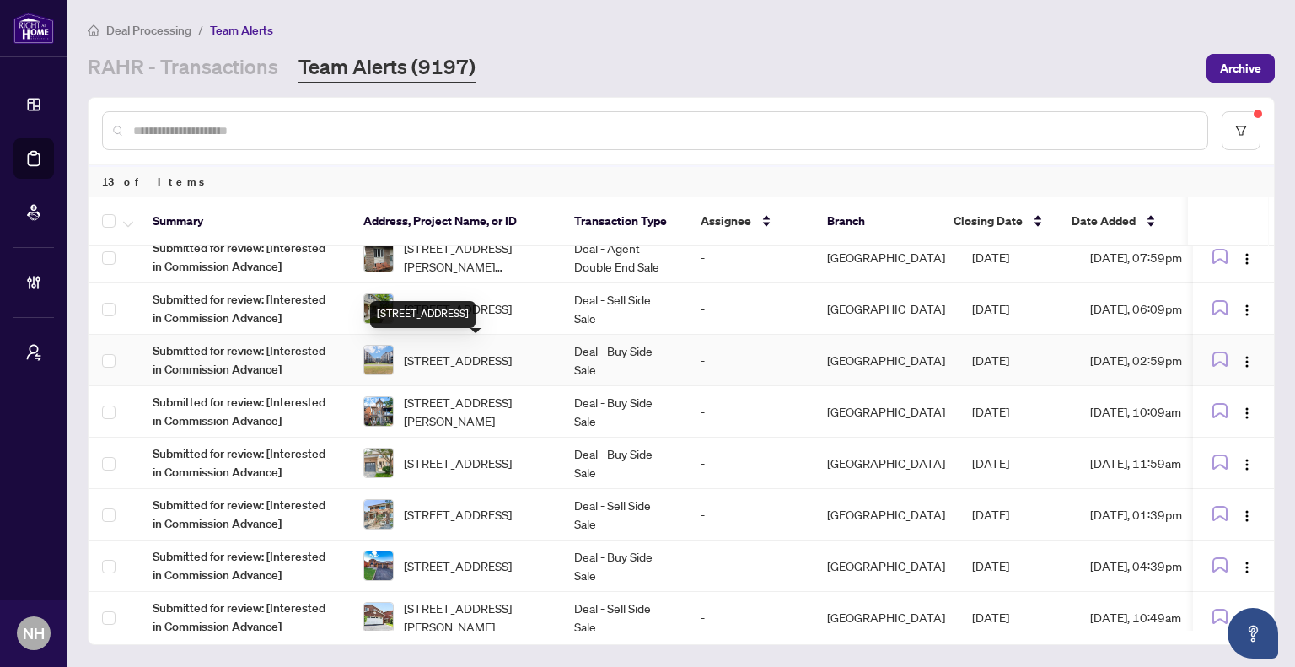
click at [479, 351] on span "513-16 Concord Pl, Grimsby, Ontario L3M 0J1, Canada" at bounding box center [458, 360] width 108 height 19
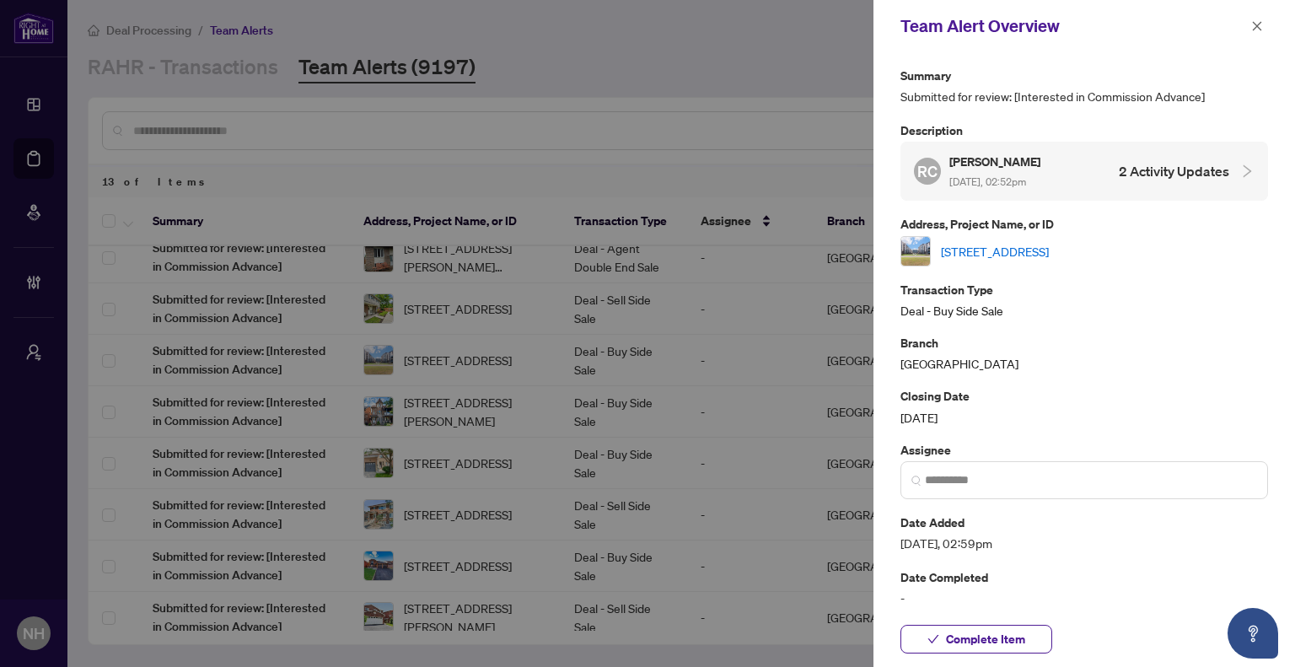
click at [1038, 242] on link "513-16 Concord Pl, Grimsby, Ontario L3M 0J1, Canada" at bounding box center [995, 251] width 108 height 19
click at [1254, 35] on span "button" at bounding box center [1257, 26] width 12 height 27
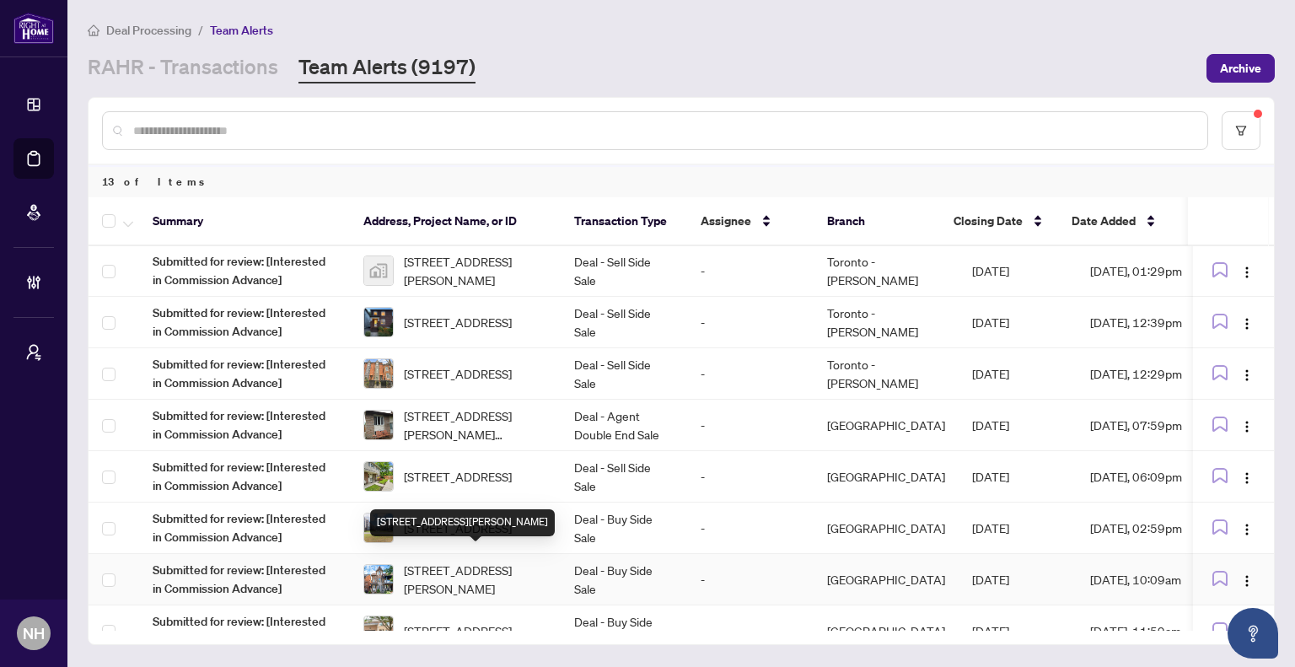
scroll to position [0, 0]
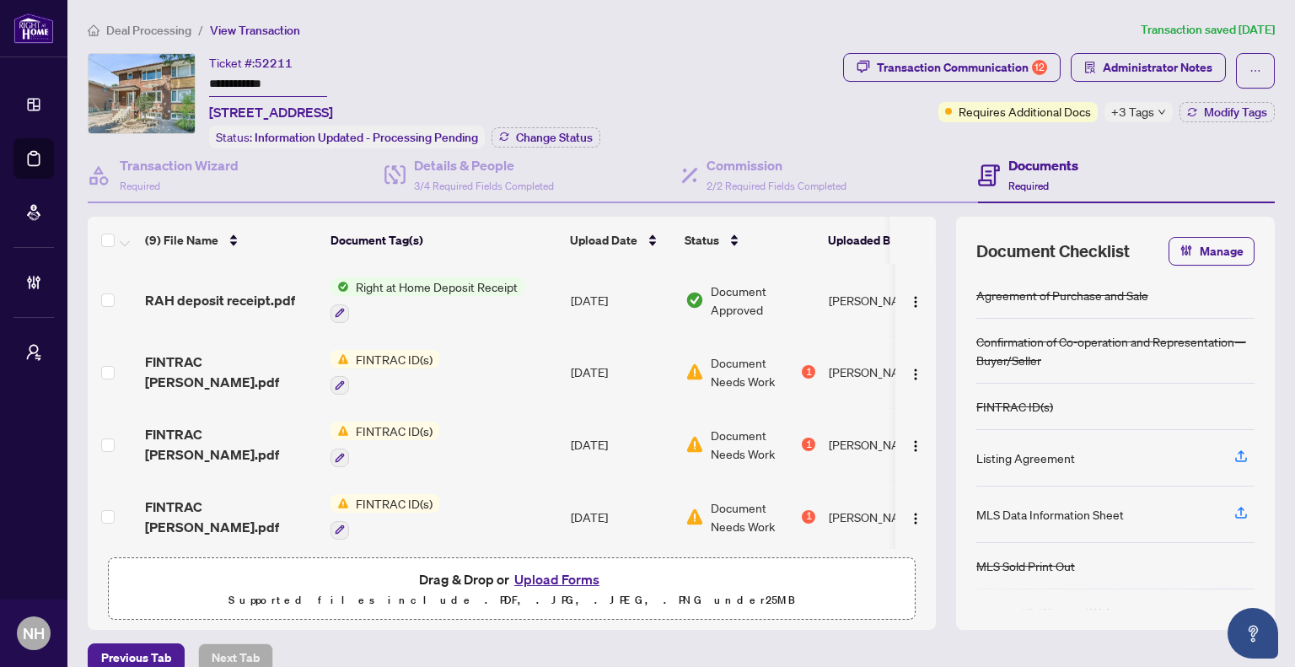
click at [158, 30] on span "Deal Processing" at bounding box center [148, 30] width 85 height 15
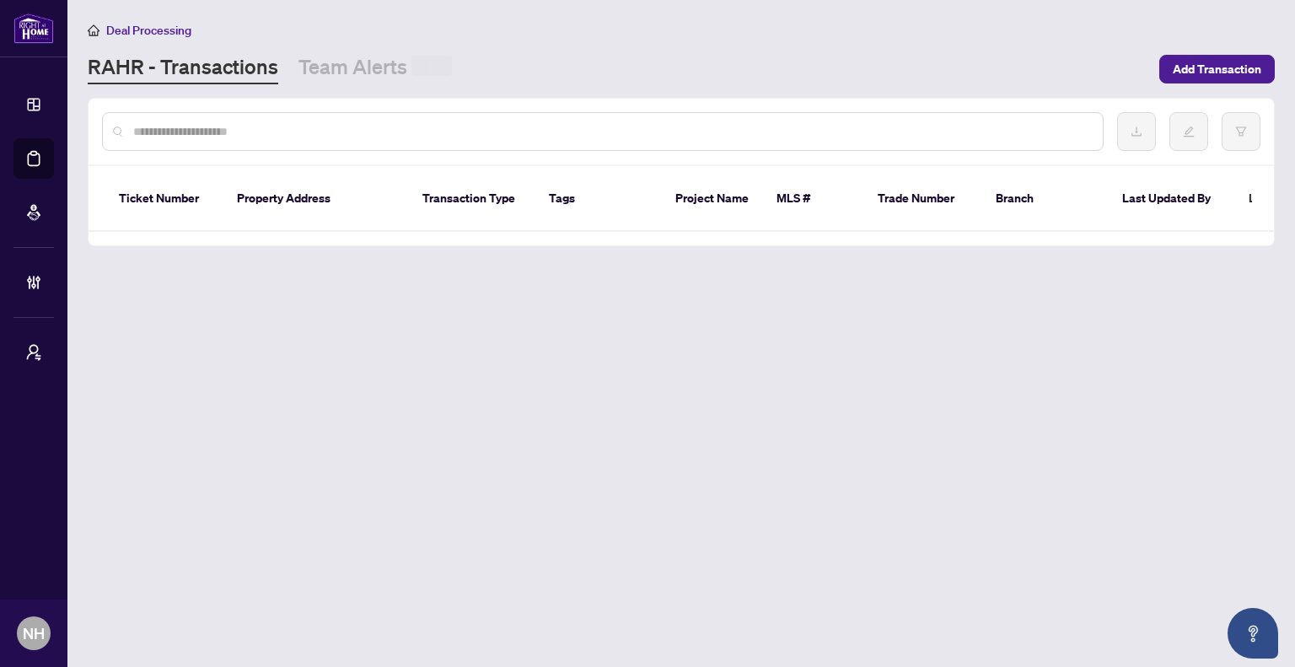
click at [351, 131] on input "text" at bounding box center [611, 131] width 956 height 19
paste input "*******"
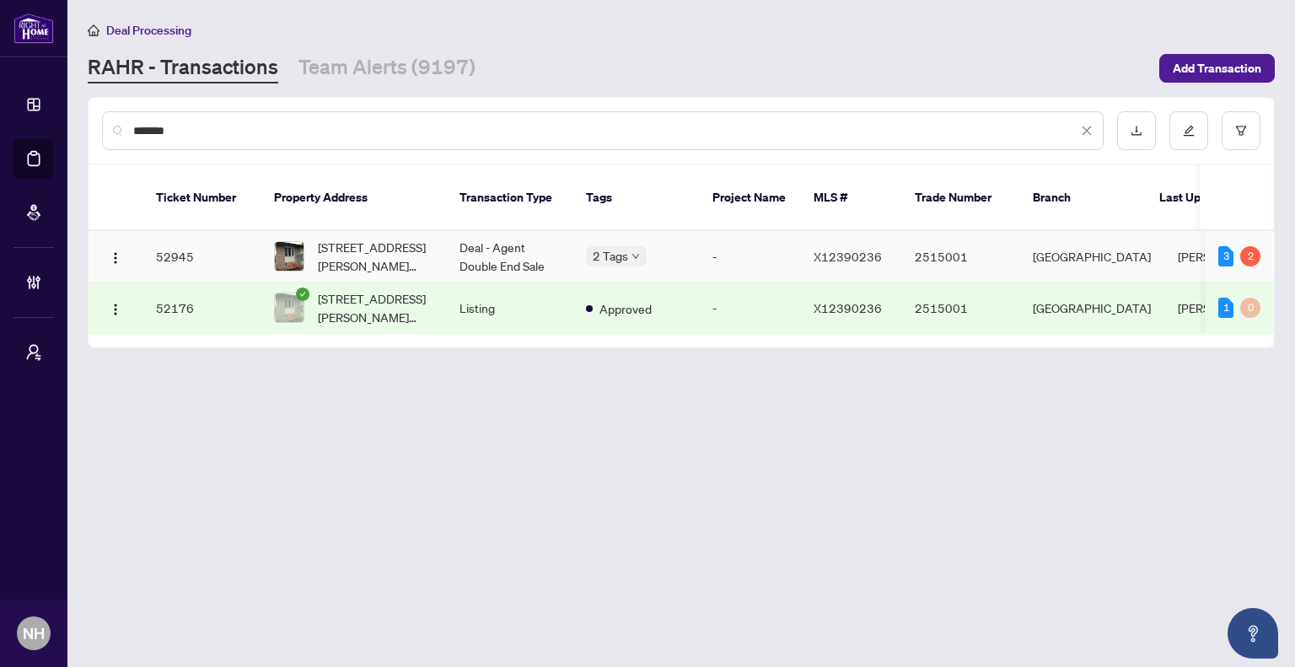
type input "*******"
click at [367, 238] on span "[STREET_ADDRESS][PERSON_NAME][PERSON_NAME]" at bounding box center [375, 256] width 115 height 37
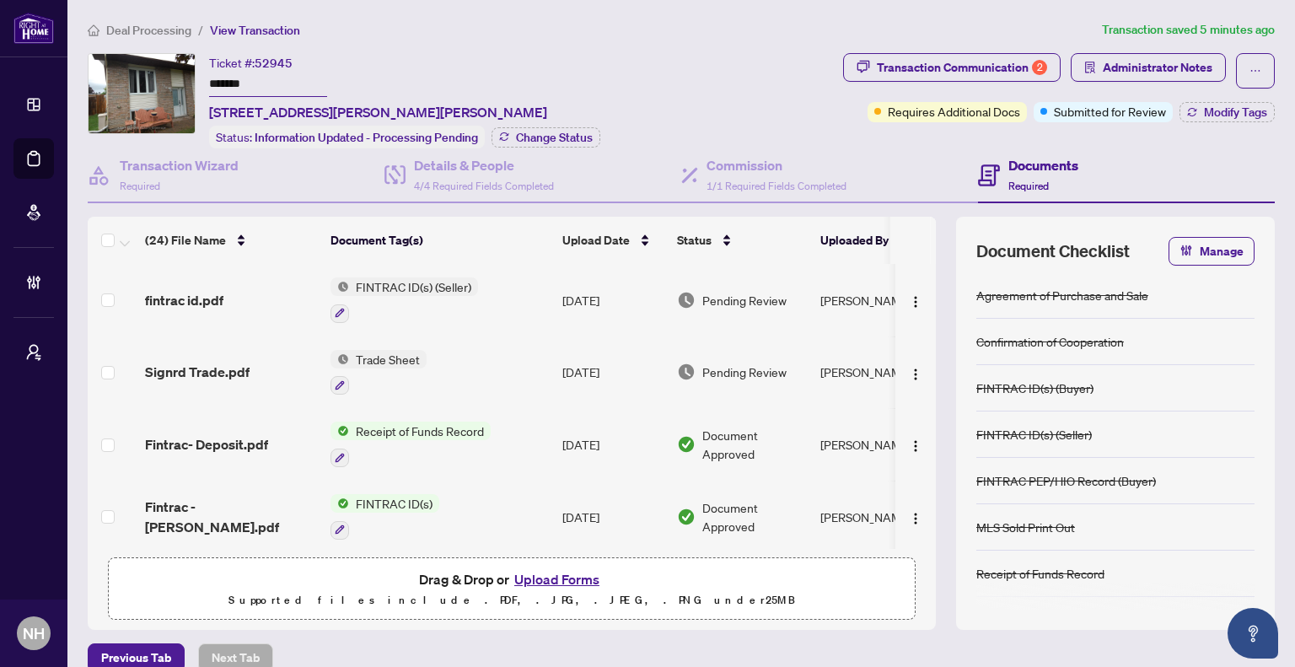
click at [158, 28] on span "Deal Processing" at bounding box center [148, 30] width 85 height 15
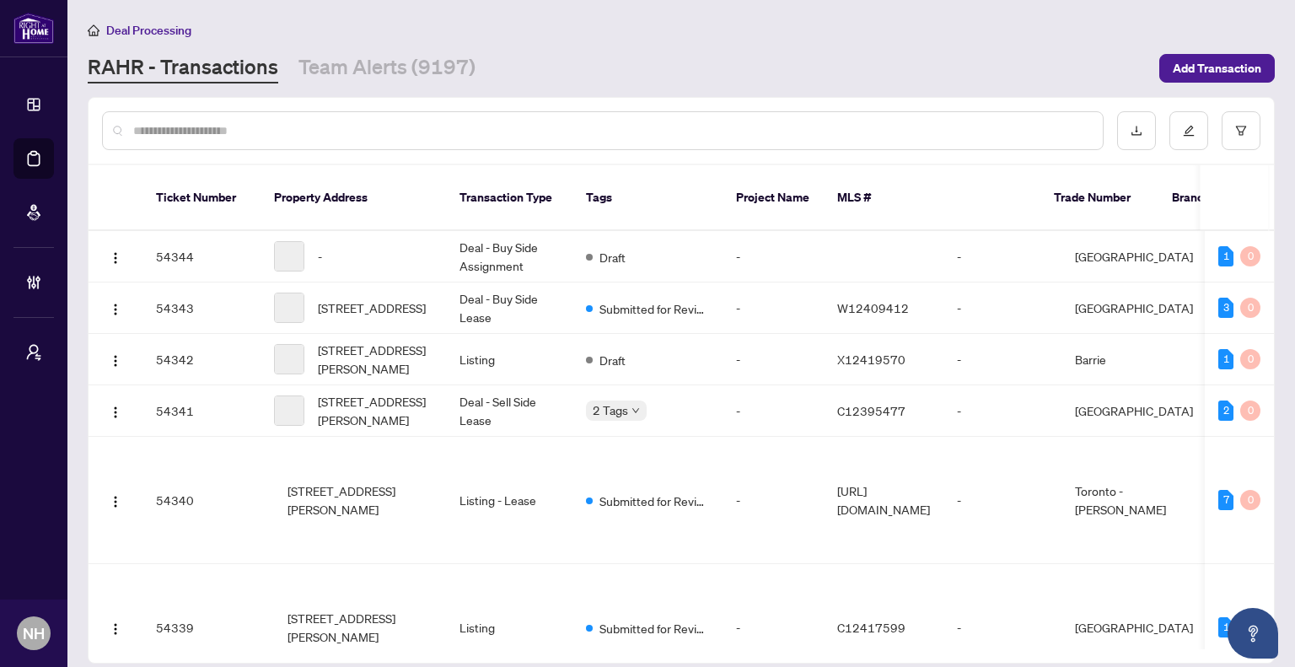
click at [418, 125] on input "text" at bounding box center [611, 130] width 956 height 19
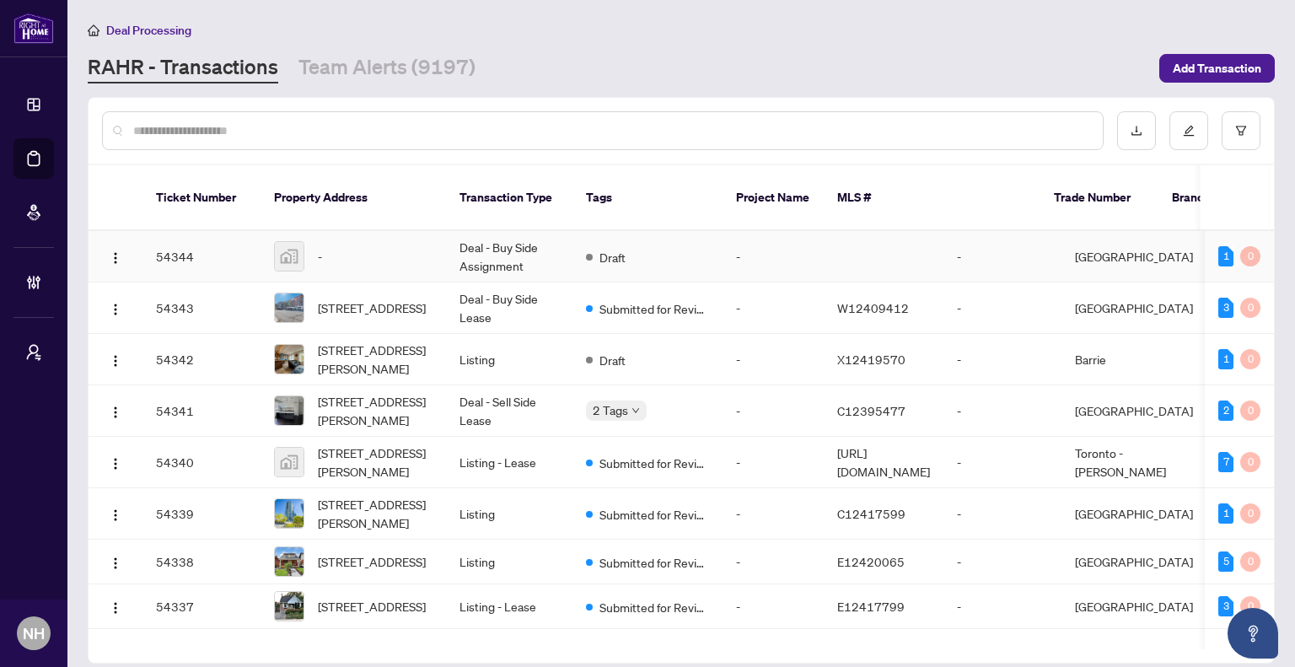
paste input "*******"
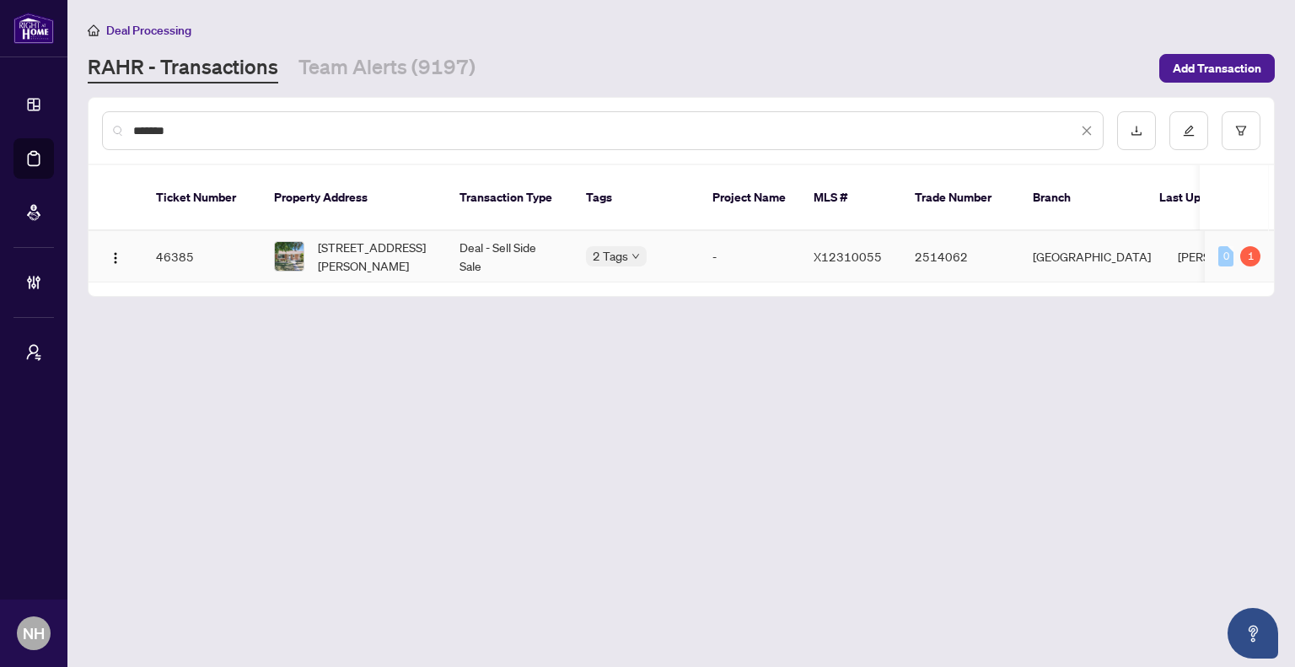
type input "*******"
click at [429, 244] on span "[STREET_ADDRESS][PERSON_NAME]" at bounding box center [375, 256] width 115 height 37
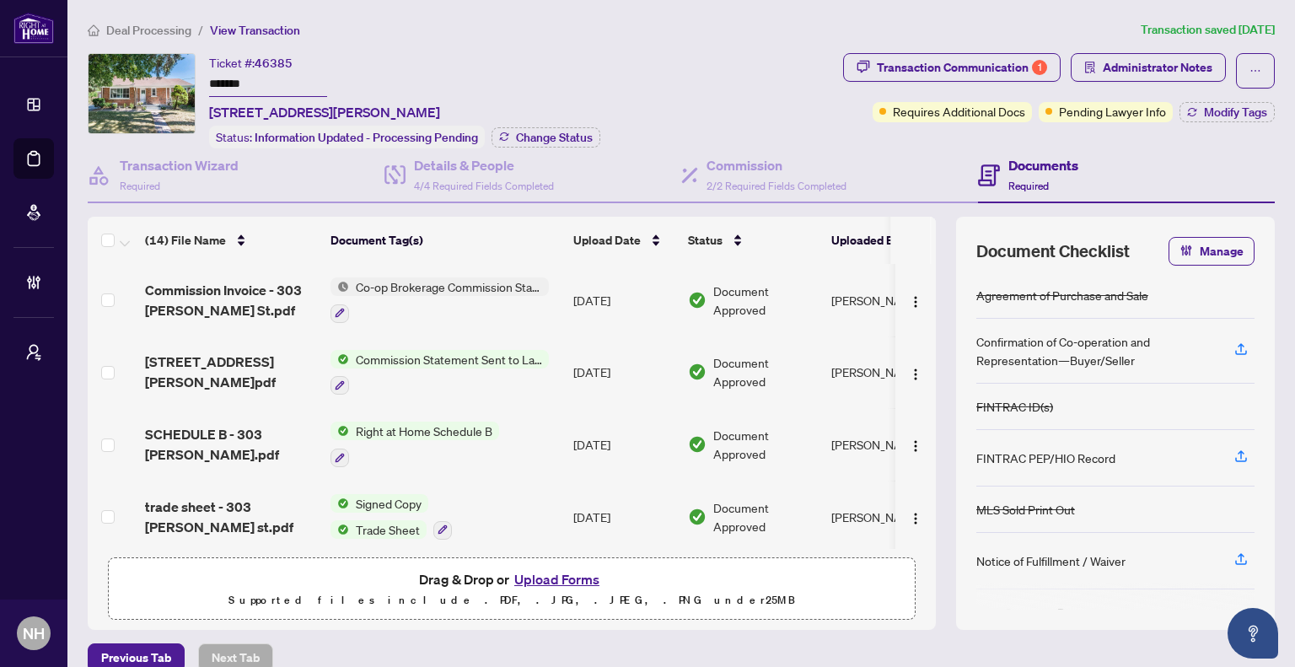
click at [180, 30] on span "Deal Processing" at bounding box center [148, 30] width 85 height 15
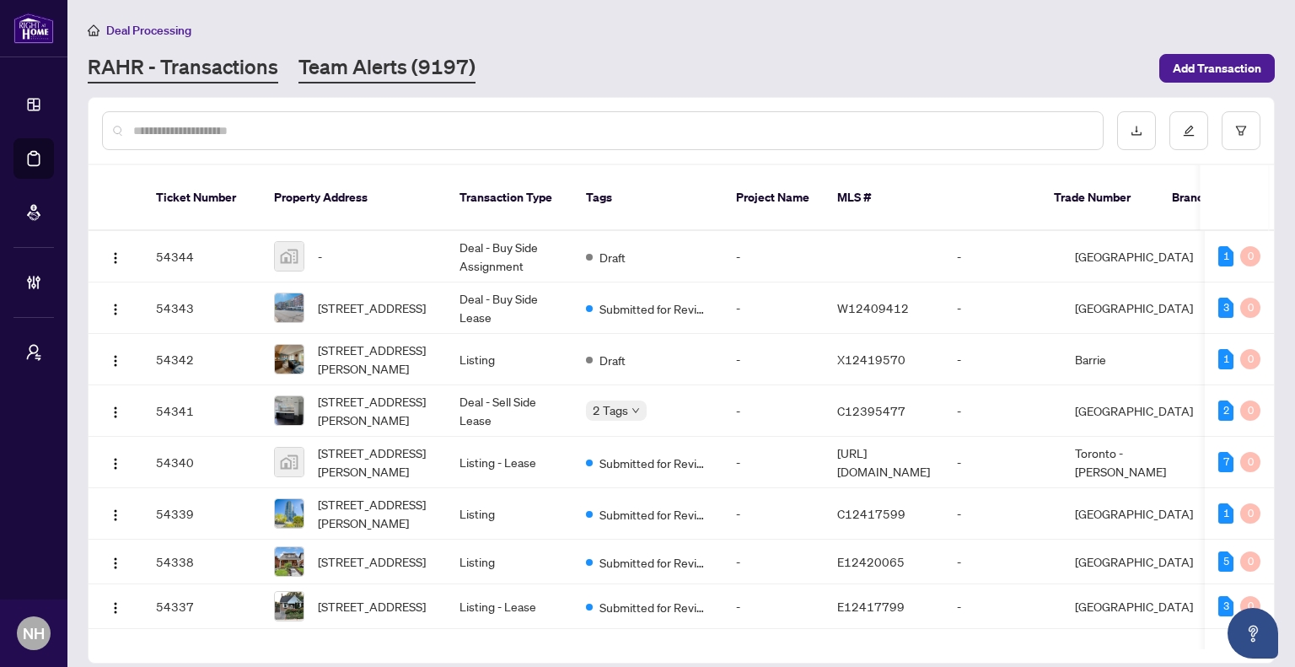
click at [399, 63] on link "Team Alerts (9197)" at bounding box center [386, 68] width 177 height 30
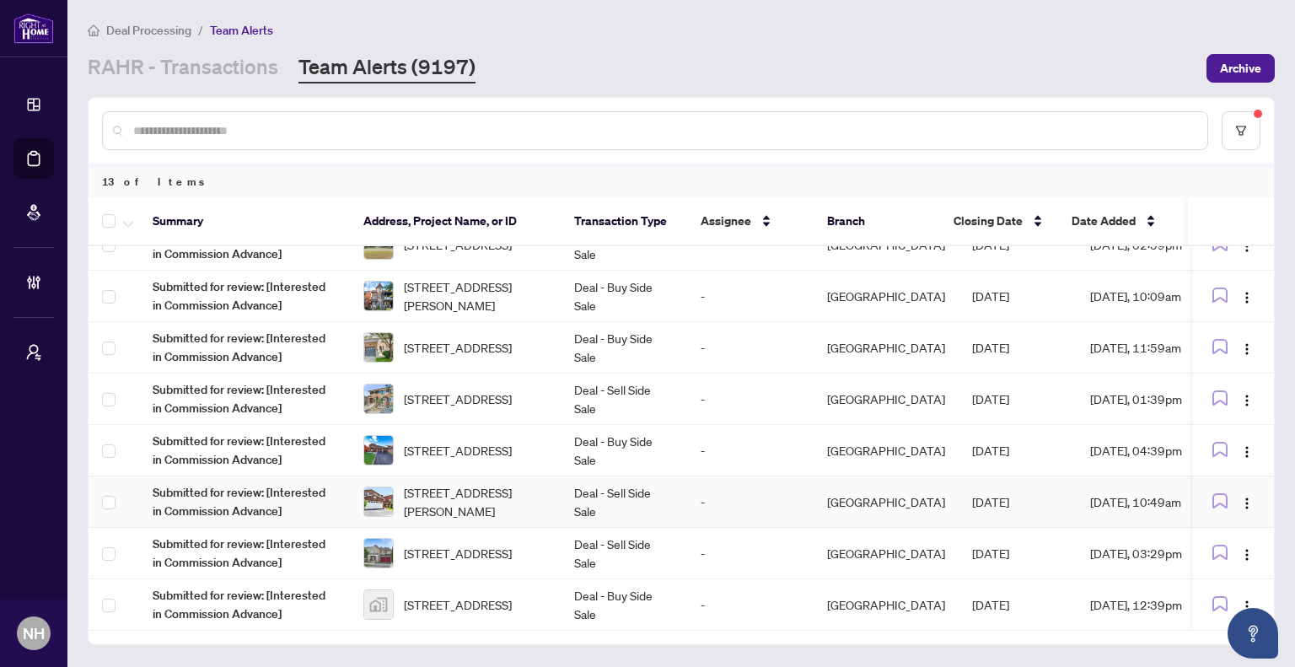
scroll to position [287, 0]
click at [502, 507] on span "[STREET_ADDRESS][PERSON_NAME]" at bounding box center [475, 501] width 143 height 37
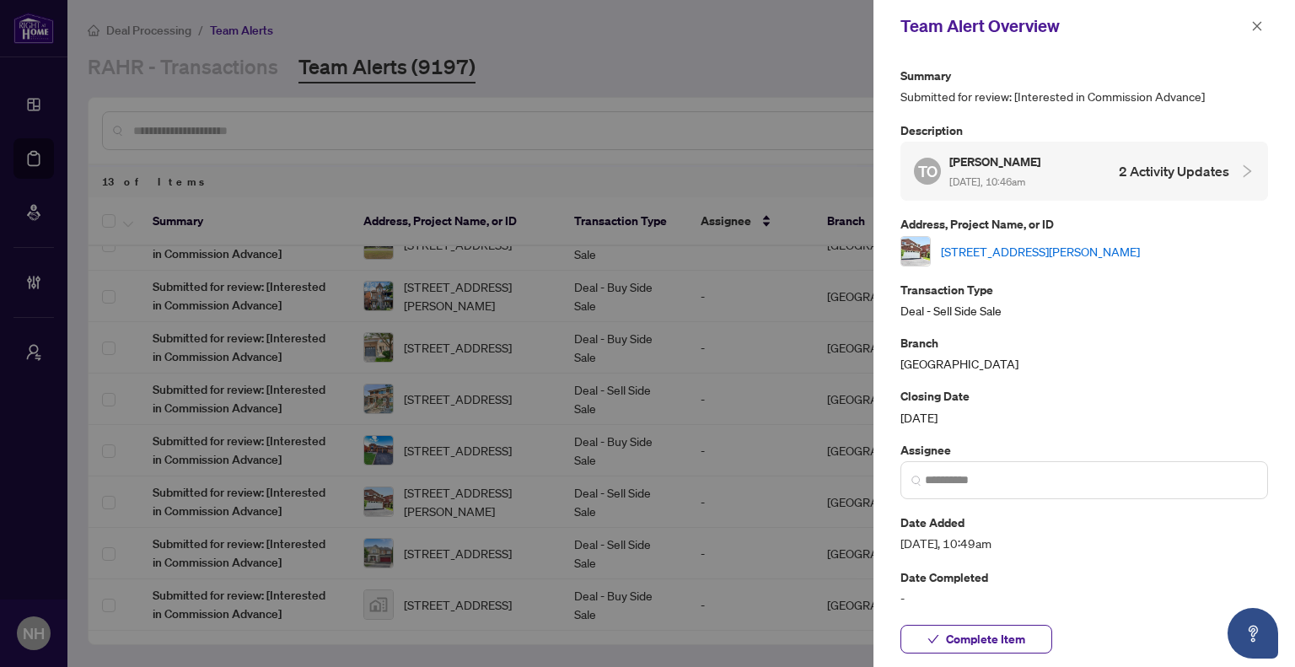
click at [1134, 255] on link "[STREET_ADDRESS][PERSON_NAME]" at bounding box center [1040, 251] width 199 height 19
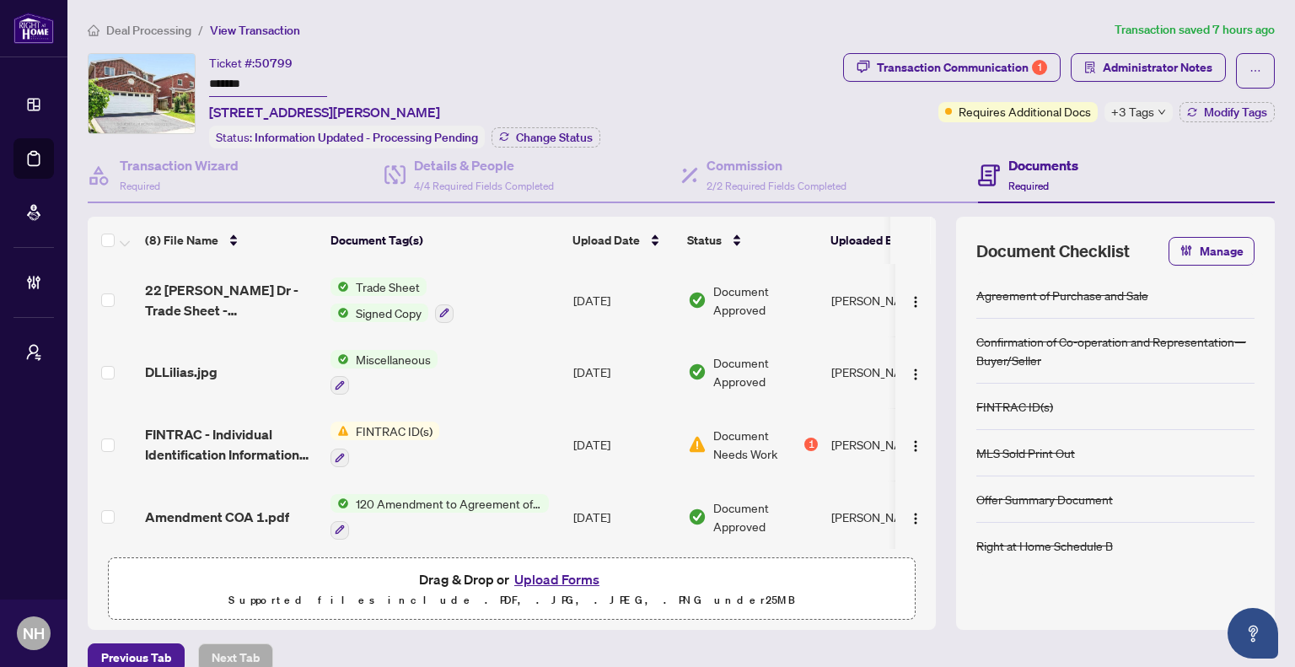
click at [140, 30] on span "Deal Processing" at bounding box center [148, 30] width 85 height 15
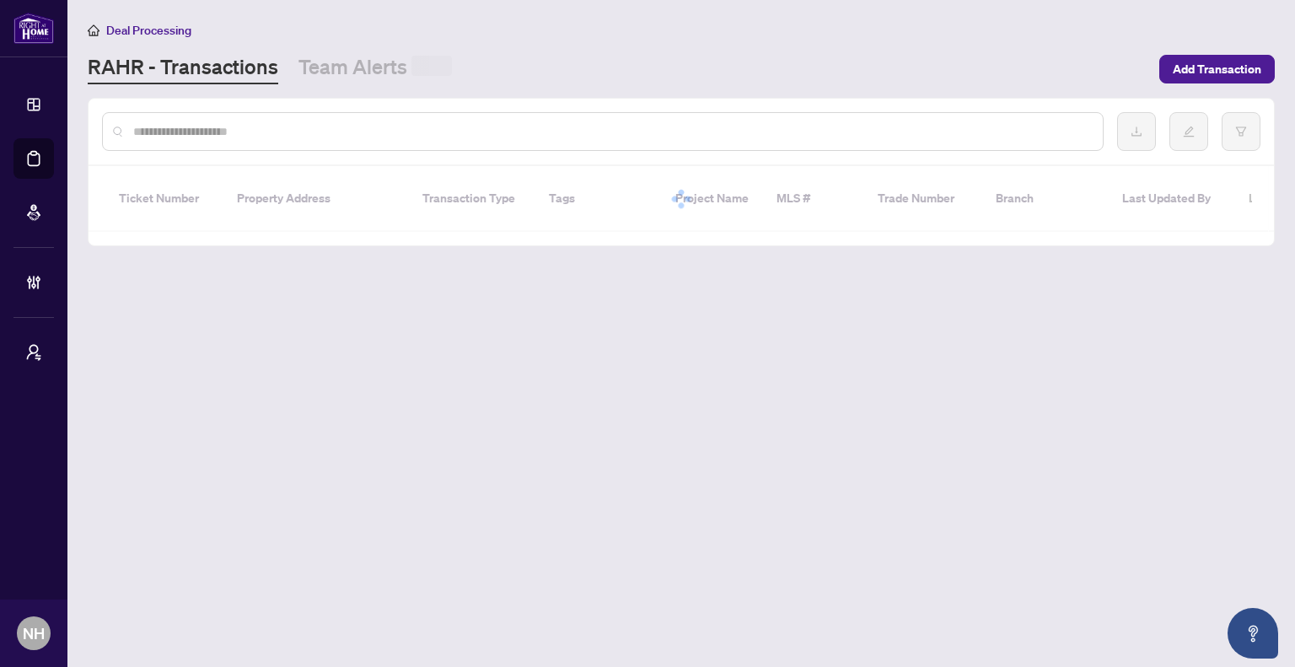
click at [345, 137] on input "text" at bounding box center [611, 131] width 956 height 19
paste input "*******"
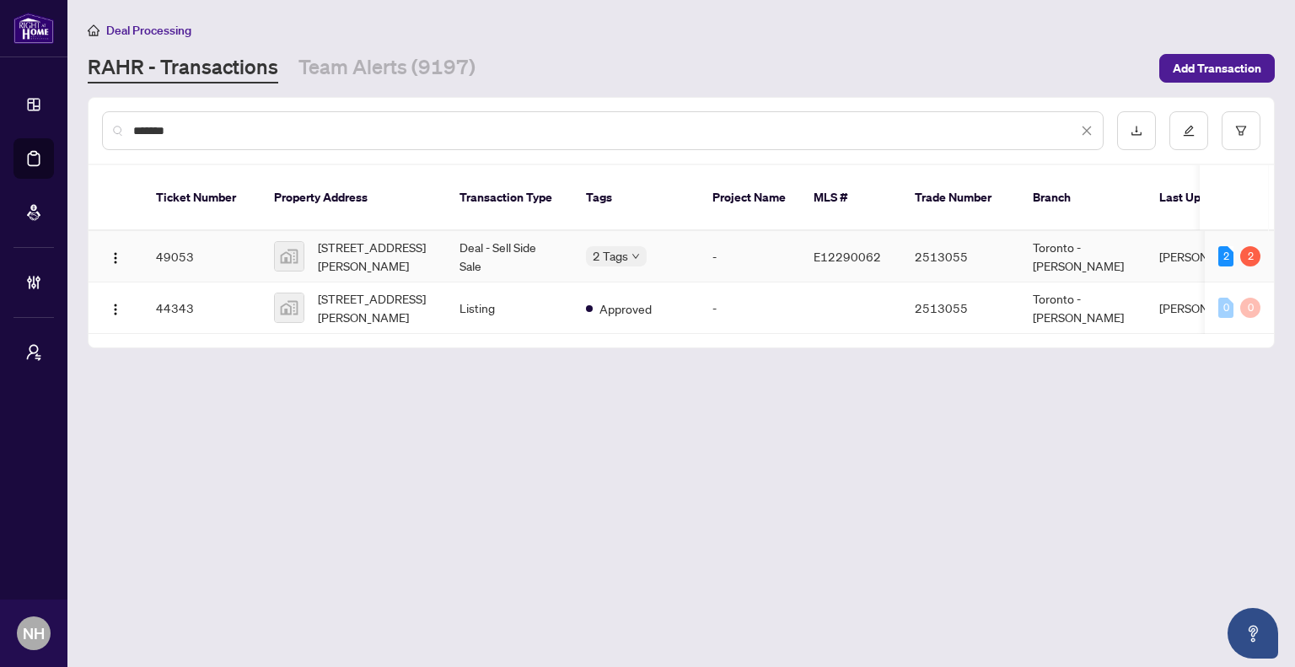
type input "*******"
click at [366, 239] on span "[STREET_ADDRESS][PERSON_NAME]" at bounding box center [375, 256] width 115 height 37
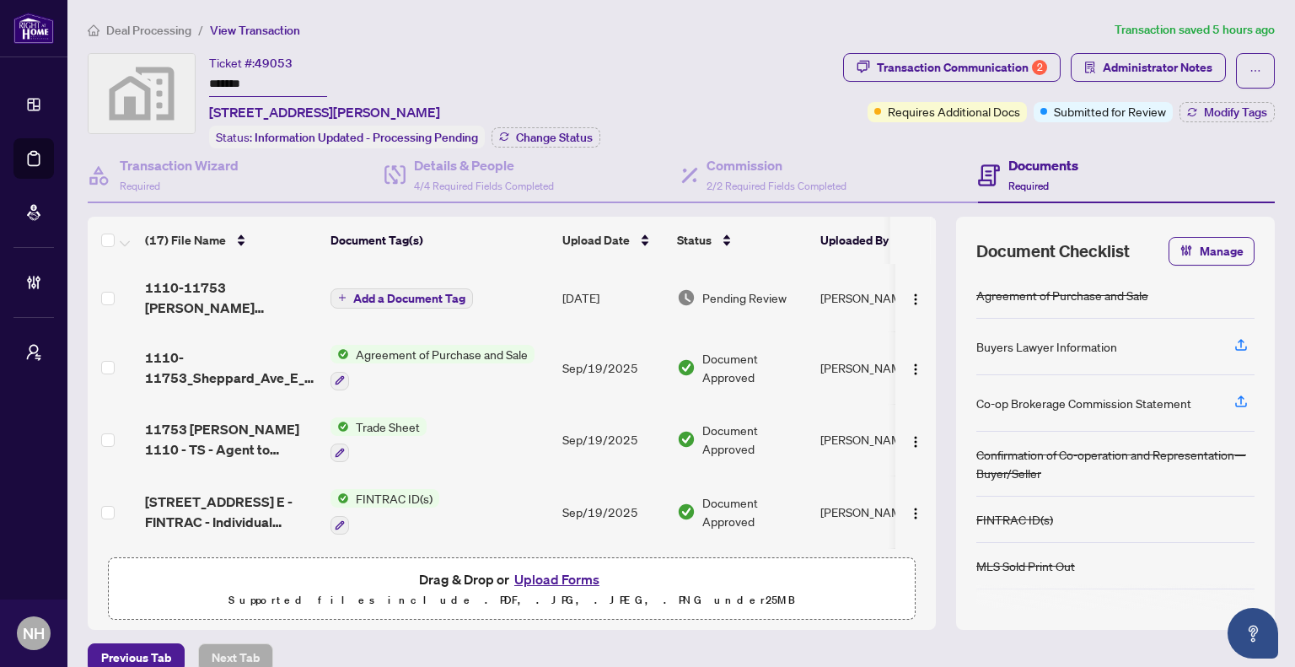
click at [182, 30] on span "Deal Processing" at bounding box center [148, 30] width 85 height 15
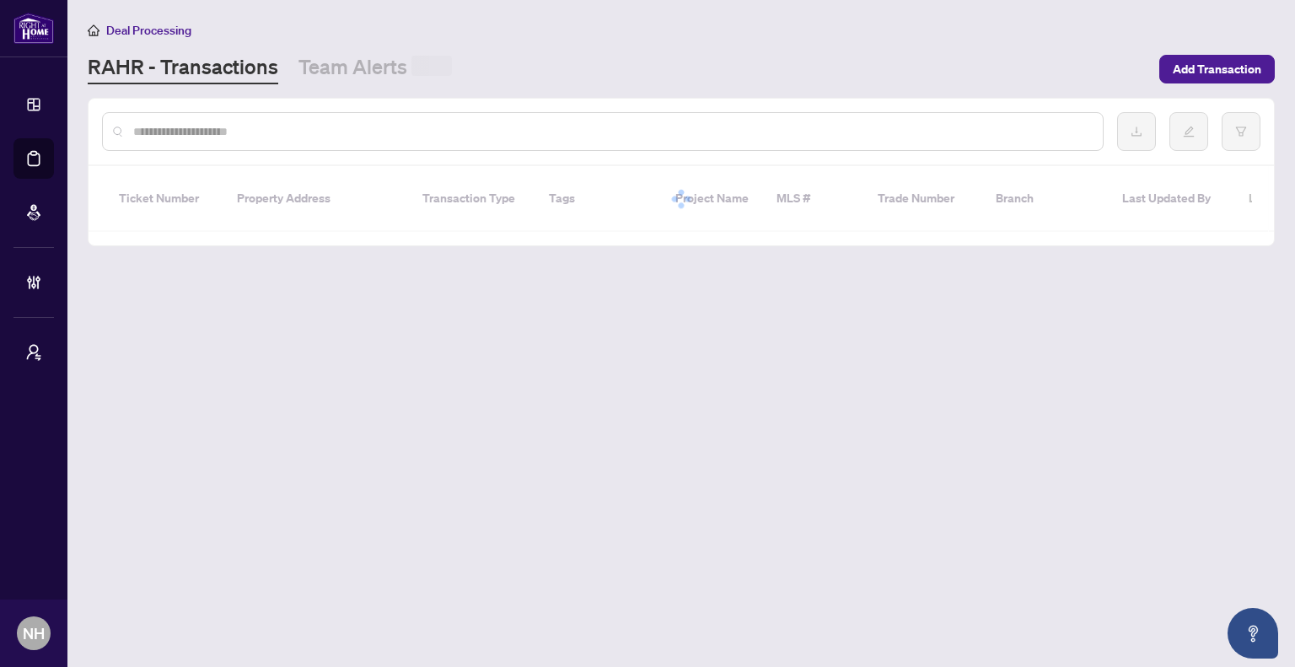
click at [266, 127] on input "text" at bounding box center [611, 131] width 956 height 19
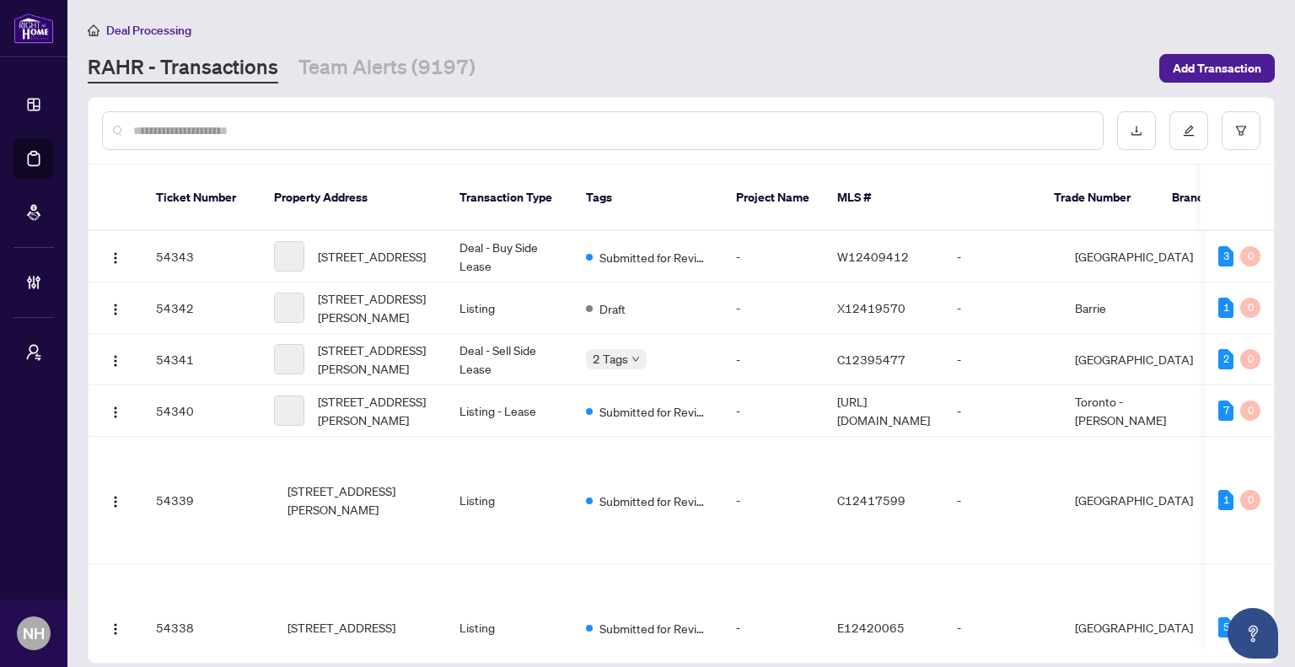
paste input "*******"
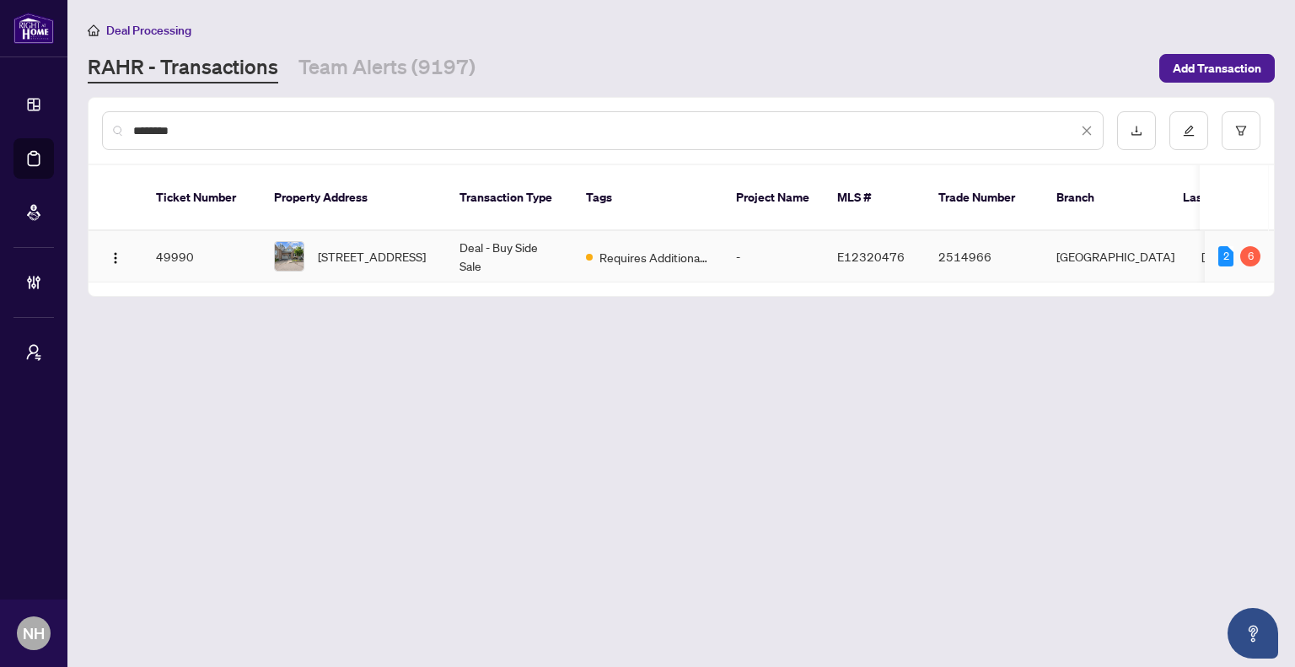
type input "*******"
click at [529, 240] on td "Deal - Buy Side Sale" at bounding box center [509, 256] width 126 height 51
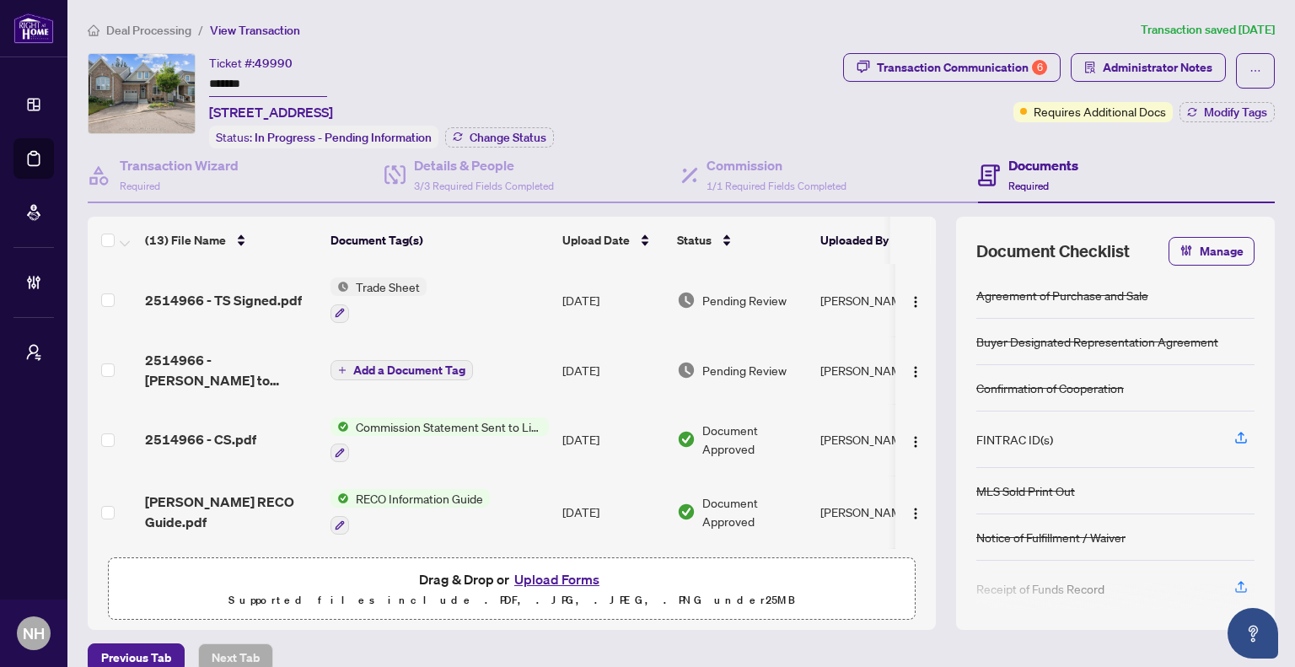
click at [159, 34] on span "Deal Processing" at bounding box center [148, 30] width 85 height 15
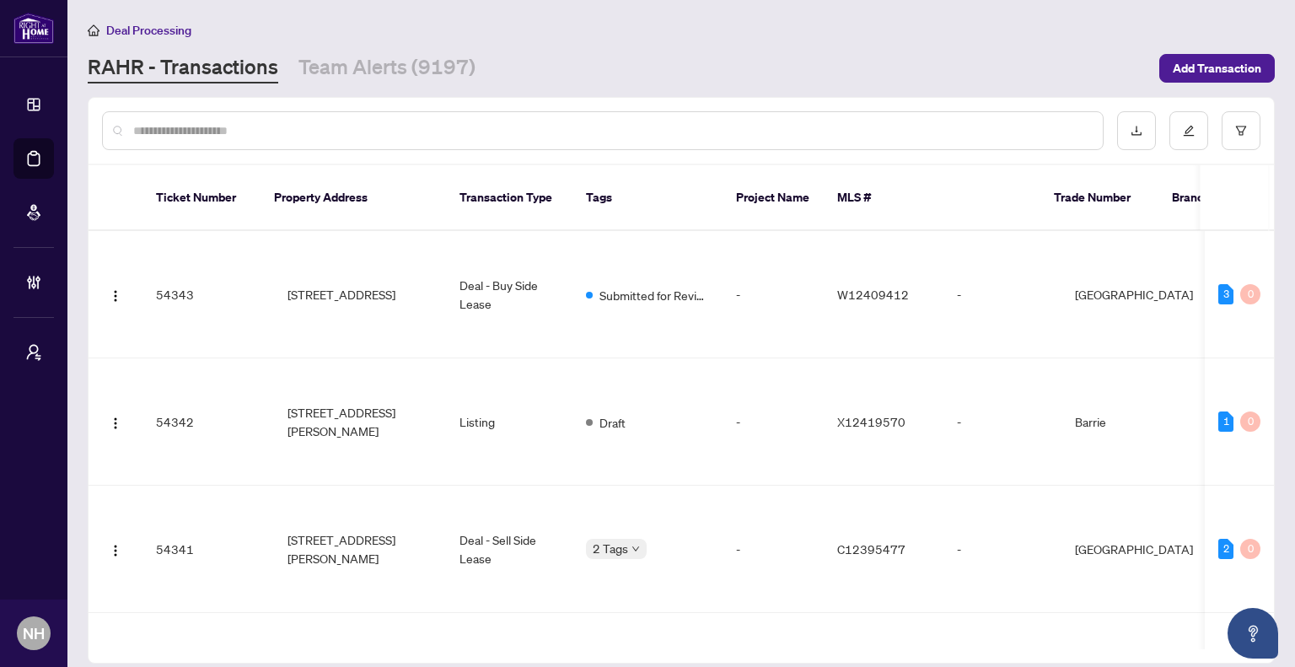
click at [246, 133] on input "text" at bounding box center [611, 130] width 956 height 19
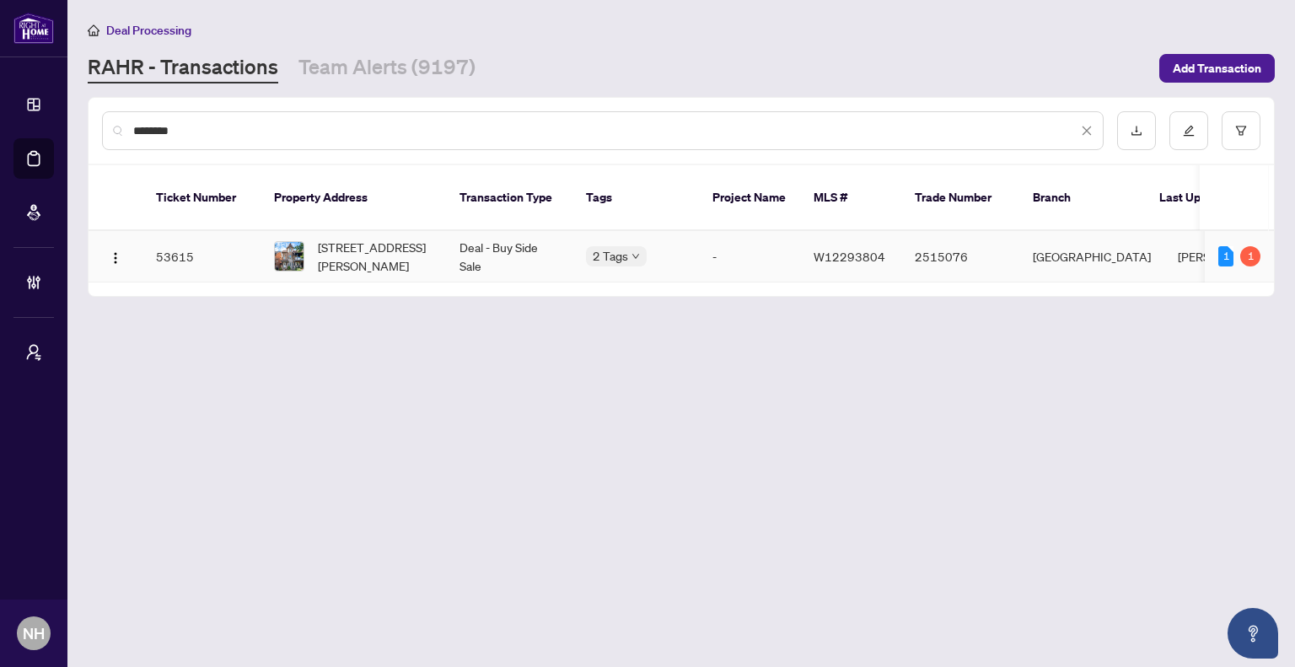
type input "*******"
click at [346, 242] on span "[STREET_ADDRESS][PERSON_NAME]" at bounding box center [375, 256] width 115 height 37
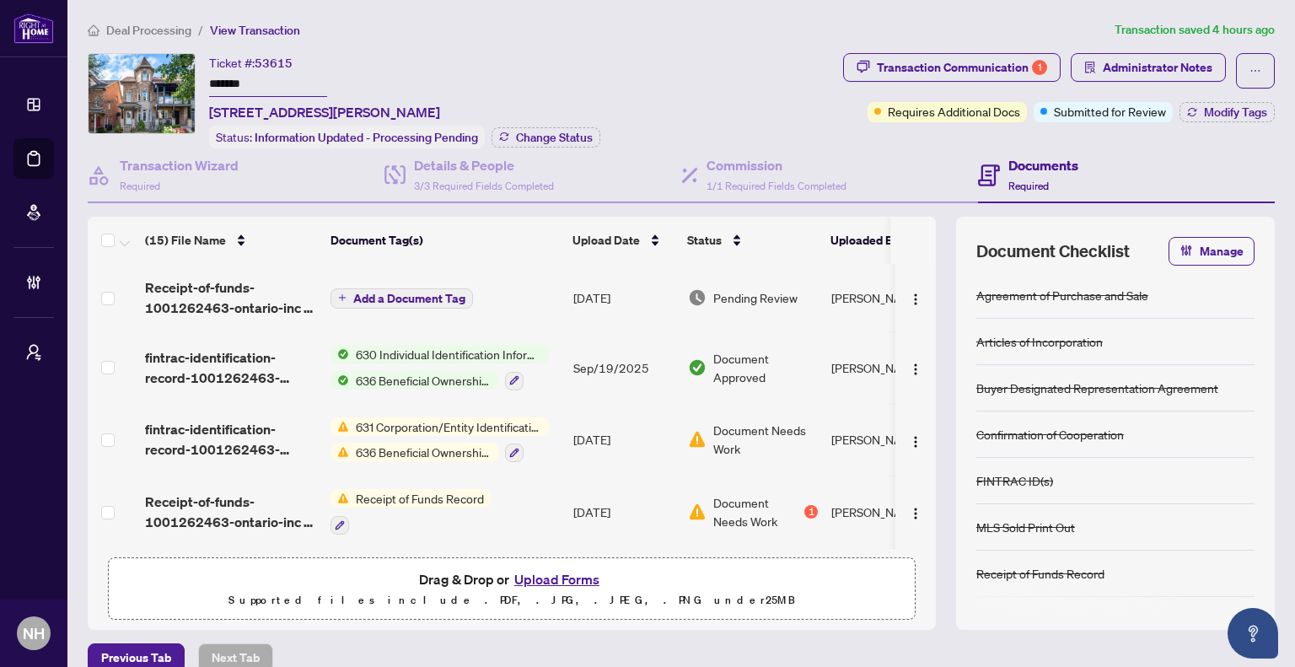
click at [174, 35] on span "Deal Processing" at bounding box center [148, 30] width 85 height 15
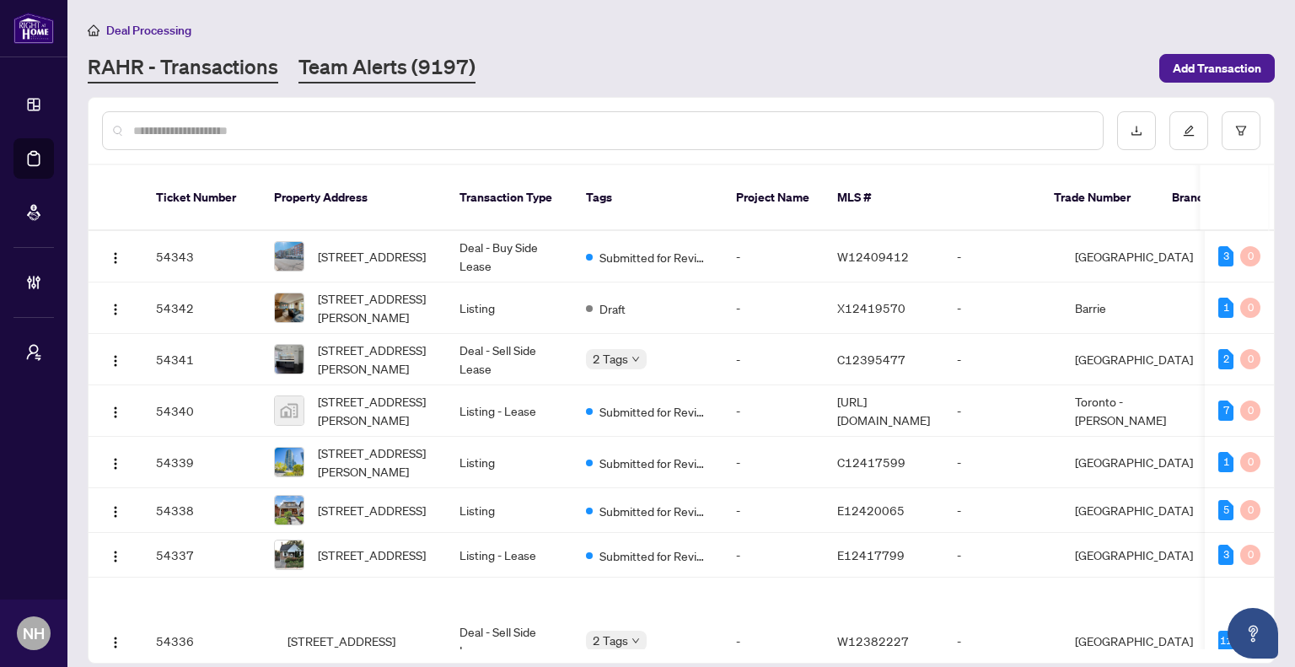
click at [351, 77] on link "Team Alerts (9197)" at bounding box center [386, 68] width 177 height 30
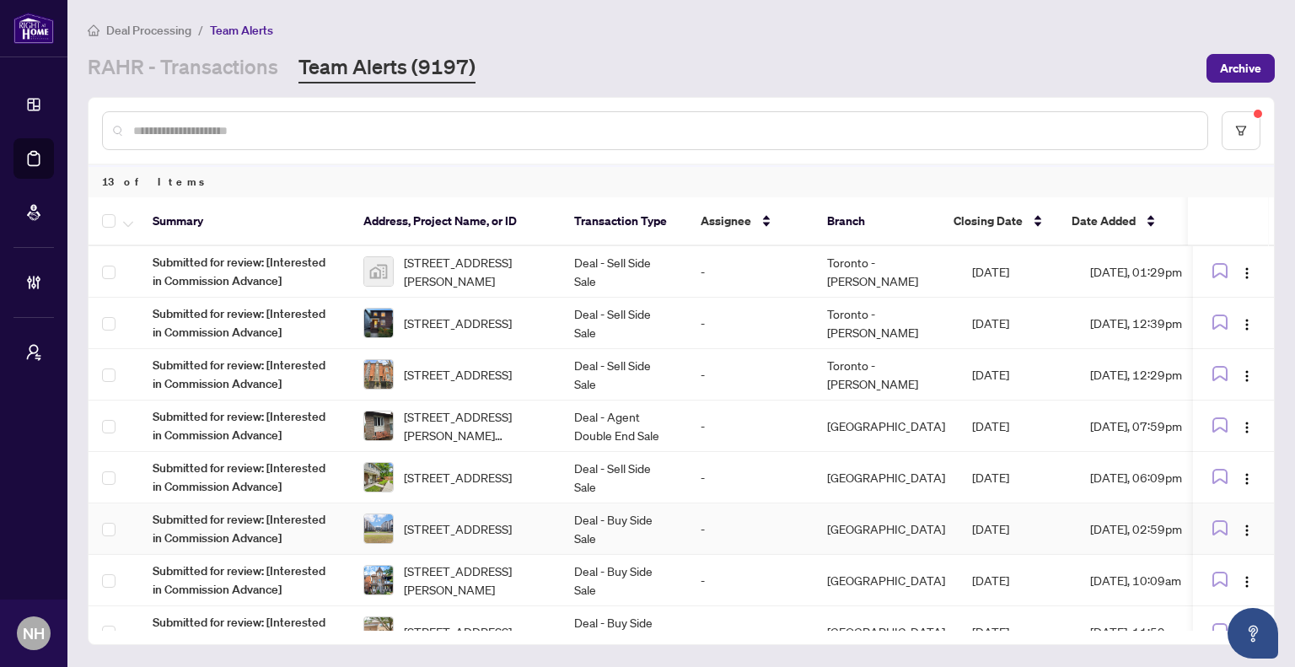
scroll to position [84, 0]
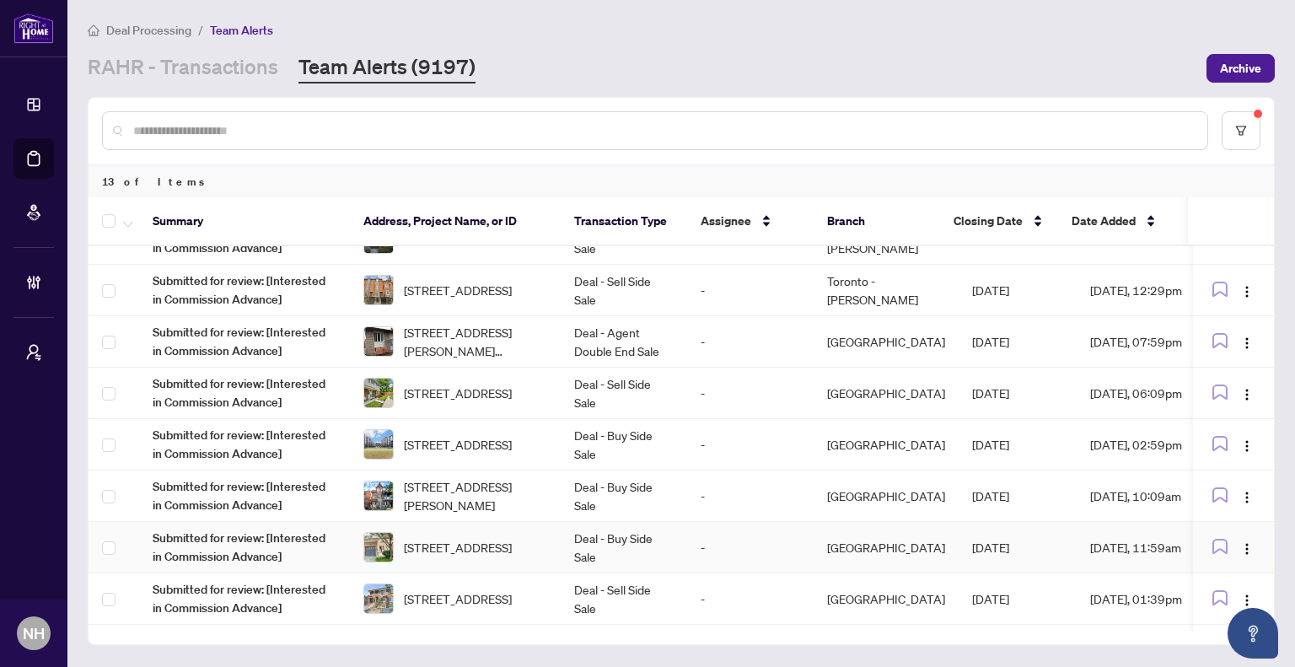
click at [512, 544] on span "[STREET_ADDRESS]" at bounding box center [458, 547] width 108 height 19
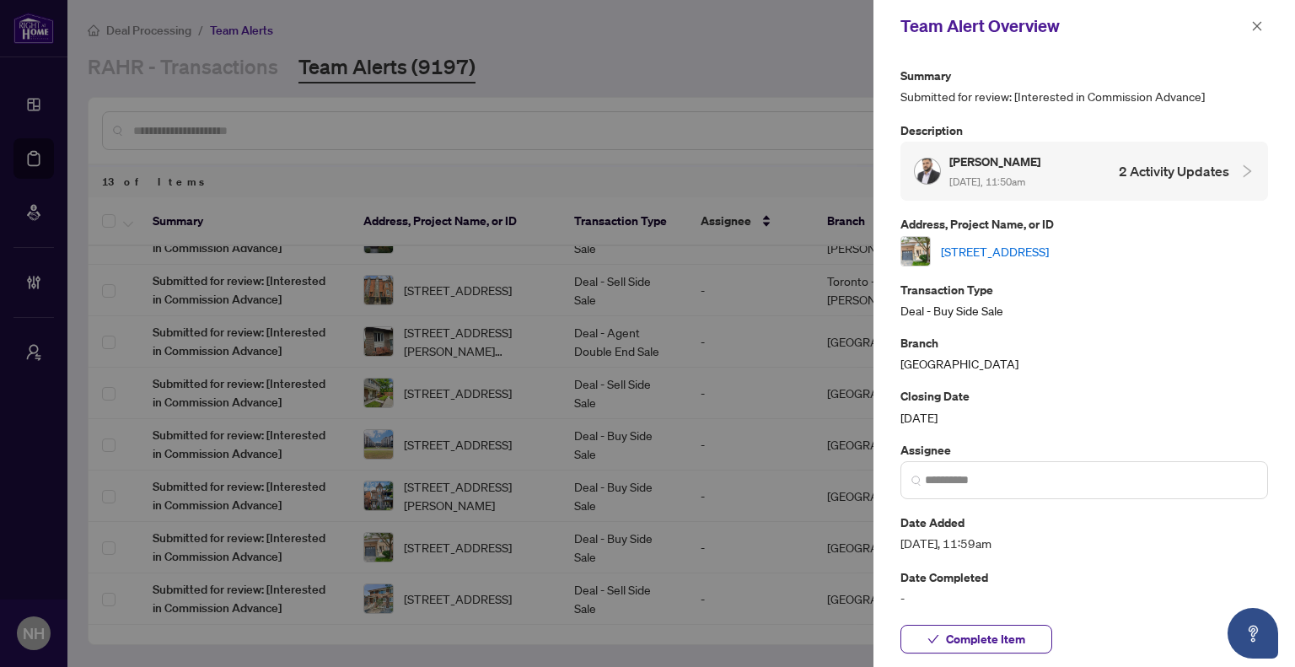
click at [1045, 250] on link "[STREET_ADDRESS]" at bounding box center [995, 251] width 108 height 19
click at [1258, 30] on icon "close" at bounding box center [1257, 26] width 12 height 12
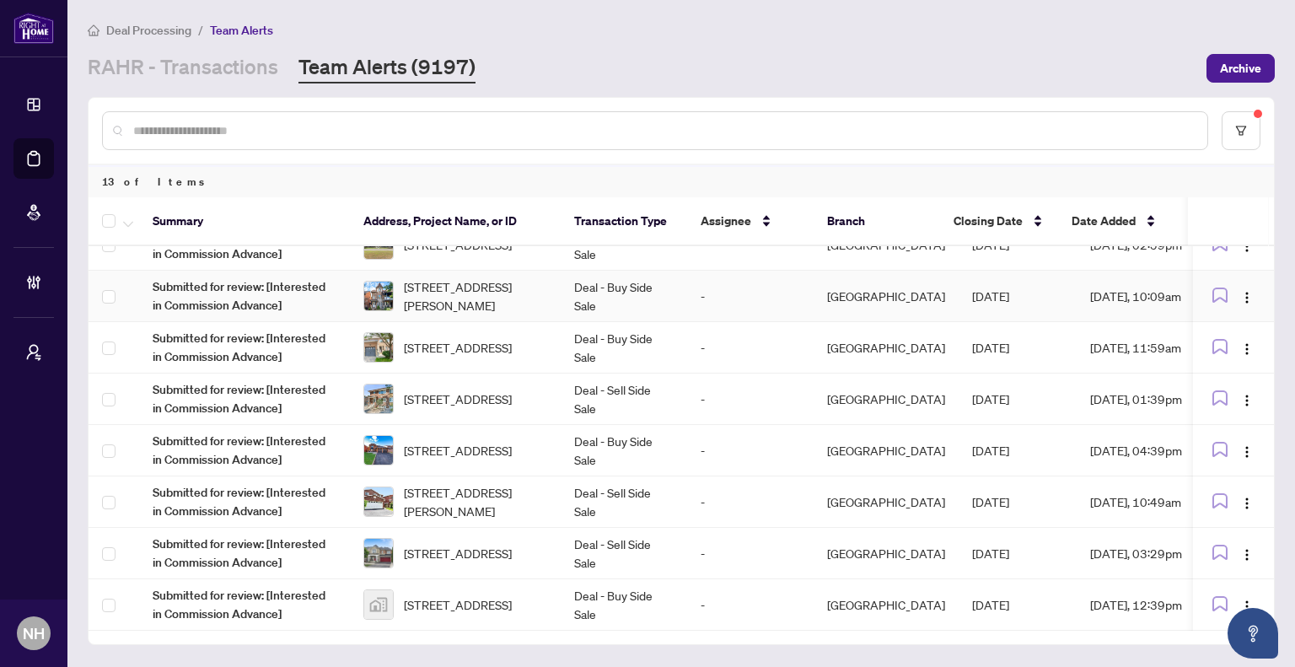
scroll to position [287, 0]
click at [491, 441] on span "52 Donaghedy Dr, Halton Hills, Ontario L7G 5H1, Canada" at bounding box center [458, 450] width 108 height 19
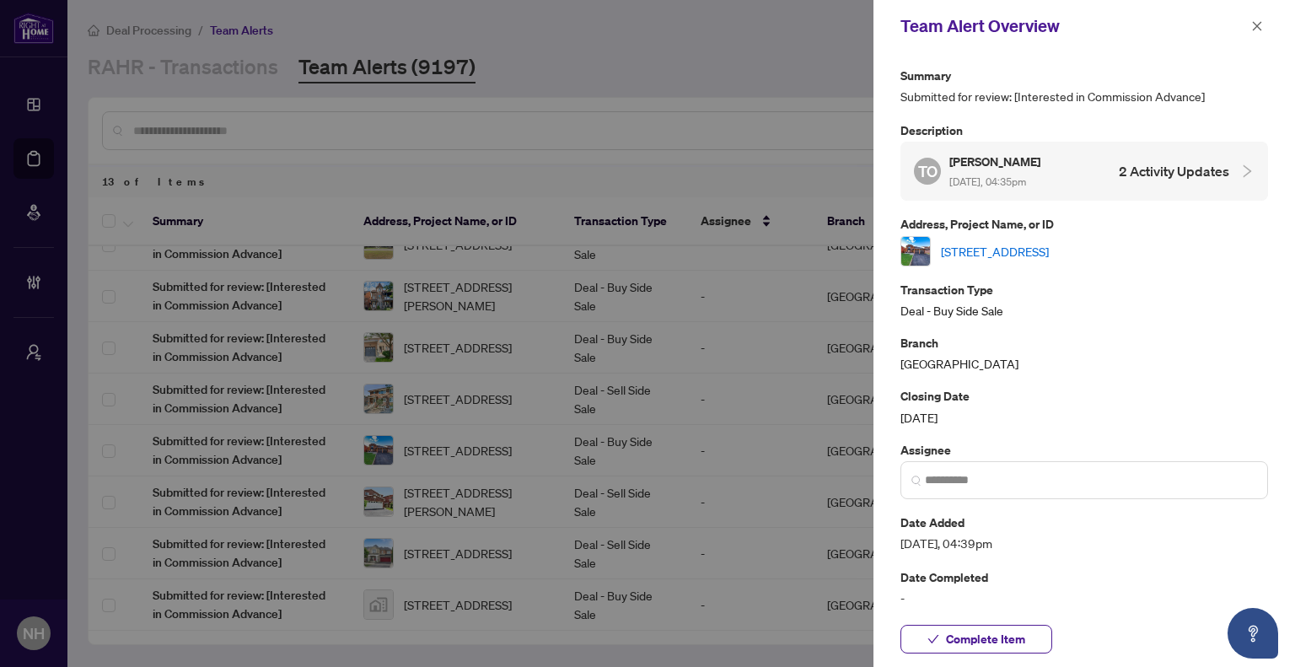
click at [1049, 243] on link "52 Donaghedy Dr, Halton Hills, Ontario L7G 5H1, Canada" at bounding box center [995, 251] width 108 height 19
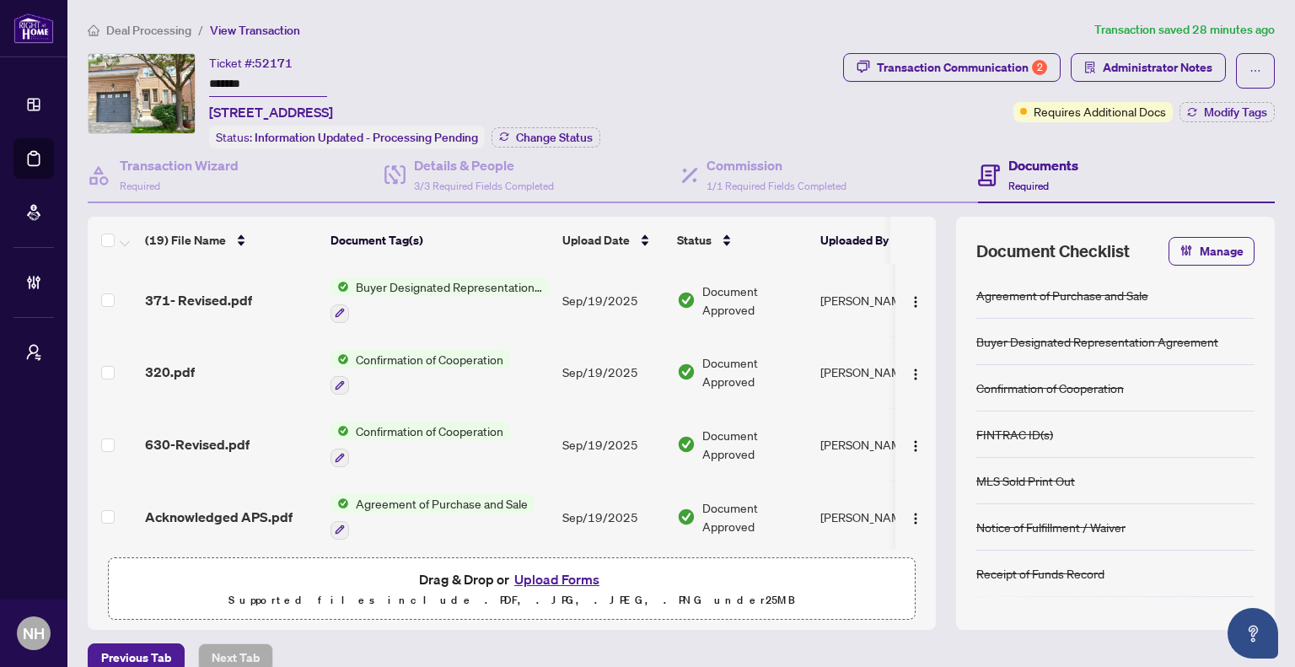
drag, startPoint x: 279, startPoint y: 83, endPoint x: 204, endPoint y: 79, distance: 75.1
click at [204, 79] on div "Ticket #: 52171 ******* 5-1015 Galesway Blvd, Mississauga, Ontario L5V 3B2, Can…" at bounding box center [462, 100] width 748 height 95
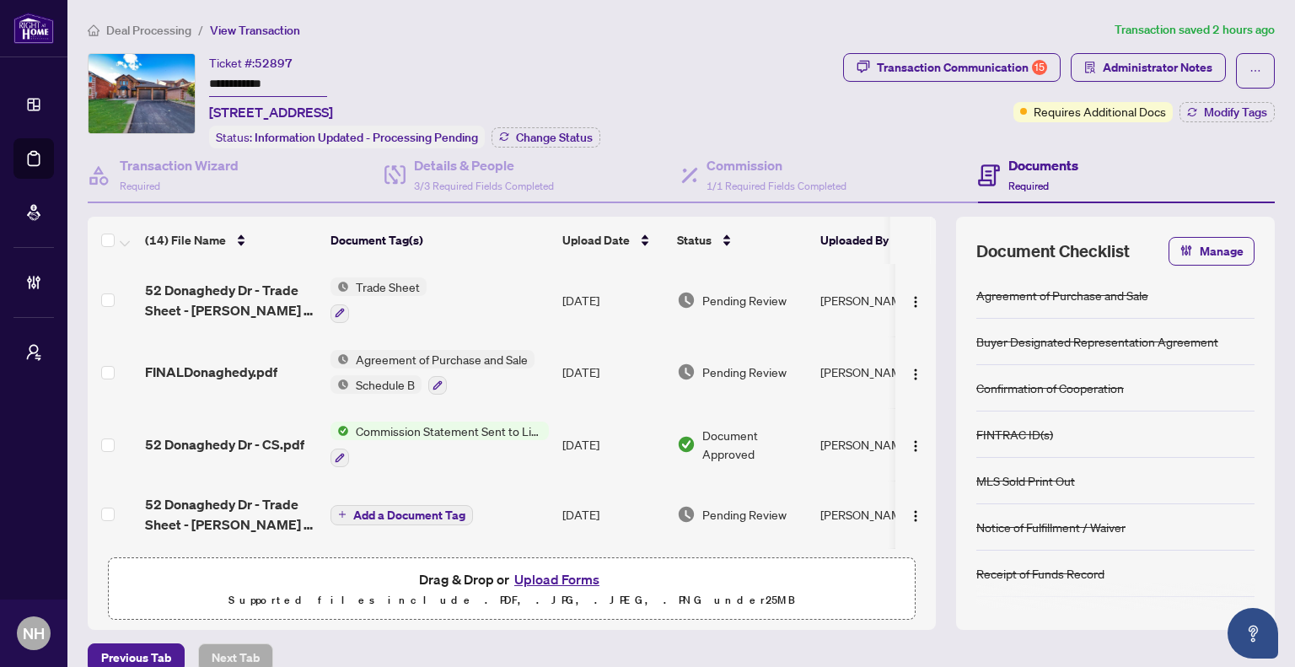
drag, startPoint x: 258, startPoint y: 83, endPoint x: 196, endPoint y: 83, distance: 61.5
click at [196, 83] on div "**********" at bounding box center [462, 100] width 748 height 95
click at [164, 32] on span "Deal Processing" at bounding box center [148, 30] width 85 height 15
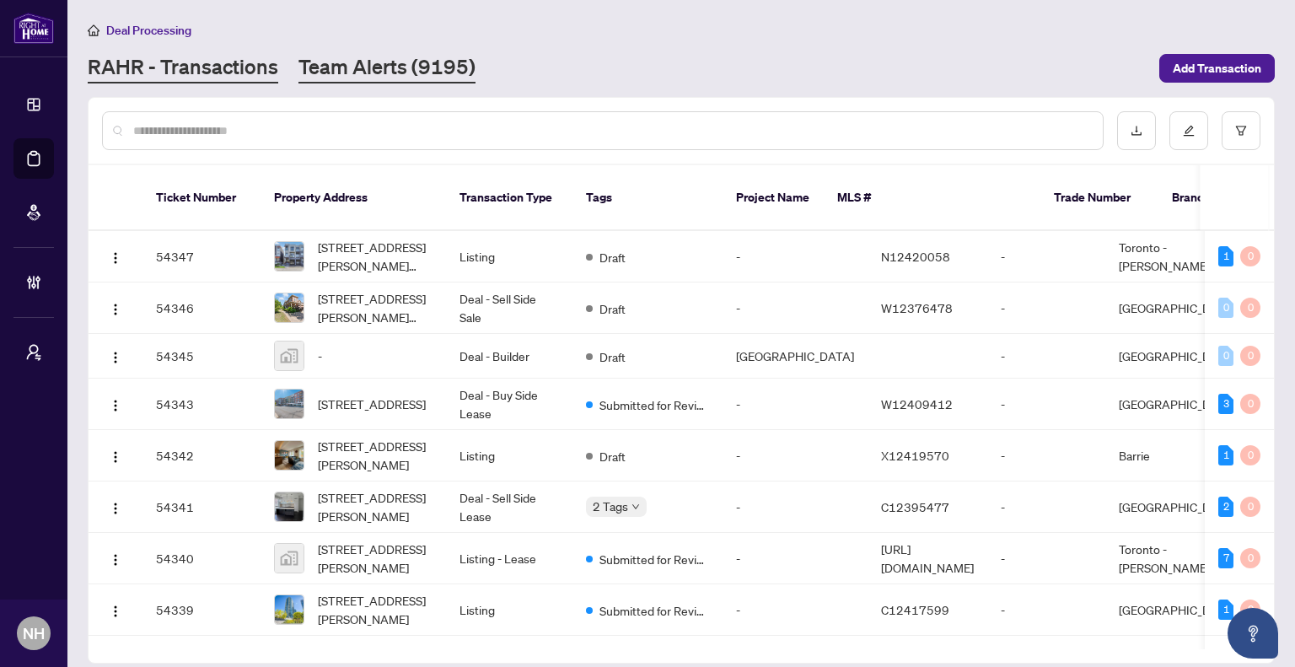
click at [431, 67] on link "Team Alerts (9195)" at bounding box center [386, 68] width 177 height 30
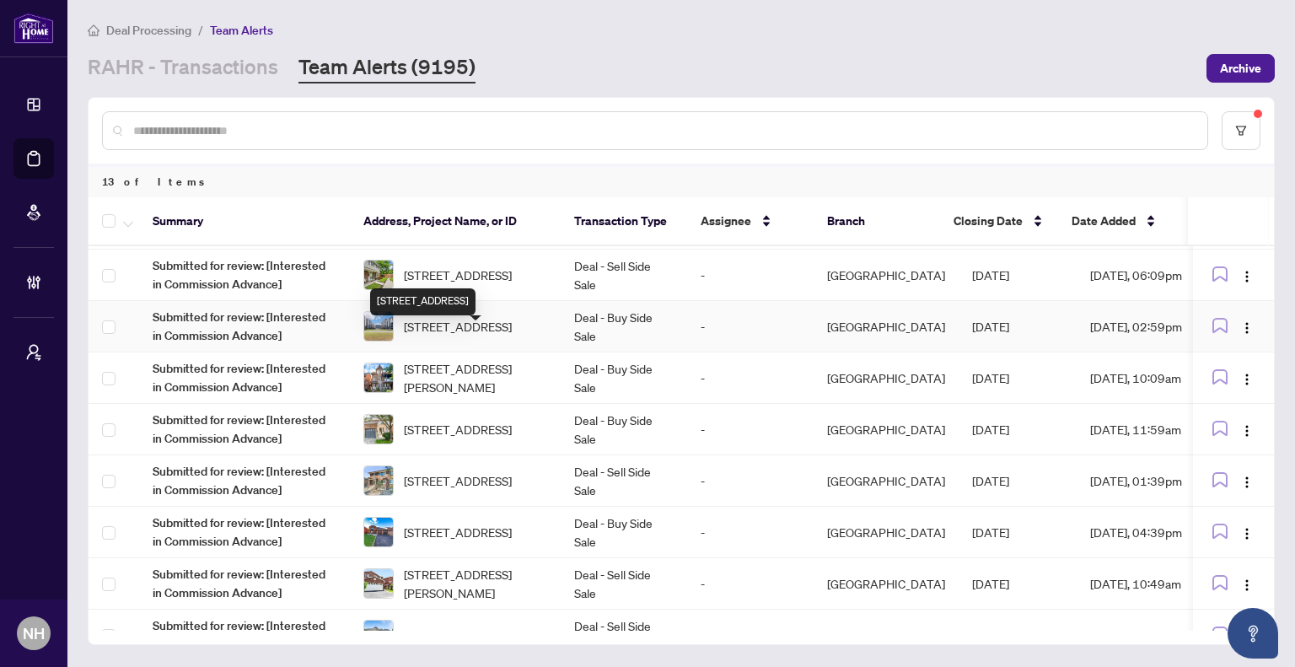
scroll to position [118, 0]
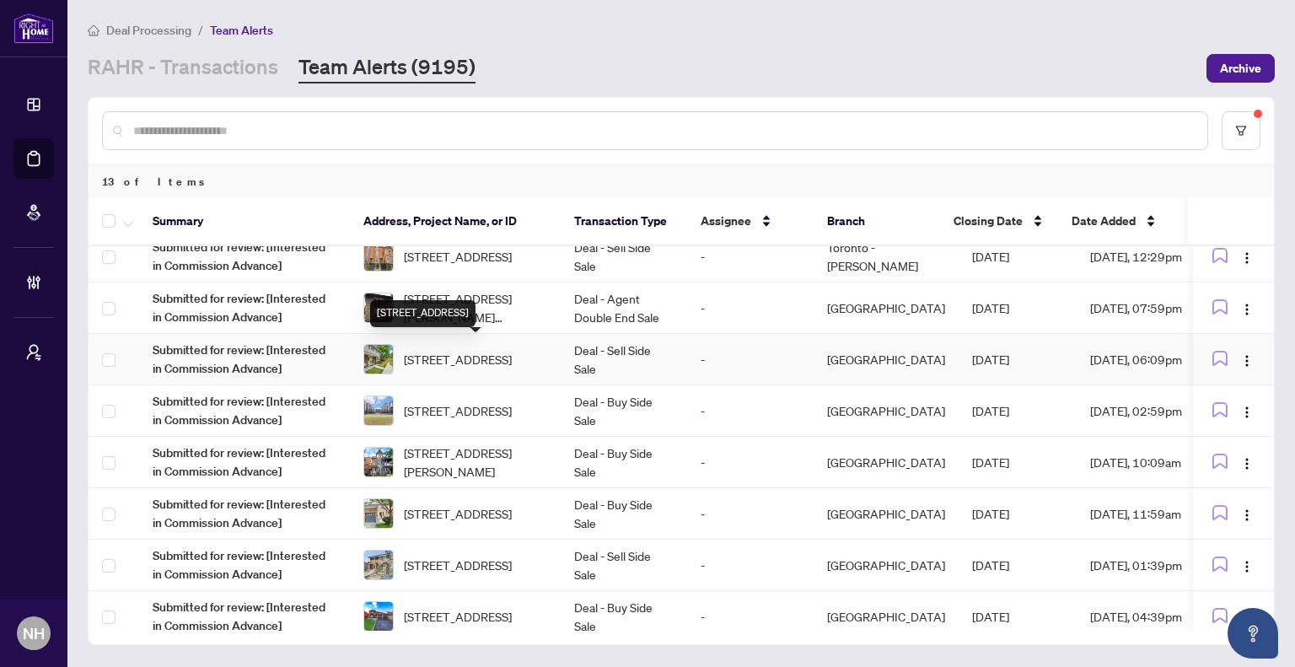
click at [489, 350] on span "[STREET_ADDRESS]" at bounding box center [458, 359] width 108 height 19
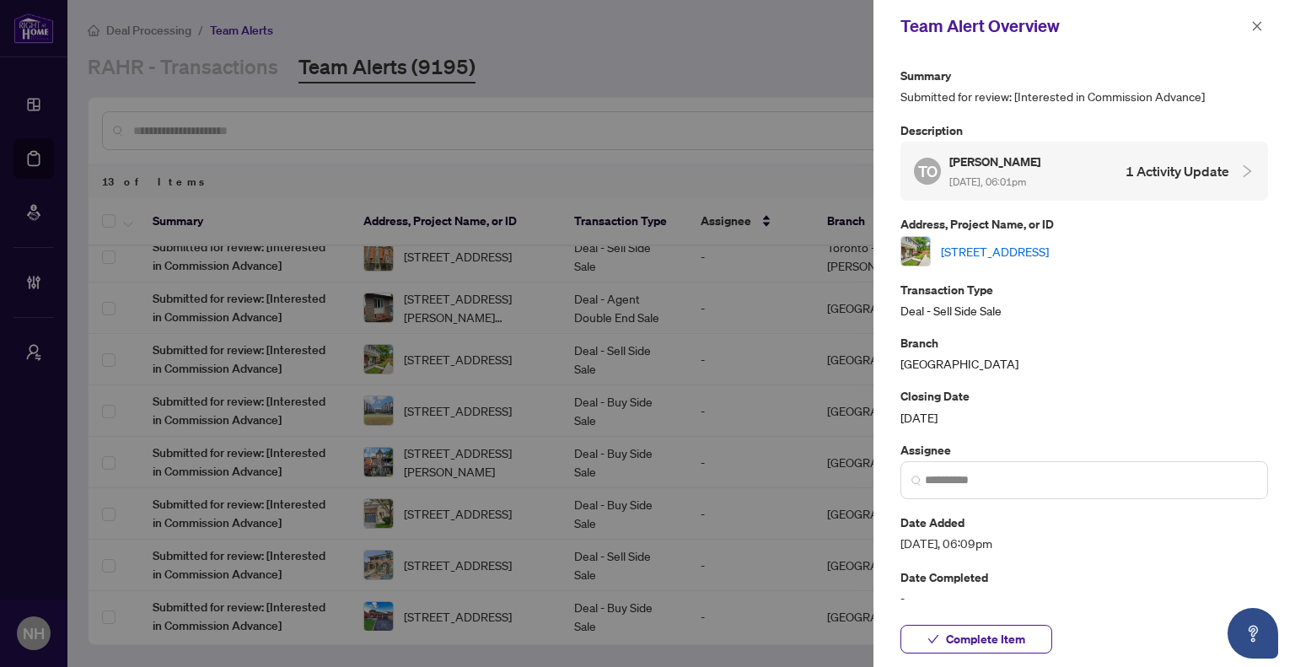
click at [1025, 255] on link "[STREET_ADDRESS]" at bounding box center [995, 251] width 108 height 19
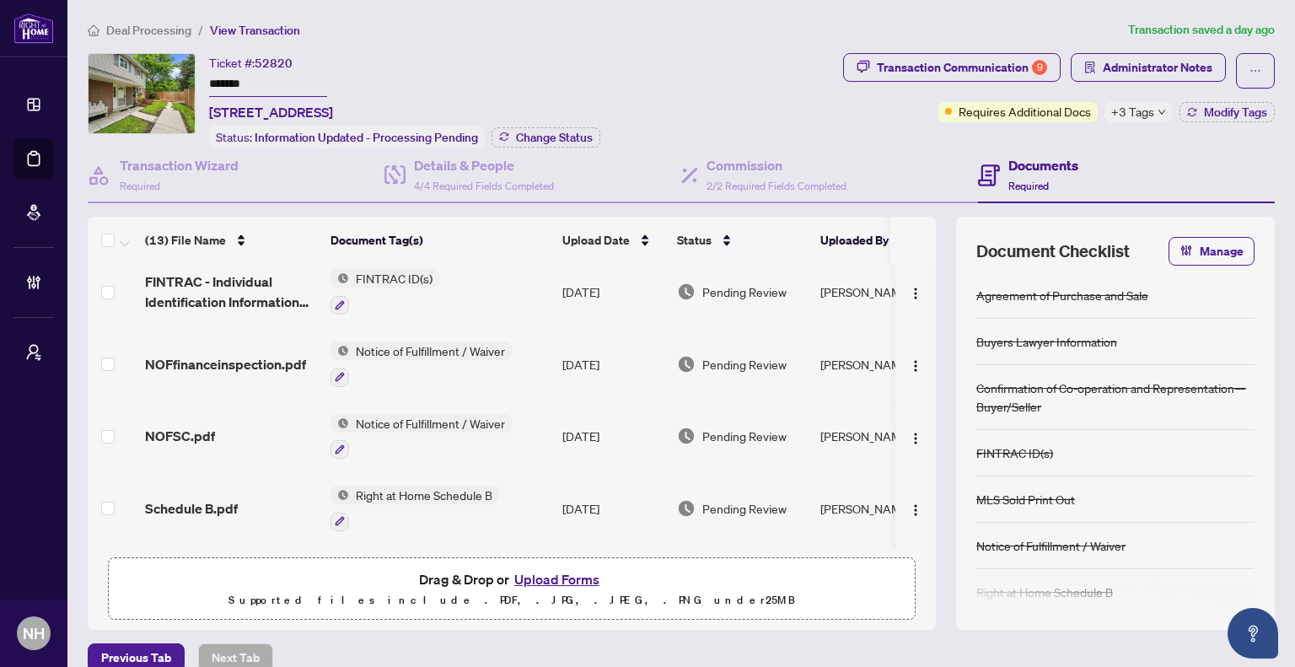
scroll to position [169, 0]
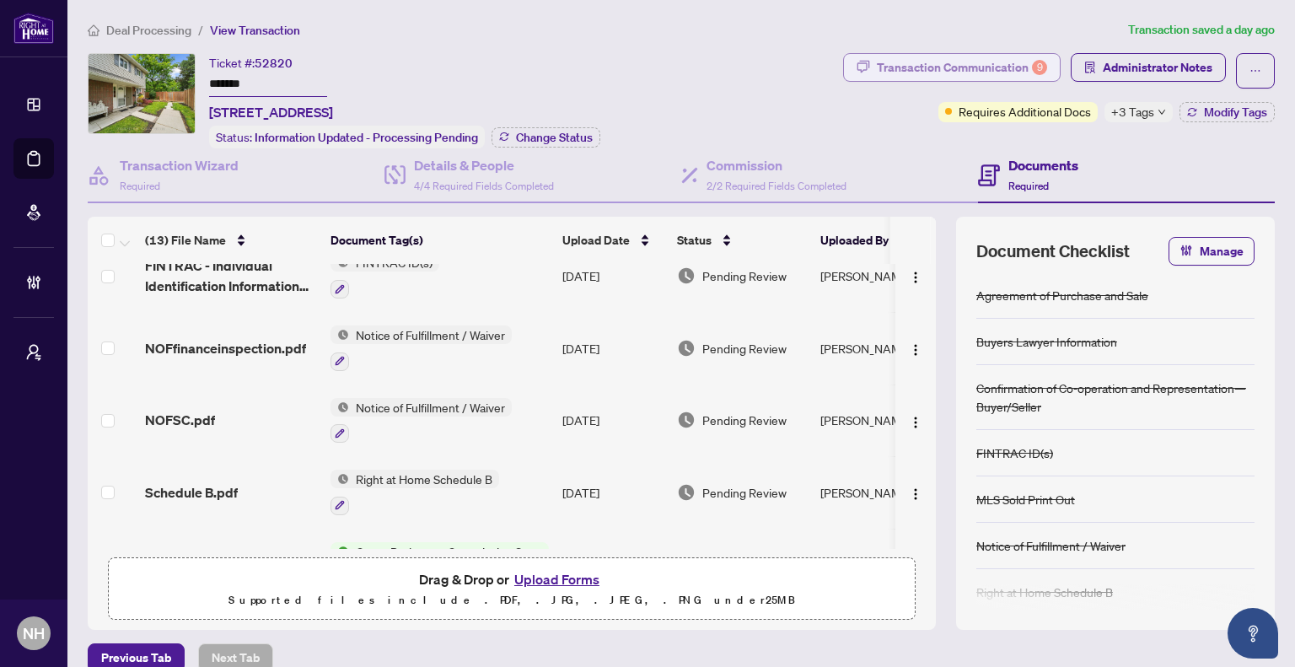
click at [914, 60] on div "Transaction Communication 9" at bounding box center [962, 67] width 170 height 27
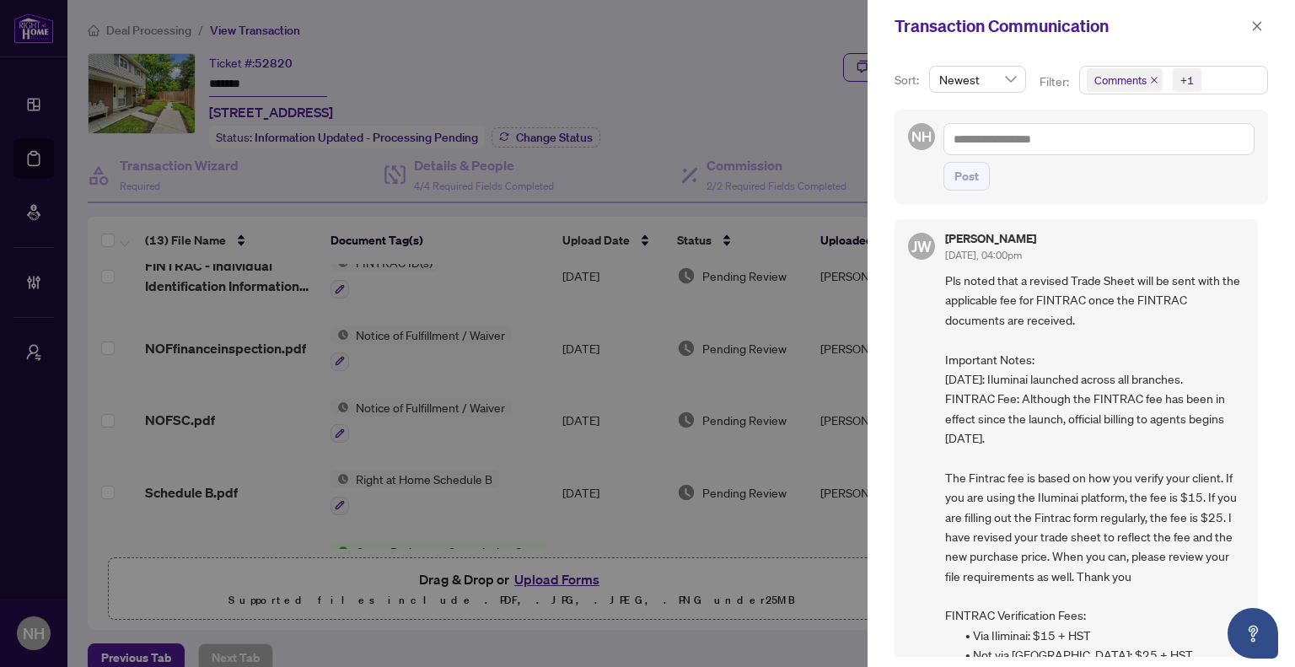
scroll to position [0, 0]
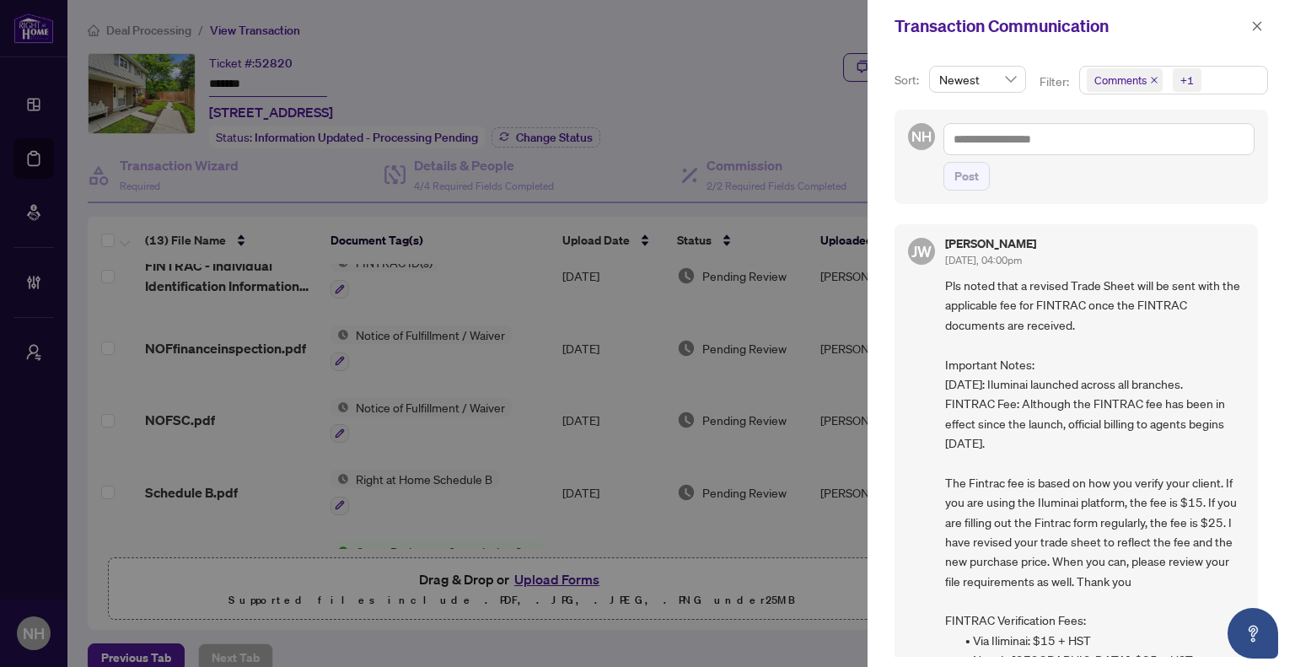
click at [1152, 79] on icon "close" at bounding box center [1154, 80] width 7 height 7
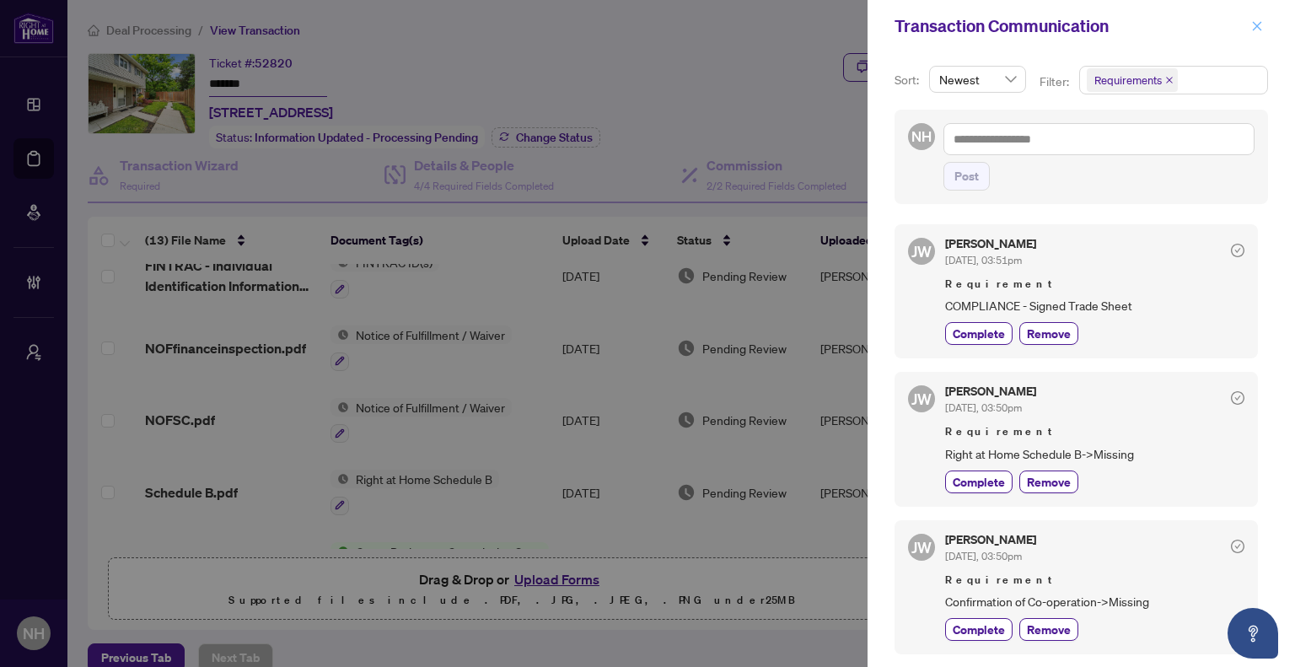
click at [1261, 28] on icon "close" at bounding box center [1257, 26] width 12 height 12
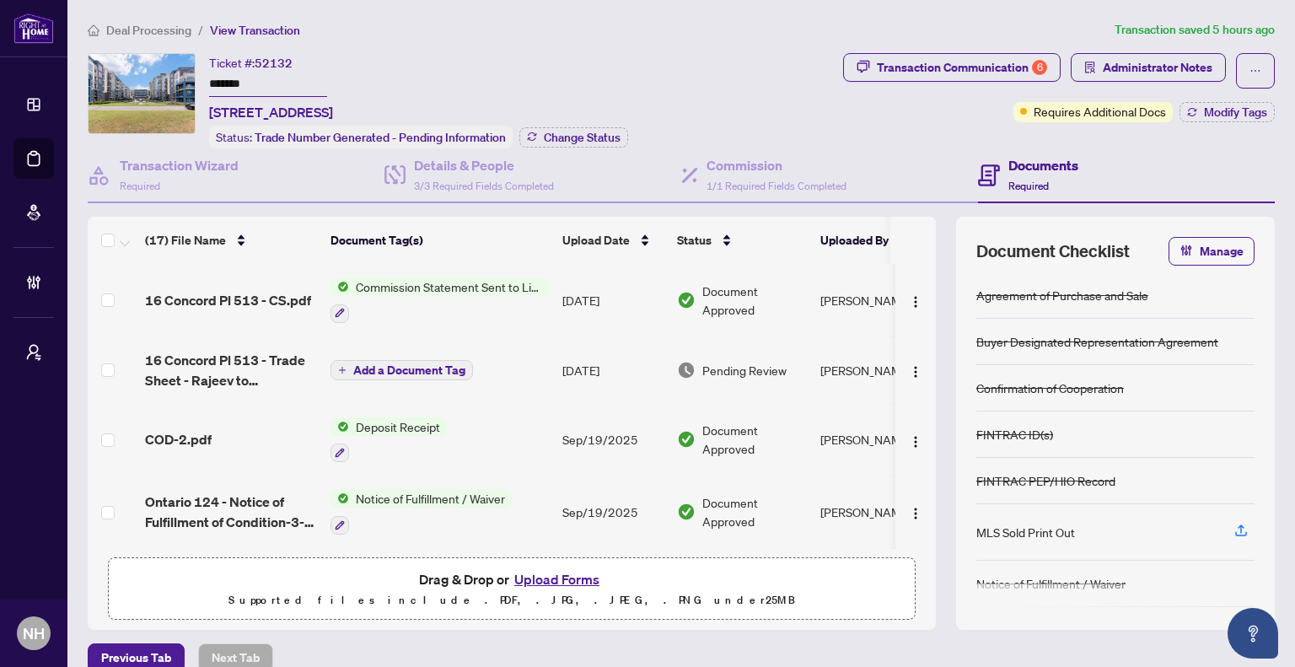
click at [103, 26] on span "Deal Processing" at bounding box center [140, 30] width 104 height 15
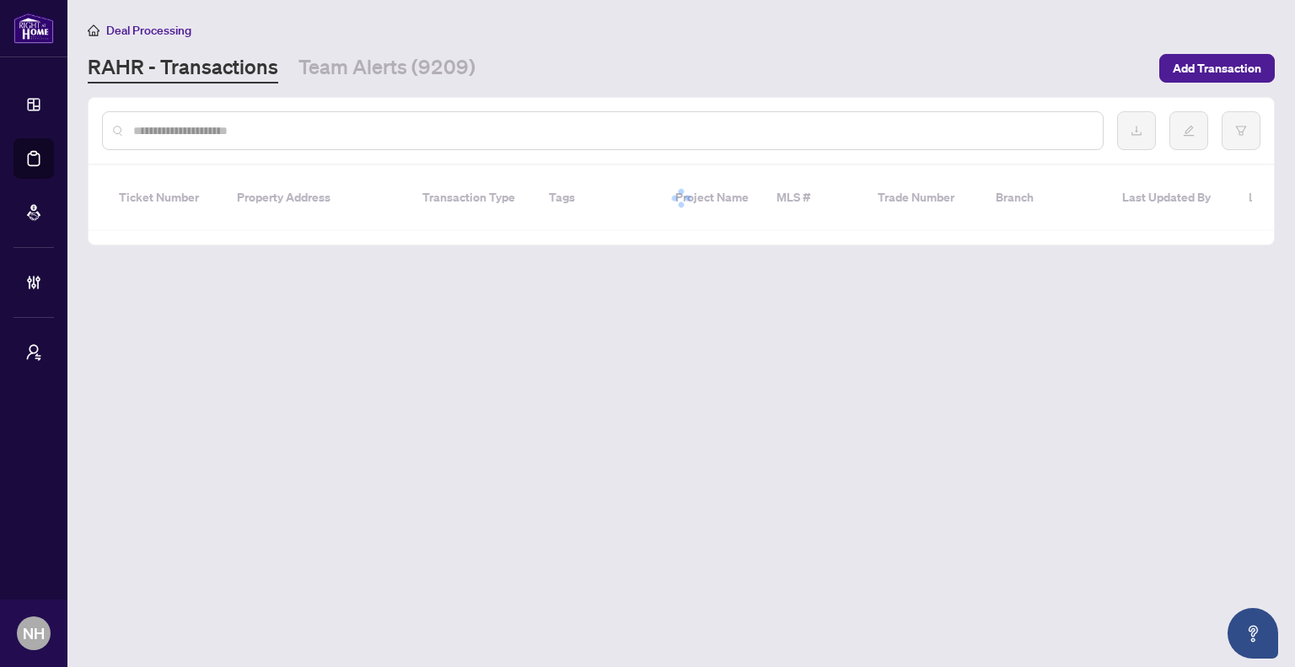
click at [233, 126] on input "text" at bounding box center [611, 130] width 956 height 19
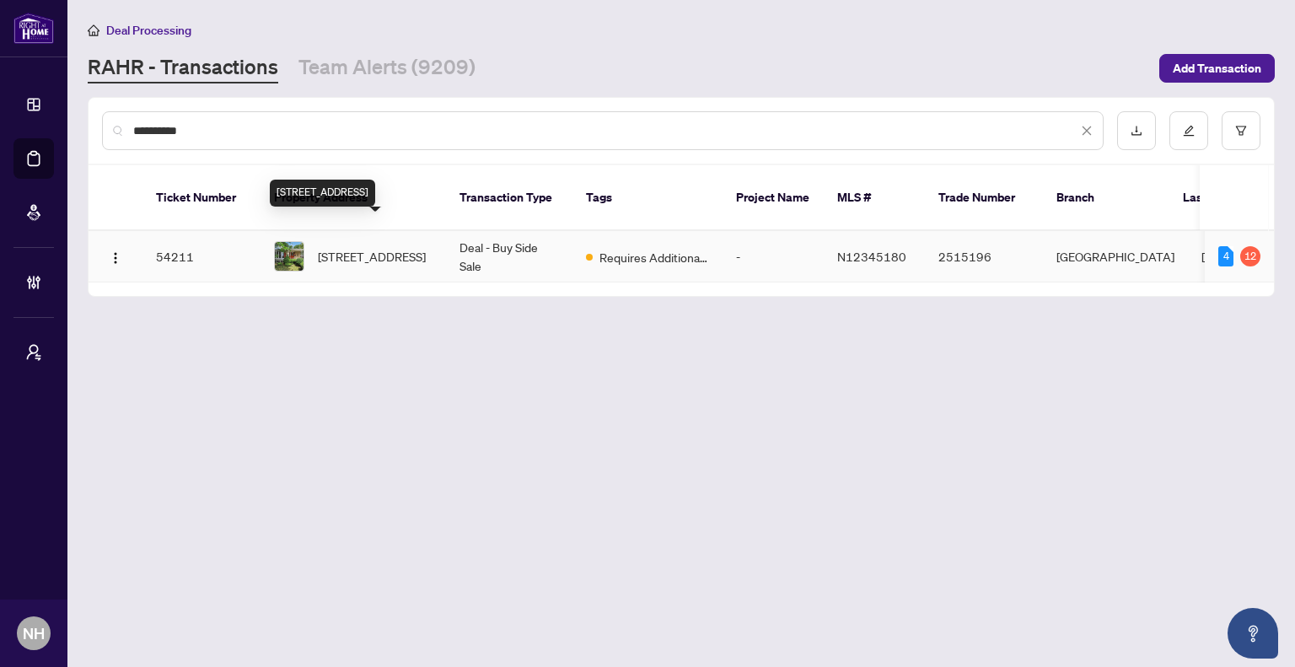
type input "**********"
click at [377, 247] on span "[STREET_ADDRESS]" at bounding box center [372, 256] width 108 height 19
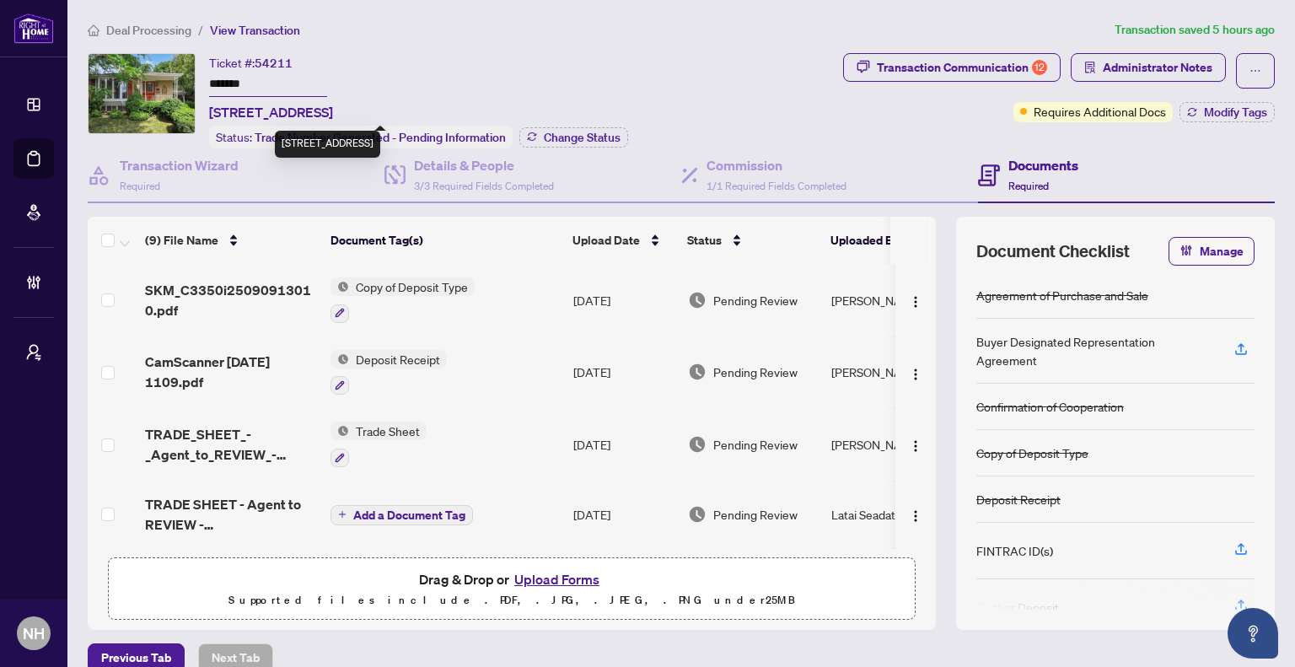
drag, startPoint x: 207, startPoint y: 105, endPoint x: 550, endPoint y: 114, distance: 343.2
click at [550, 114] on div "Ticket #: 54211 ******* [STREET_ADDRESS] Status: Trade Number Generated - Pendi…" at bounding box center [462, 100] width 748 height 95
copy span "[STREET_ADDRESS]"
click at [689, 47] on div "Deal Processing / View Transaction Transaction saved 5 hours ago Ticket #: 5421…" at bounding box center [681, 346] width 1200 height 652
click at [128, 23] on span "Deal Processing" at bounding box center [148, 30] width 85 height 15
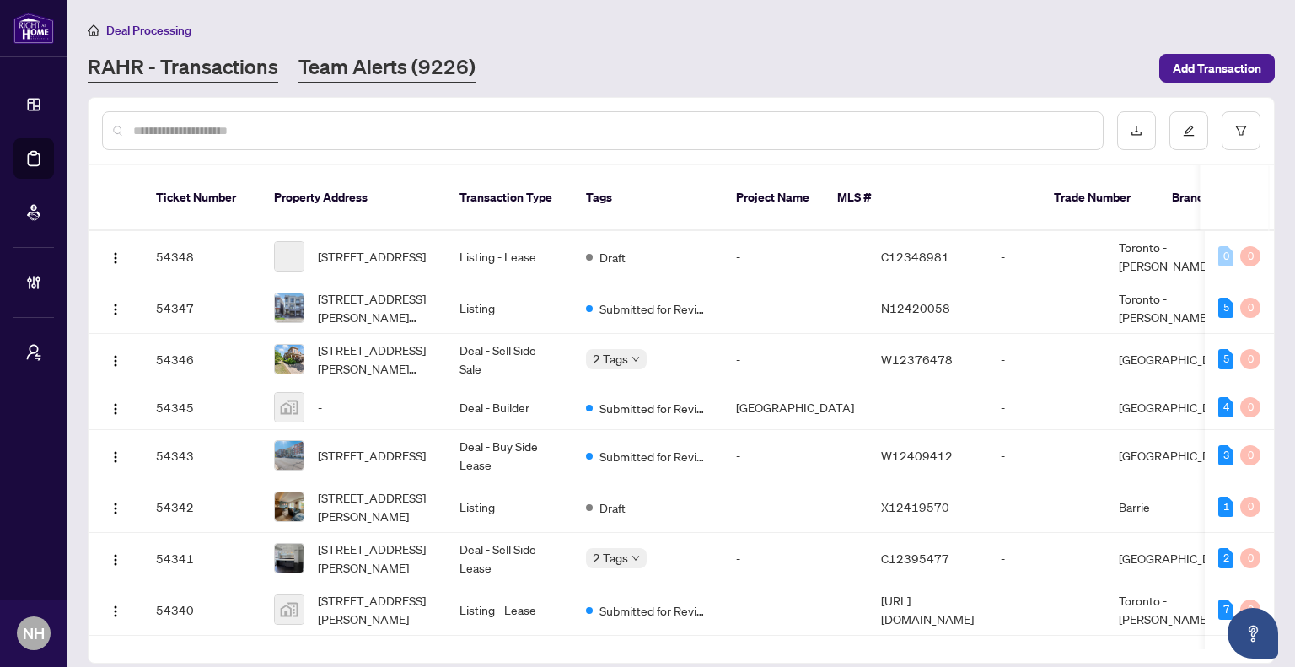
click at [388, 79] on link "Team Alerts (9226)" at bounding box center [386, 68] width 177 height 30
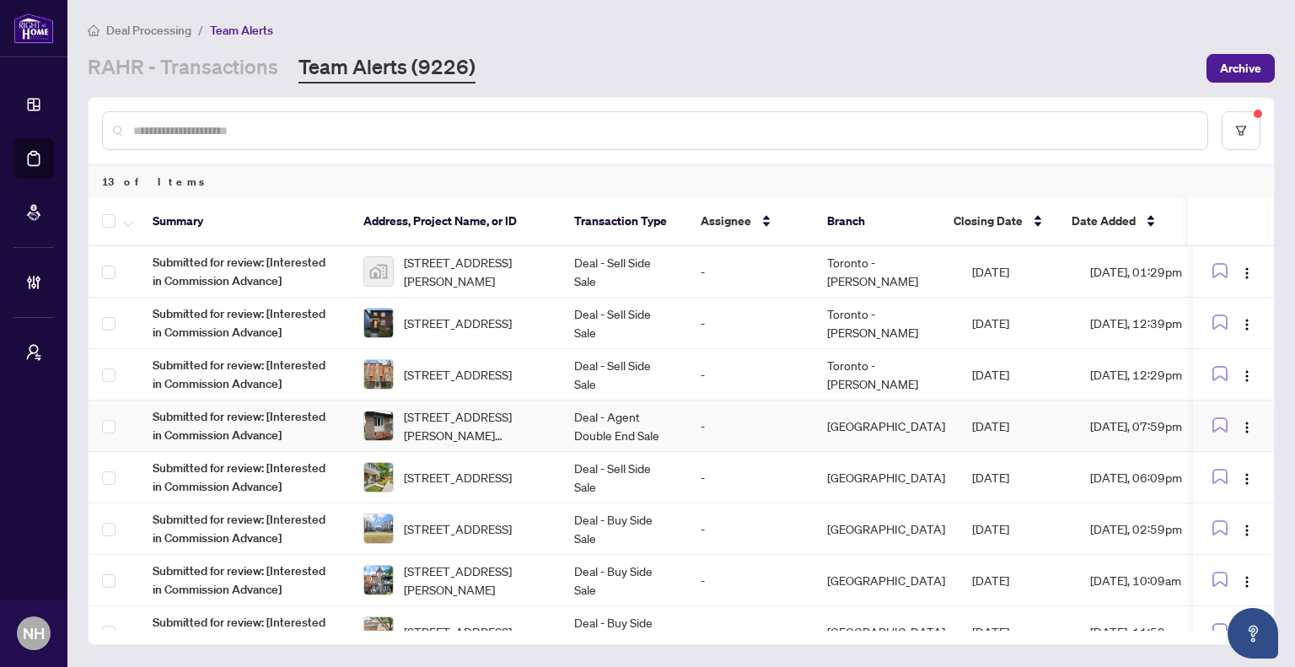
click at [444, 414] on span "[STREET_ADDRESS][PERSON_NAME][PERSON_NAME]" at bounding box center [475, 425] width 143 height 37
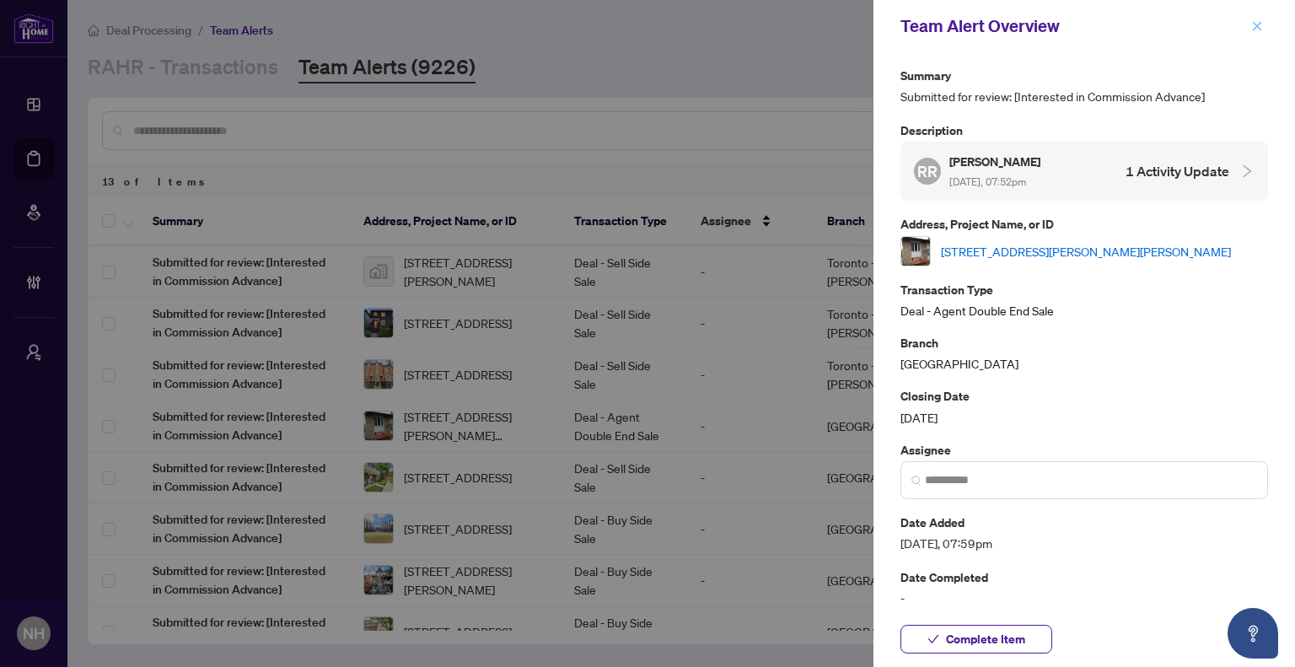
click at [1256, 38] on span "button" at bounding box center [1257, 26] width 12 height 27
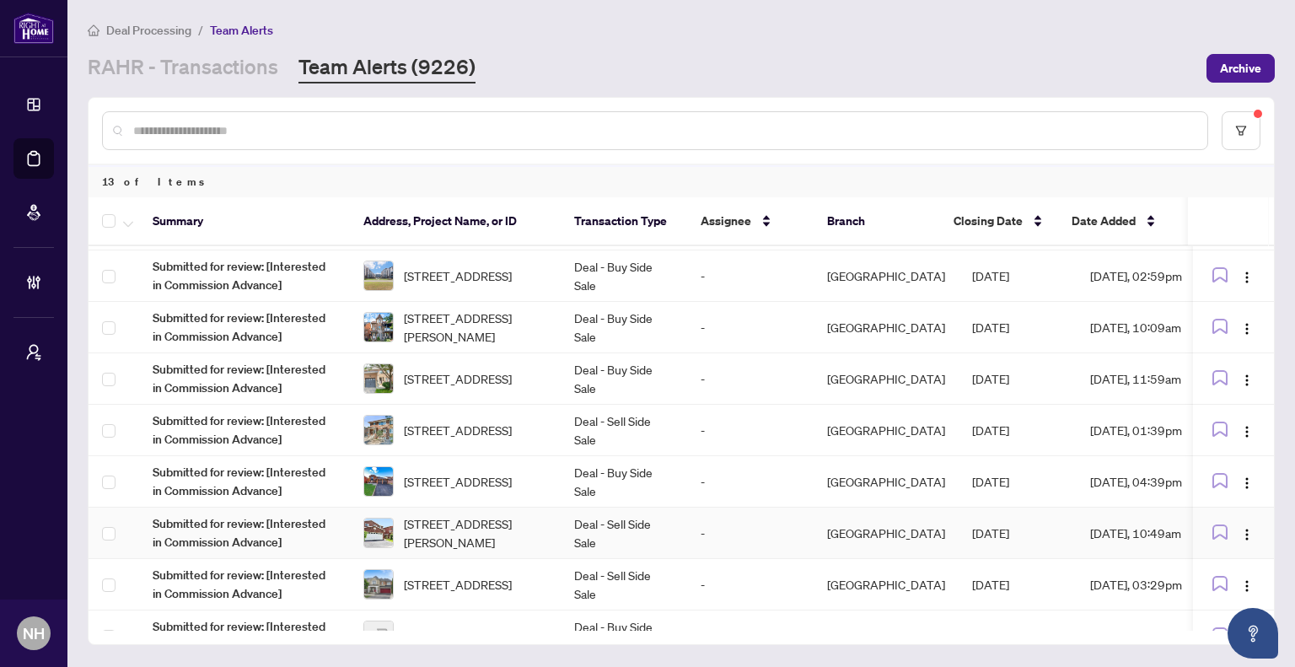
scroll to position [287, 0]
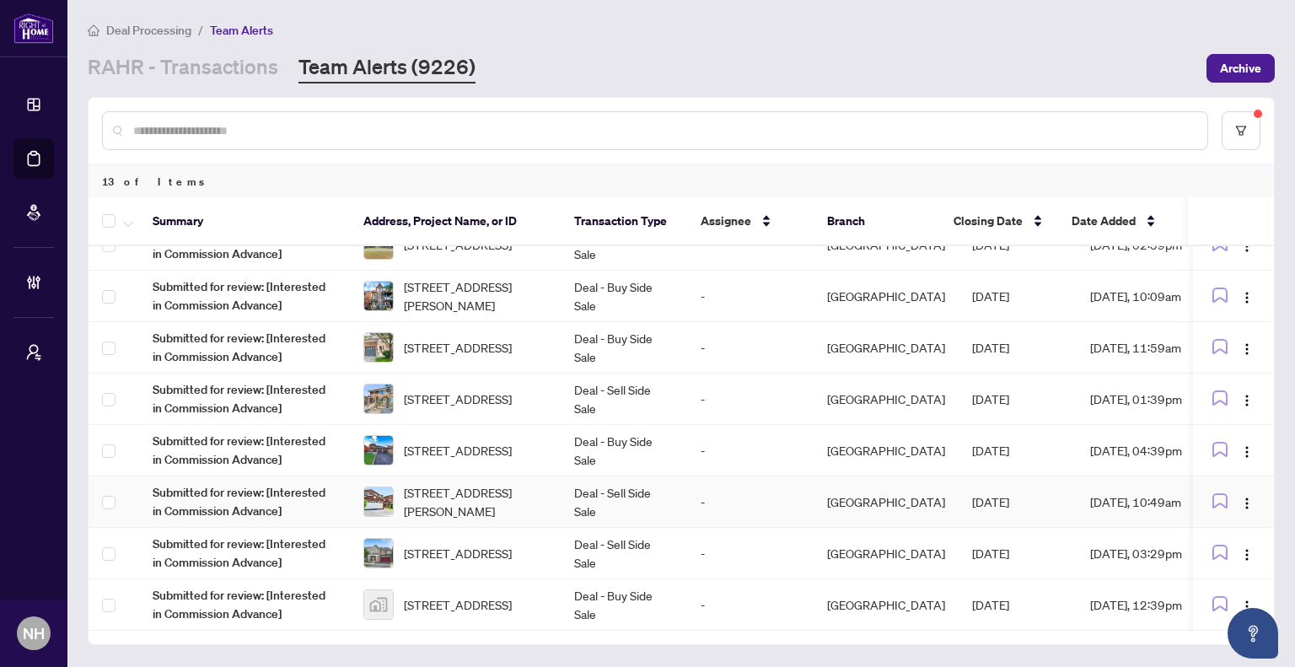
click at [492, 490] on span "[STREET_ADDRESS][PERSON_NAME]" at bounding box center [475, 501] width 143 height 37
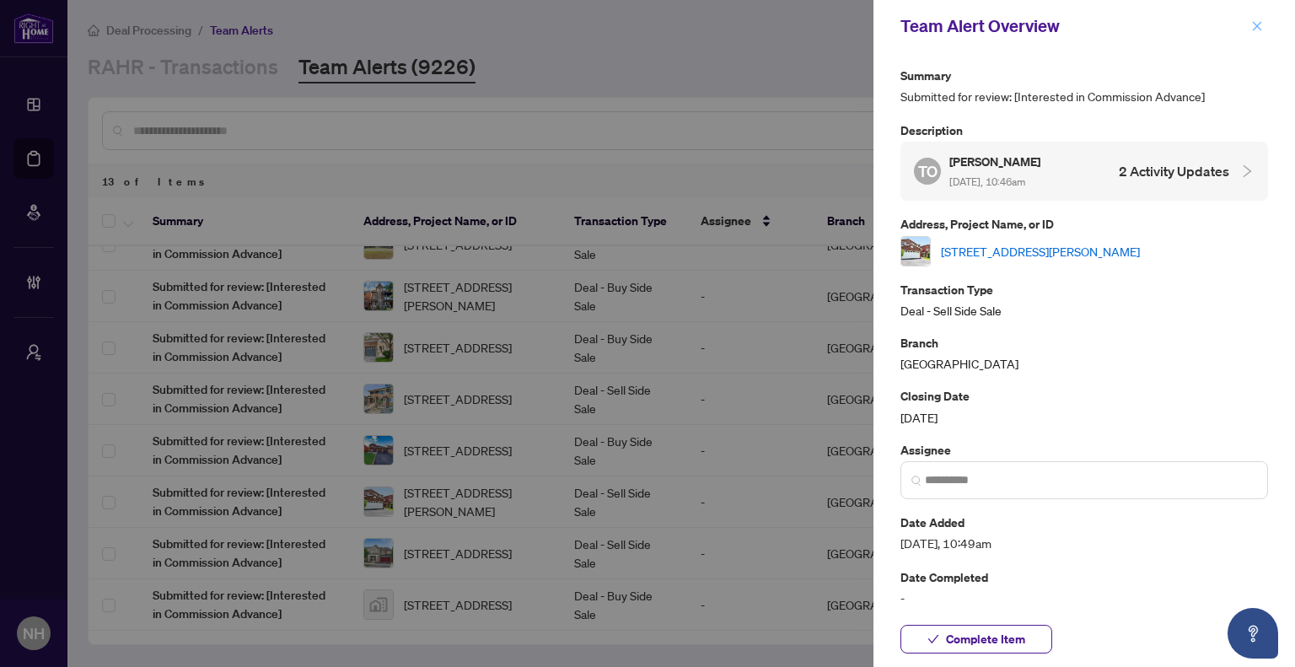
click at [1251, 23] on icon "close" at bounding box center [1257, 26] width 12 height 12
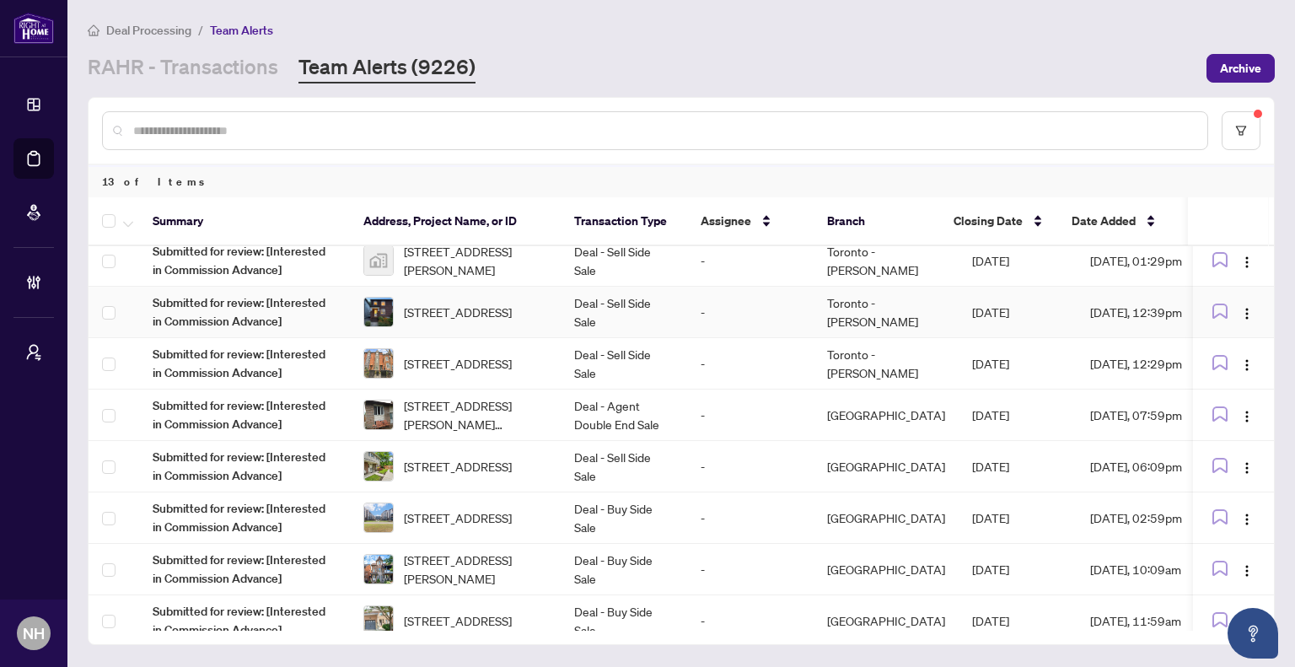
scroll to position [0, 0]
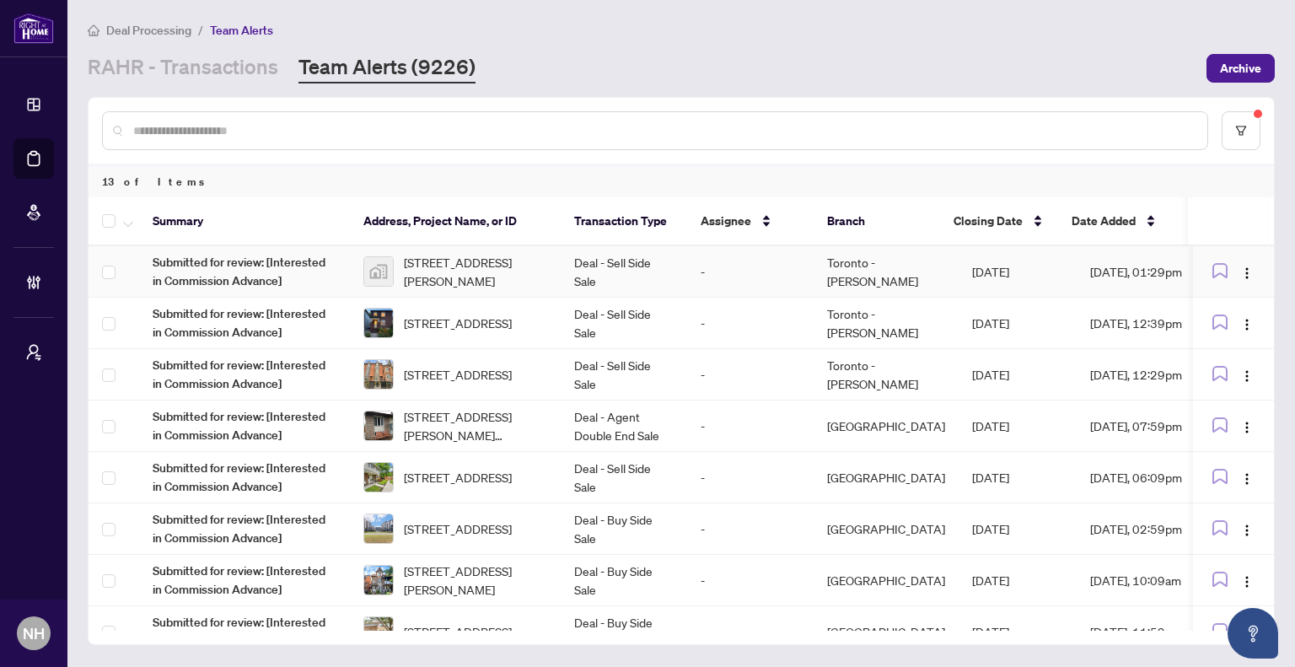
click at [484, 263] on span "[STREET_ADDRESS][PERSON_NAME]" at bounding box center [475, 271] width 143 height 37
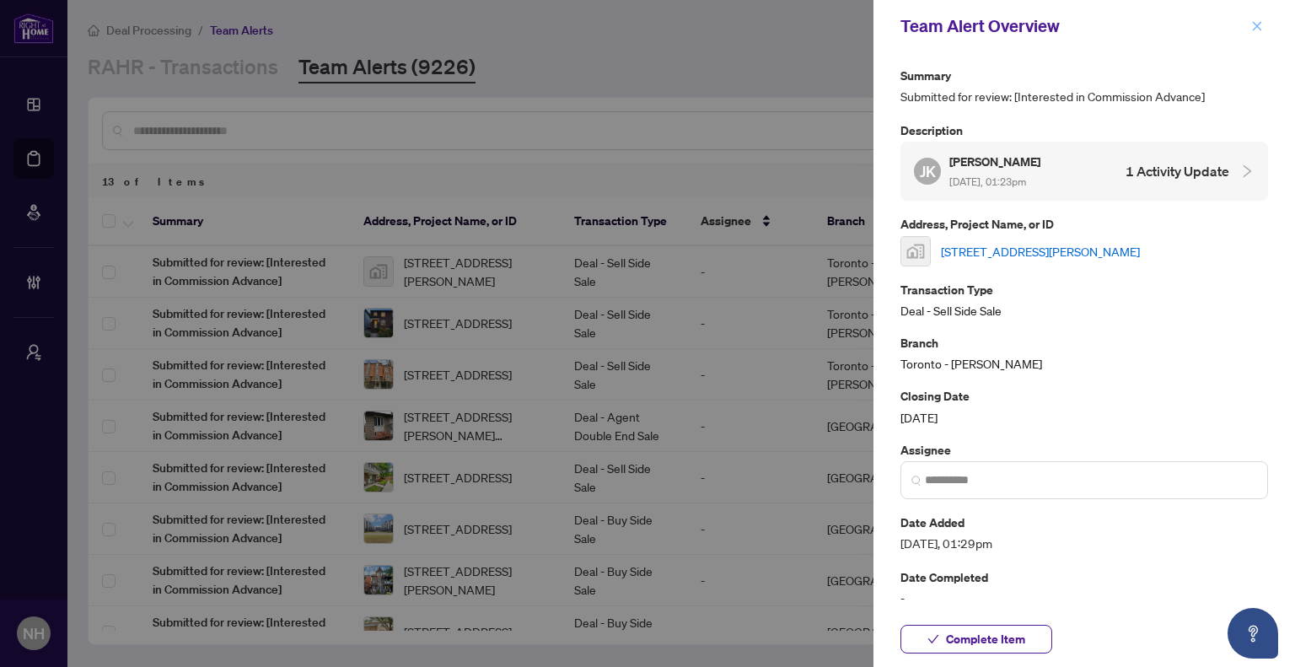
click at [1253, 30] on icon "close" at bounding box center [1257, 25] width 9 height 9
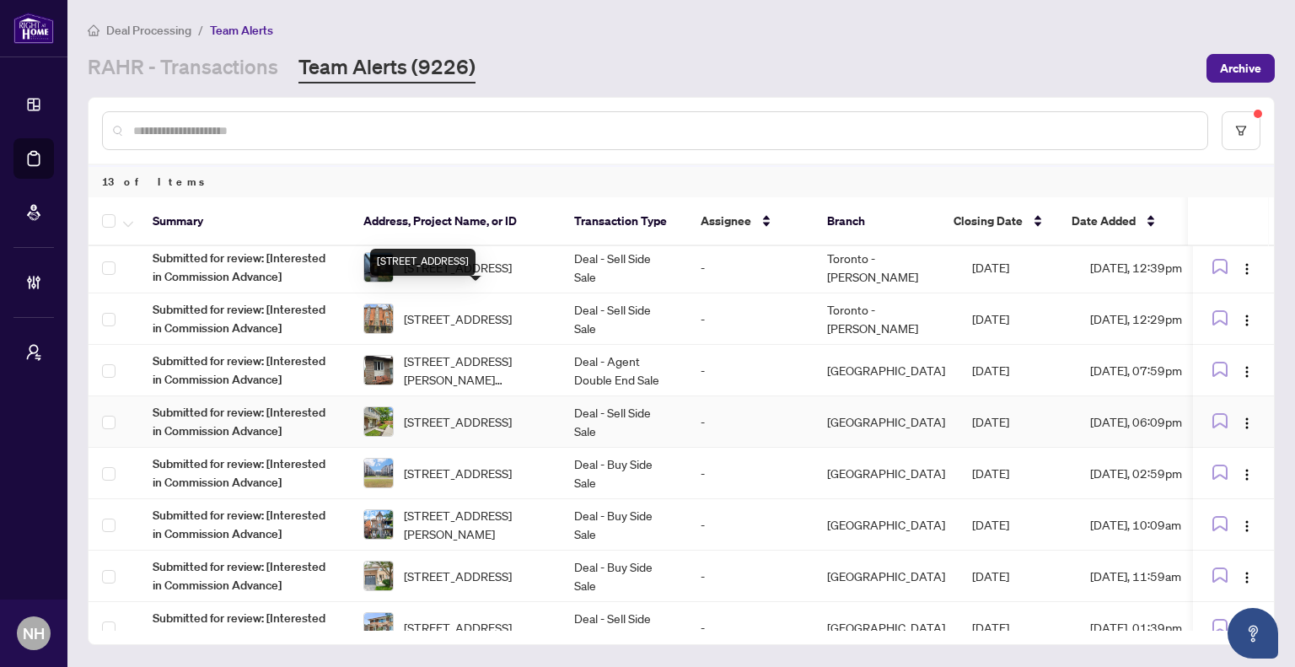
scroll to position [84, 0]
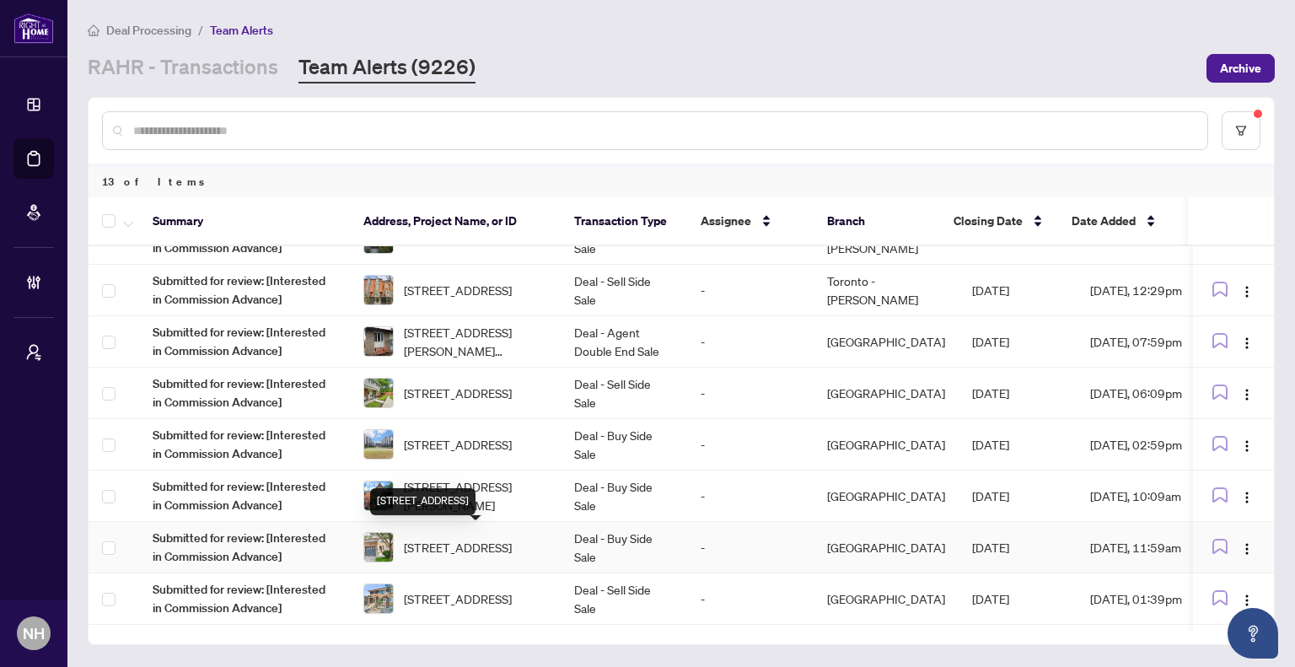
click at [473, 494] on div "5-1015 Galesway Blvd, Mississauga, Ontario L5V 3B2, Canada" at bounding box center [422, 501] width 105 height 27
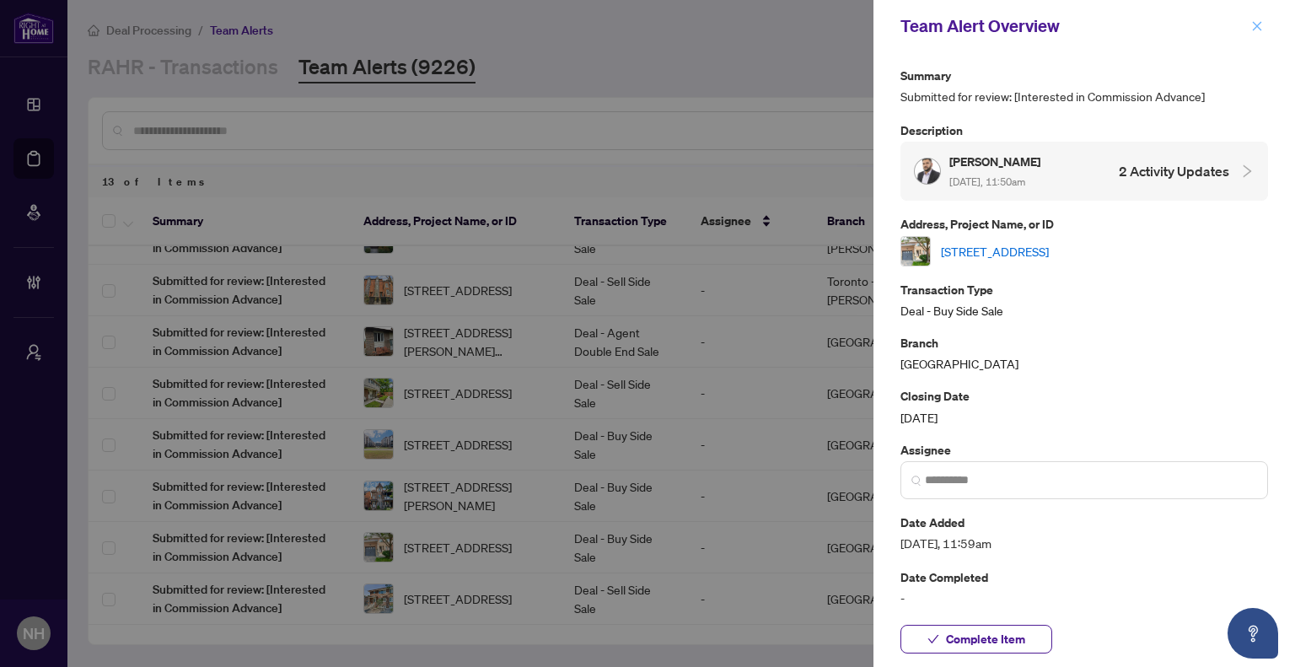
click at [1254, 29] on icon "close" at bounding box center [1257, 25] width 9 height 9
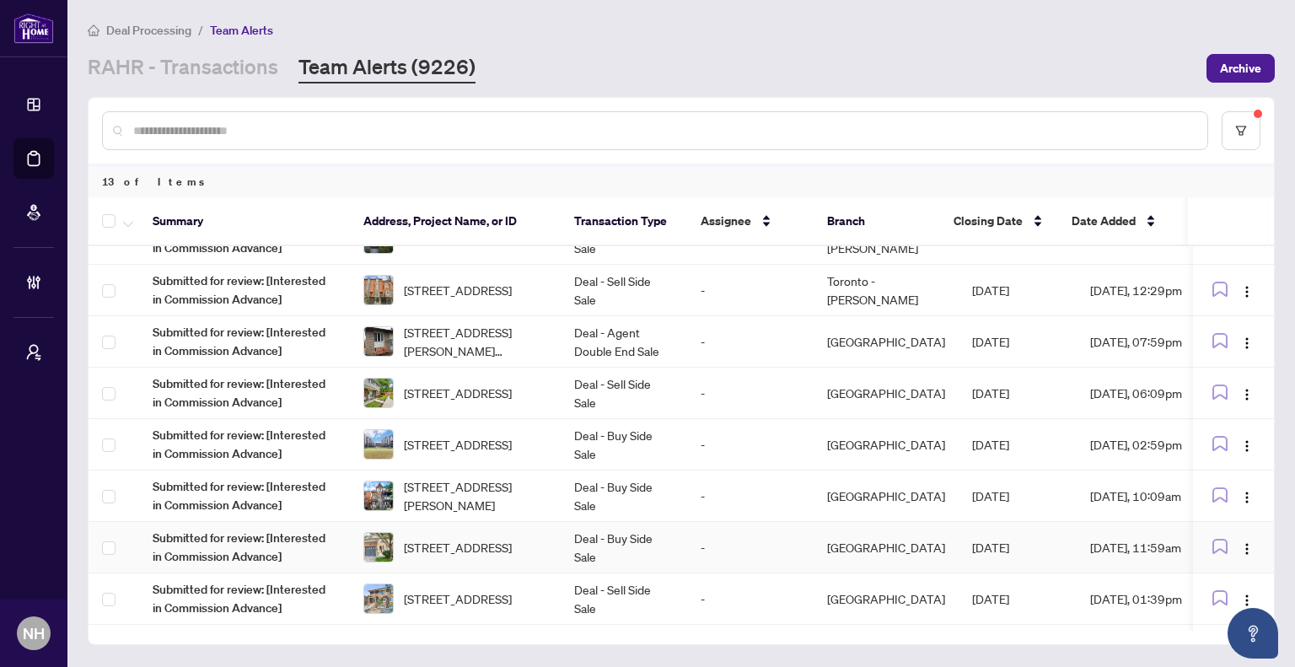
click at [472, 550] on span "[STREET_ADDRESS]" at bounding box center [458, 547] width 108 height 19
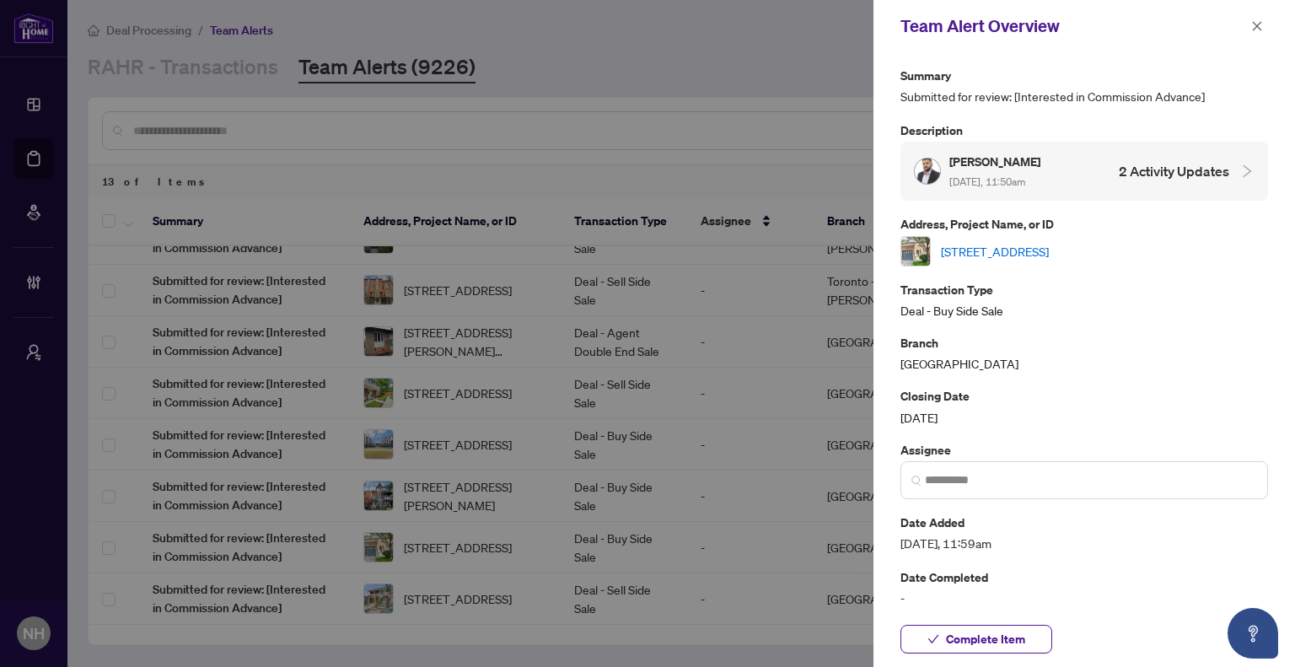
drag, startPoint x: 703, startPoint y: 40, endPoint x: 691, endPoint y: 78, distance: 39.7
click at [703, 40] on div at bounding box center [647, 333] width 1295 height 667
click at [459, 573] on div at bounding box center [647, 333] width 1295 height 667
click at [1263, 28] on button "button" at bounding box center [1257, 26] width 22 height 20
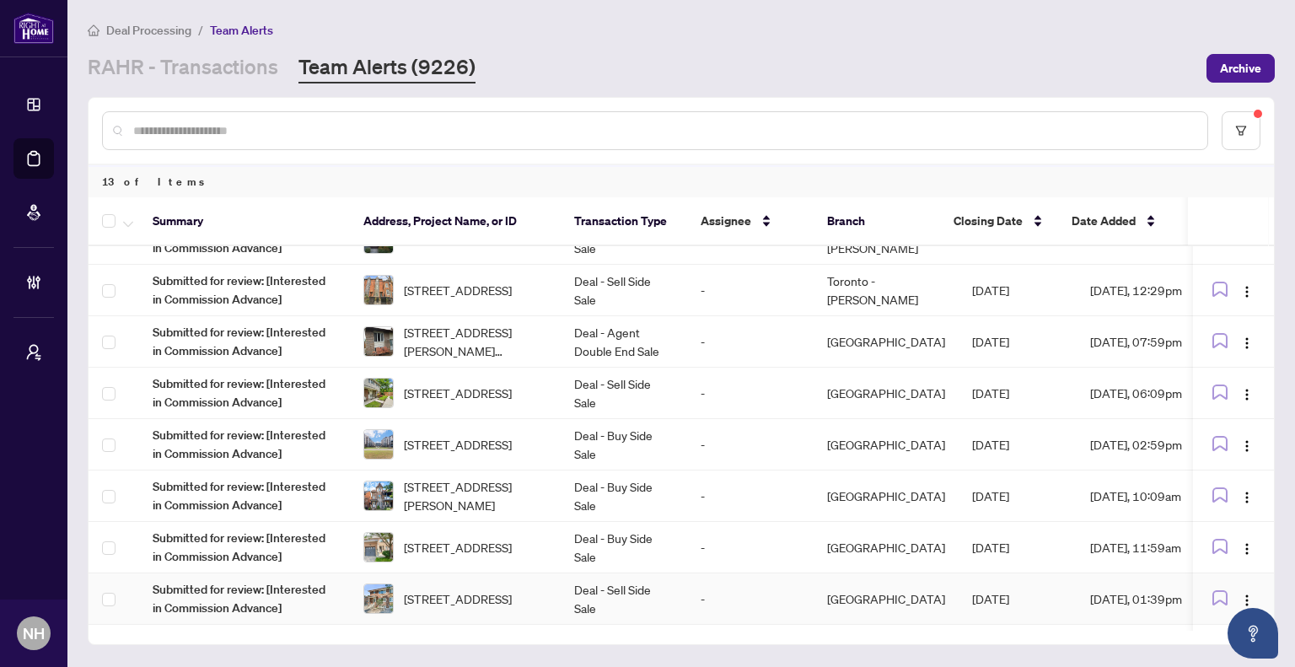
click at [486, 593] on span "[STREET_ADDRESS]" at bounding box center [458, 598] width 108 height 19
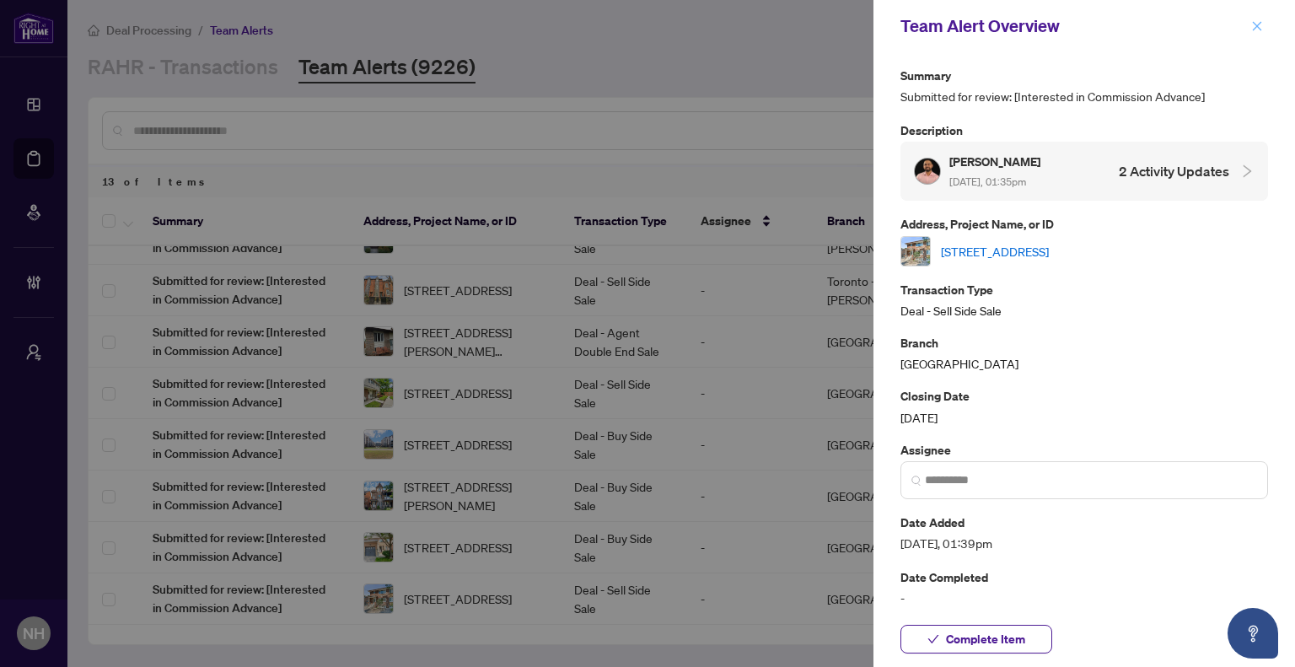
click at [1261, 27] on icon "close" at bounding box center [1257, 26] width 12 height 12
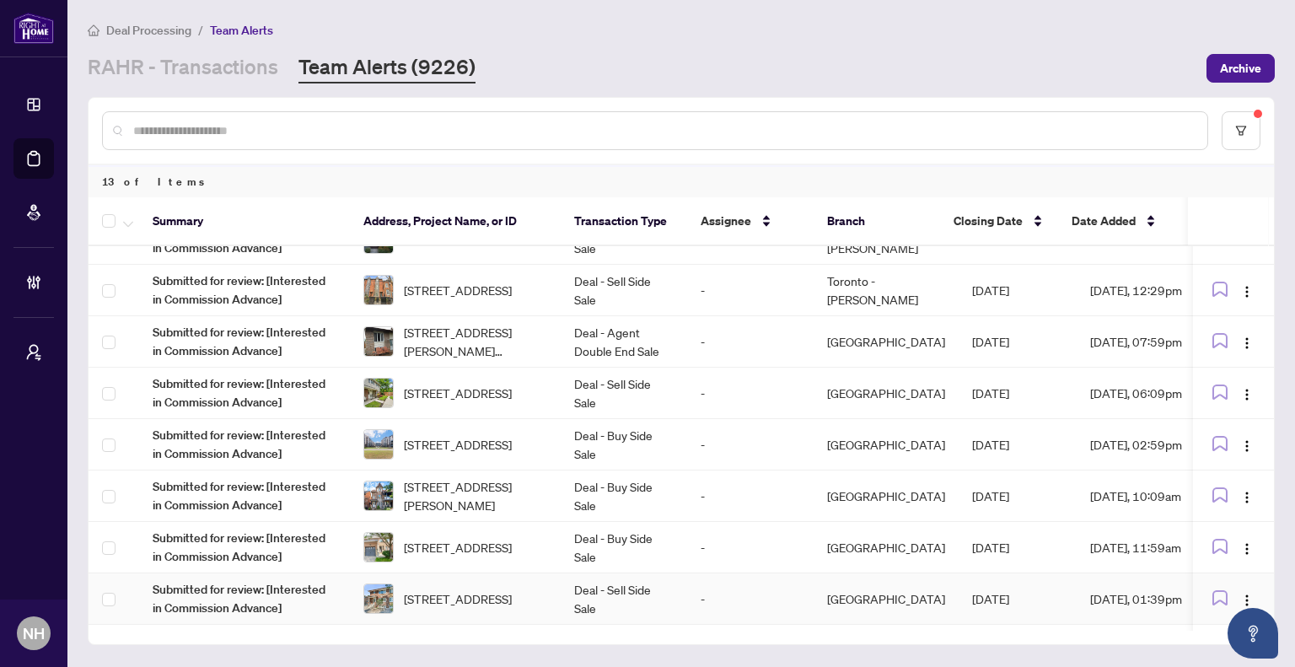
click at [506, 608] on span "[STREET_ADDRESS]" at bounding box center [458, 598] width 108 height 19
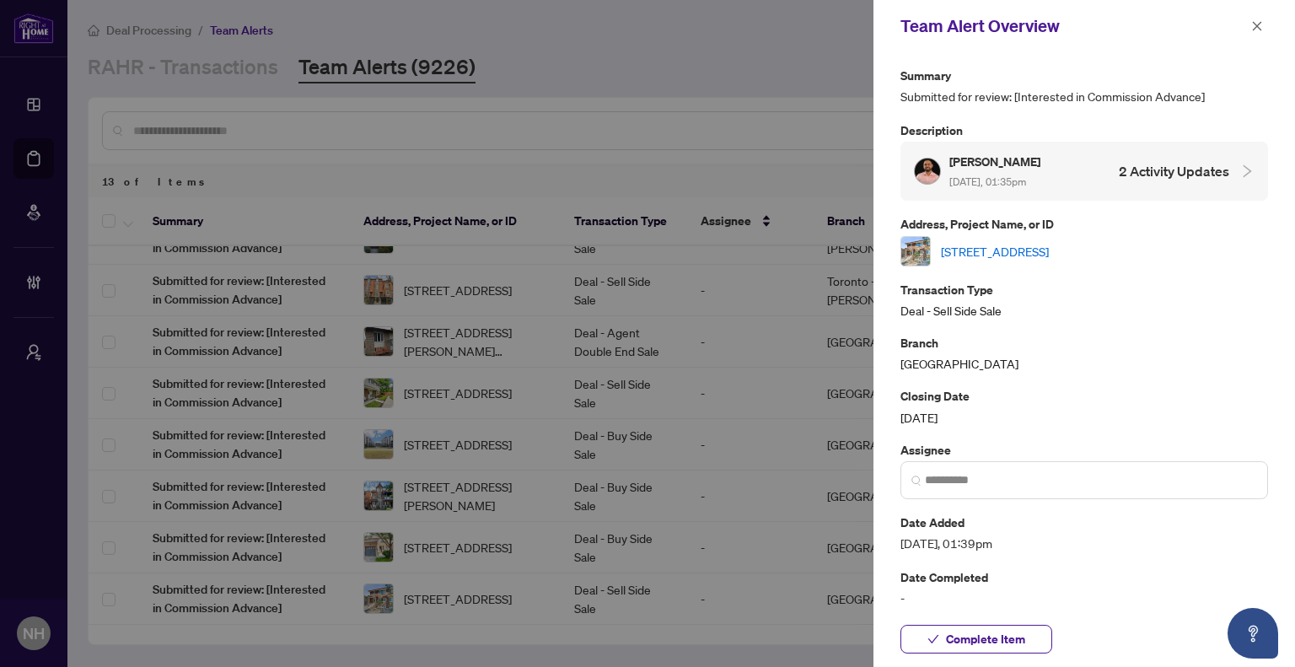
click at [1049, 255] on link "[STREET_ADDRESS]" at bounding box center [995, 251] width 108 height 19
click at [1258, 25] on icon "close" at bounding box center [1257, 25] width 9 height 9
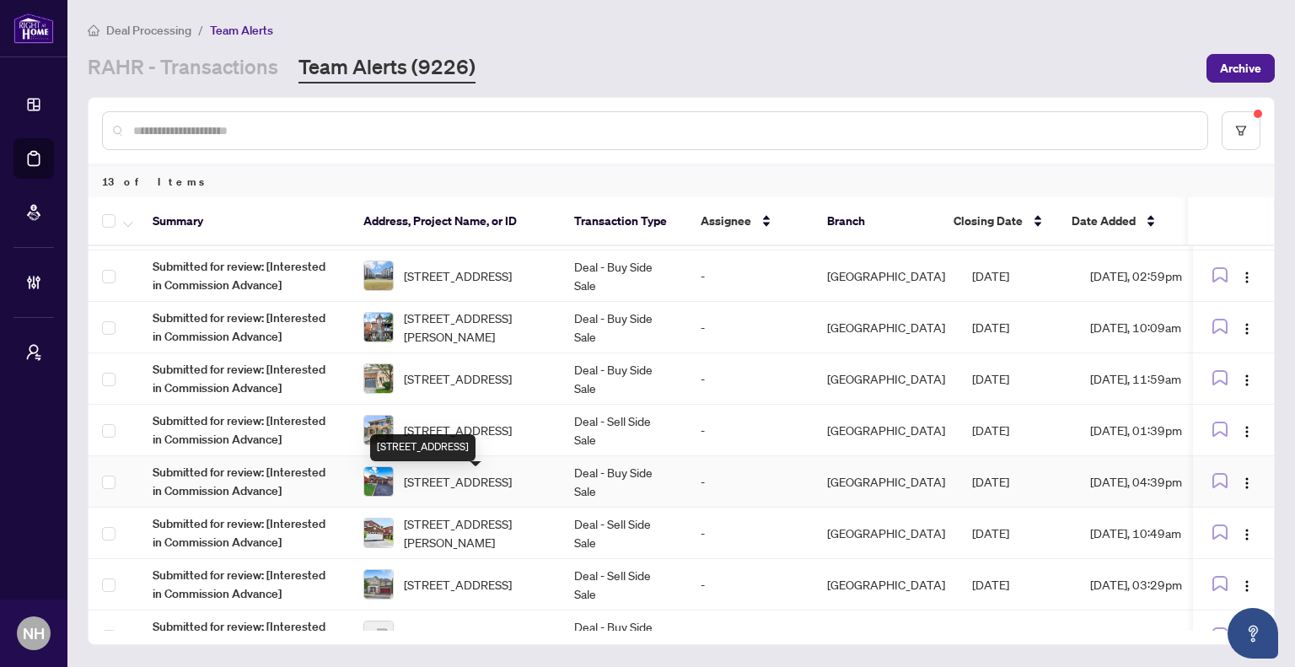
scroll to position [169, 0]
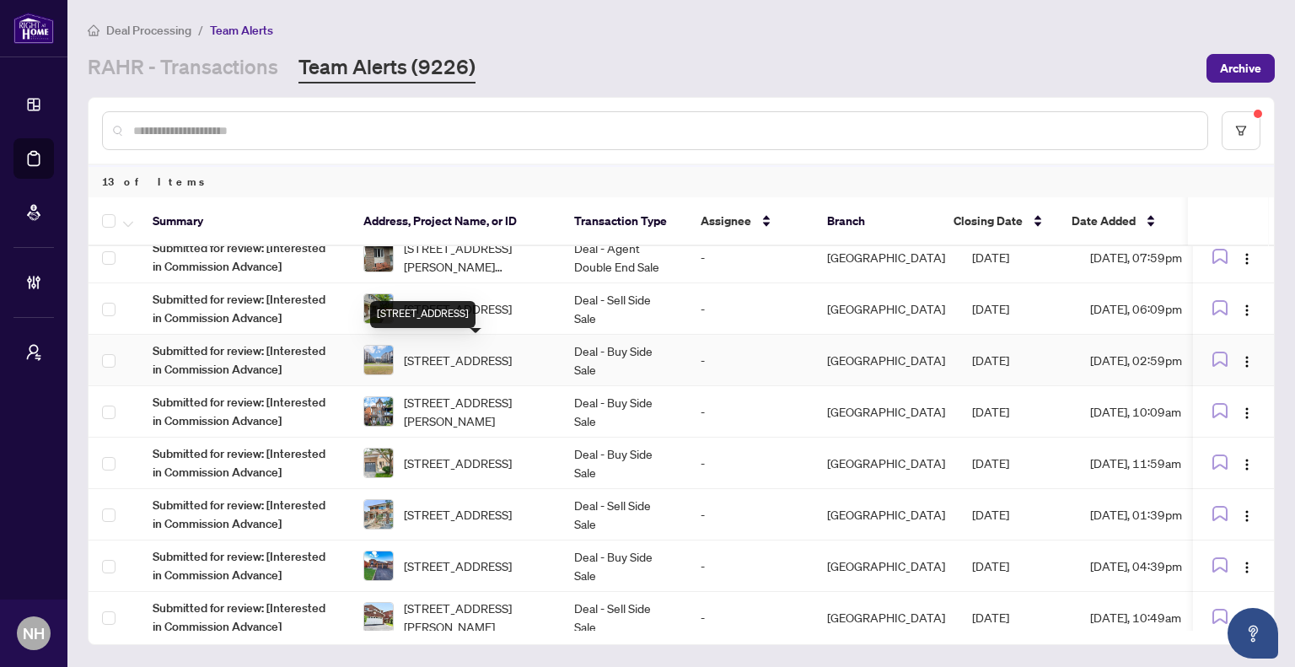
click at [512, 354] on span "[STREET_ADDRESS]" at bounding box center [458, 360] width 108 height 19
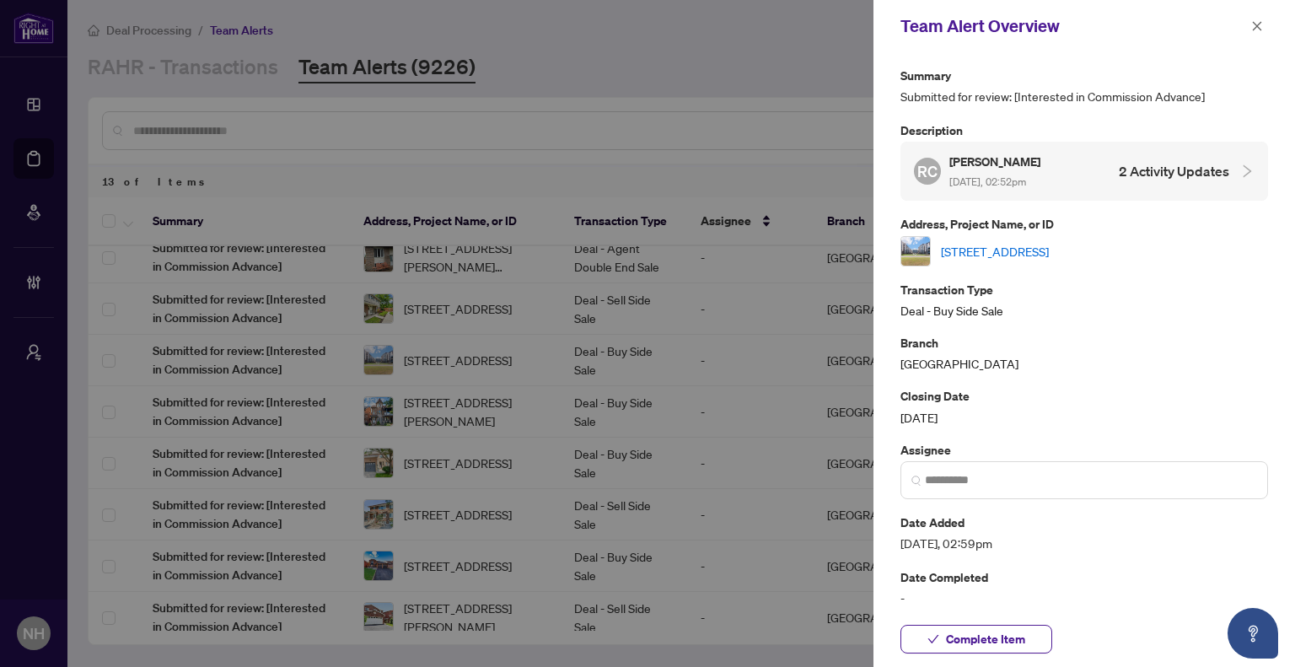
click at [1049, 253] on link "[STREET_ADDRESS]" at bounding box center [995, 251] width 108 height 19
drag, startPoint x: 759, startPoint y: 24, endPoint x: 783, endPoint y: 31, distance: 24.5
click at [759, 24] on div at bounding box center [647, 333] width 1295 height 667
click at [1254, 23] on icon "close" at bounding box center [1257, 26] width 12 height 12
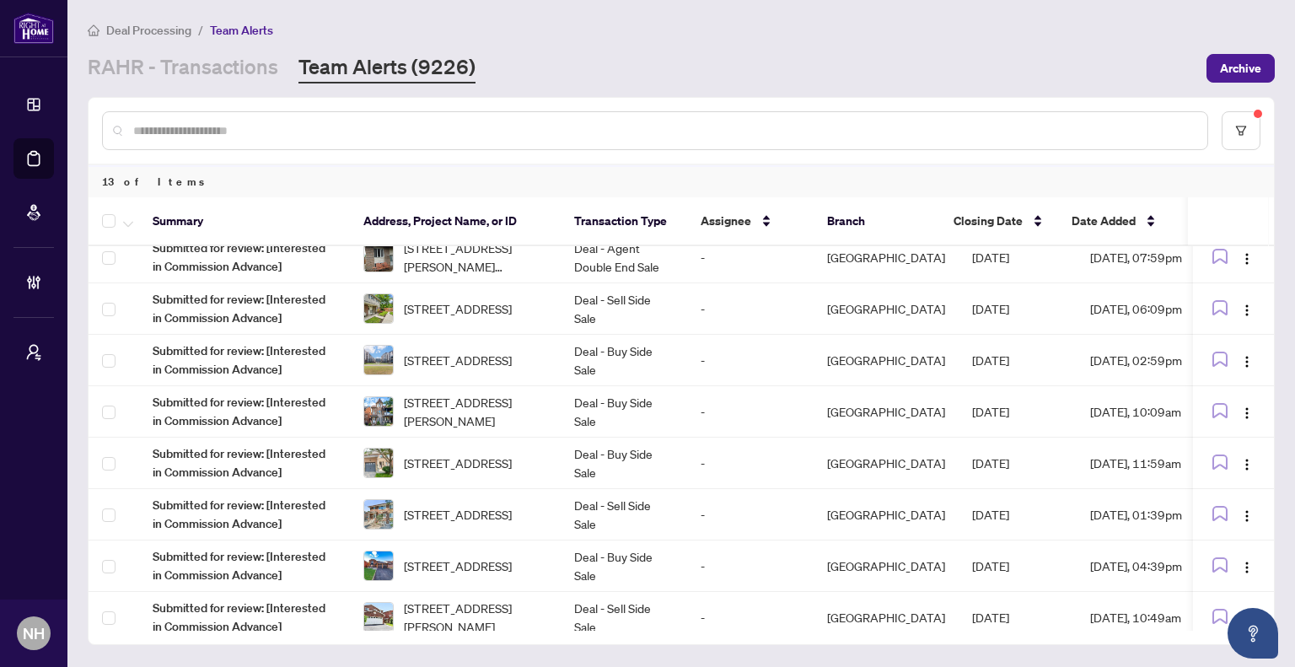
drag, startPoint x: 234, startPoint y: 63, endPoint x: 258, endPoint y: 94, distance: 38.4
click at [234, 63] on link "RAHR - Transactions" at bounding box center [183, 68] width 190 height 30
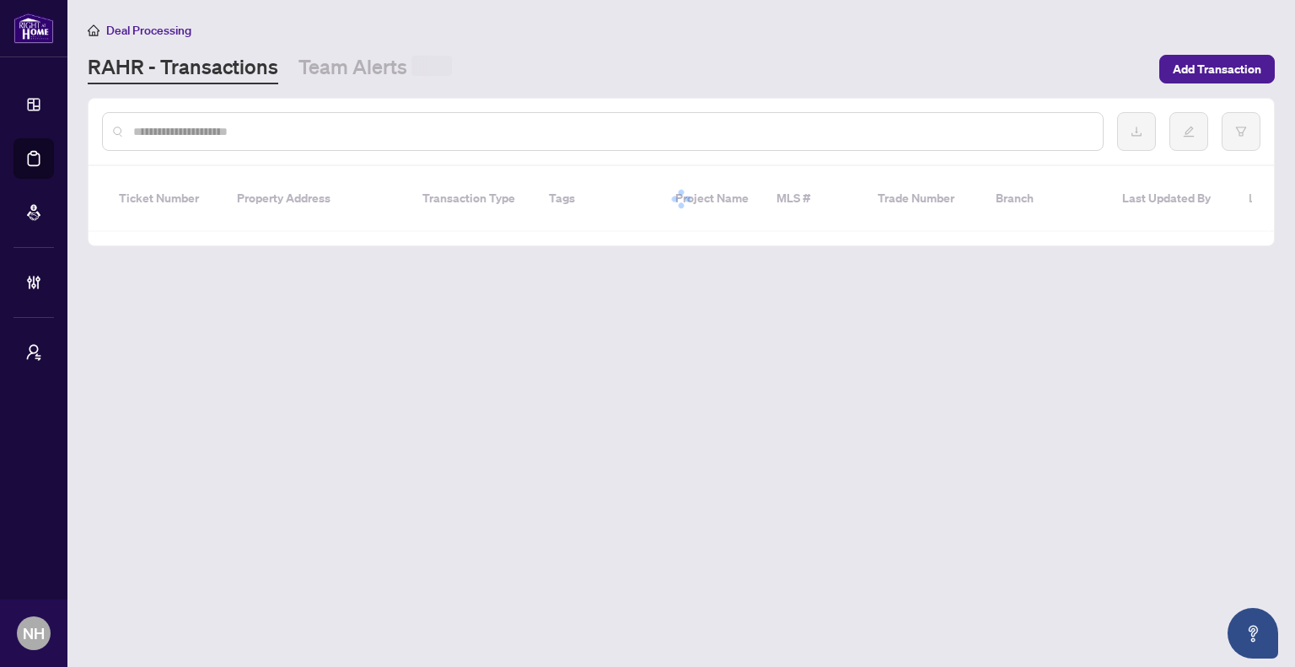
click at [321, 134] on input "text" at bounding box center [611, 131] width 956 height 19
paste input "*******"
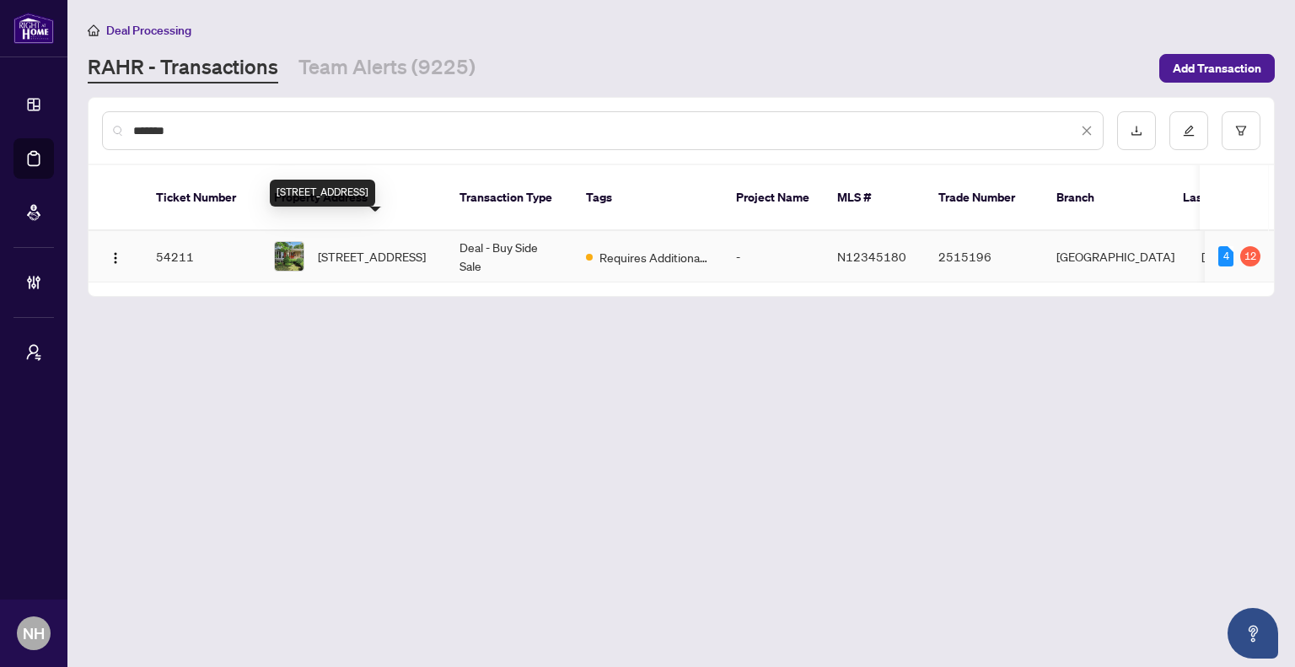
type input "*******"
click at [372, 247] on span "245 Silverbirch Dr, Newmarket, Ontario L3Y 2Z6, Canada" at bounding box center [372, 256] width 108 height 19
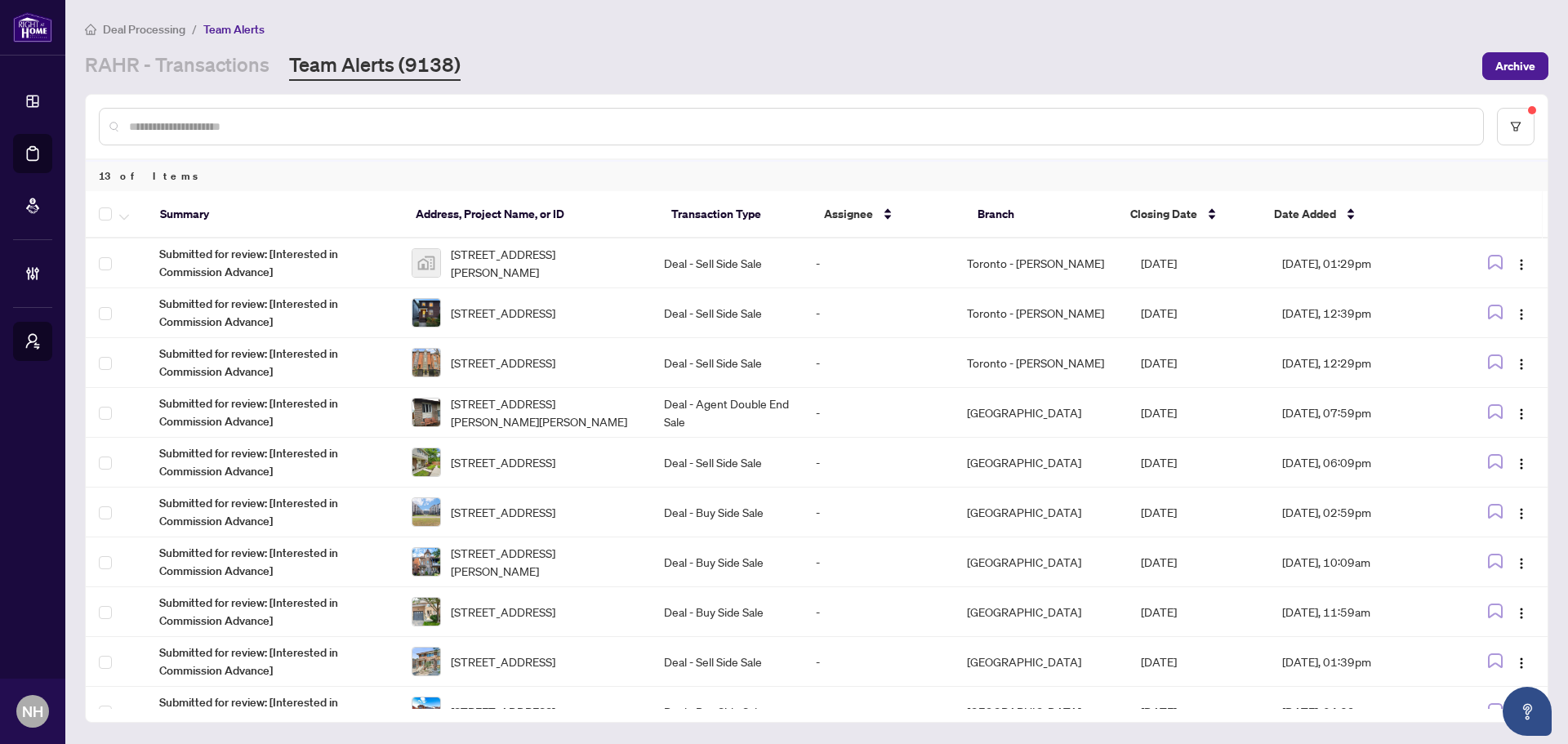
click at [431, 70] on link "Team Alerts (9138)" at bounding box center [374, 66] width 172 height 29
click at [188, 54] on link "RAHR - Transactions" at bounding box center [177, 66] width 184 height 29
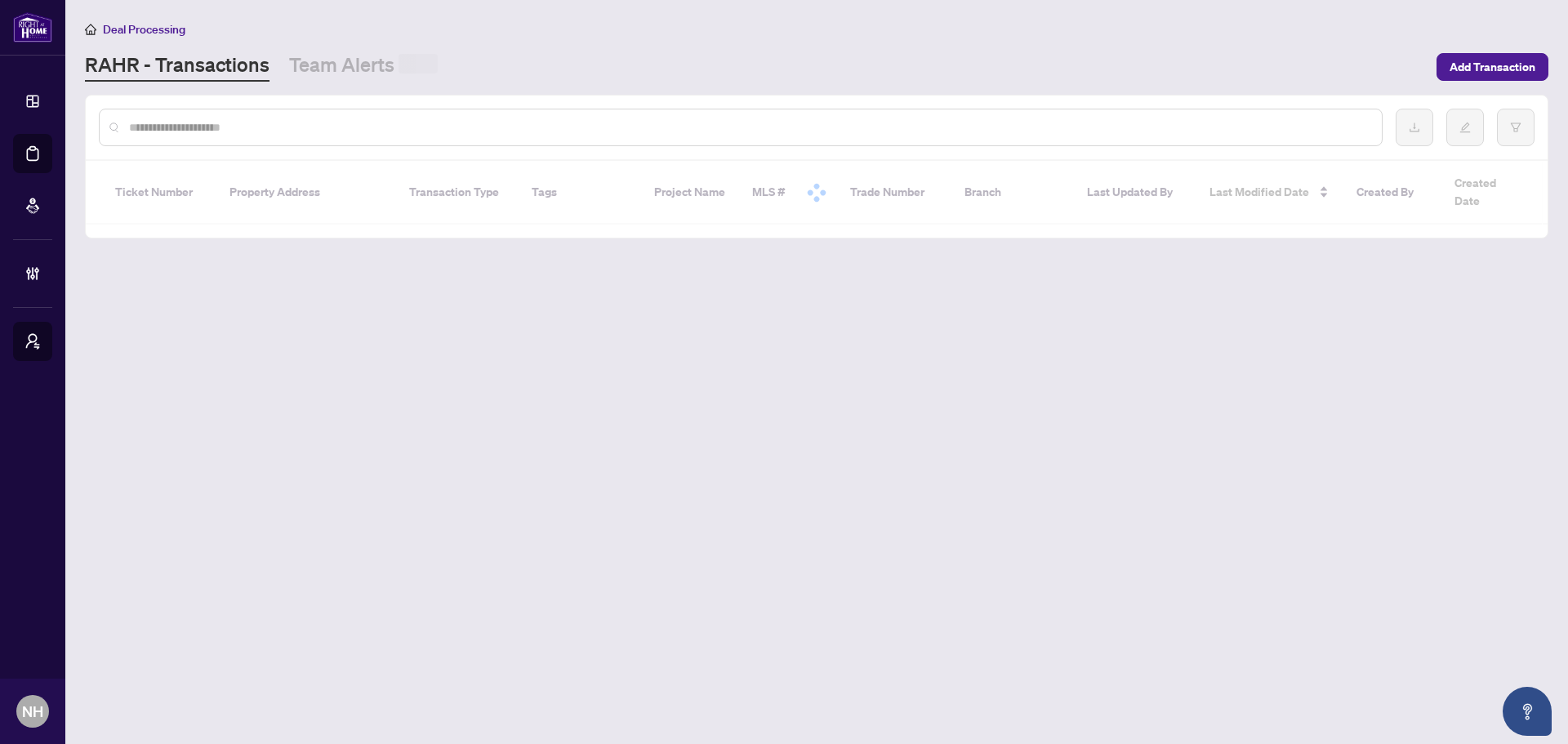
click at [448, 78] on div "[PERSON_NAME] - Transactions Team Alerts" at bounding box center [756, 66] width 1342 height 30
click at [374, 70] on link "Team Alerts" at bounding box center [362, 67] width 148 height 32
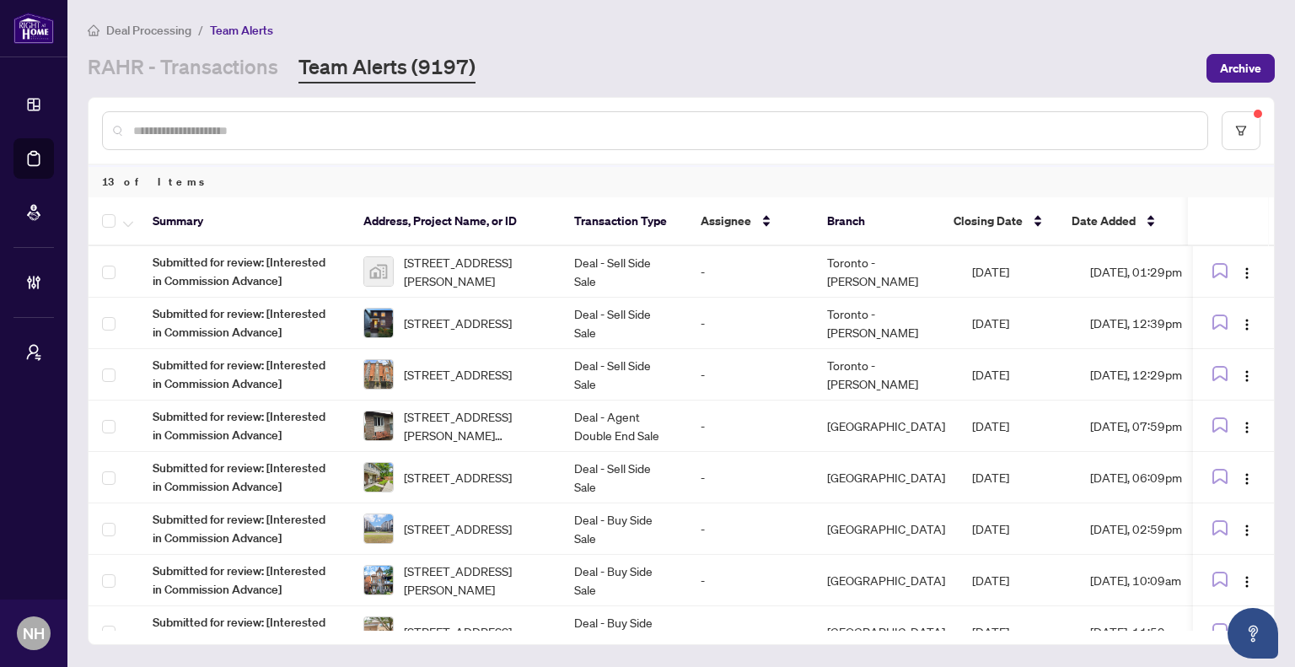
click at [435, 124] on input "text" at bounding box center [663, 130] width 1060 height 19
paste input "*******"
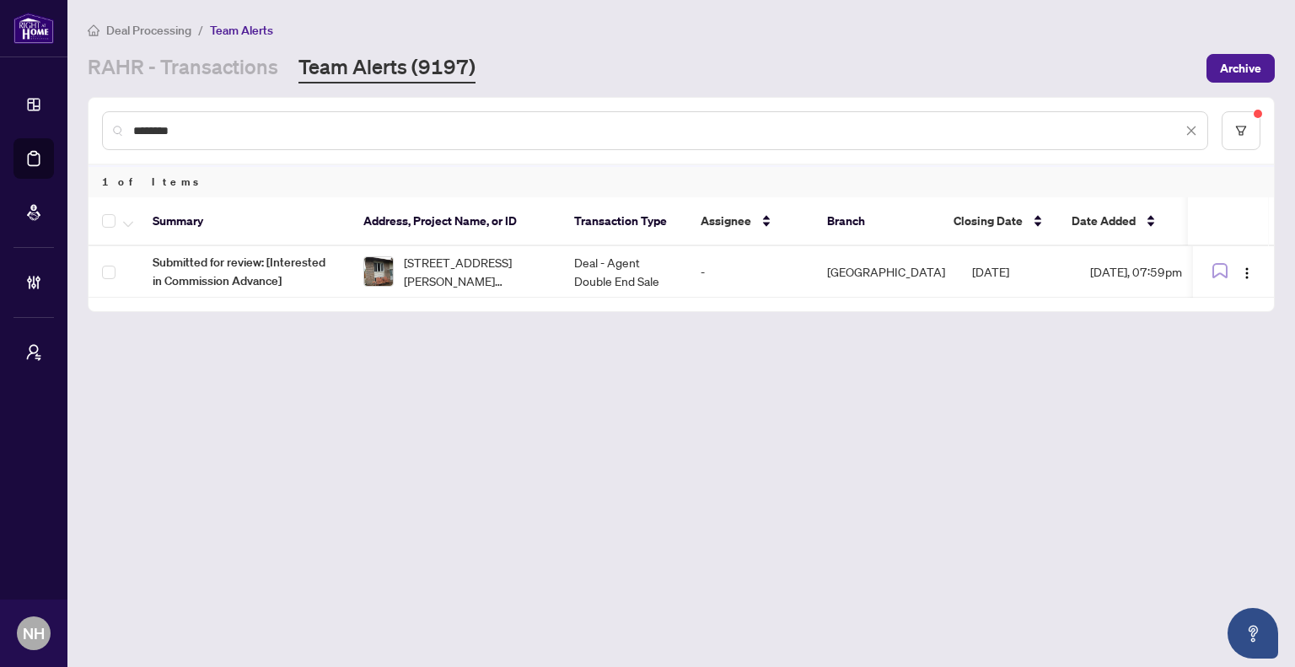
type input "*******"
click at [436, 263] on span "[STREET_ADDRESS][PERSON_NAME][PERSON_NAME]" at bounding box center [475, 271] width 143 height 37
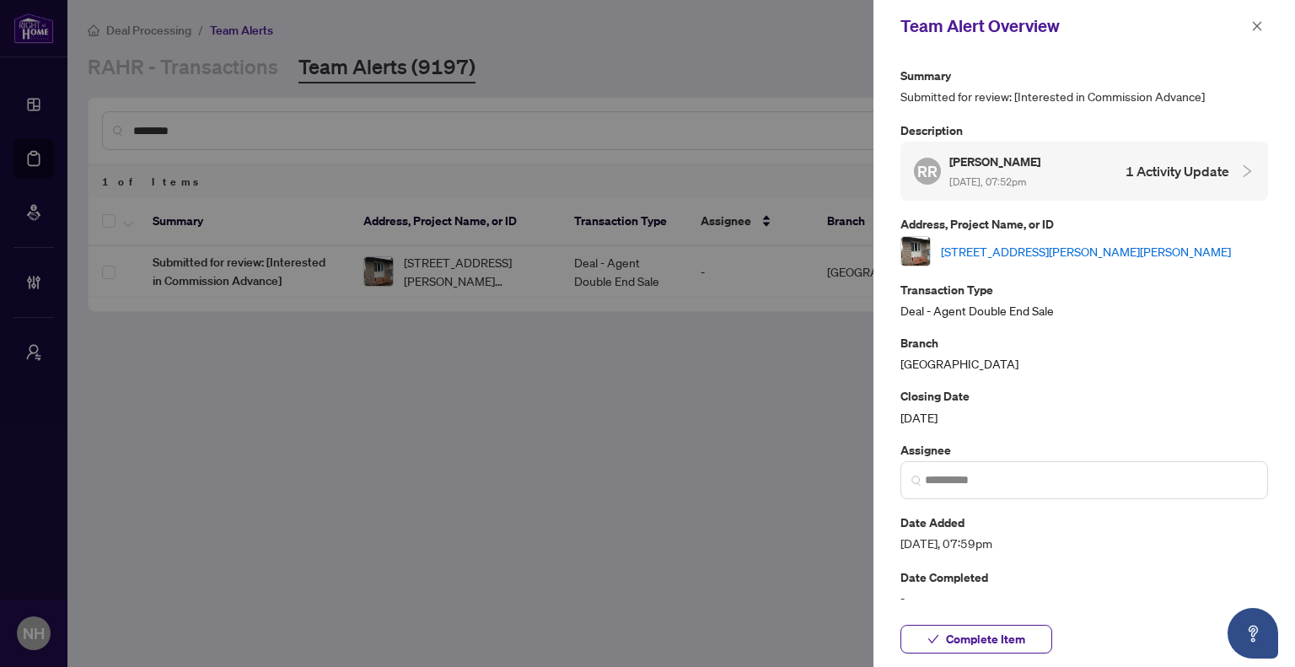
click at [1059, 249] on link "[STREET_ADDRESS][PERSON_NAME][PERSON_NAME]" at bounding box center [1086, 251] width 290 height 19
click at [1258, 28] on icon "close" at bounding box center [1257, 25] width 9 height 9
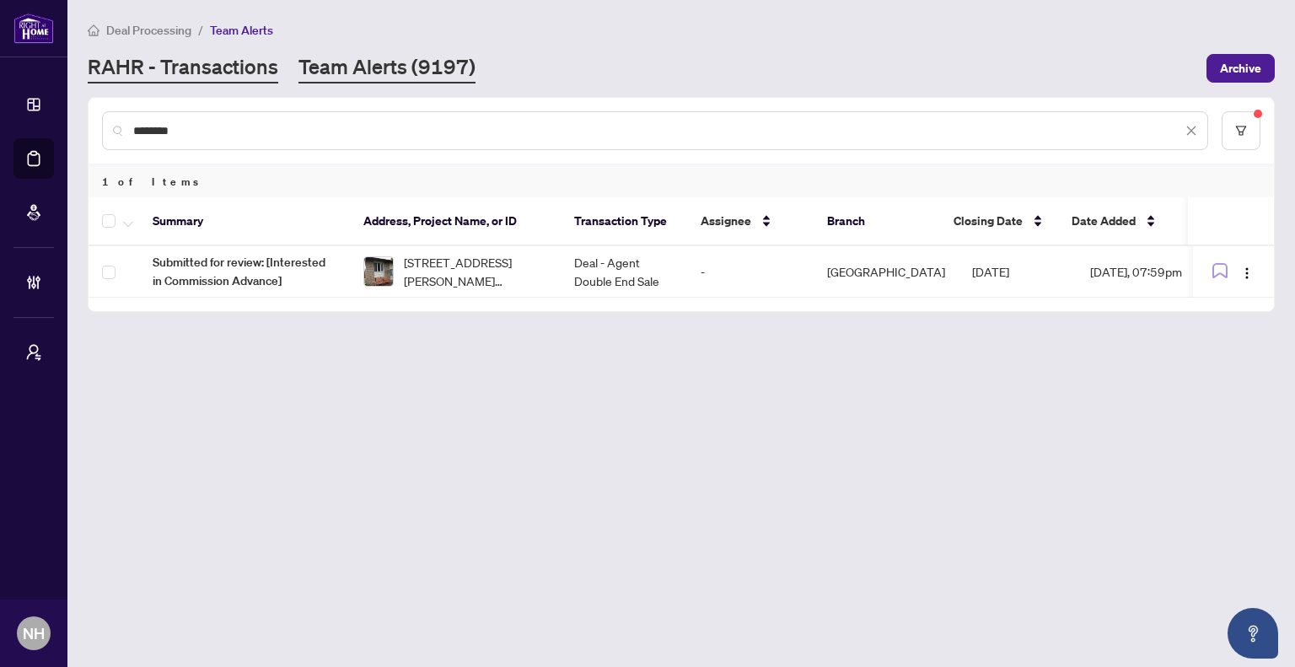
click at [180, 56] on link "RAHR - Transactions" at bounding box center [183, 68] width 190 height 30
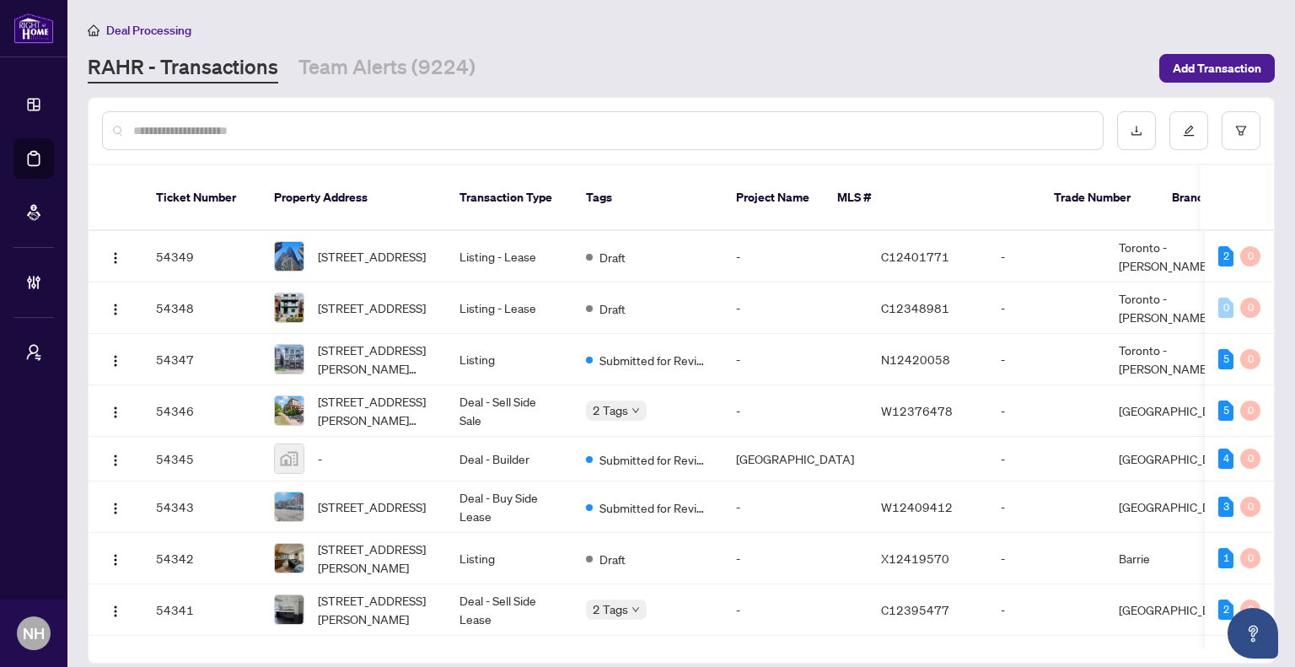
click at [361, 48] on div "Deal Processing [PERSON_NAME] - Transactions Team Alerts (9224) Add Transaction" at bounding box center [681, 51] width 1187 height 63
click at [372, 66] on link "Team Alerts (9224)" at bounding box center [386, 68] width 177 height 30
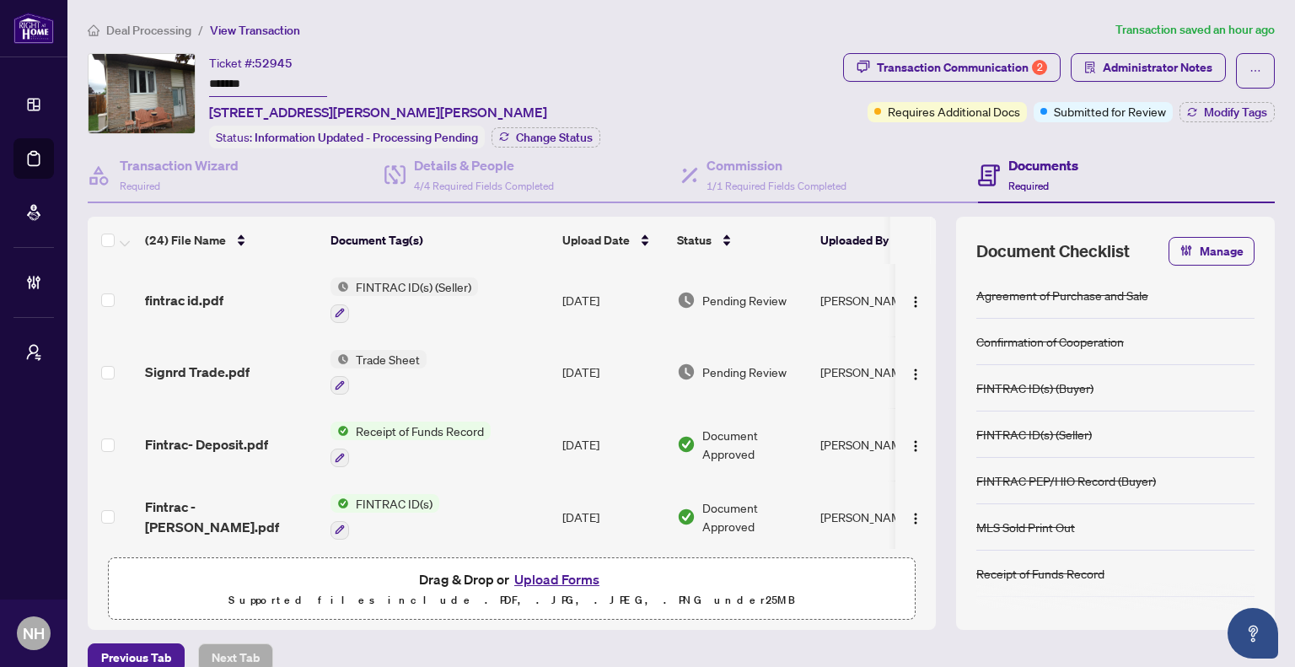
click at [154, 33] on span "Deal Processing" at bounding box center [148, 30] width 85 height 15
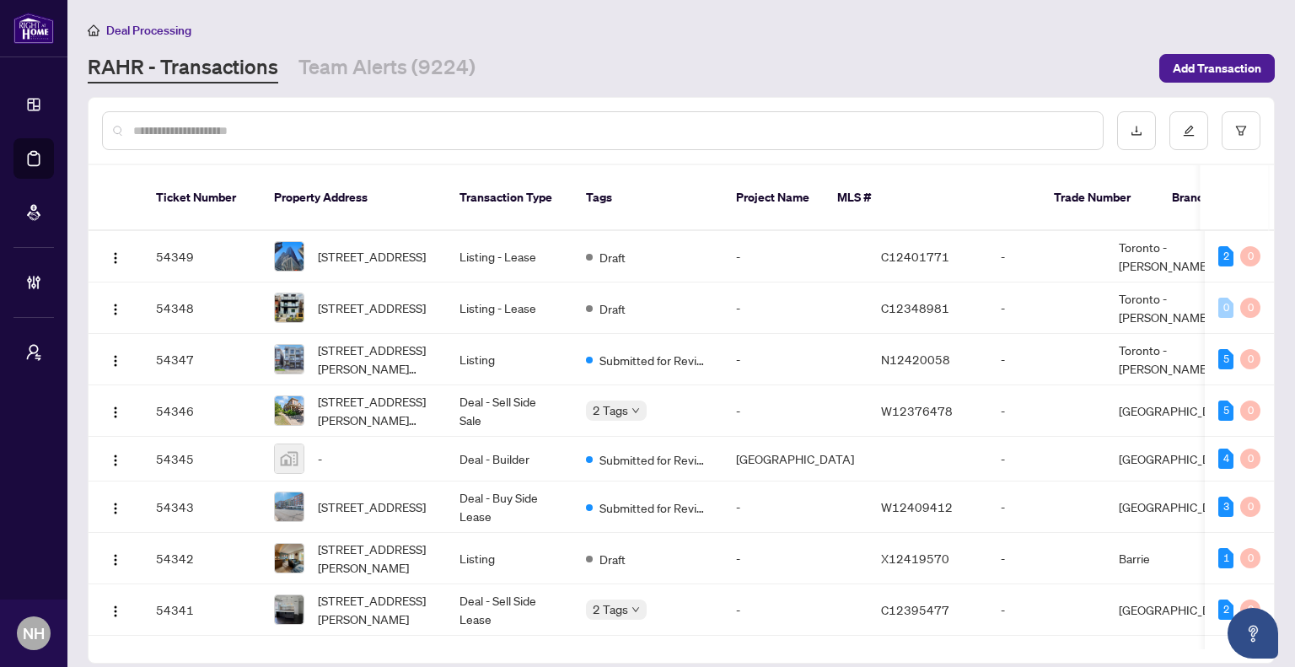
click at [303, 125] on input "text" at bounding box center [611, 130] width 956 height 19
paste input "*******"
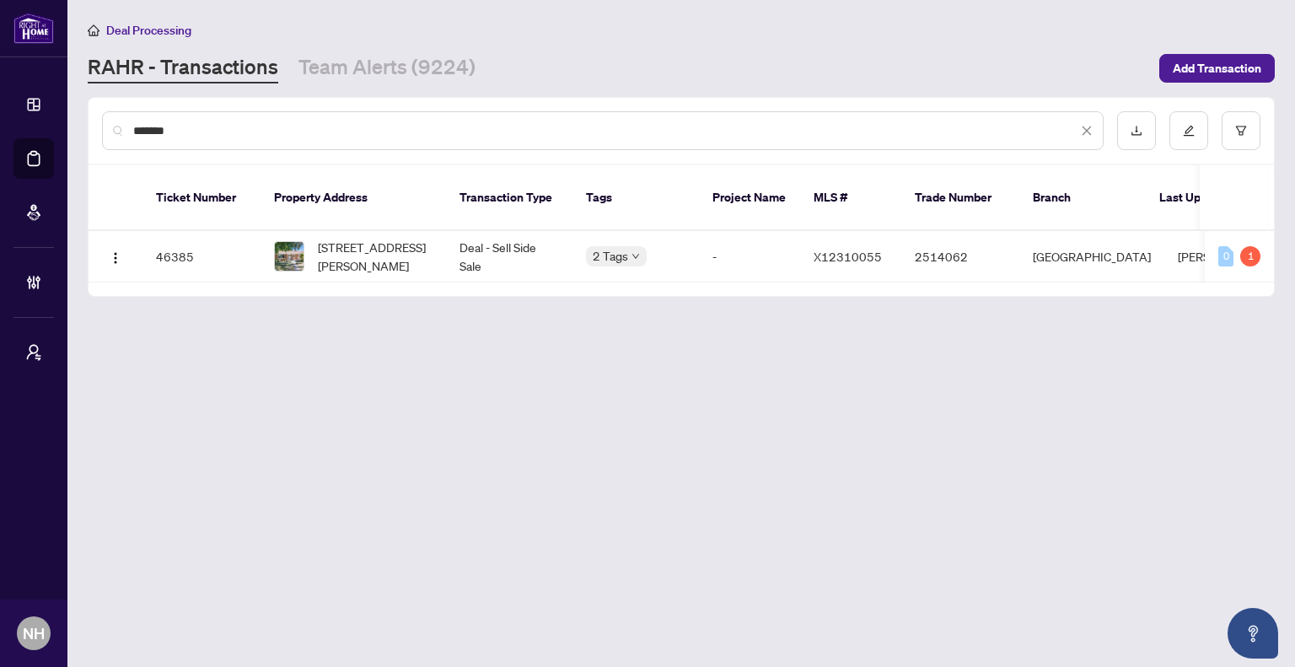
type input "*******"
click at [388, 245] on span "[STREET_ADDRESS][PERSON_NAME]" at bounding box center [375, 256] width 115 height 37
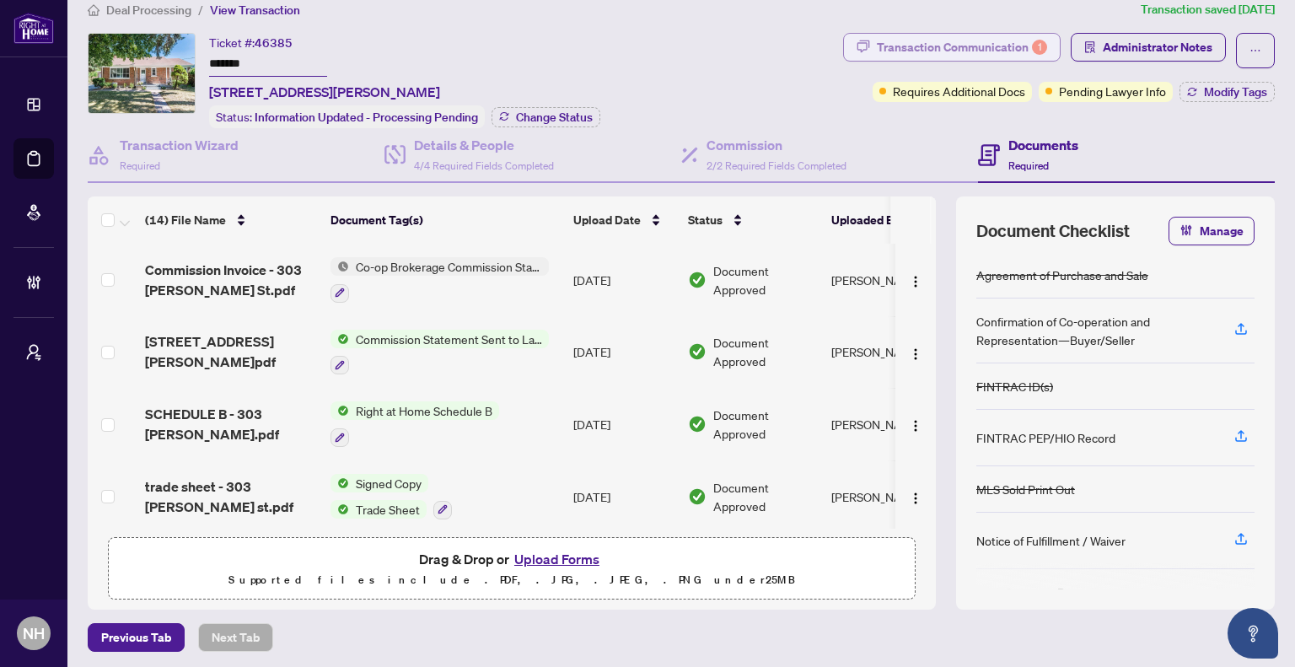
click at [907, 56] on div "Transaction Communication 1" at bounding box center [962, 47] width 170 height 27
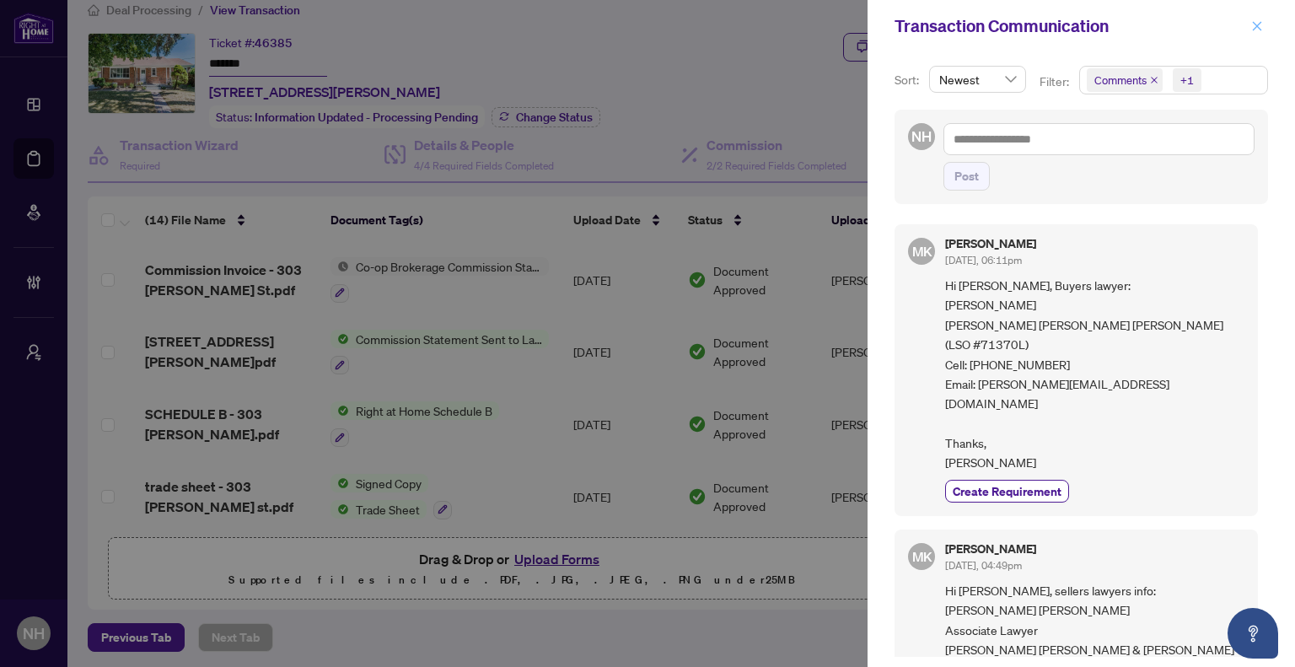
click at [1257, 24] on icon "close" at bounding box center [1257, 26] width 12 height 12
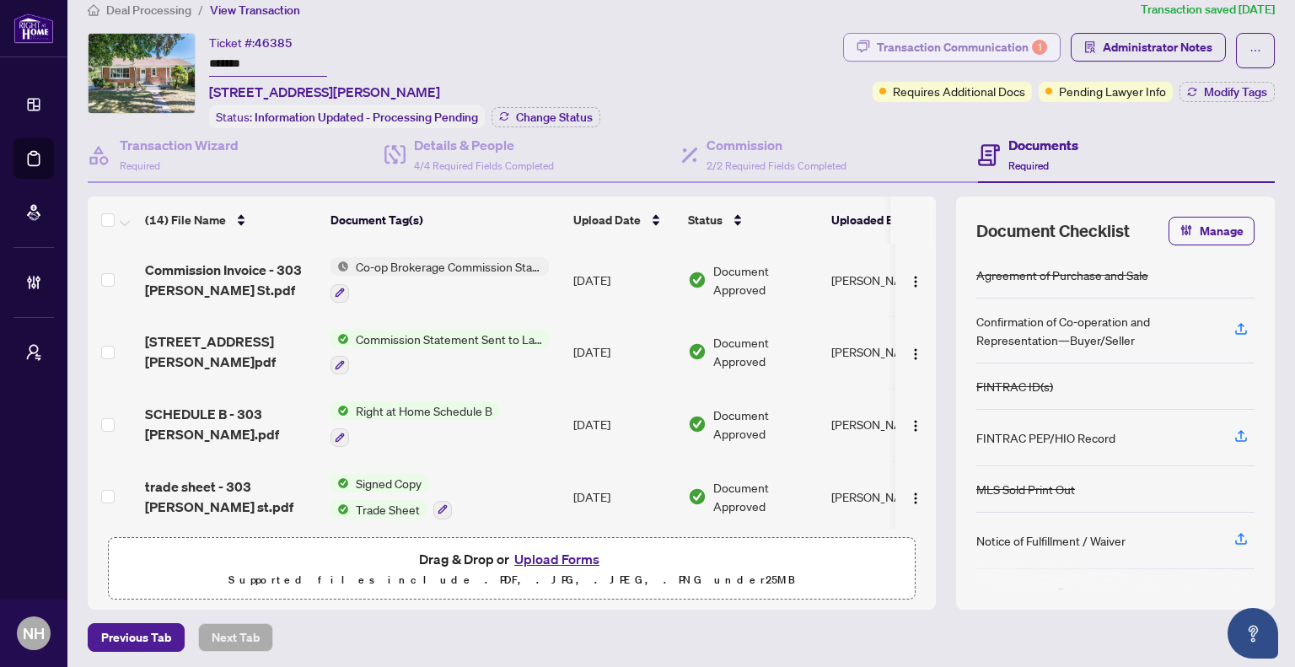
click at [941, 34] on div "Transaction Communication 1" at bounding box center [962, 47] width 170 height 27
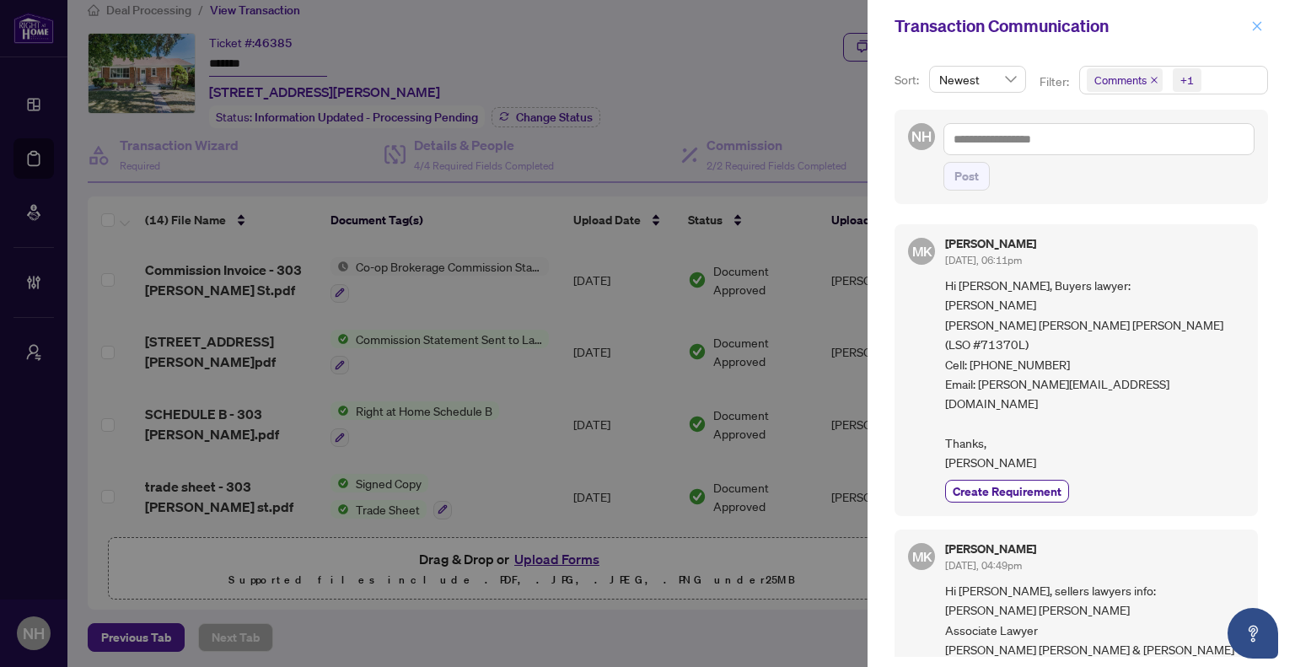
click at [1260, 22] on icon "close" at bounding box center [1257, 26] width 12 height 12
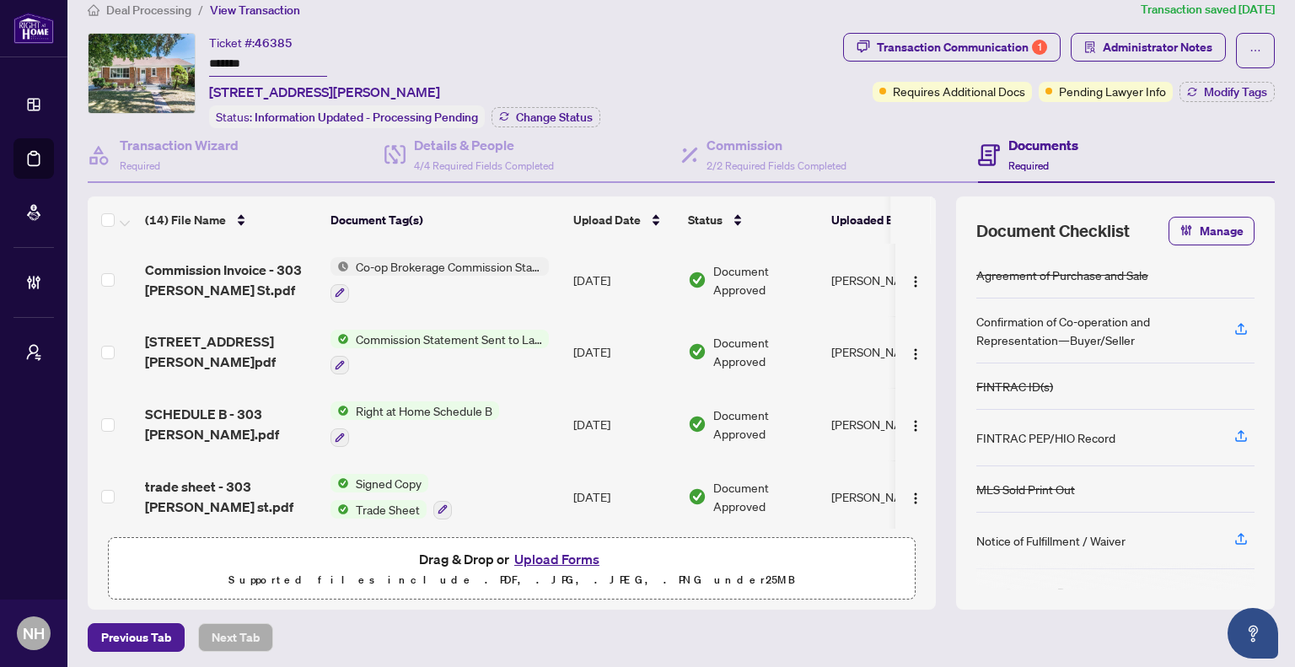
click at [144, 8] on span "Deal Processing" at bounding box center [148, 10] width 85 height 15
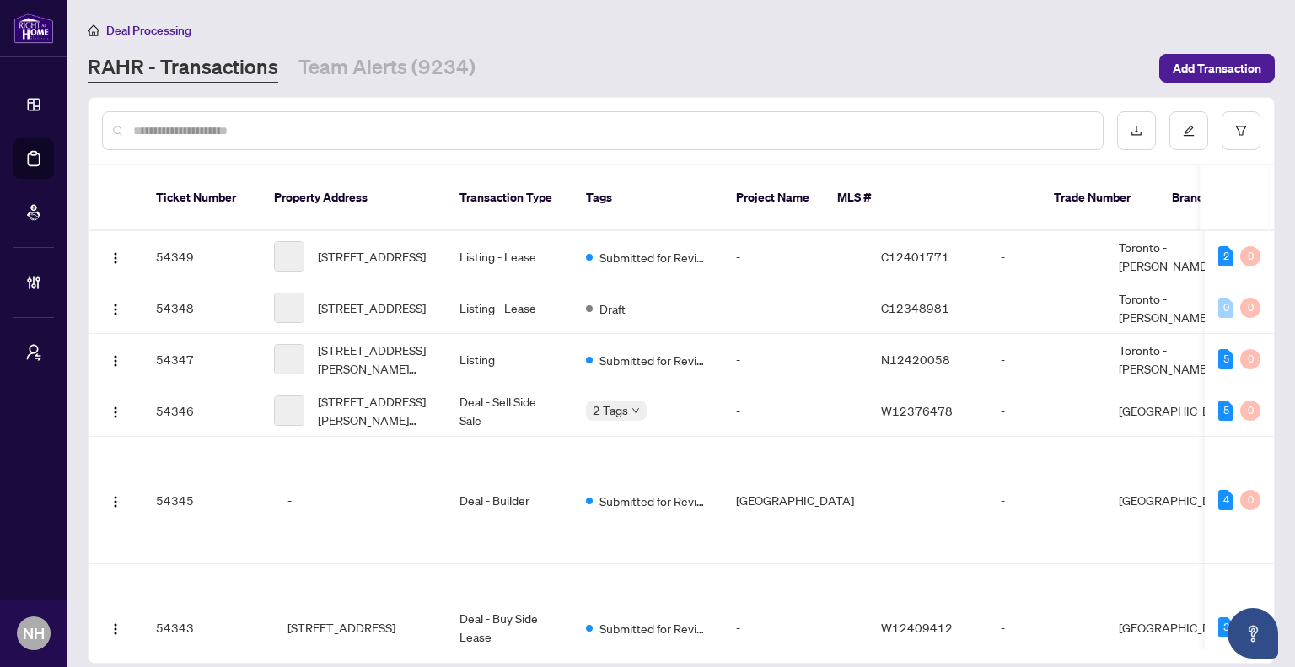
click at [262, 137] on input "text" at bounding box center [611, 130] width 956 height 19
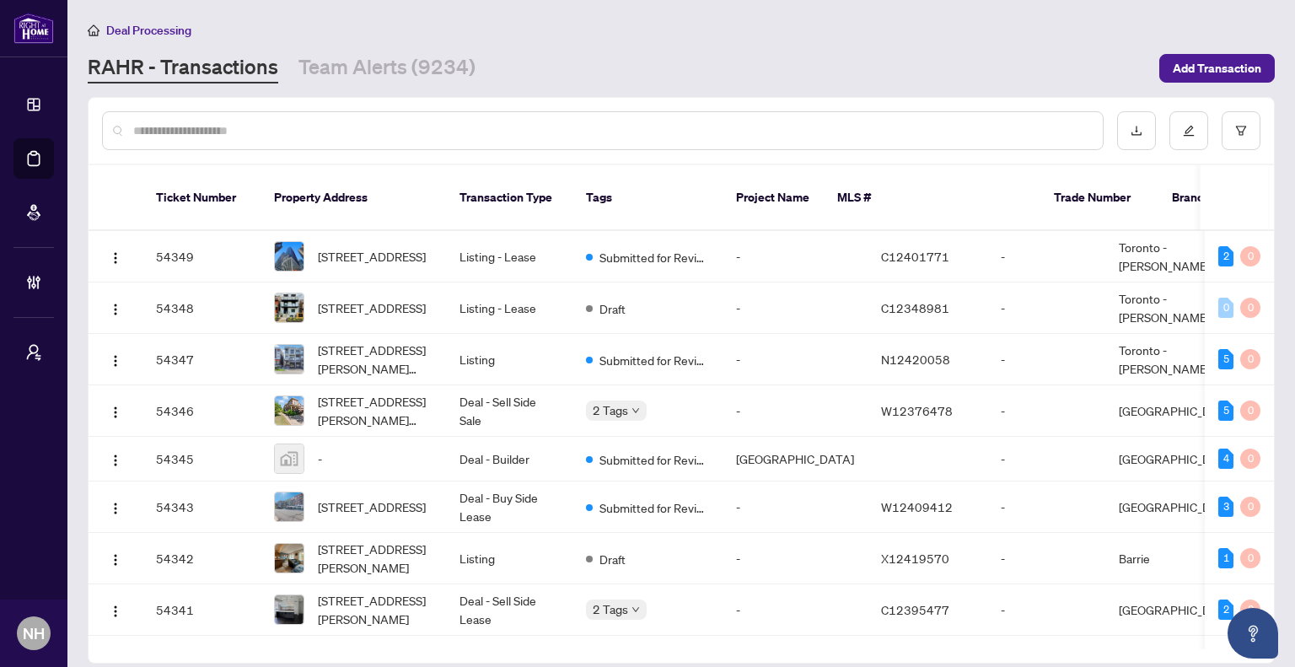
paste input "*******"
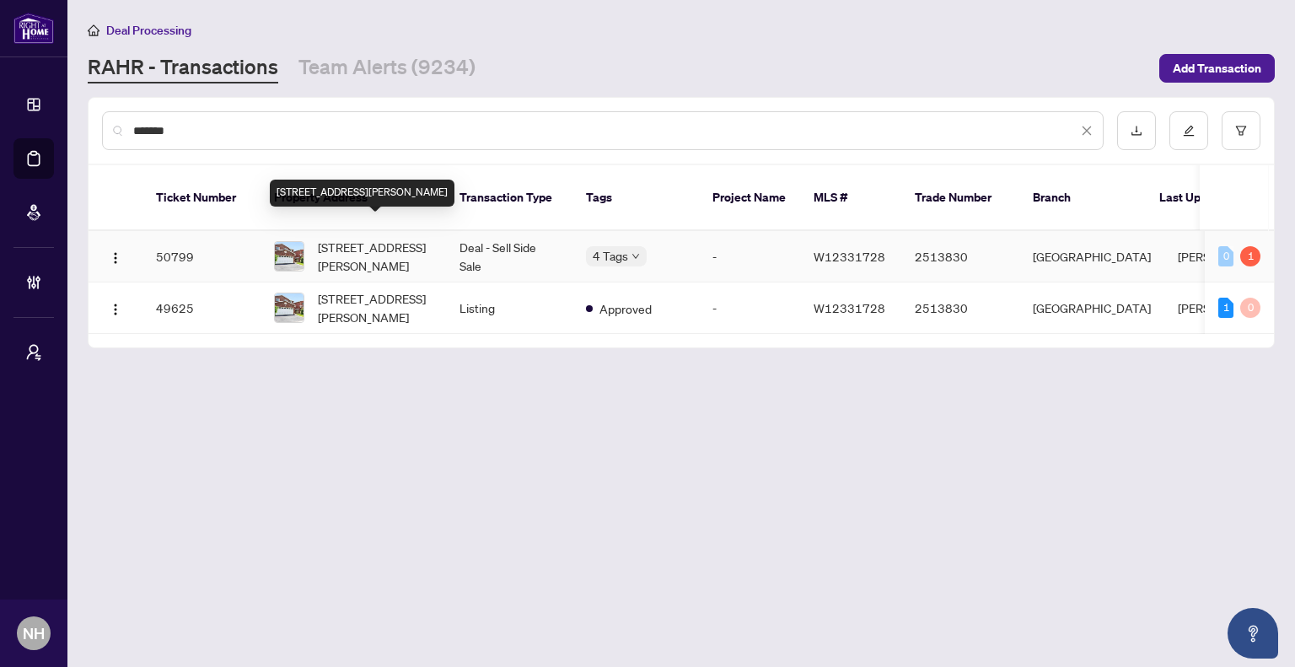
type input "*******"
click at [415, 239] on span "[STREET_ADDRESS][PERSON_NAME]" at bounding box center [375, 256] width 115 height 37
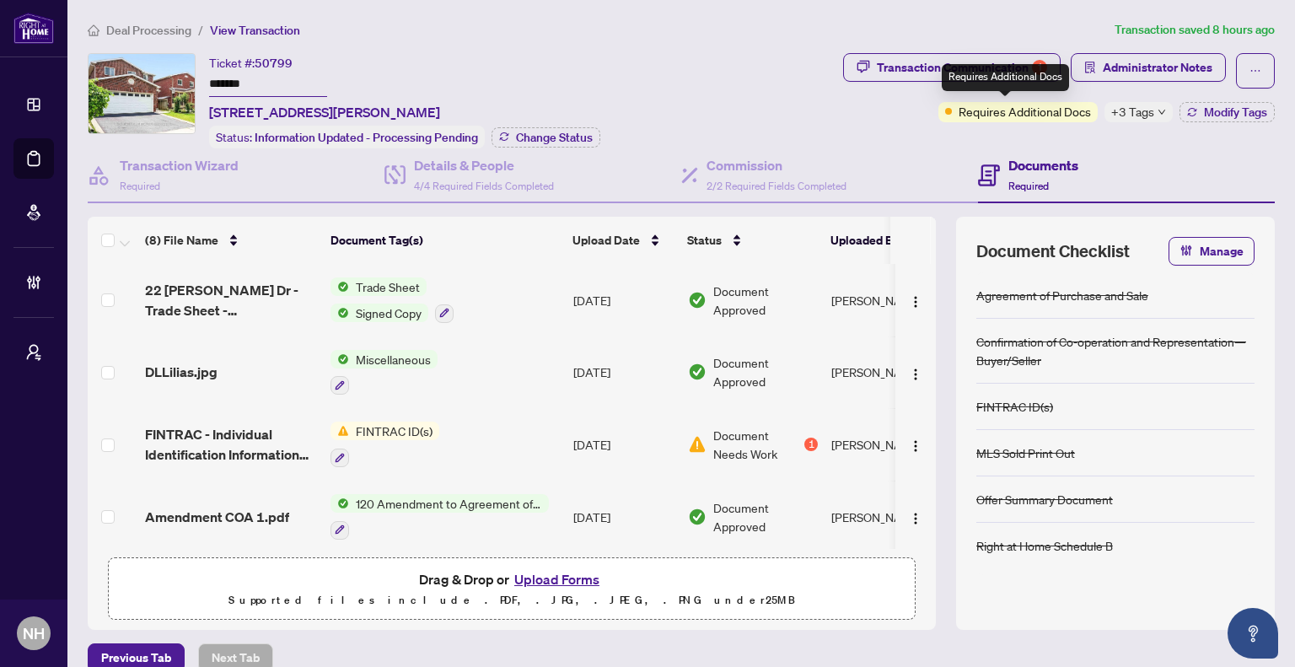
click at [1111, 110] on span "+3 Tags" at bounding box center [1132, 111] width 43 height 19
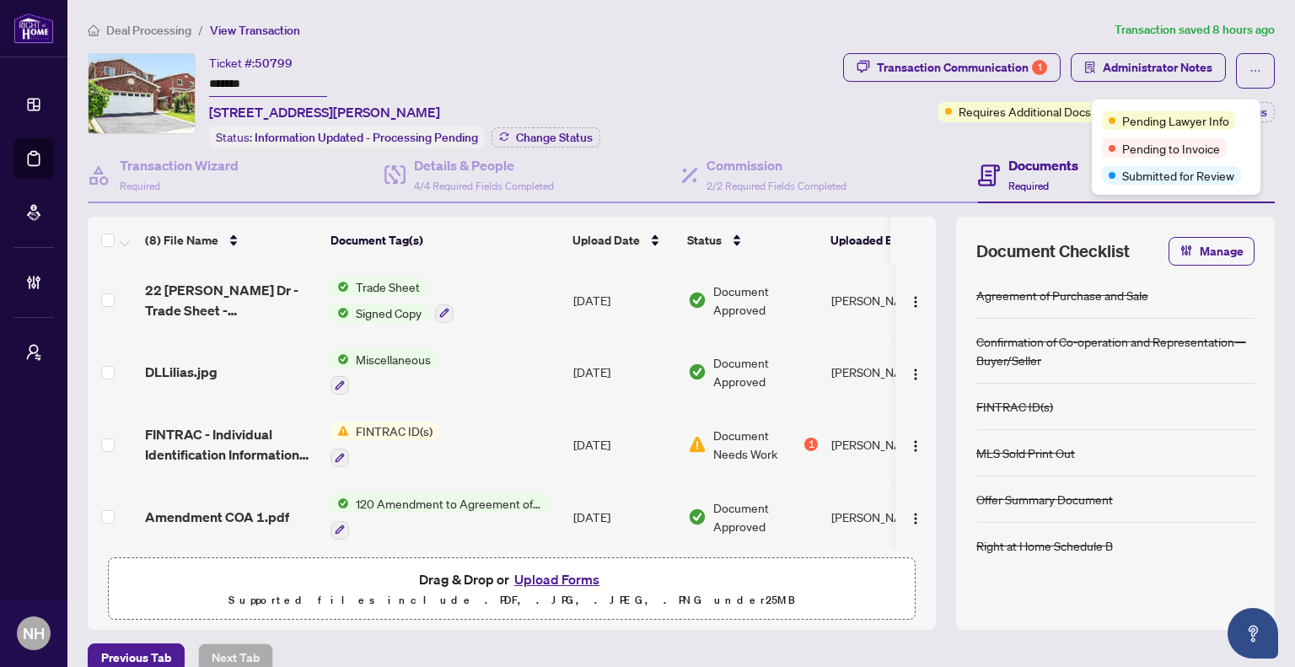
click at [598, 67] on div "Ticket #: 50799 ******* [STREET_ADDRESS][PERSON_NAME] Status: Information Updat…" at bounding box center [404, 100] width 391 height 95
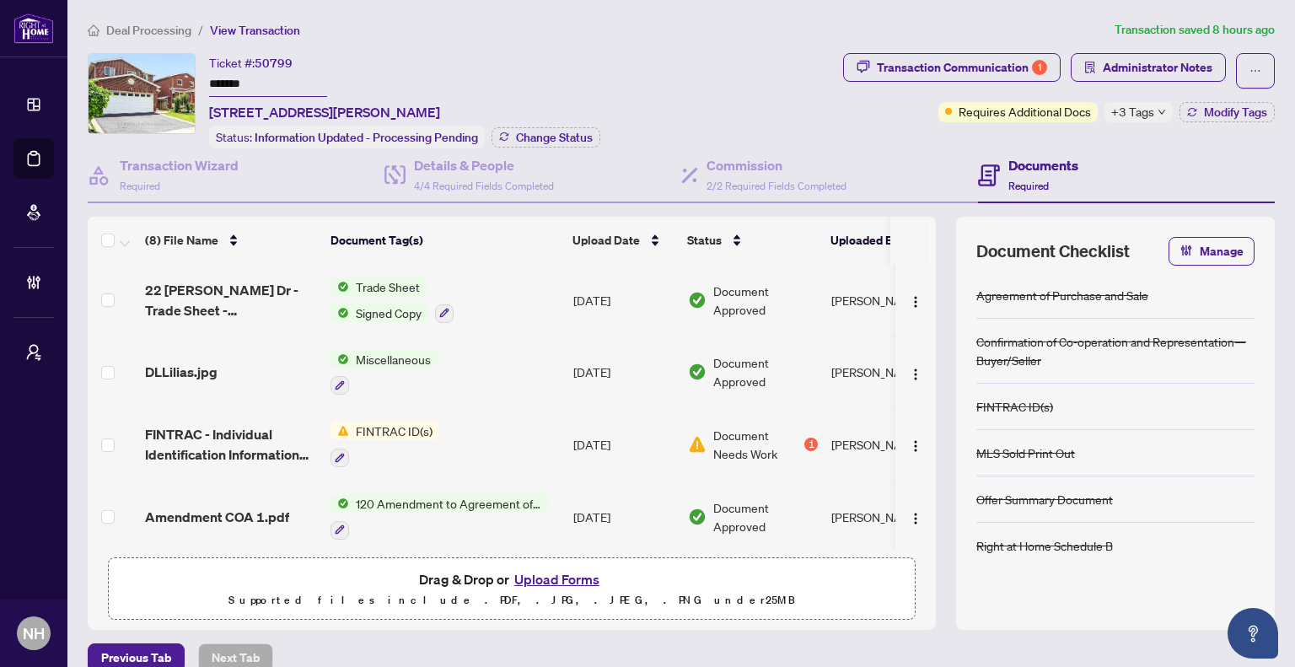
click at [925, 83] on span "Transaction Communication 1" at bounding box center [951, 70] width 217 height 35
click at [925, 71] on div "Transaction Communication 1" at bounding box center [962, 67] width 170 height 27
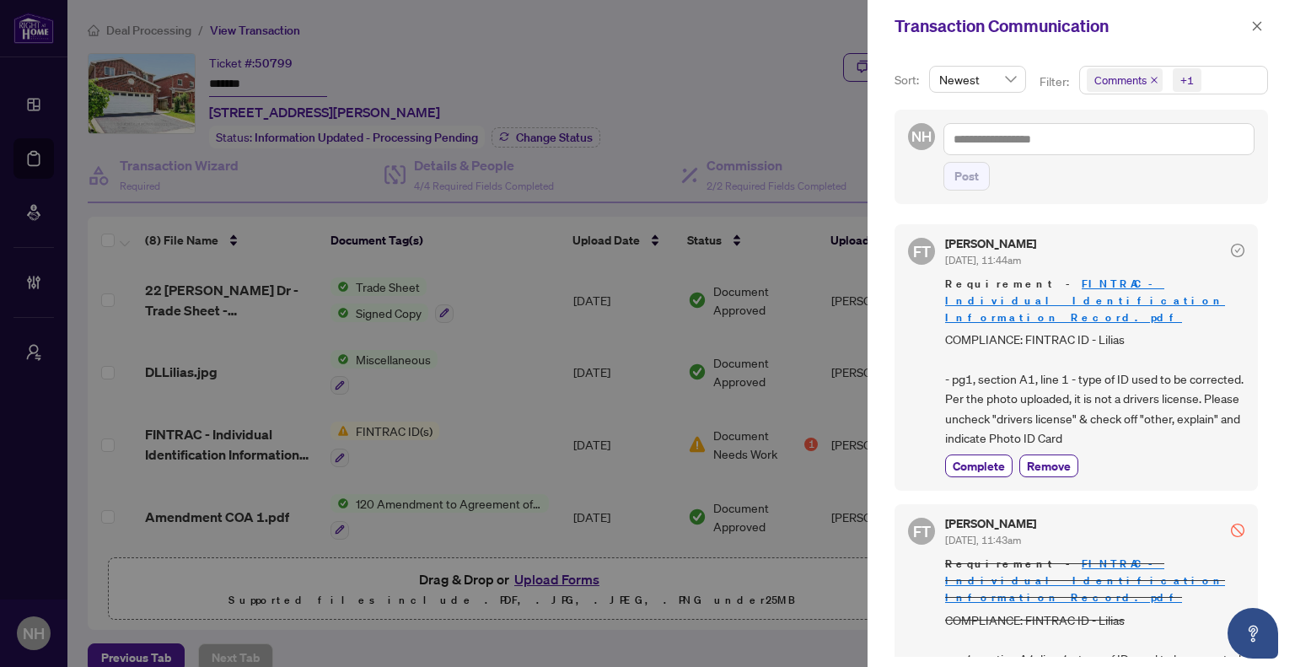
click at [690, 108] on div at bounding box center [647, 333] width 1295 height 667
click at [1258, 26] on icon "close" at bounding box center [1257, 26] width 12 height 12
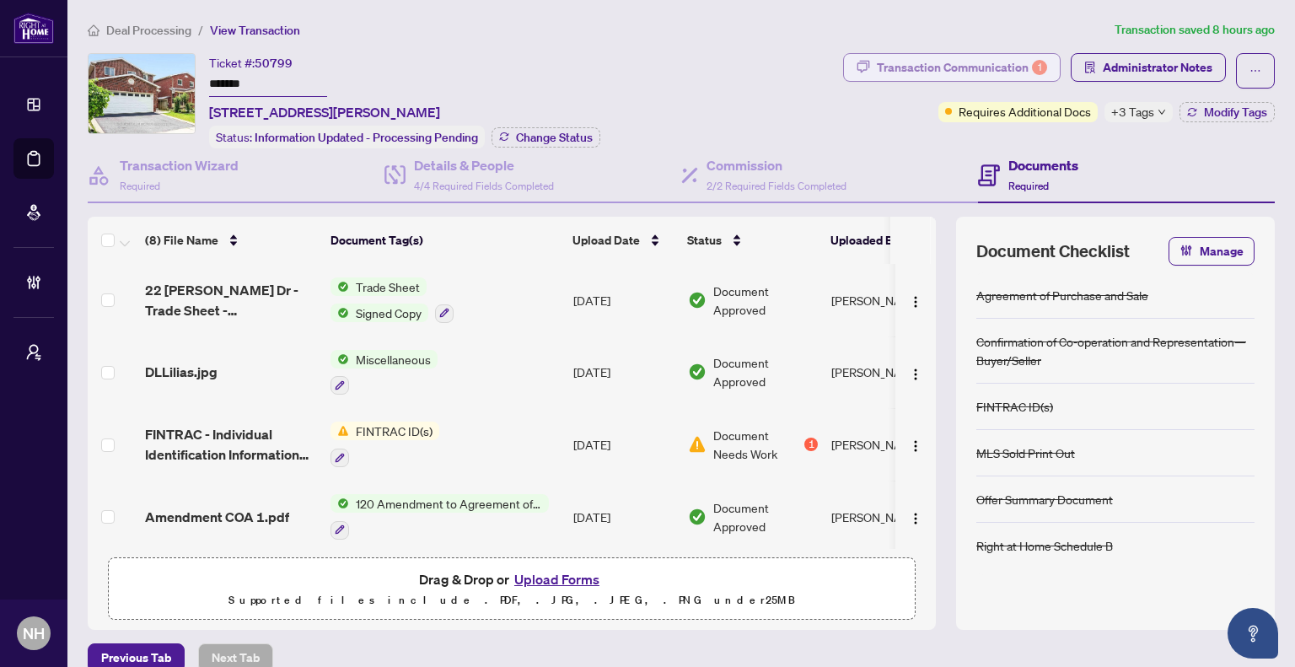
click at [878, 65] on div "Transaction Communication 1" at bounding box center [962, 67] width 170 height 27
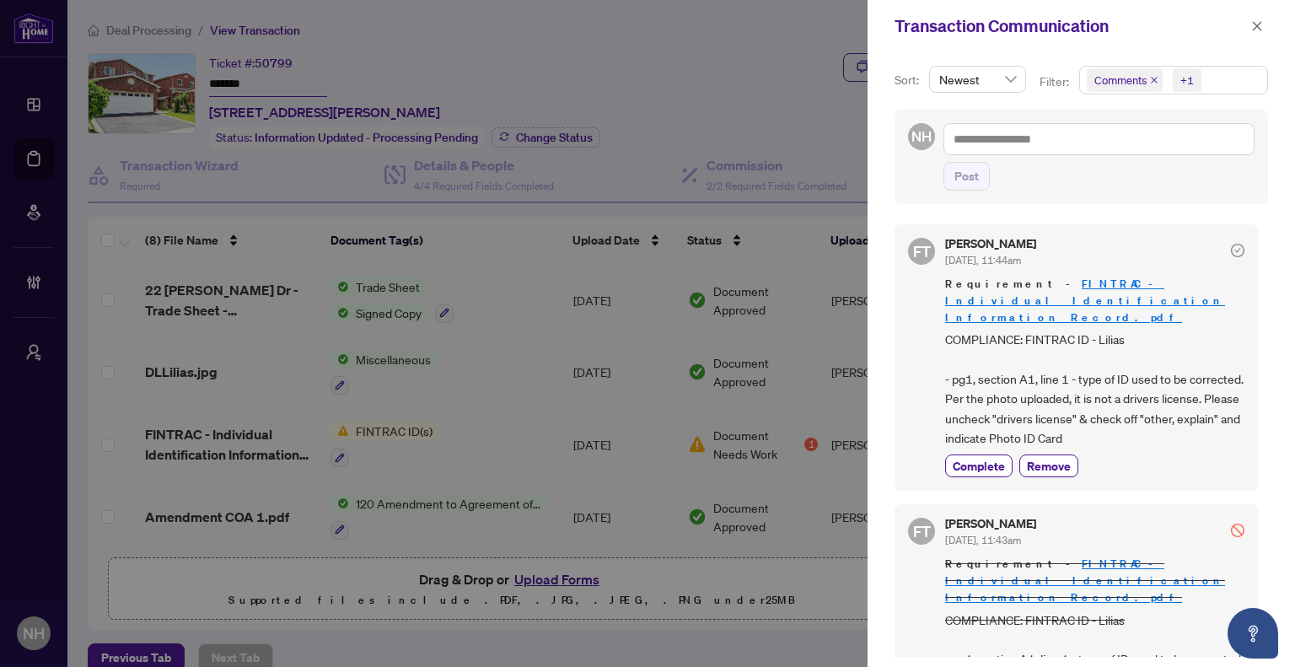
drag, startPoint x: 599, startPoint y: 90, endPoint x: 605, endPoint y: 83, distance: 9.0
click at [599, 90] on div at bounding box center [647, 333] width 1295 height 667
drag, startPoint x: 1261, startPoint y: 21, endPoint x: 1252, endPoint y: 23, distance: 9.4
click at [1259, 21] on icon "close" at bounding box center [1257, 26] width 12 height 12
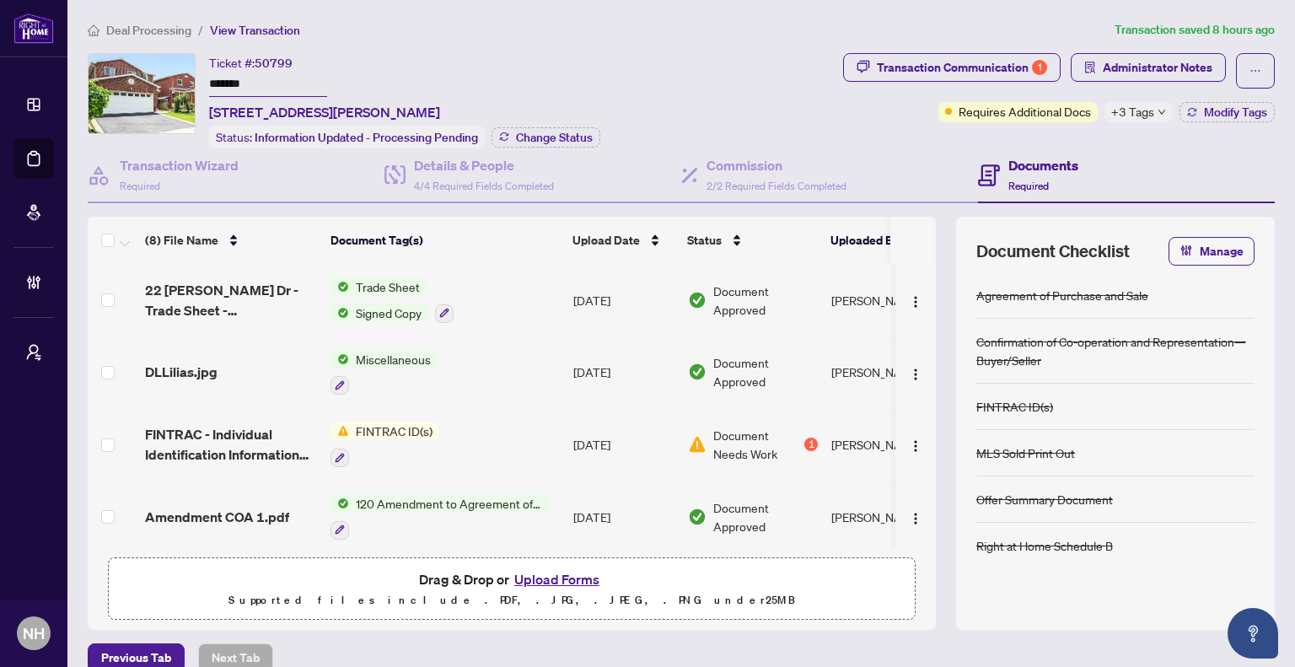
drag, startPoint x: 255, startPoint y: 81, endPoint x: 189, endPoint y: 82, distance: 66.6
click at [189, 82] on div "Ticket #: 50799 ******* 22 Donna Dr, Brampton, Ontario L6Z 3T2, Canada Status: …" at bounding box center [462, 100] width 748 height 95
click at [115, 33] on span "Deal Processing" at bounding box center [148, 30] width 85 height 15
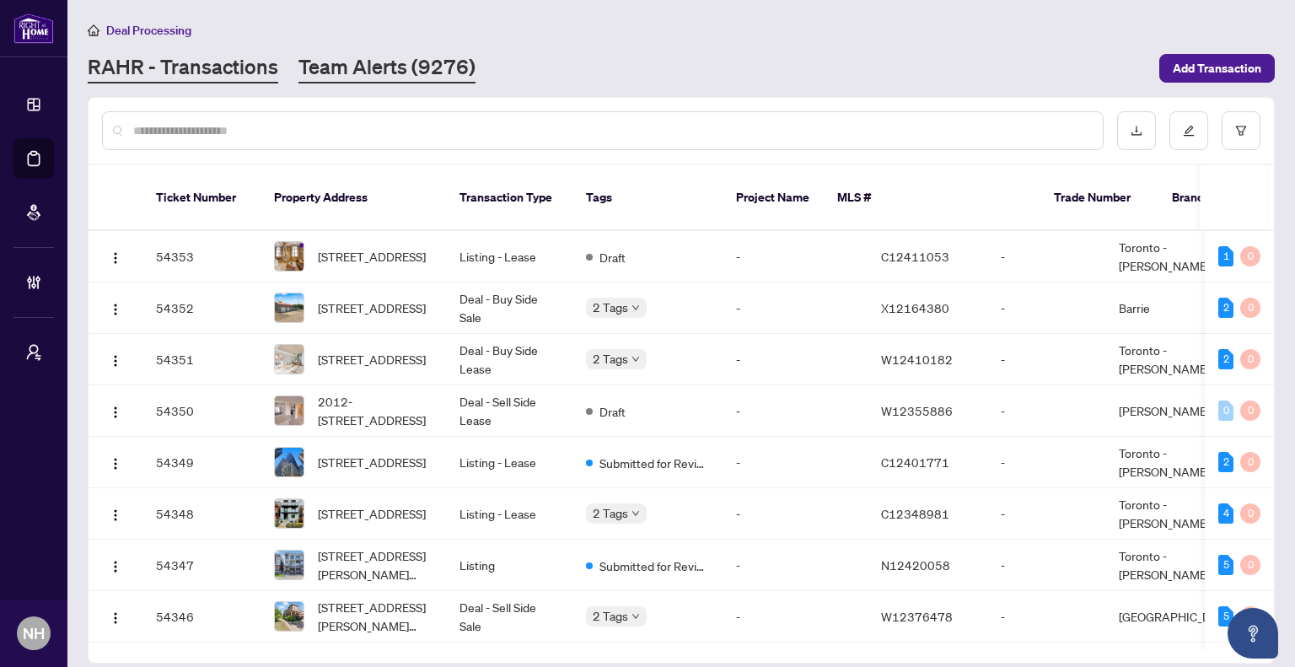
click at [373, 53] on link "Team Alerts (9276)" at bounding box center [386, 68] width 177 height 30
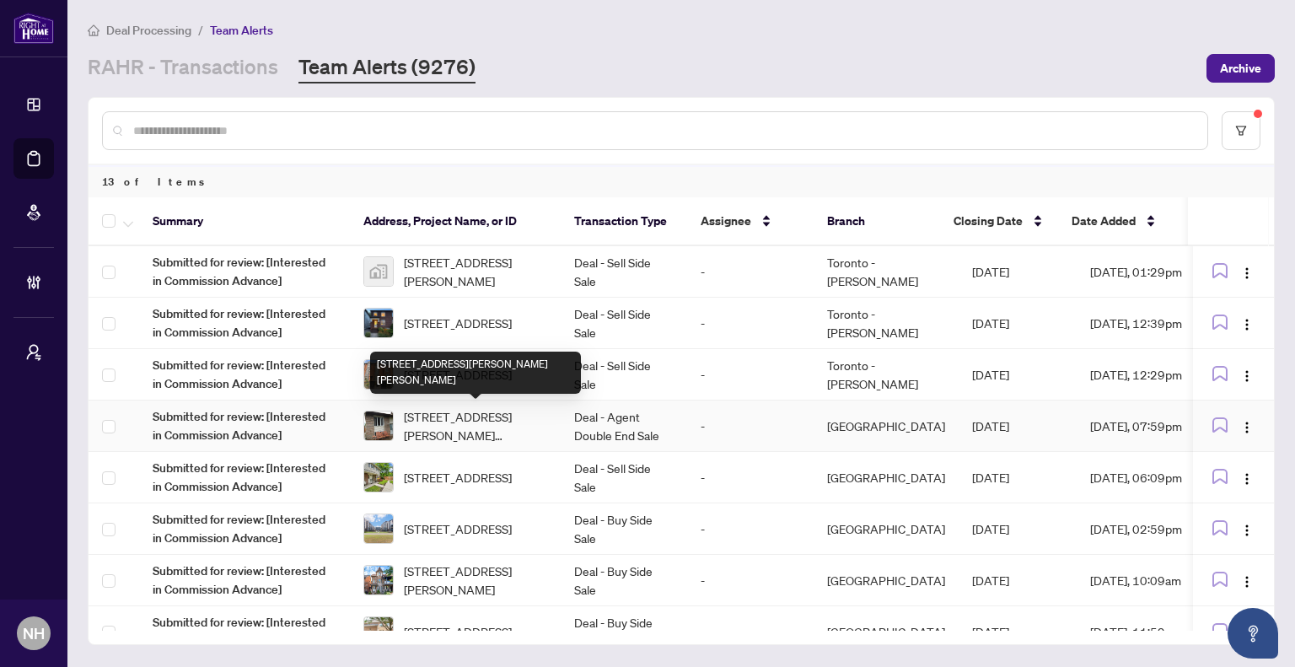
click at [492, 431] on span "[STREET_ADDRESS][PERSON_NAME][PERSON_NAME]" at bounding box center [475, 425] width 143 height 37
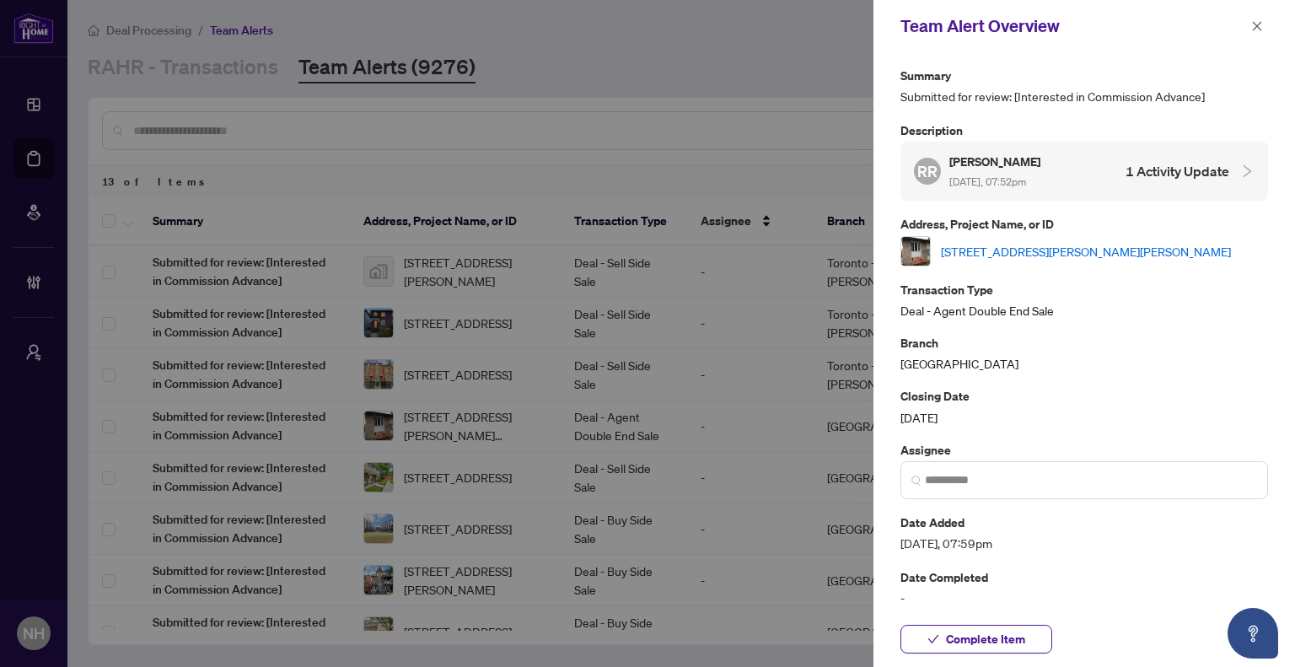
click at [1113, 252] on link "[STREET_ADDRESS][PERSON_NAME][PERSON_NAME]" at bounding box center [1086, 251] width 290 height 19
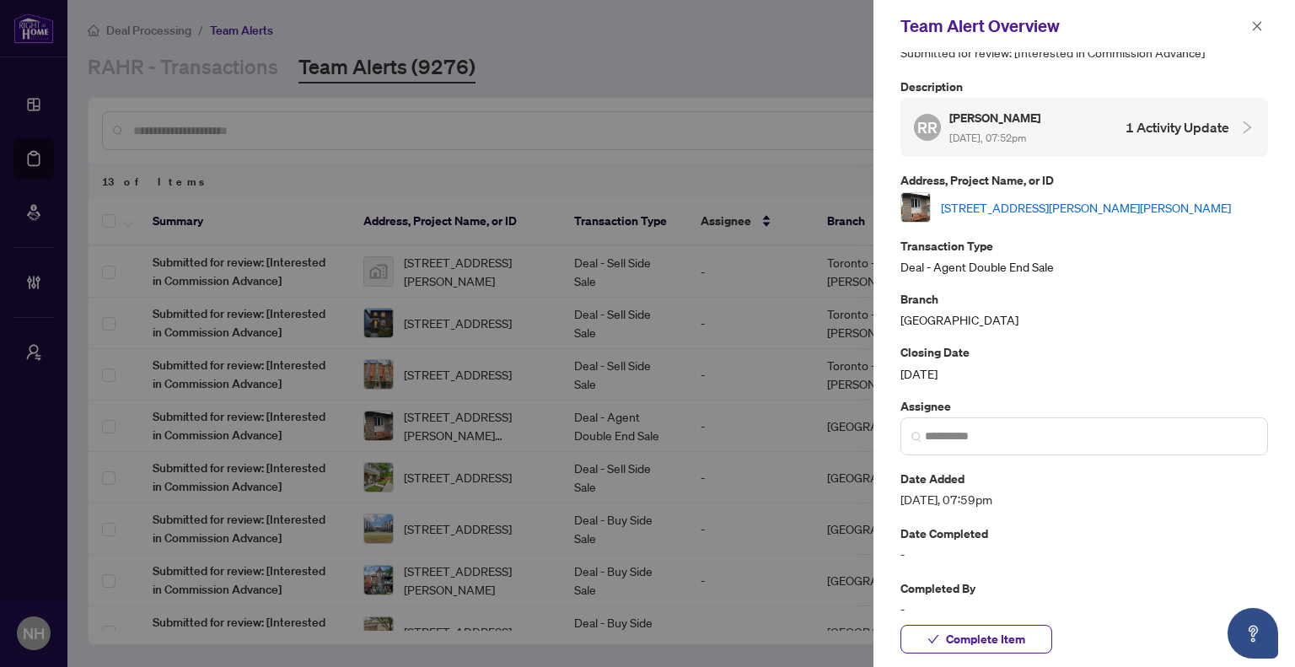
scroll to position [68, 0]
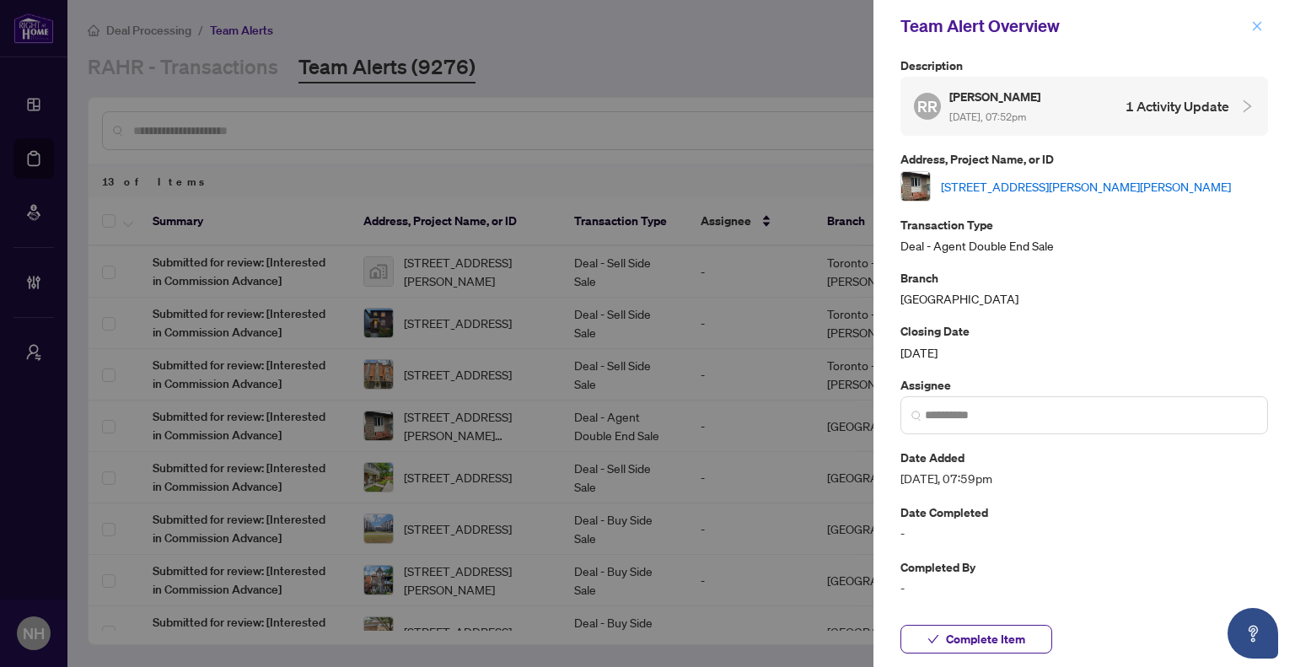
click at [1264, 26] on button "button" at bounding box center [1257, 26] width 22 height 20
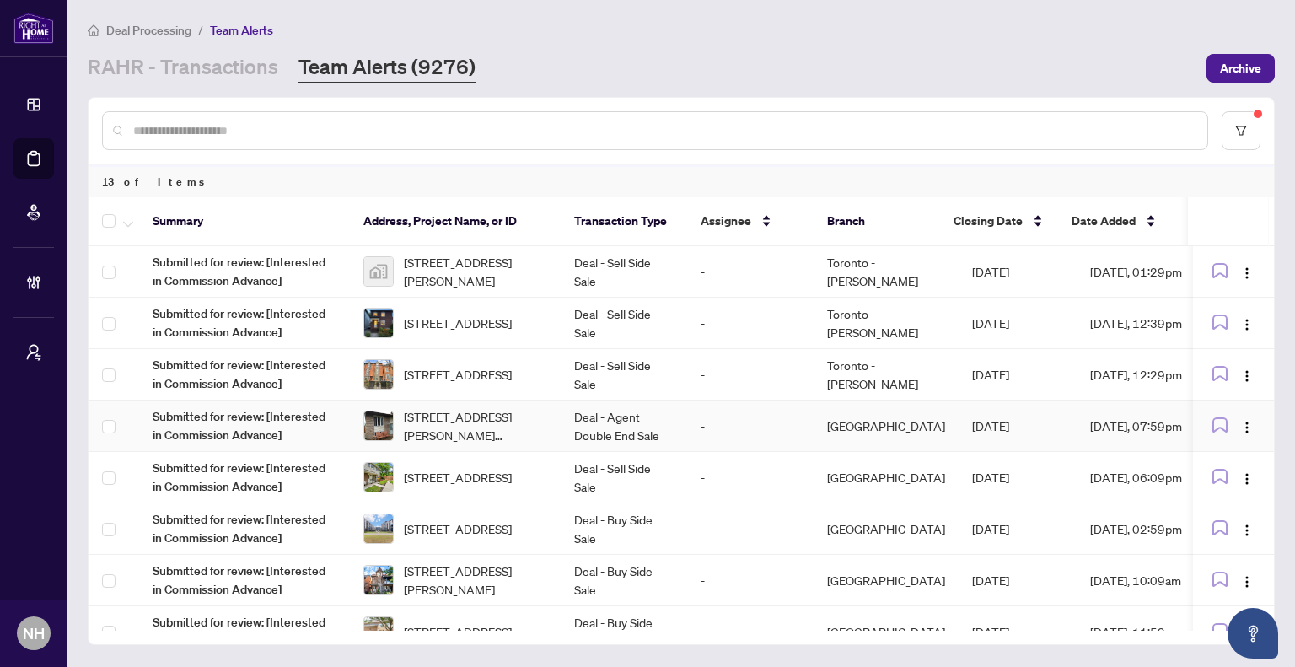
click at [495, 412] on span "[STREET_ADDRESS][PERSON_NAME][PERSON_NAME]" at bounding box center [475, 425] width 143 height 37
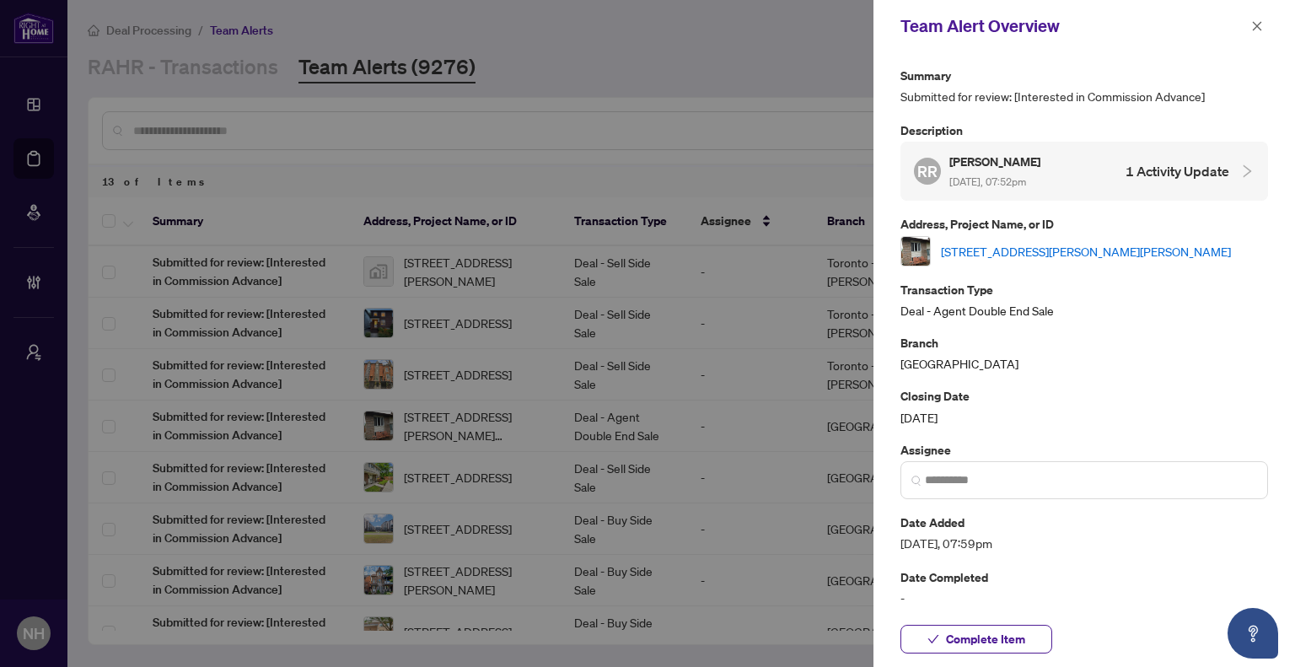
click at [1030, 245] on link "[STREET_ADDRESS][PERSON_NAME][PERSON_NAME]" at bounding box center [1086, 251] width 290 height 19
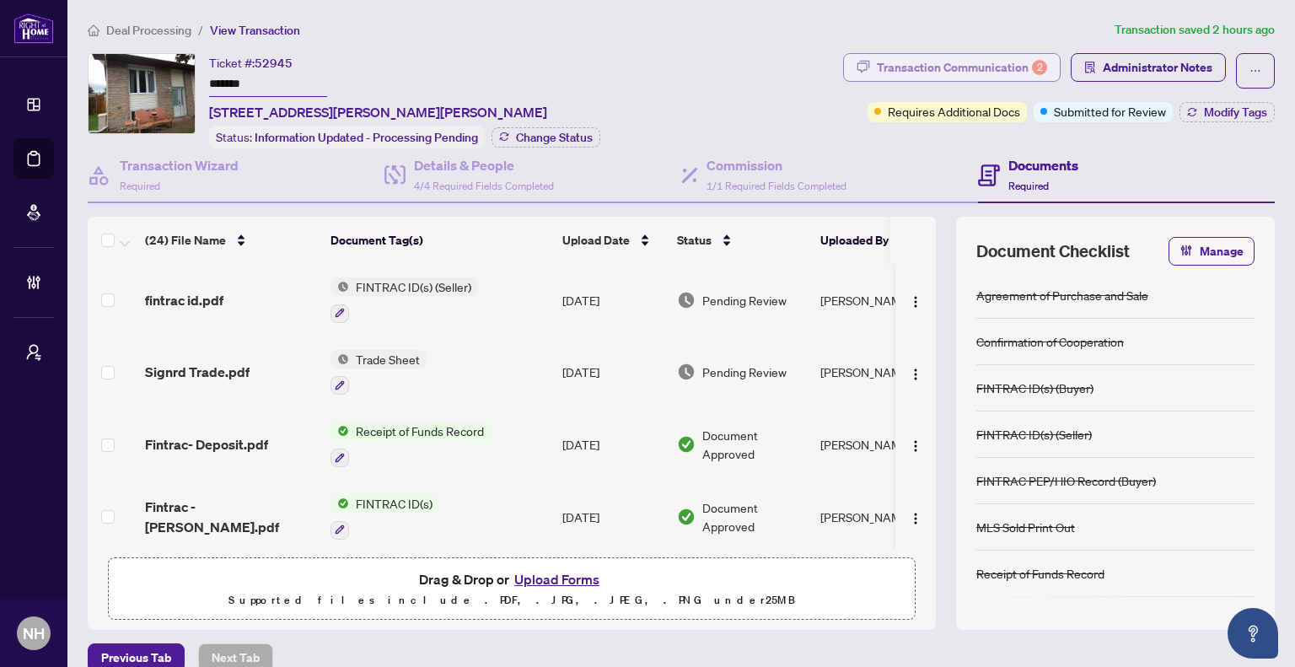
click at [944, 65] on div "Transaction Communication 2" at bounding box center [962, 67] width 170 height 27
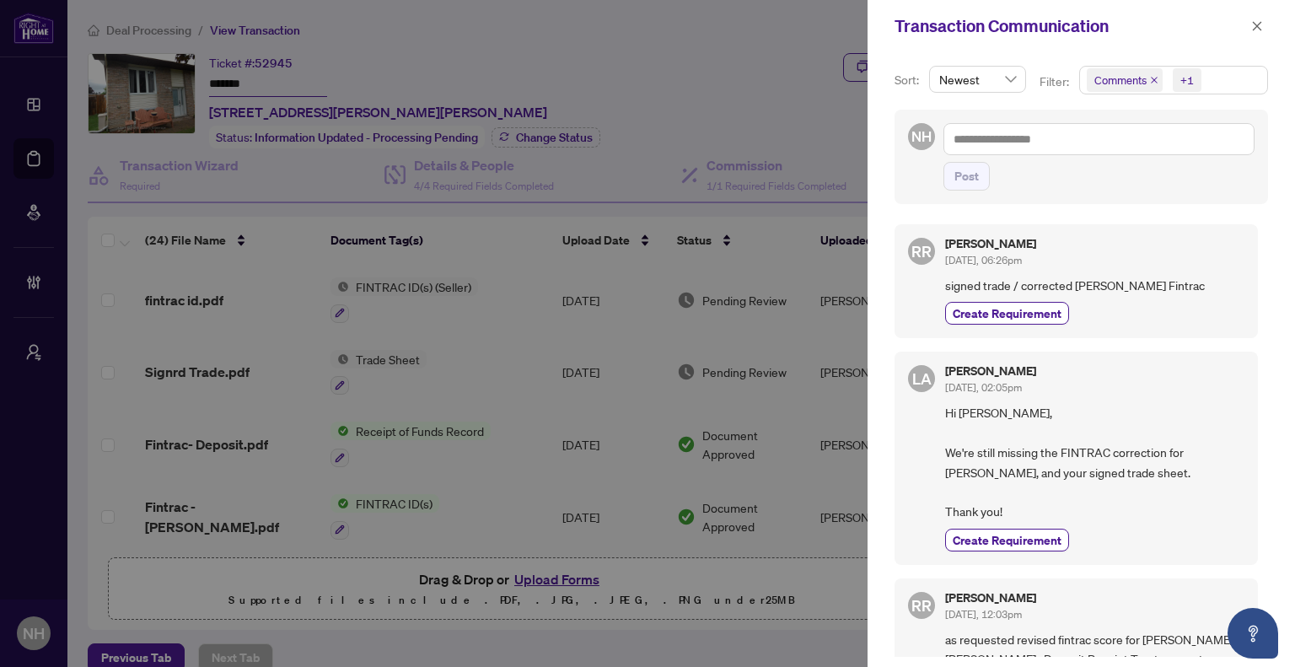
click at [1153, 77] on icon "close" at bounding box center [1154, 80] width 8 height 8
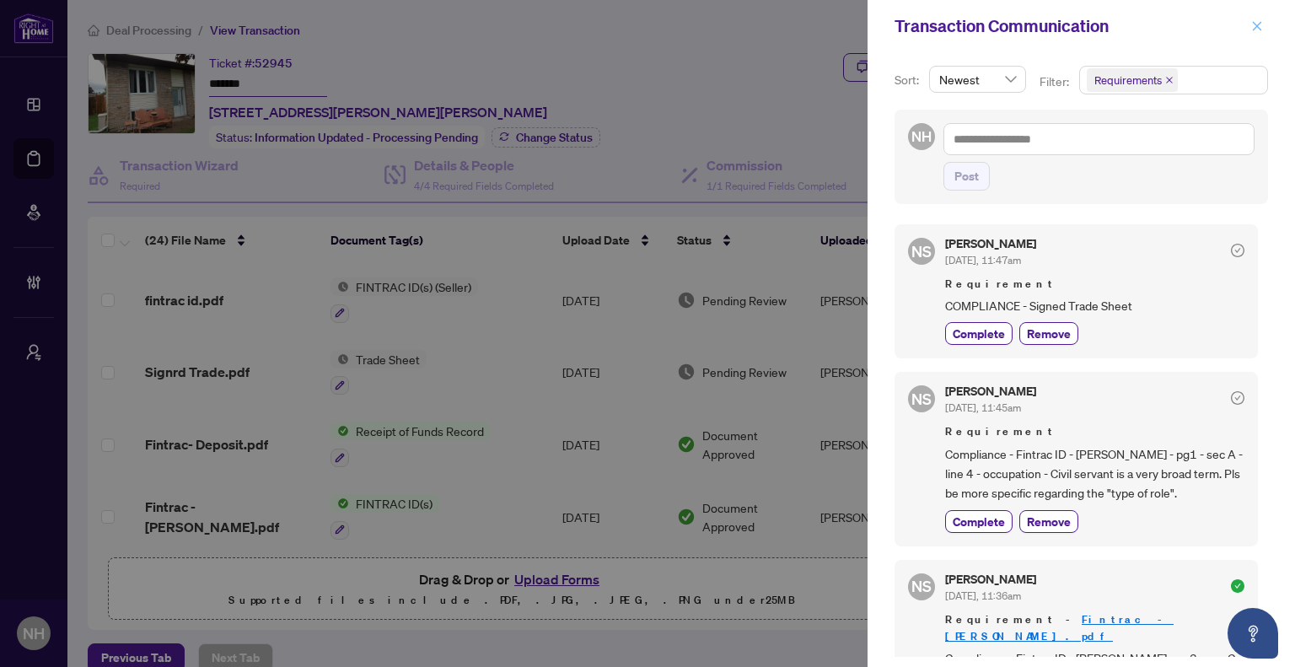
click at [1254, 23] on icon "close" at bounding box center [1257, 26] width 12 height 12
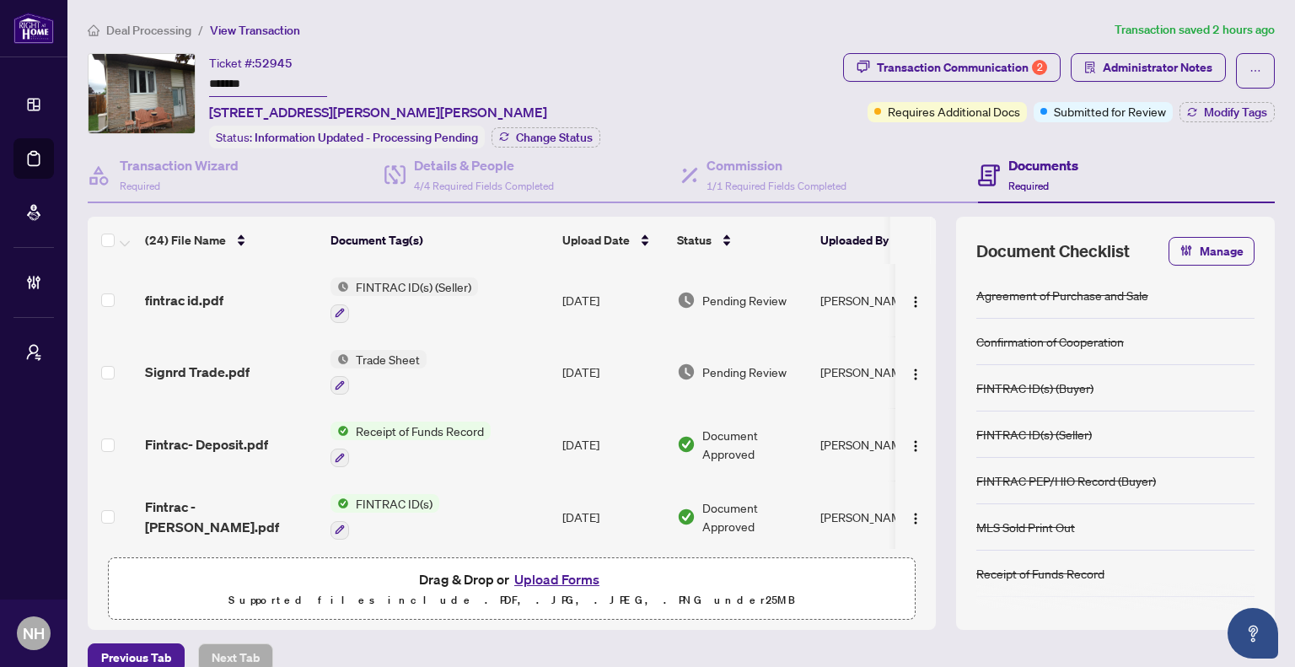
drag, startPoint x: 261, startPoint y: 80, endPoint x: 198, endPoint y: 77, distance: 63.3
click at [198, 77] on div "Ticket #: 52945 ******* 490 Dalrymple Dr, Clarence-Rockland, Ontario K4K 1G7, C…" at bounding box center [462, 100] width 748 height 95
click at [495, 185] on span "4/4 Required Fields Completed" at bounding box center [484, 186] width 140 height 13
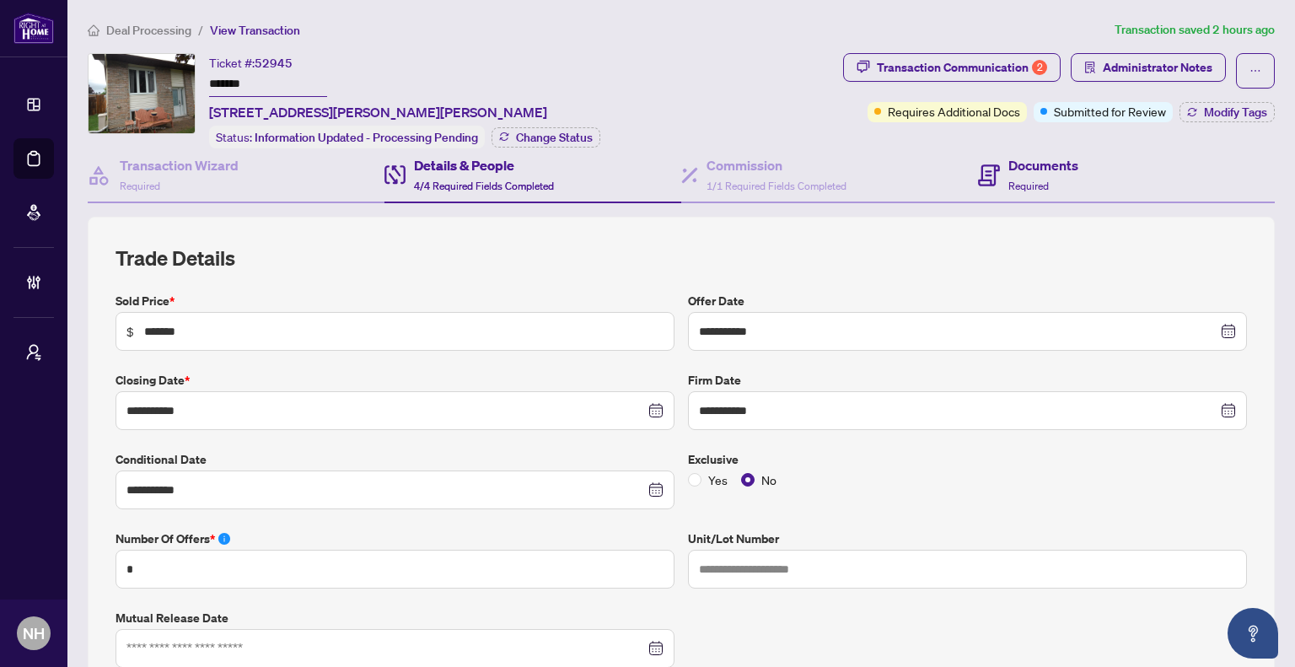
click at [1103, 181] on div "Documents Required" at bounding box center [1126, 175] width 297 height 55
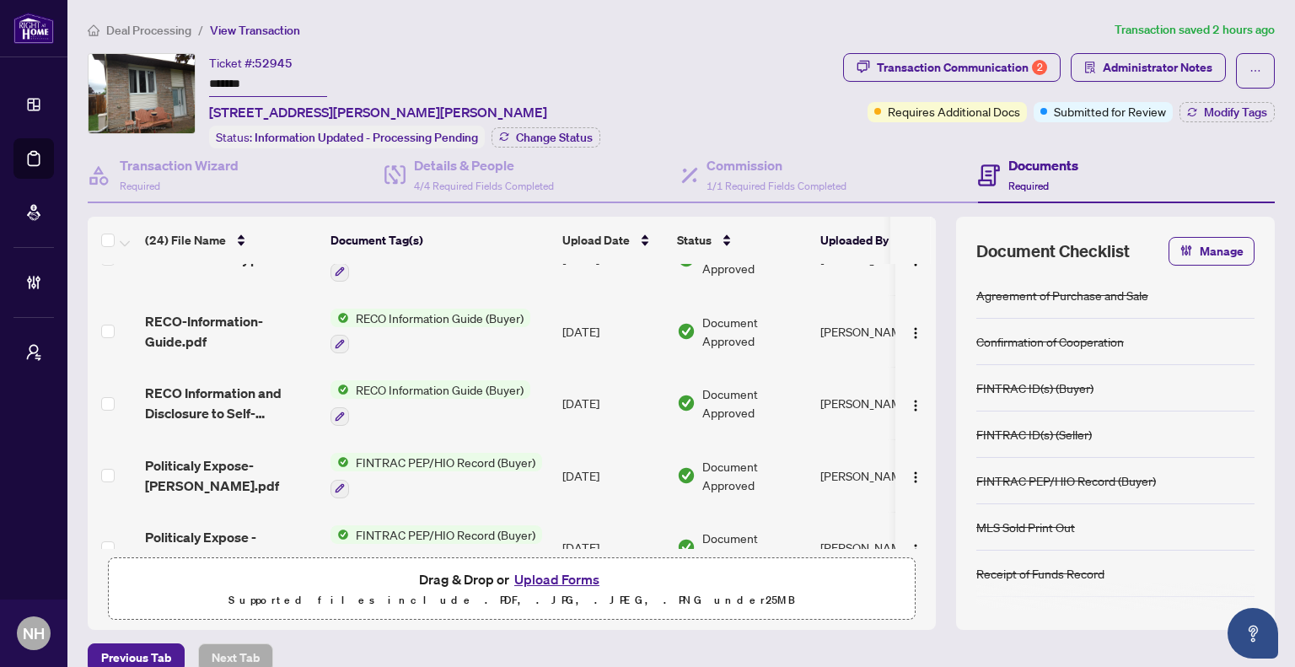
scroll to position [1420, 0]
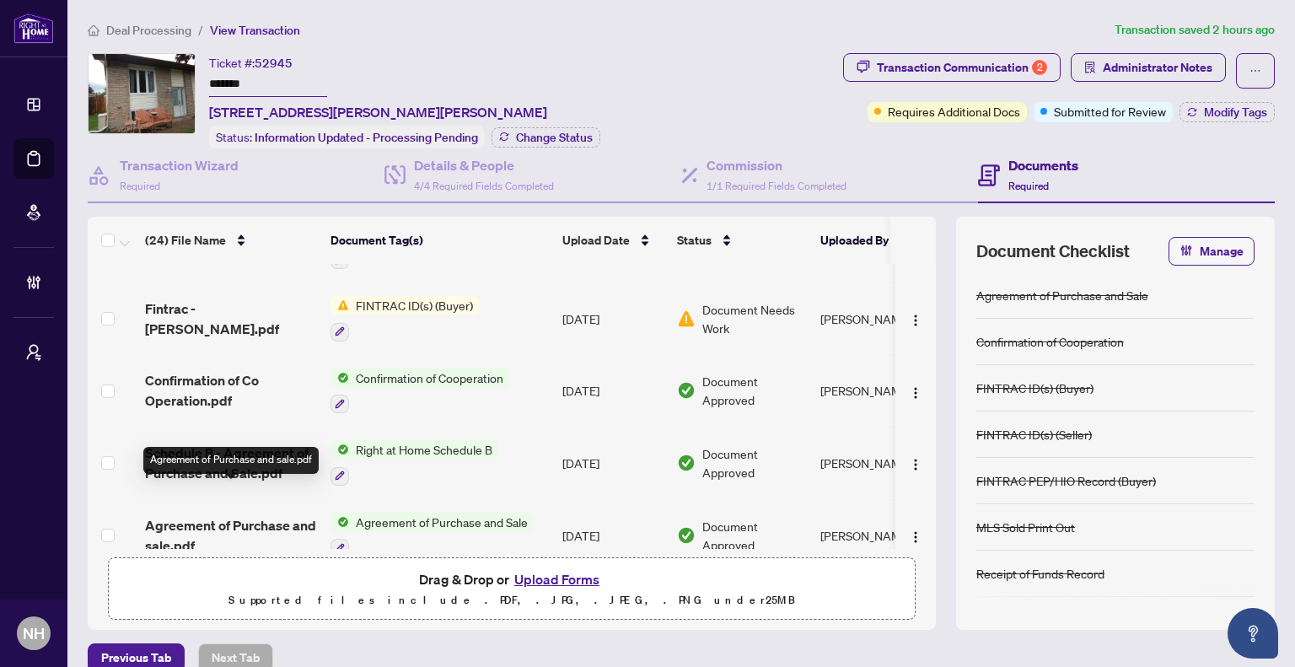
click at [212, 515] on span "Agreement of Purchase and sale.pdf" at bounding box center [231, 535] width 172 height 40
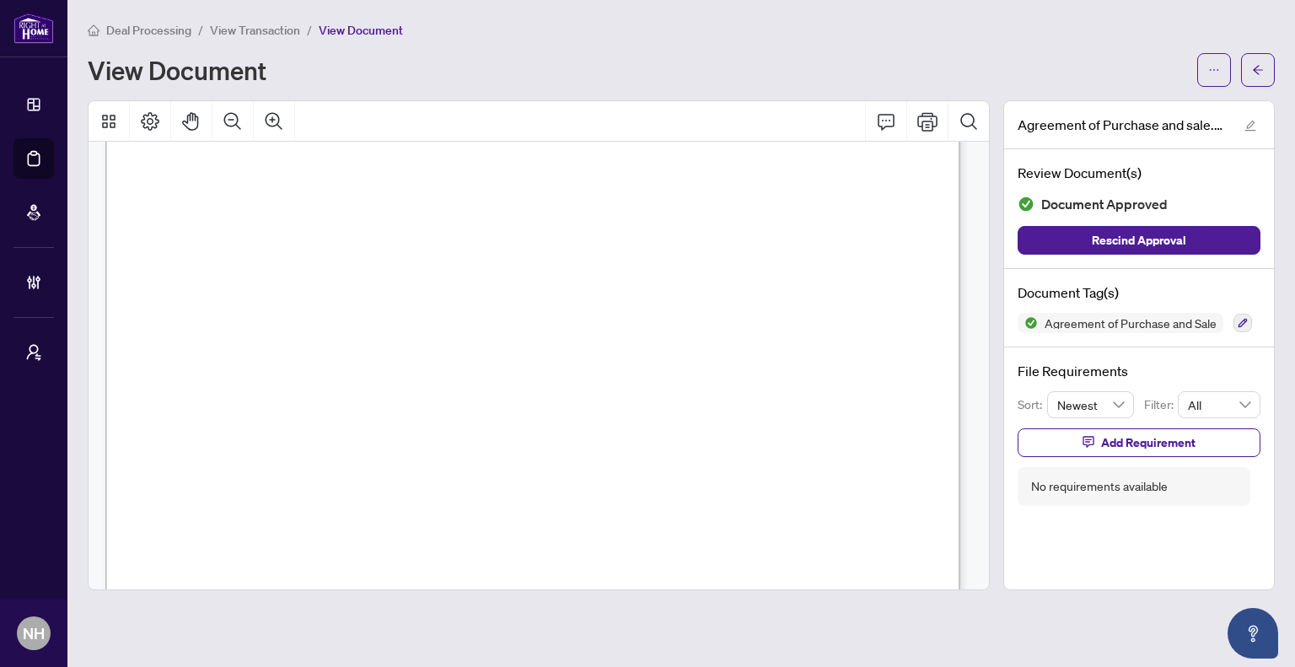
scroll to position [421, 0]
click at [1266, 75] on button "button" at bounding box center [1258, 70] width 34 height 34
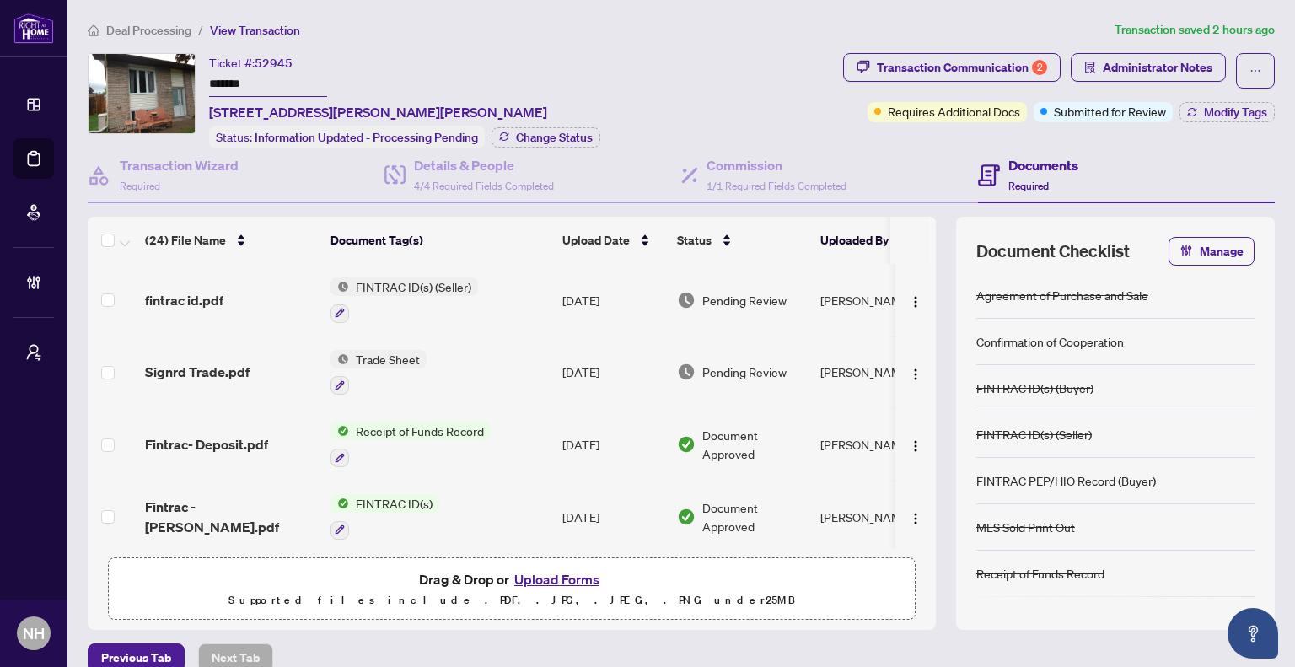
click at [147, 27] on span "Deal Processing" at bounding box center [148, 30] width 85 height 15
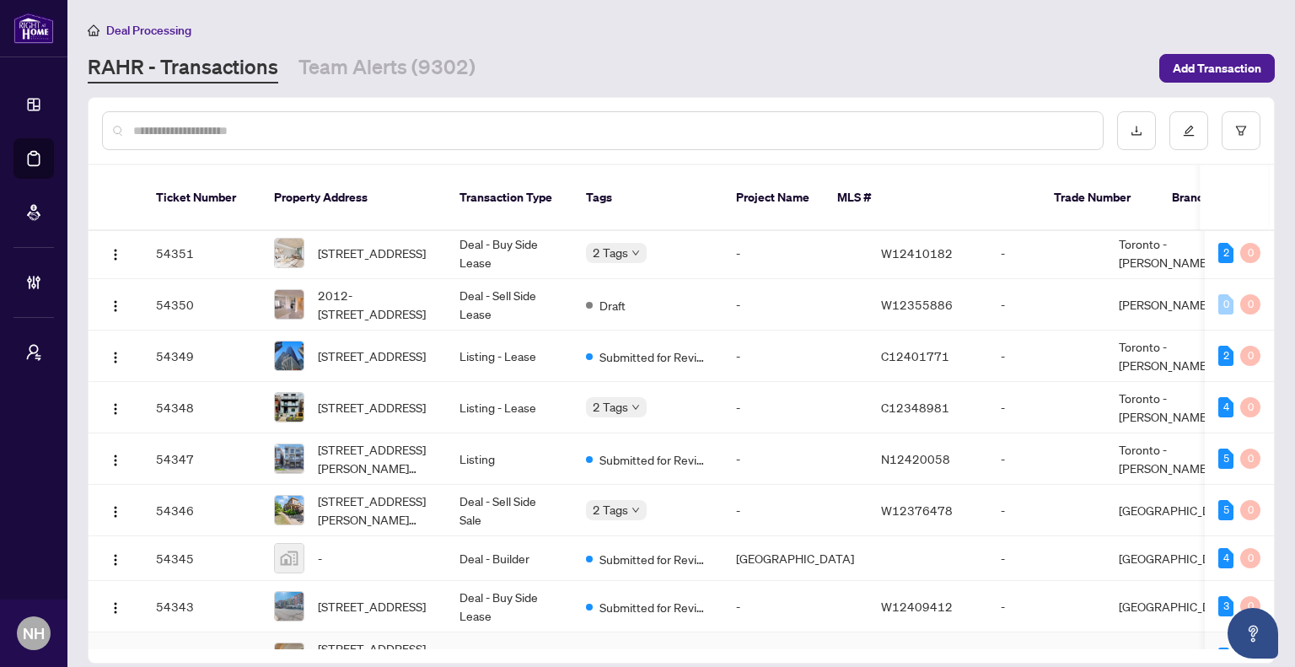
scroll to position [169, 0]
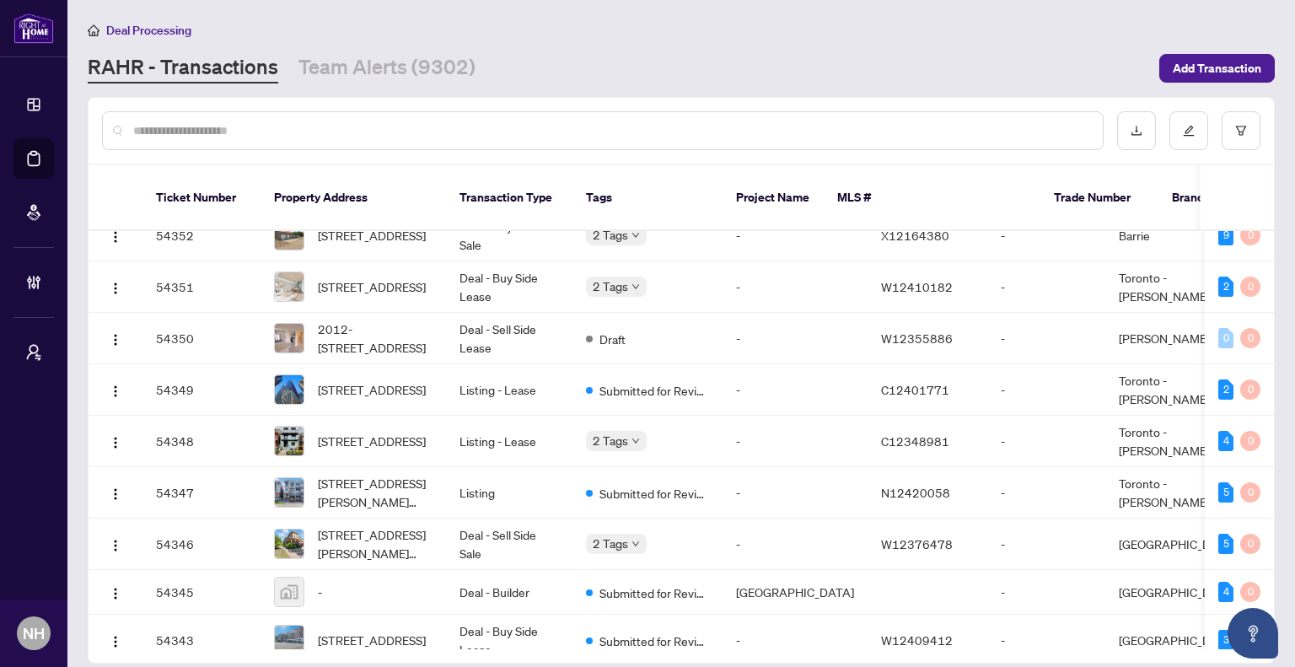
drag, startPoint x: 401, startPoint y: 63, endPoint x: 523, endPoint y: 97, distance: 126.0
click at [401, 63] on link "Team Alerts (9302)" at bounding box center [386, 68] width 177 height 30
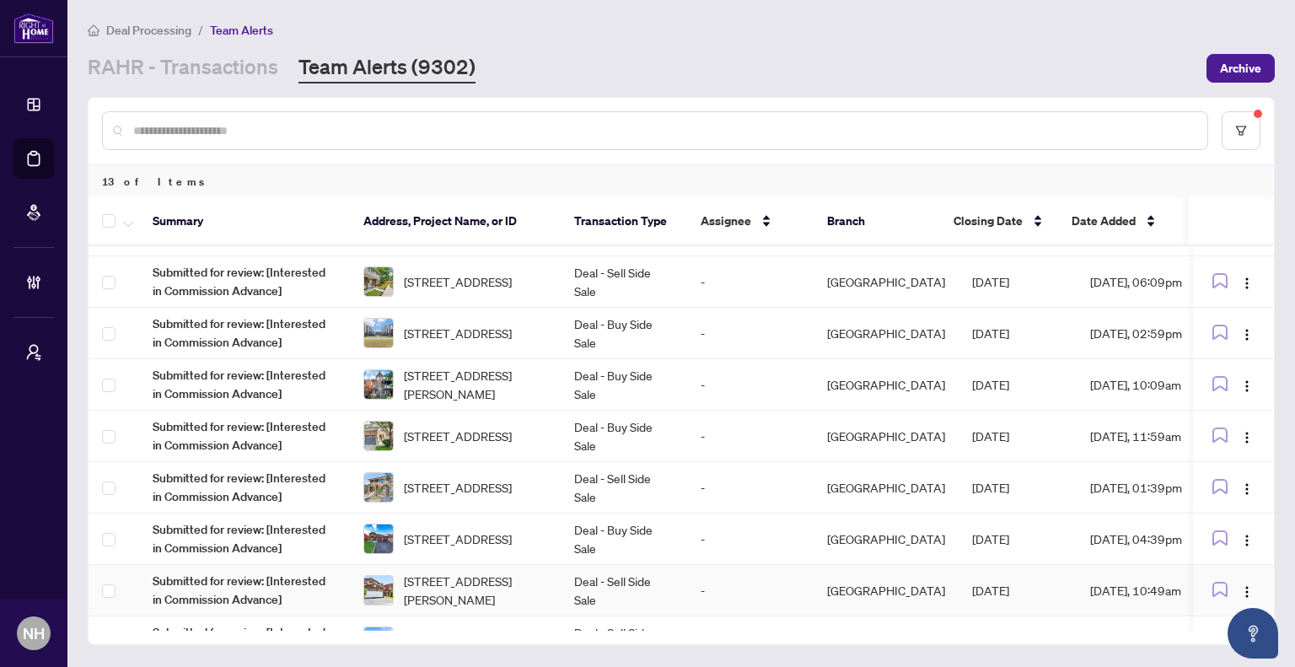
scroll to position [253, 0]
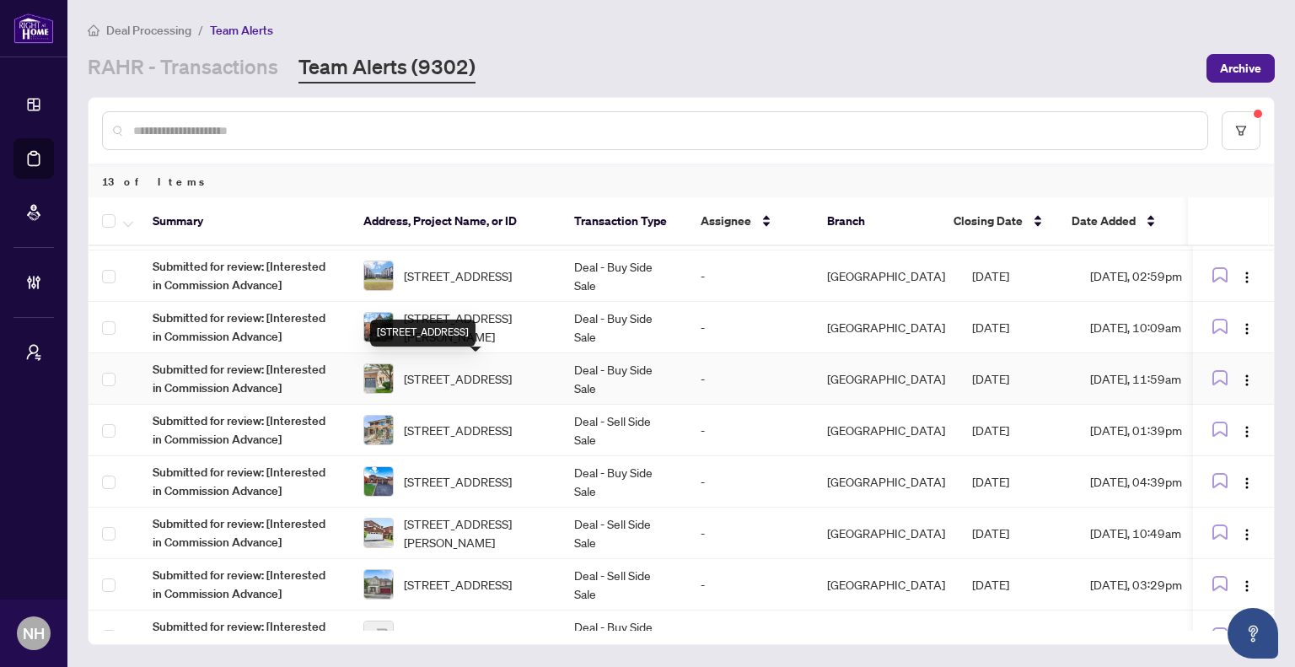
click at [485, 369] on span "[STREET_ADDRESS]" at bounding box center [458, 378] width 108 height 19
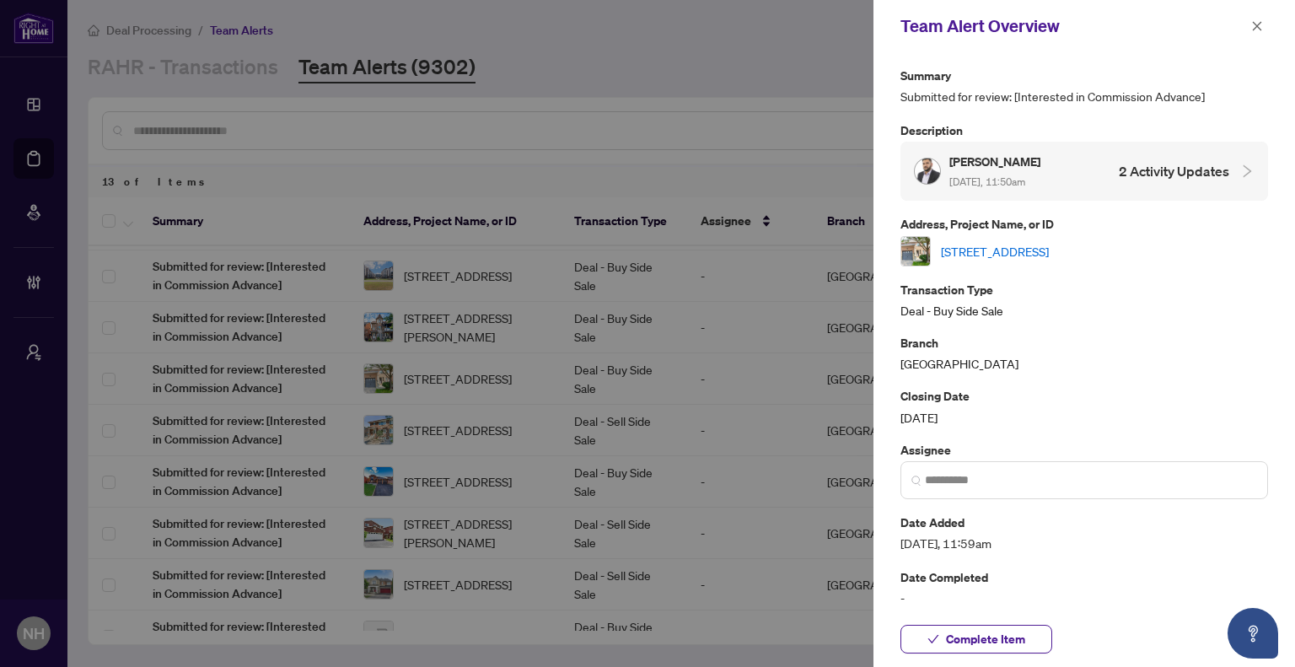
click at [1029, 244] on link "[STREET_ADDRESS]" at bounding box center [995, 251] width 108 height 19
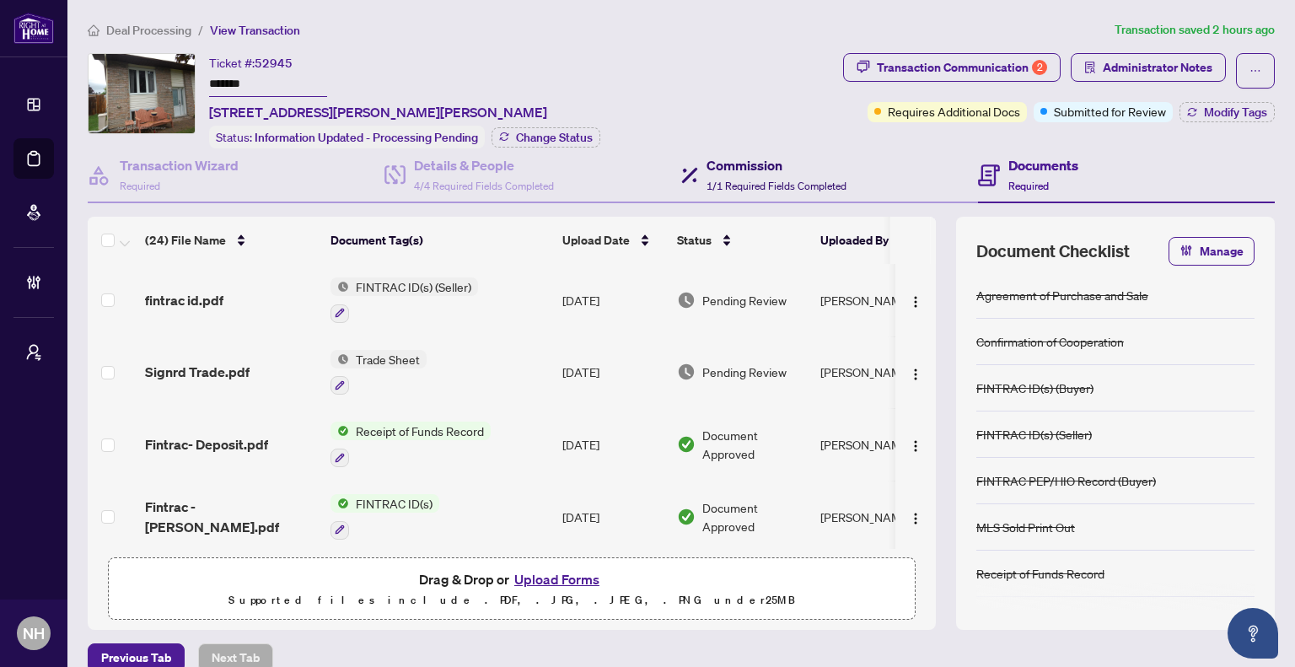
click at [779, 180] on span "1/1 Required Fields Completed" at bounding box center [776, 186] width 140 height 13
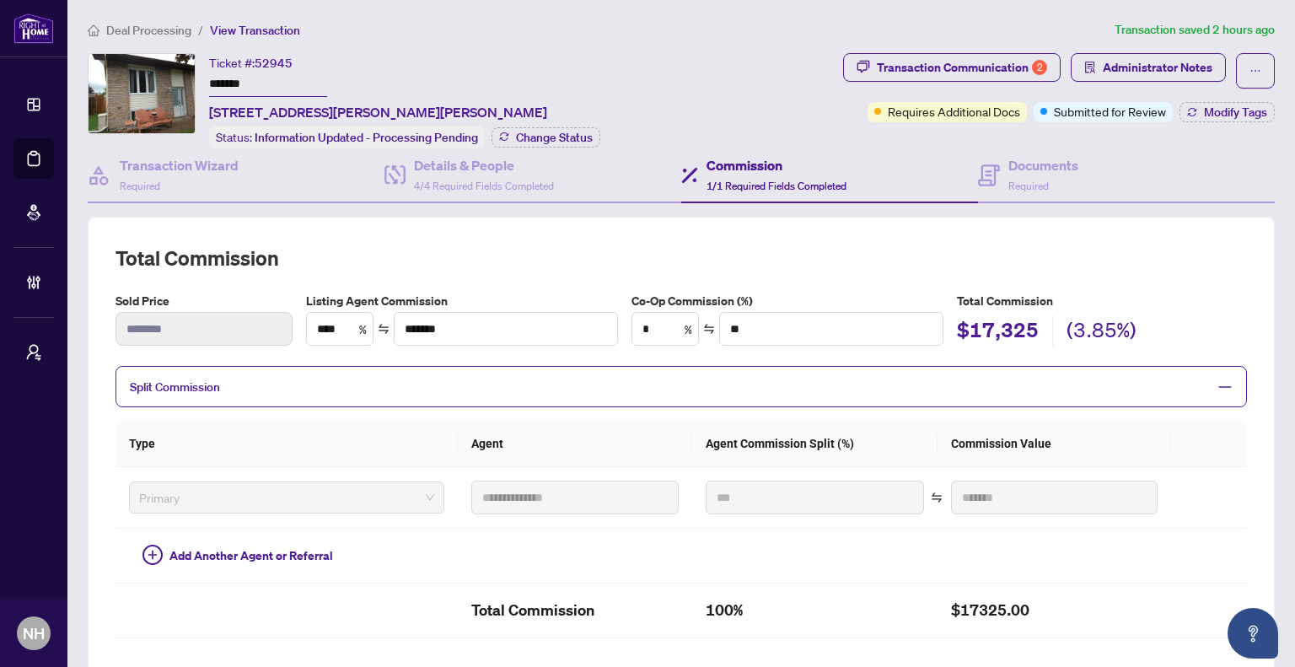
click at [173, 31] on span "Deal Processing" at bounding box center [148, 30] width 85 height 15
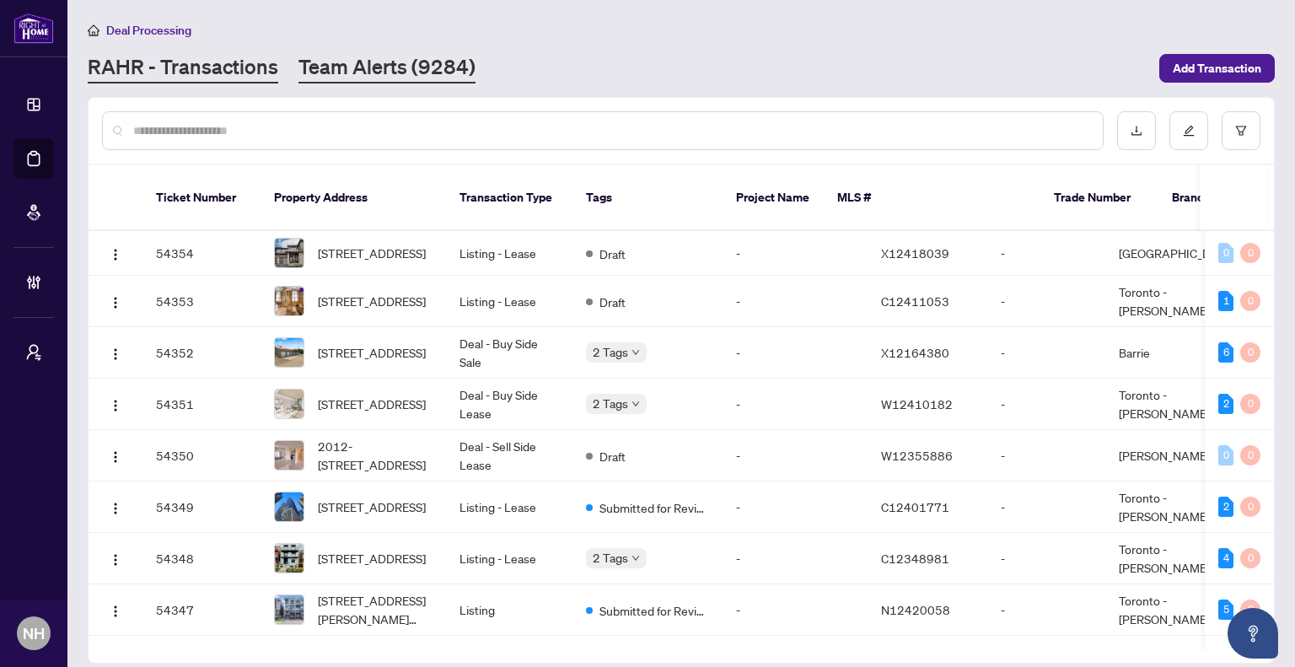
click at [381, 63] on link "Team Alerts (9284)" at bounding box center [386, 68] width 177 height 30
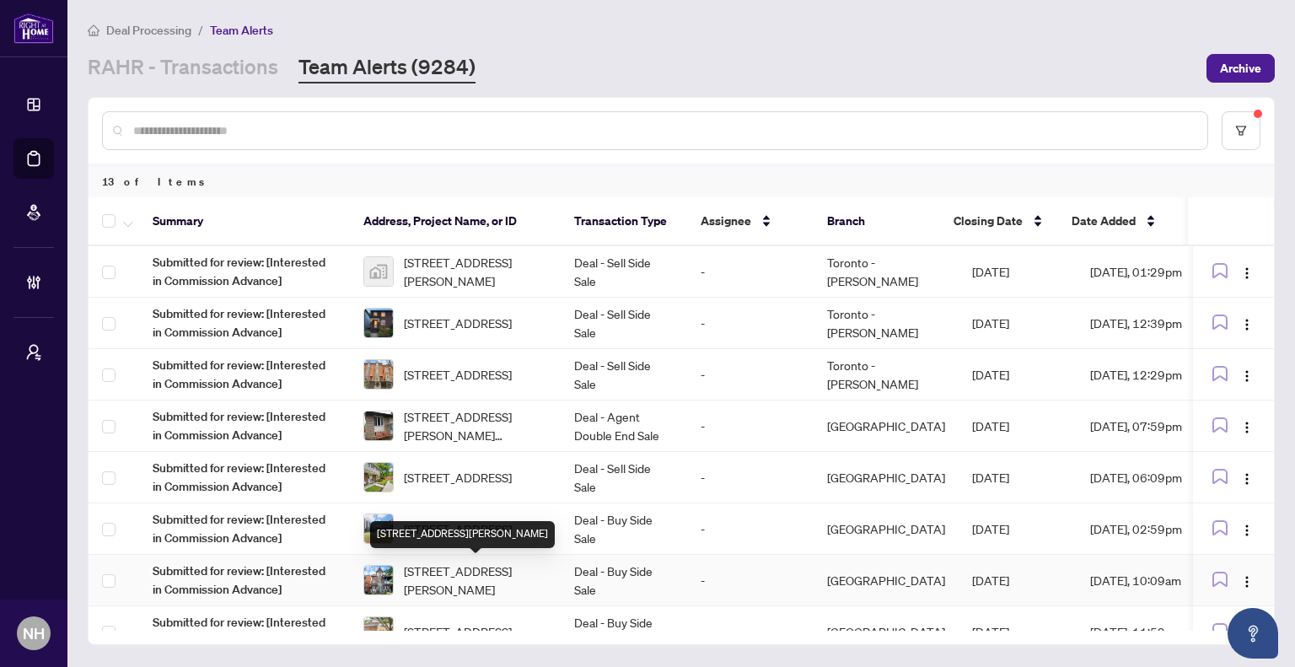
click at [481, 572] on span "[STREET_ADDRESS][PERSON_NAME]" at bounding box center [475, 579] width 143 height 37
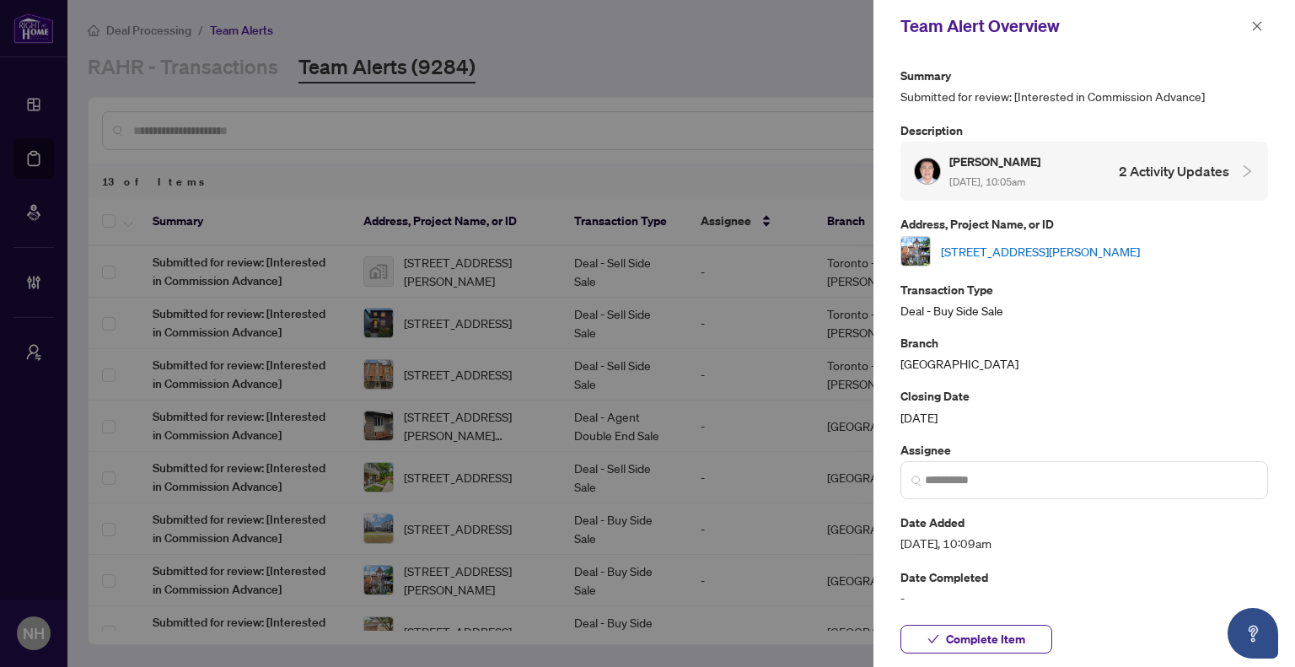
click at [1027, 246] on link "78 Rory Rd, Toronto, Ontario M6L 3G1, Canada" at bounding box center [1040, 251] width 199 height 19
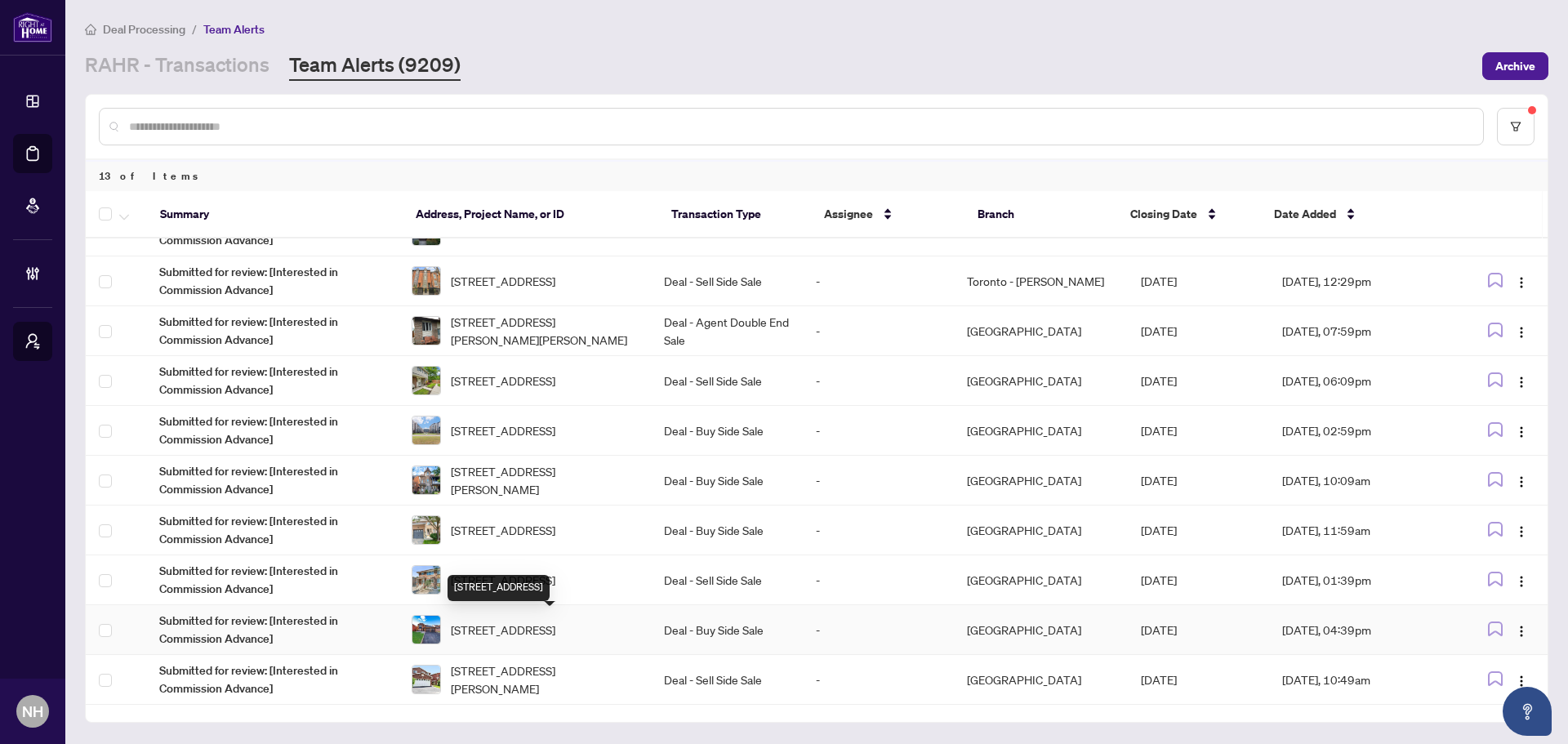
scroll to position [164, 0]
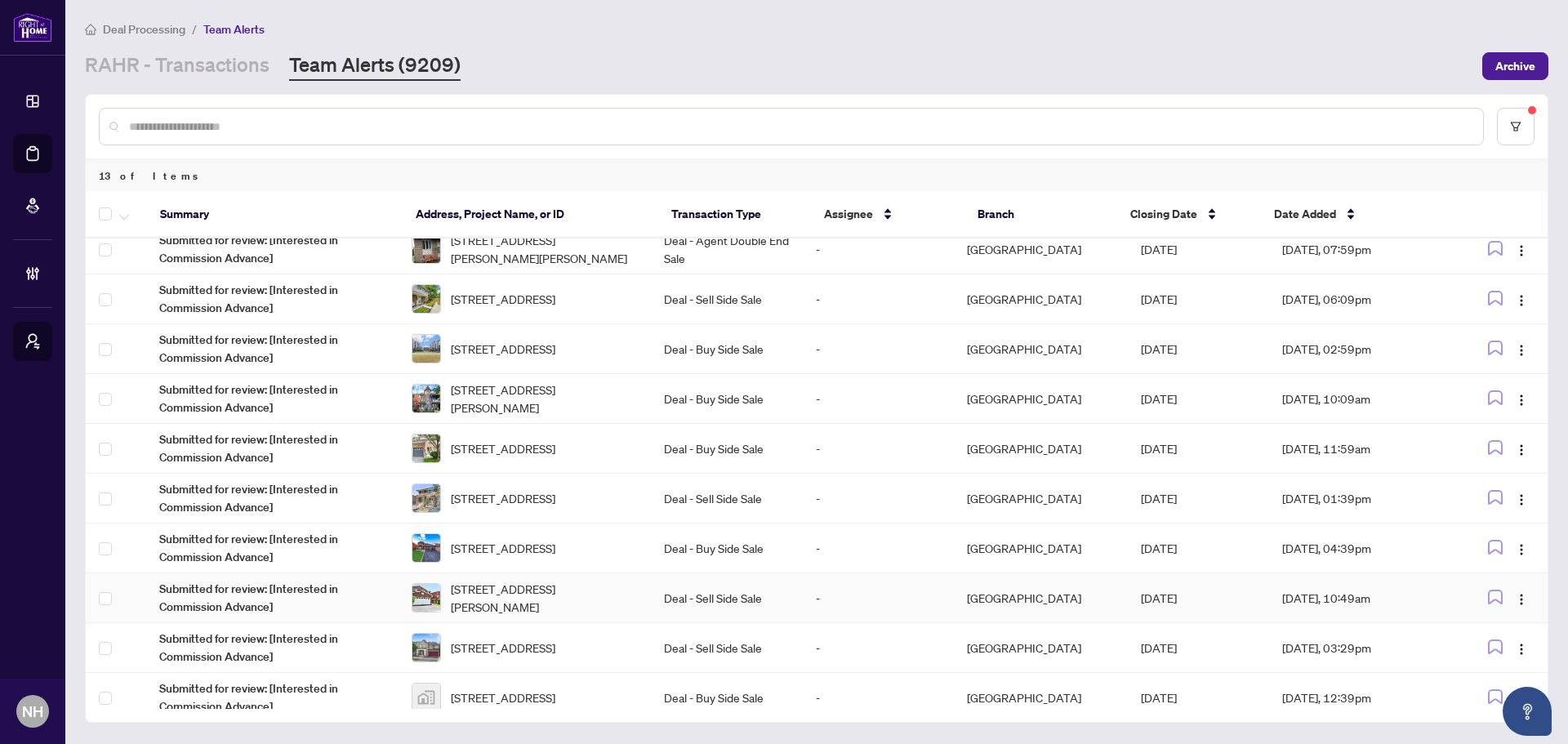
click at [536, 598] on span "[STREET_ADDRESS][PERSON_NAME]" at bounding box center [544, 597] width 187 height 36
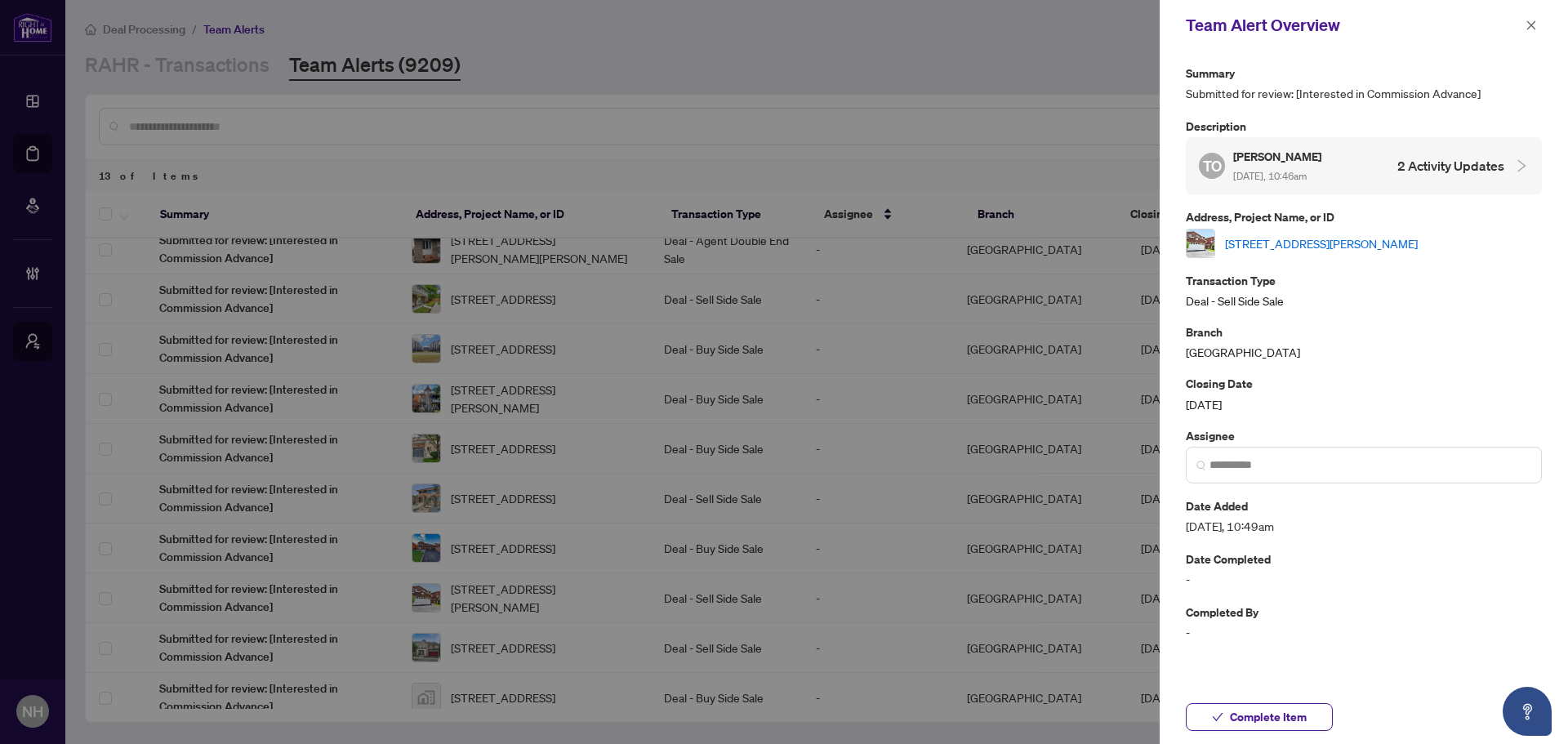
click at [1315, 252] on div "[STREET_ADDRESS][PERSON_NAME]" at bounding box center [1364, 243] width 357 height 29
click at [1327, 244] on link "[STREET_ADDRESS][PERSON_NAME]" at bounding box center [1321, 243] width 193 height 18
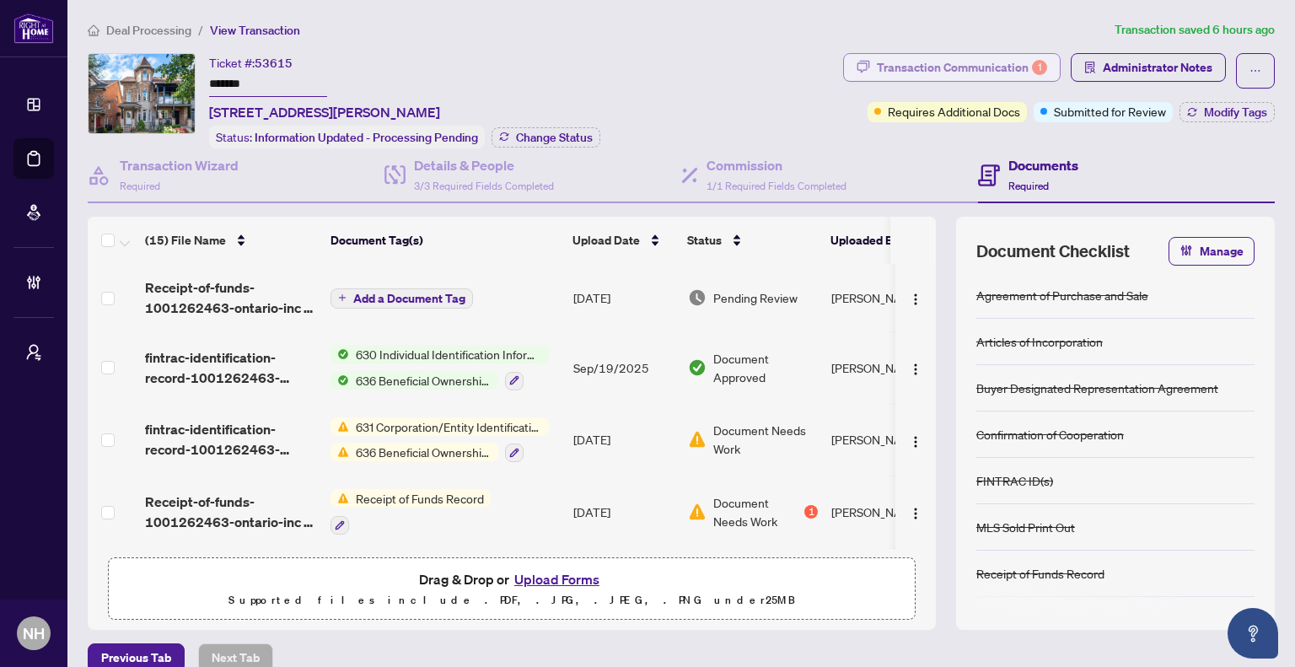
click at [920, 68] on div "Transaction Communication 1" at bounding box center [962, 67] width 170 height 27
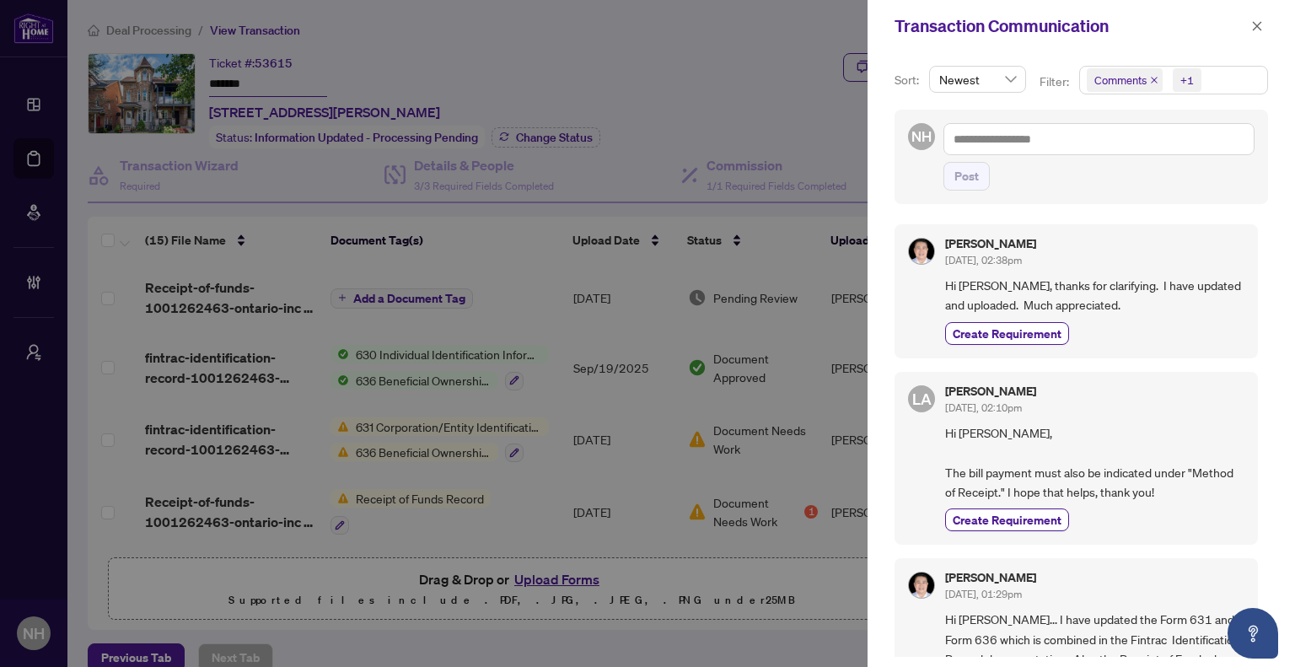
click at [1150, 77] on icon "close" at bounding box center [1154, 80] width 8 height 8
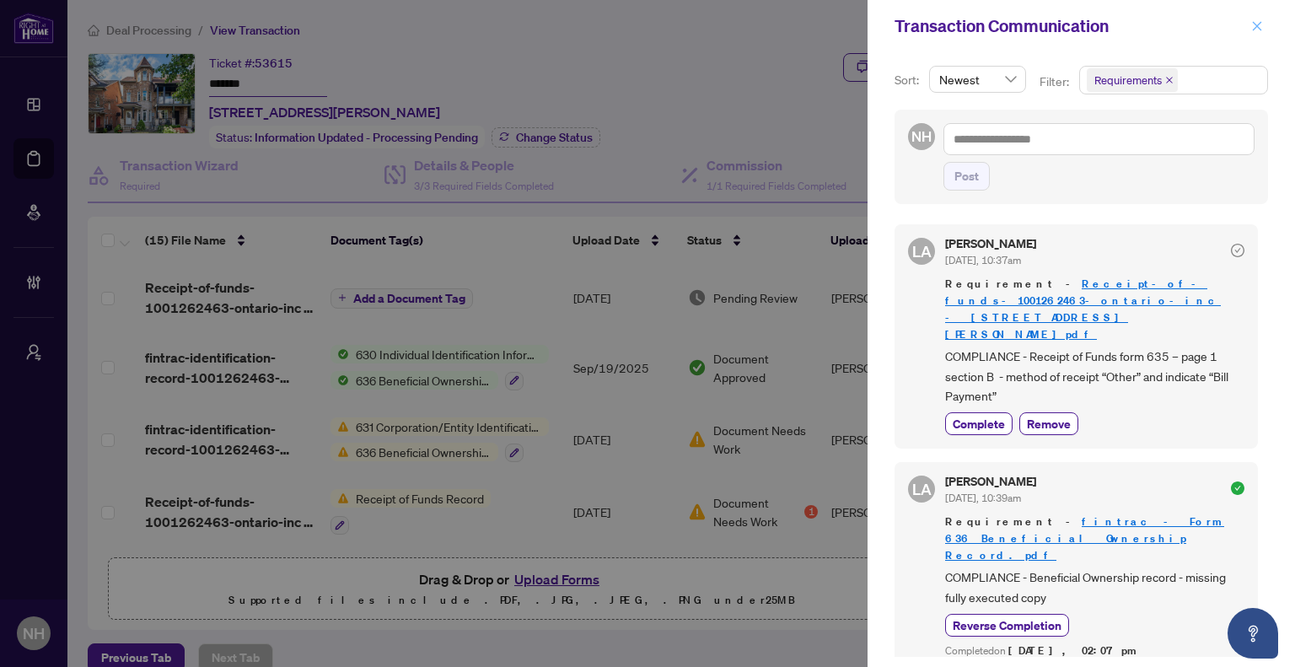
click at [1255, 36] on span "button" at bounding box center [1257, 26] width 12 height 27
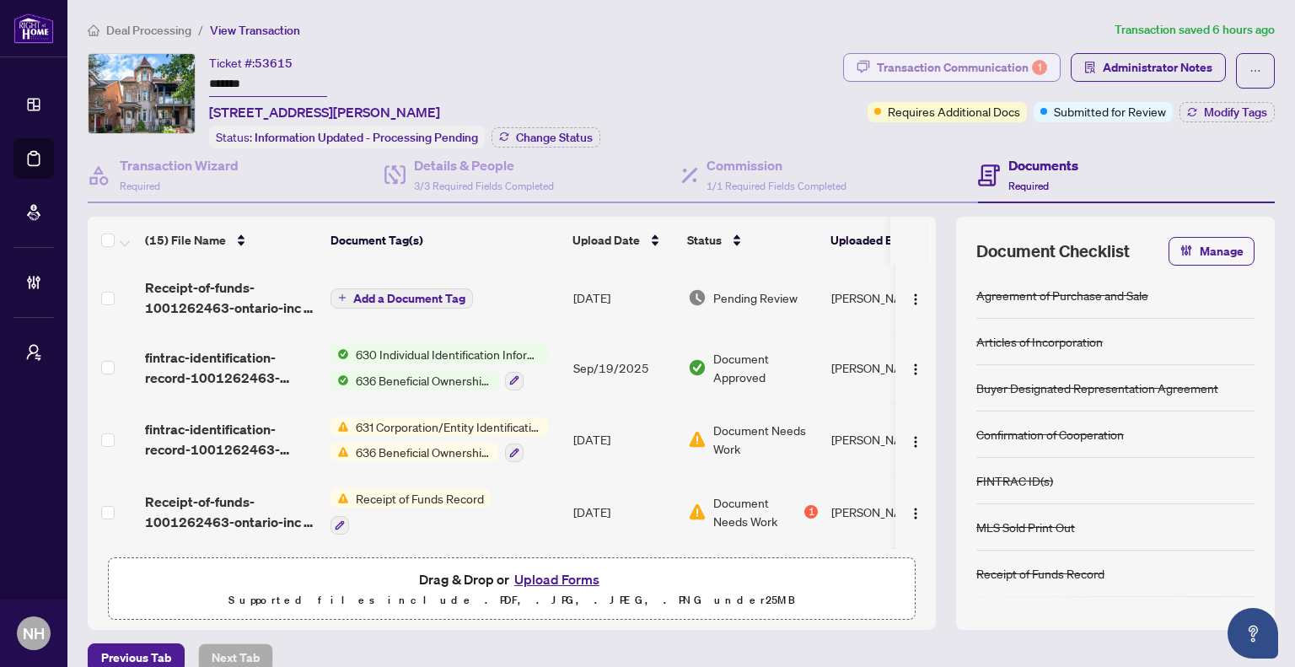
click at [931, 72] on div "Transaction Communication 1" at bounding box center [962, 67] width 170 height 27
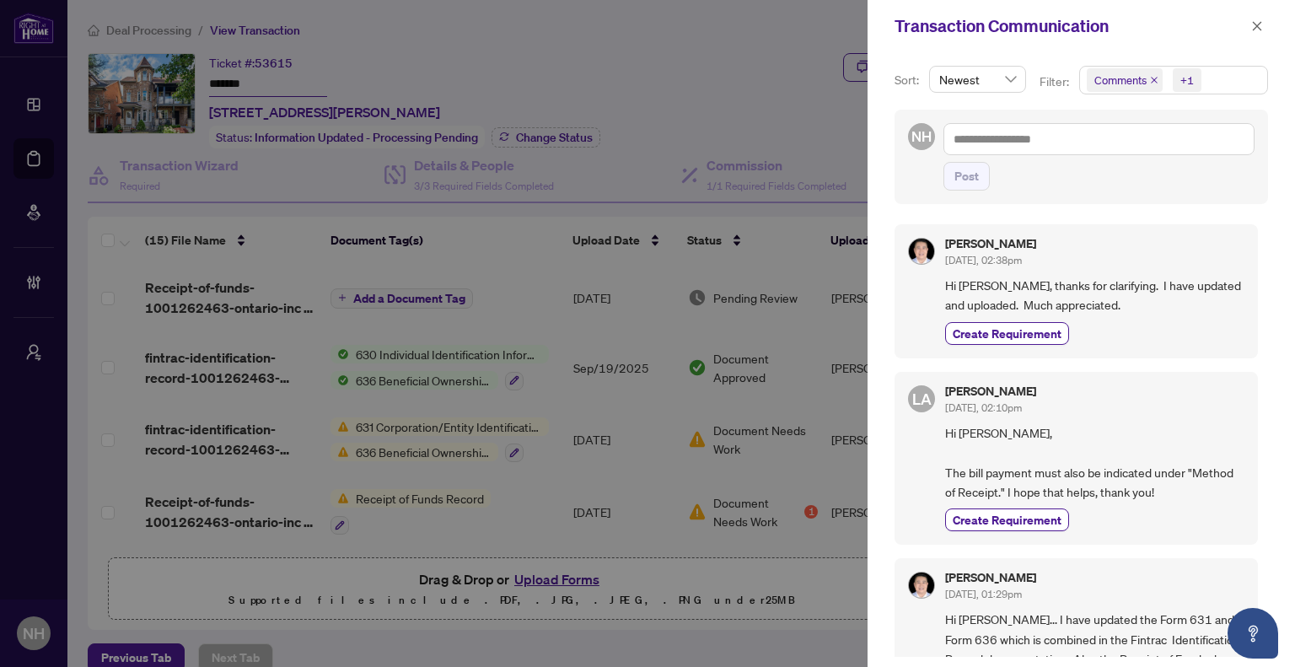
click at [1151, 80] on icon "close" at bounding box center [1154, 80] width 7 height 7
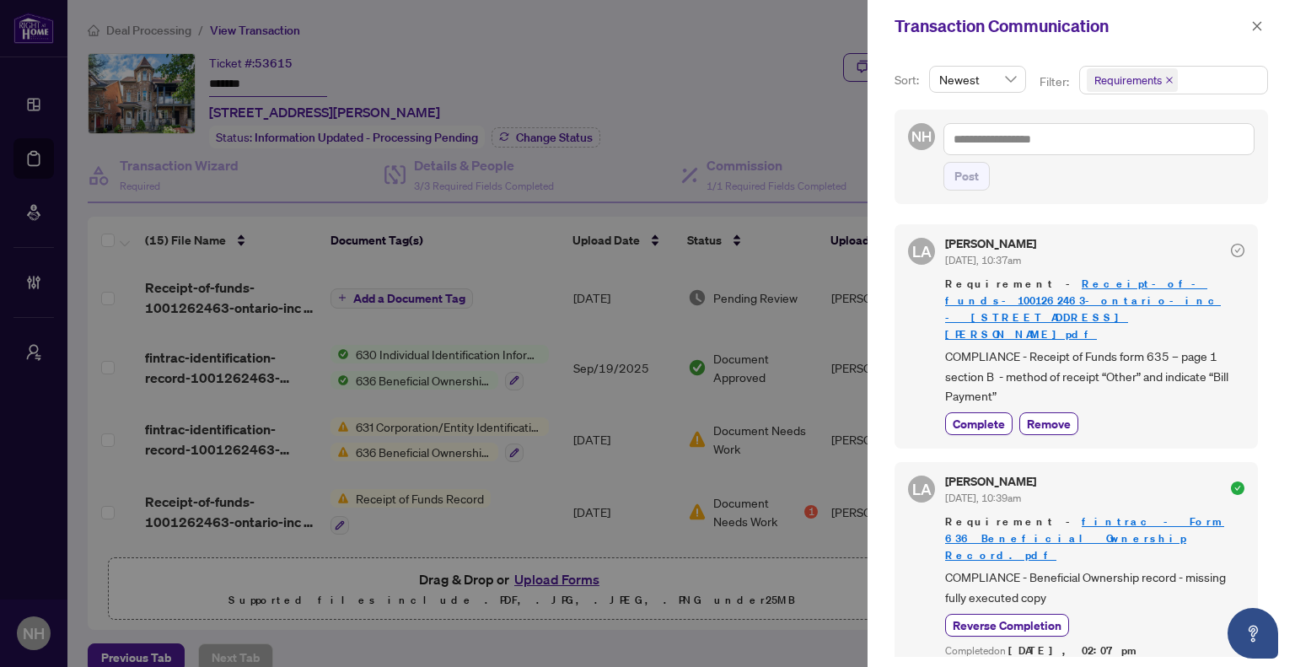
click at [1262, 30] on icon "close" at bounding box center [1257, 26] width 12 height 12
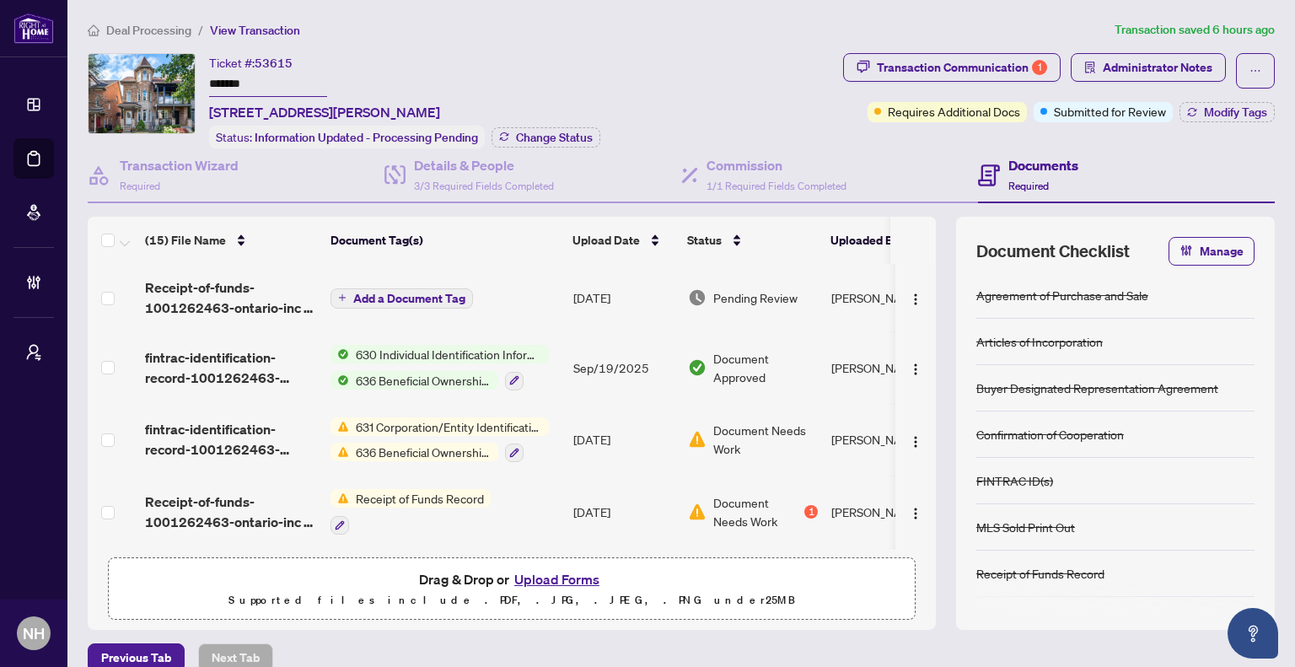
drag, startPoint x: 277, startPoint y: 70, endPoint x: 555, endPoint y: 46, distance: 279.2
click at [178, 67] on div "Ticket #: 53615 ******* [STREET_ADDRESS][PERSON_NAME] Status: Information Updat…" at bounding box center [462, 100] width 748 height 95
click at [174, 30] on span "Deal Processing" at bounding box center [148, 30] width 85 height 15
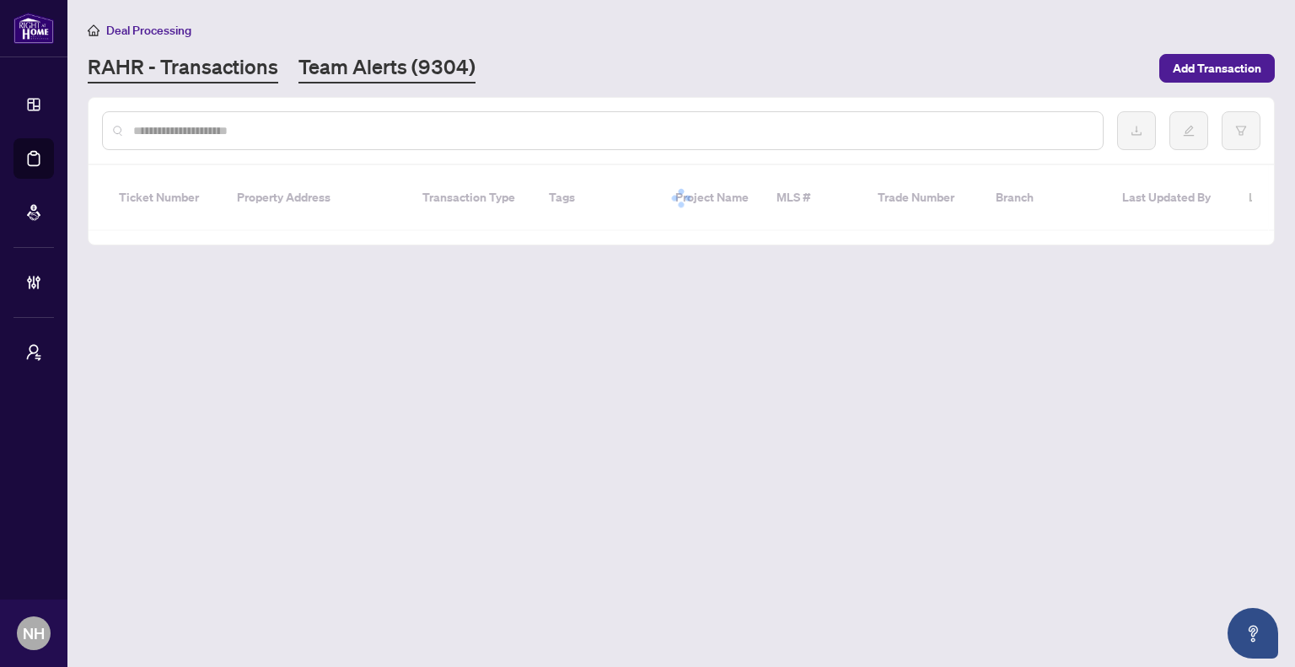
click at [340, 69] on link "Team Alerts (9304)" at bounding box center [386, 68] width 177 height 30
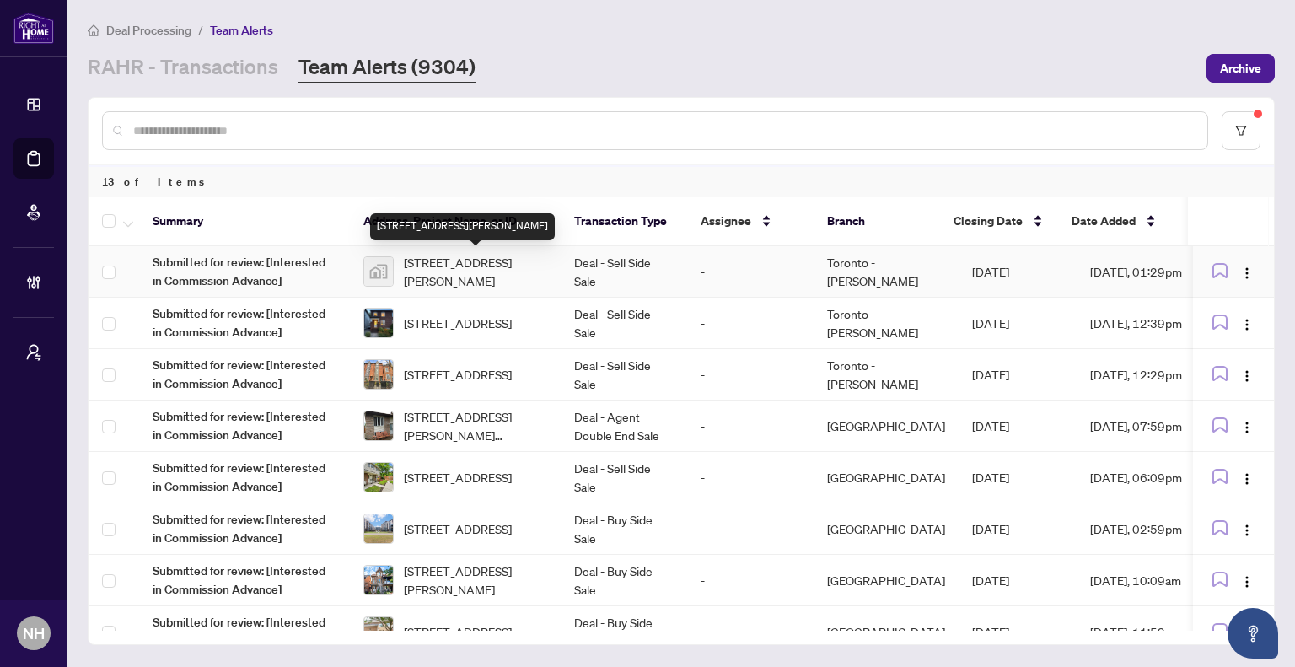
click at [492, 267] on span "[STREET_ADDRESS][PERSON_NAME]" at bounding box center [475, 271] width 143 height 37
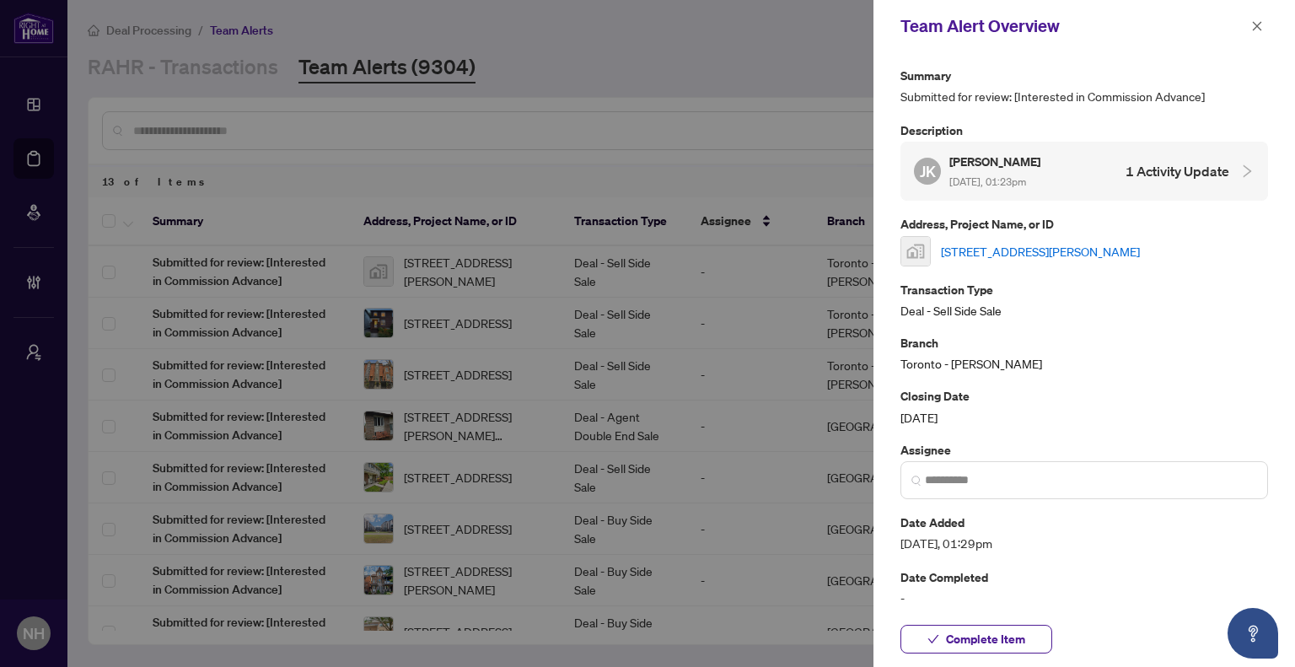
click at [1023, 249] on link "[STREET_ADDRESS][PERSON_NAME]" at bounding box center [1040, 251] width 199 height 19
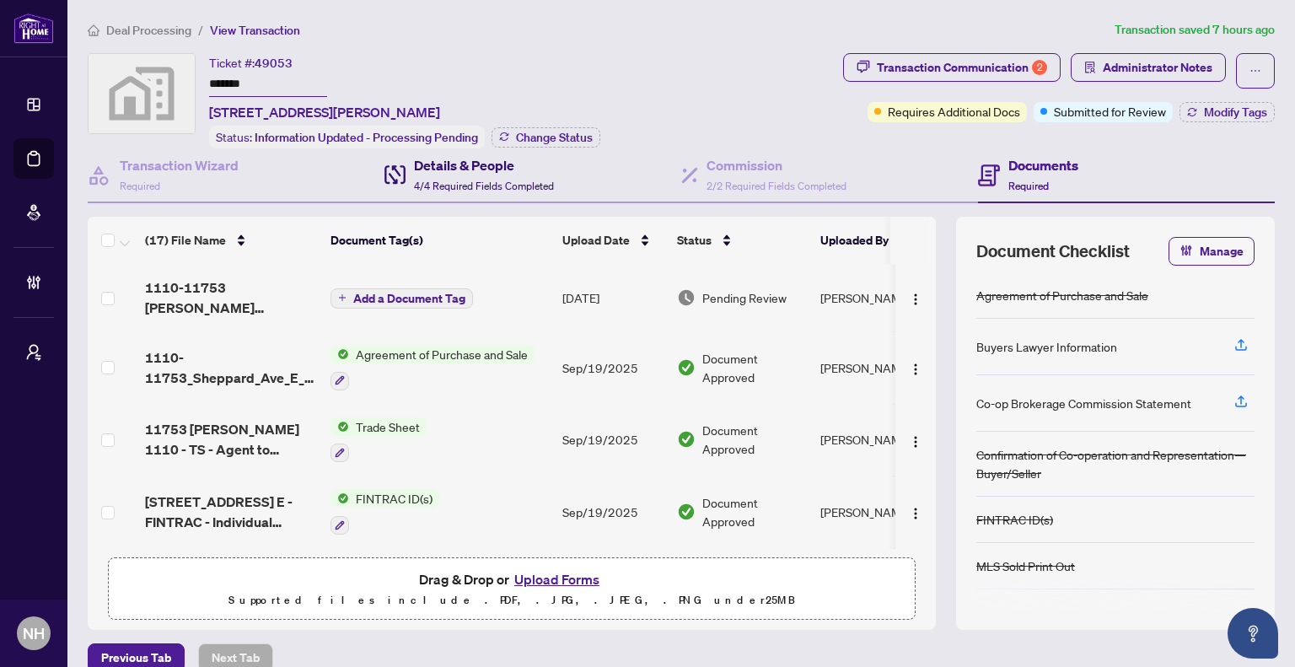
click at [517, 180] on span "4/4 Required Fields Completed" at bounding box center [484, 186] width 140 height 13
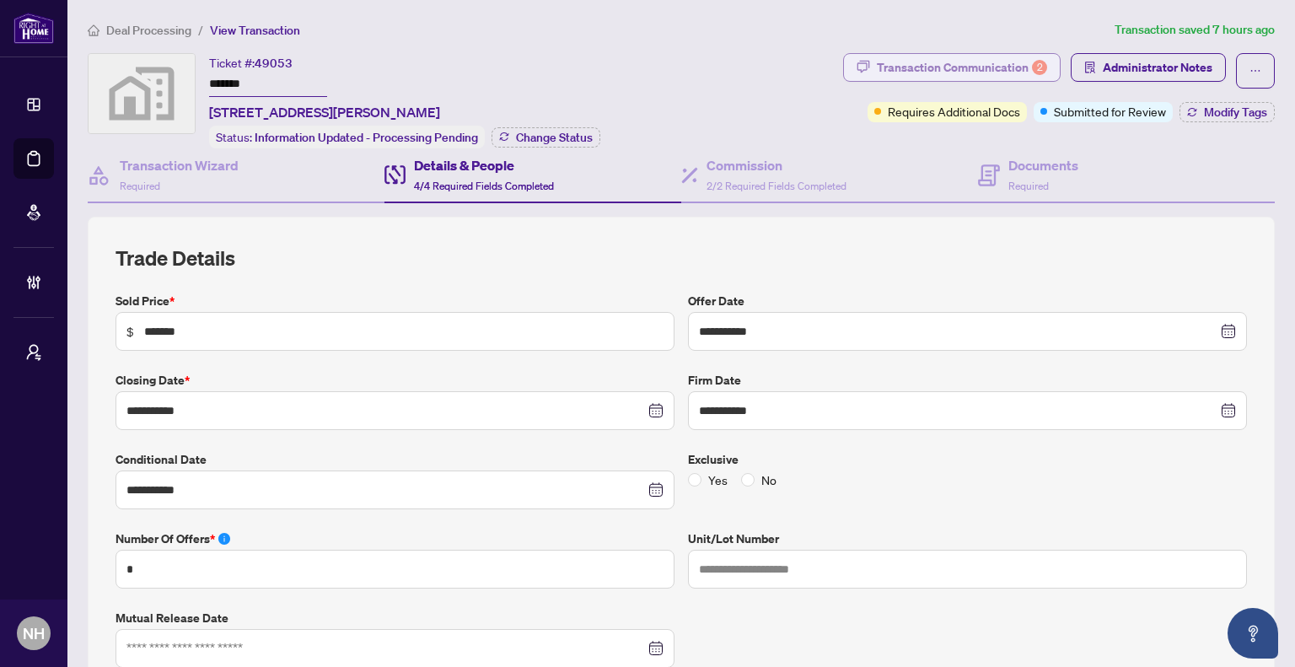
click at [941, 67] on div "Transaction Communication 2" at bounding box center [962, 67] width 170 height 27
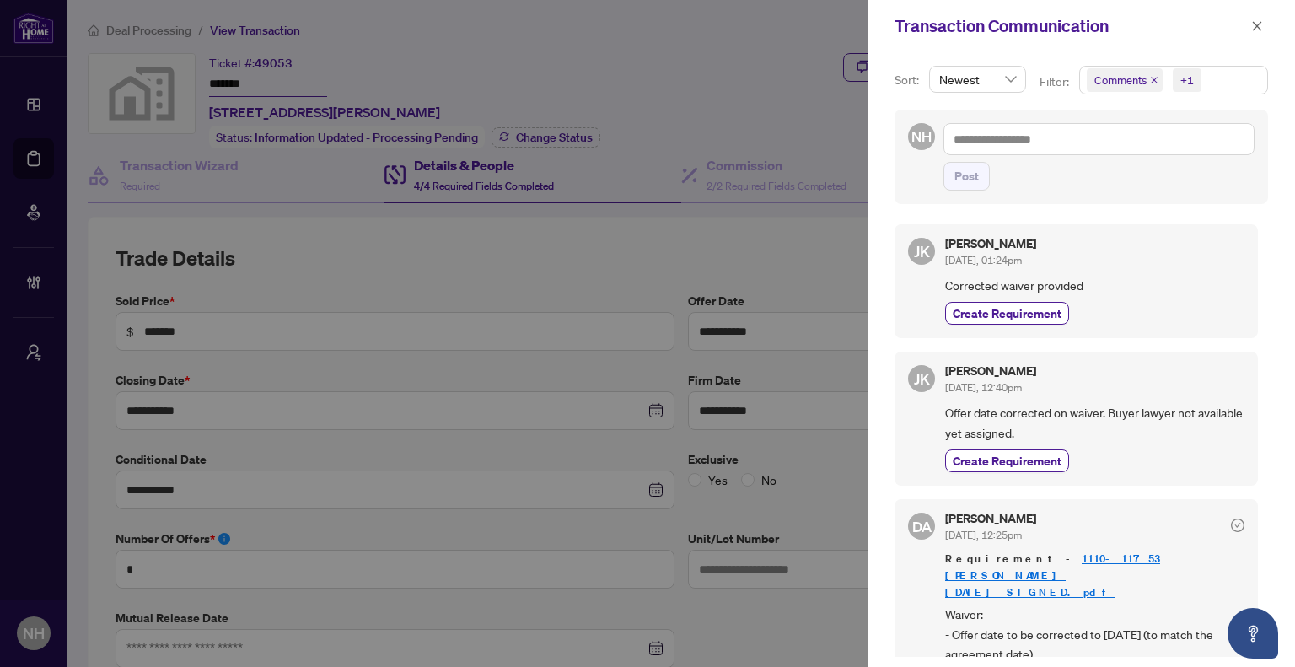
click at [1153, 79] on icon "close" at bounding box center [1154, 80] width 8 height 8
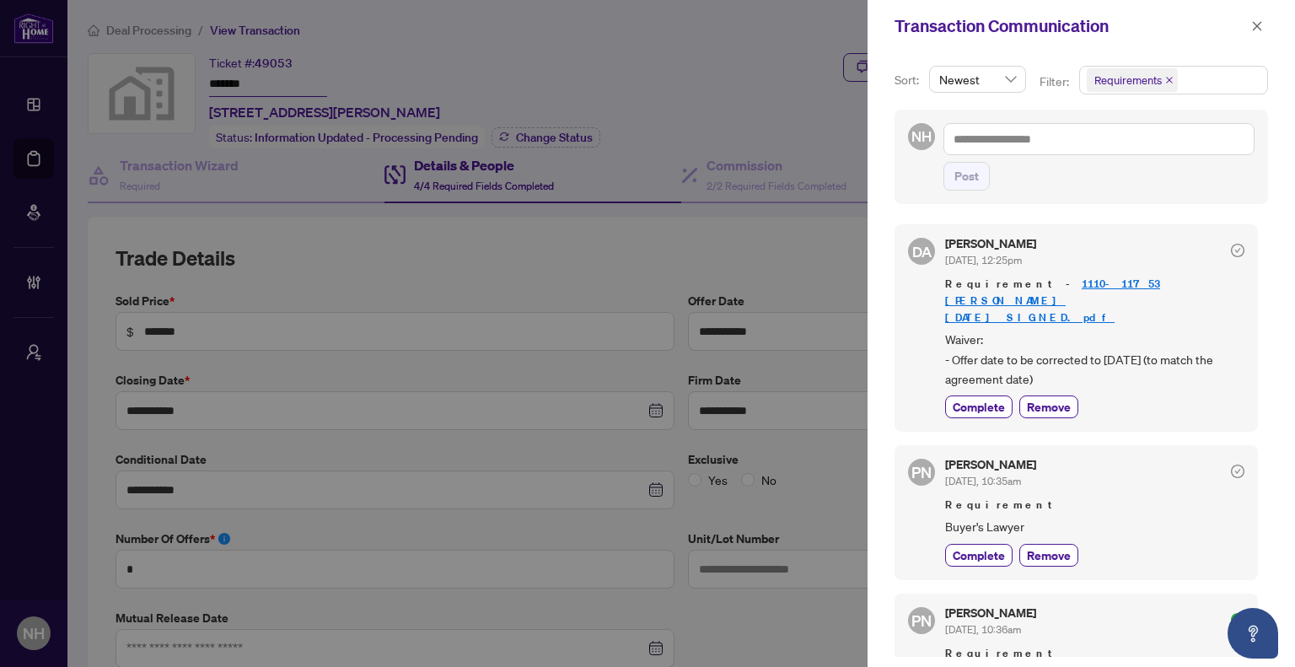
click at [1158, 81] on span "Requirements" at bounding box center [1127, 80] width 67 height 17
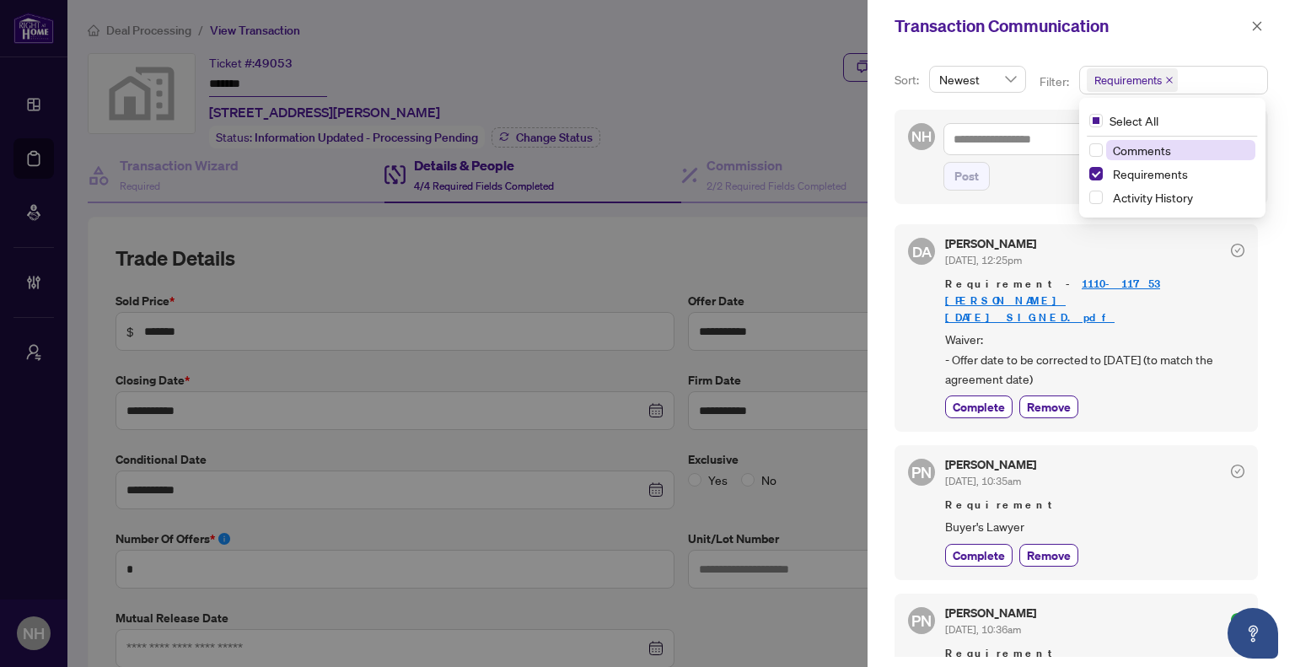
click at [1166, 77] on icon "close" at bounding box center [1169, 80] width 7 height 7
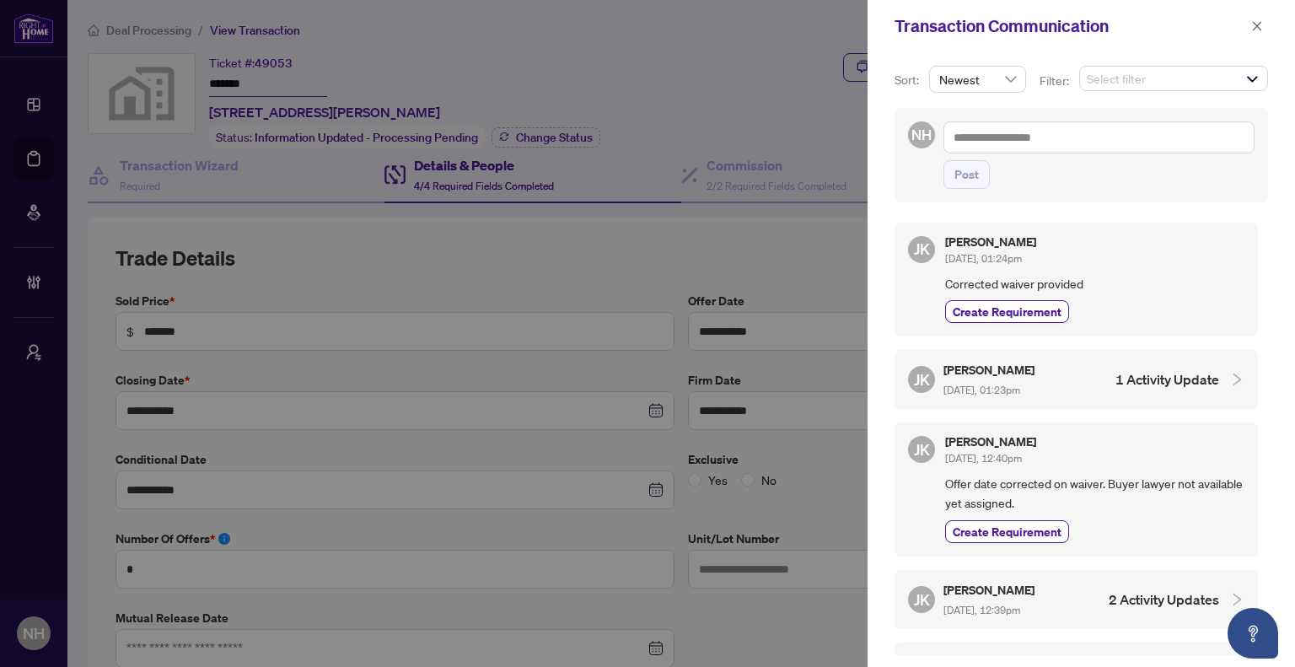
click at [1268, 24] on div "Transaction Communication" at bounding box center [1080, 26] width 427 height 52
click at [1260, 24] on icon "close" at bounding box center [1257, 26] width 12 height 12
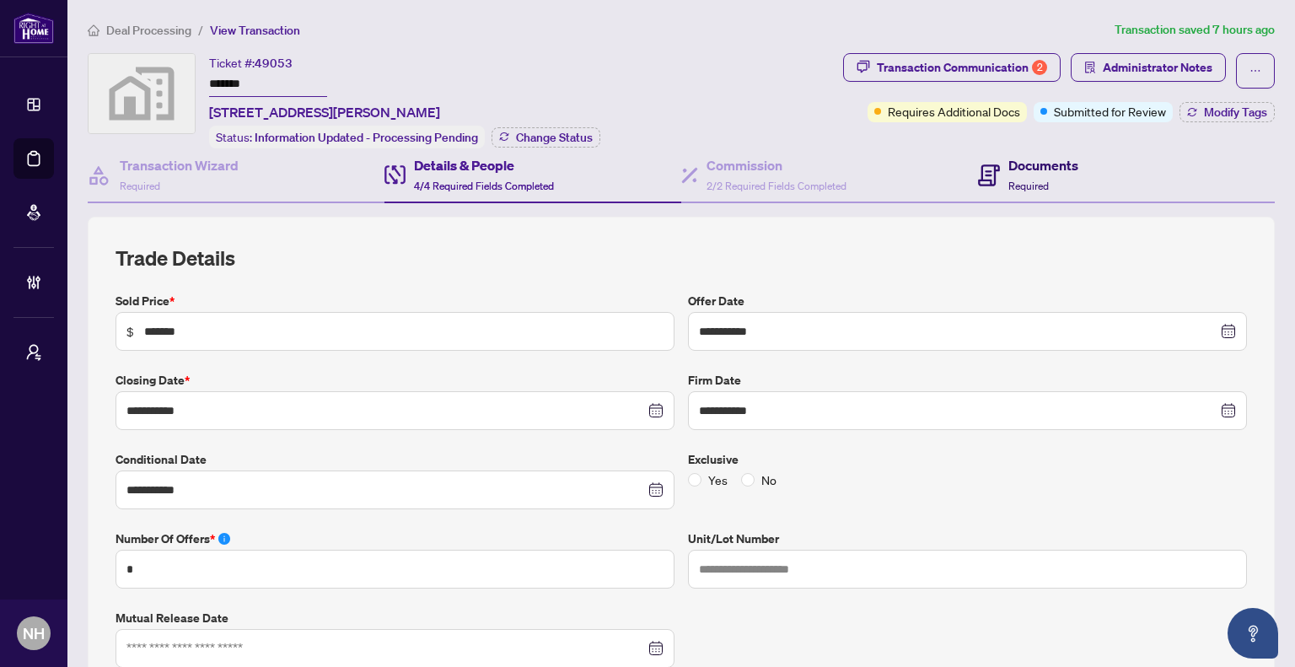
drag, startPoint x: 1015, startPoint y: 188, endPoint x: 759, endPoint y: 646, distance: 524.5
click at [1015, 188] on span "Required" at bounding box center [1028, 186] width 40 height 13
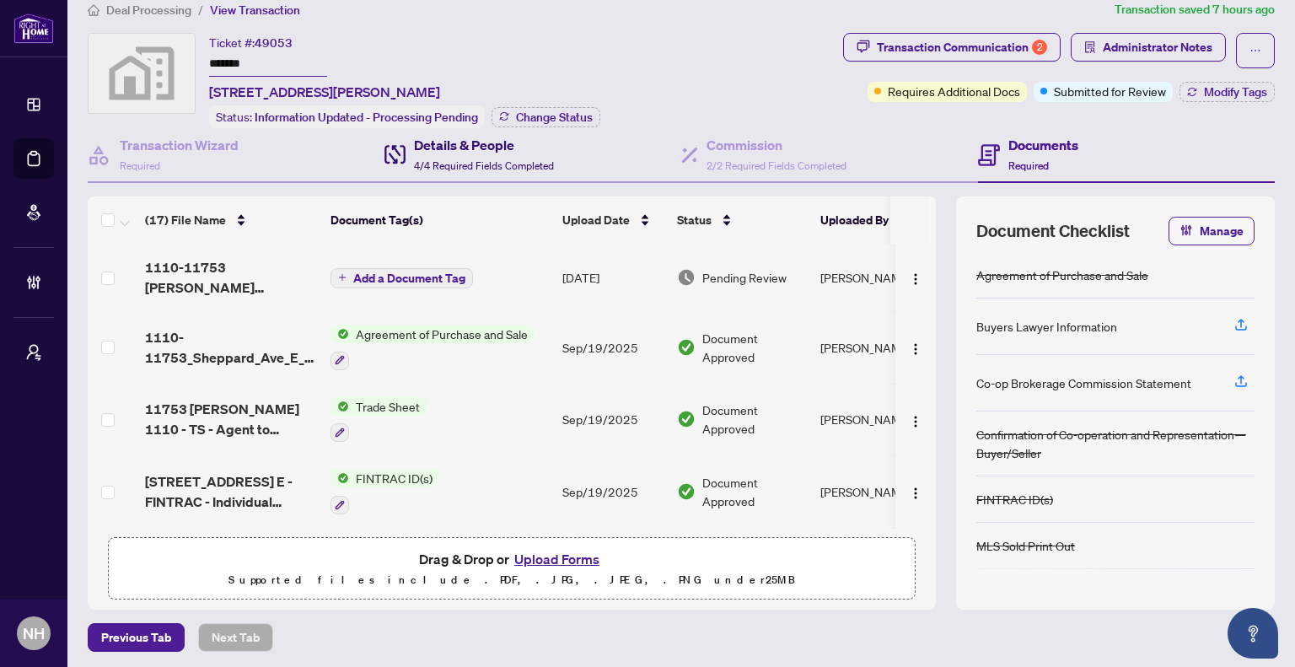
click at [484, 167] on span "4/4 Required Fields Completed" at bounding box center [484, 165] width 140 height 13
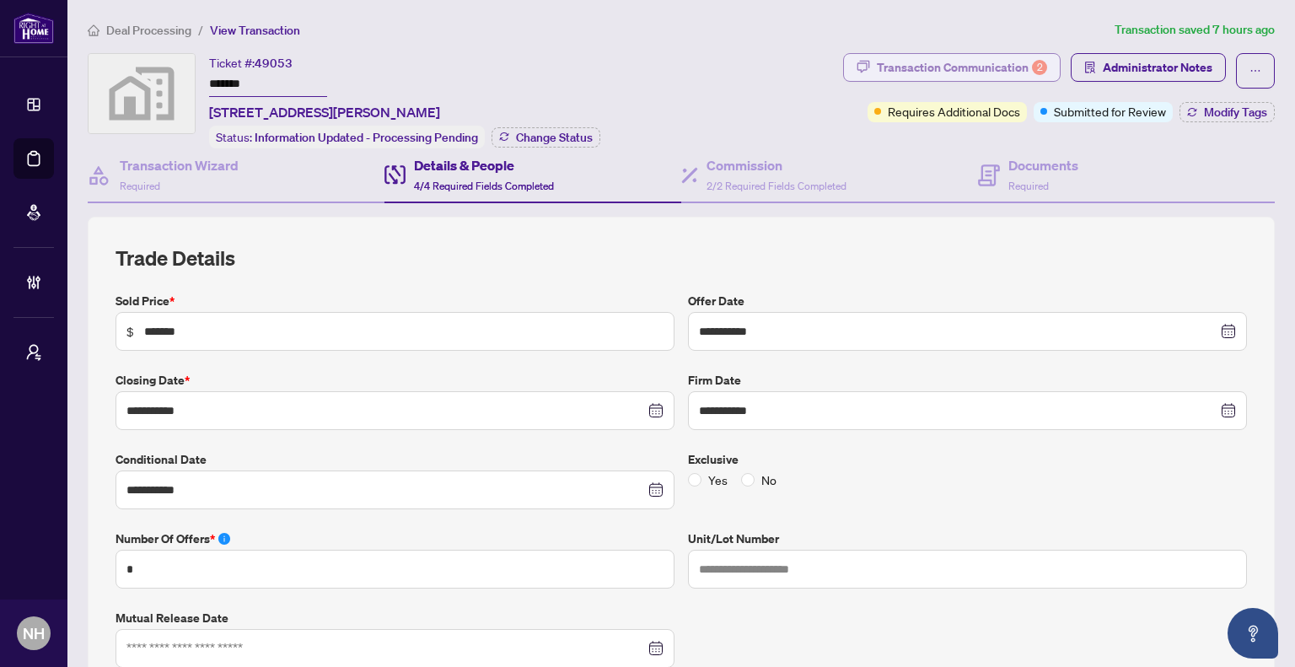
click at [899, 61] on div "Transaction Communication 2" at bounding box center [962, 67] width 170 height 27
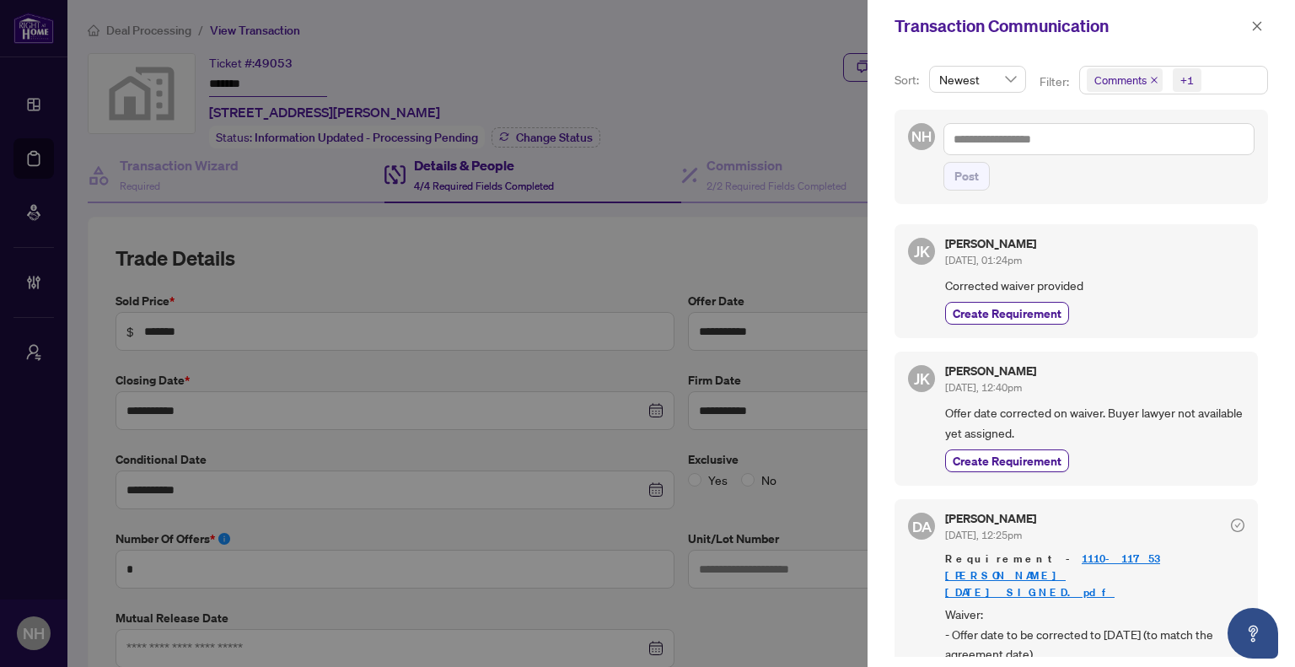
click at [691, 30] on div at bounding box center [647, 333] width 1295 height 667
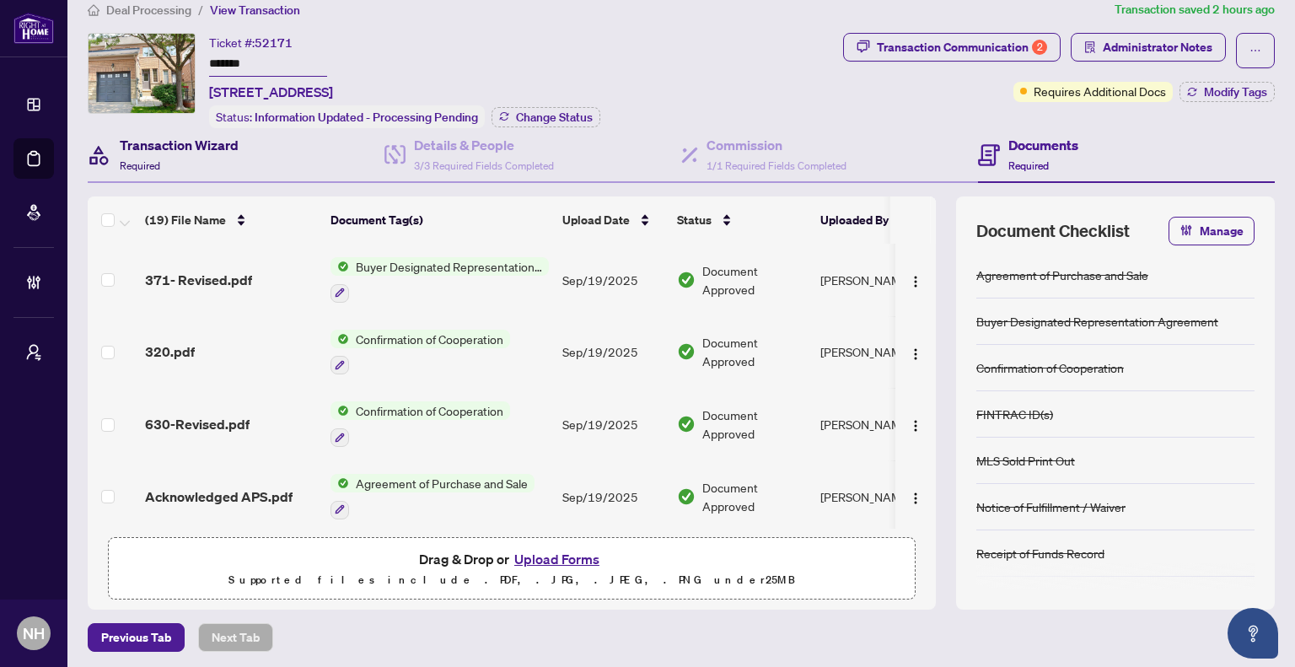
click at [180, 162] on div "Transaction Wizard Required" at bounding box center [179, 155] width 119 height 40
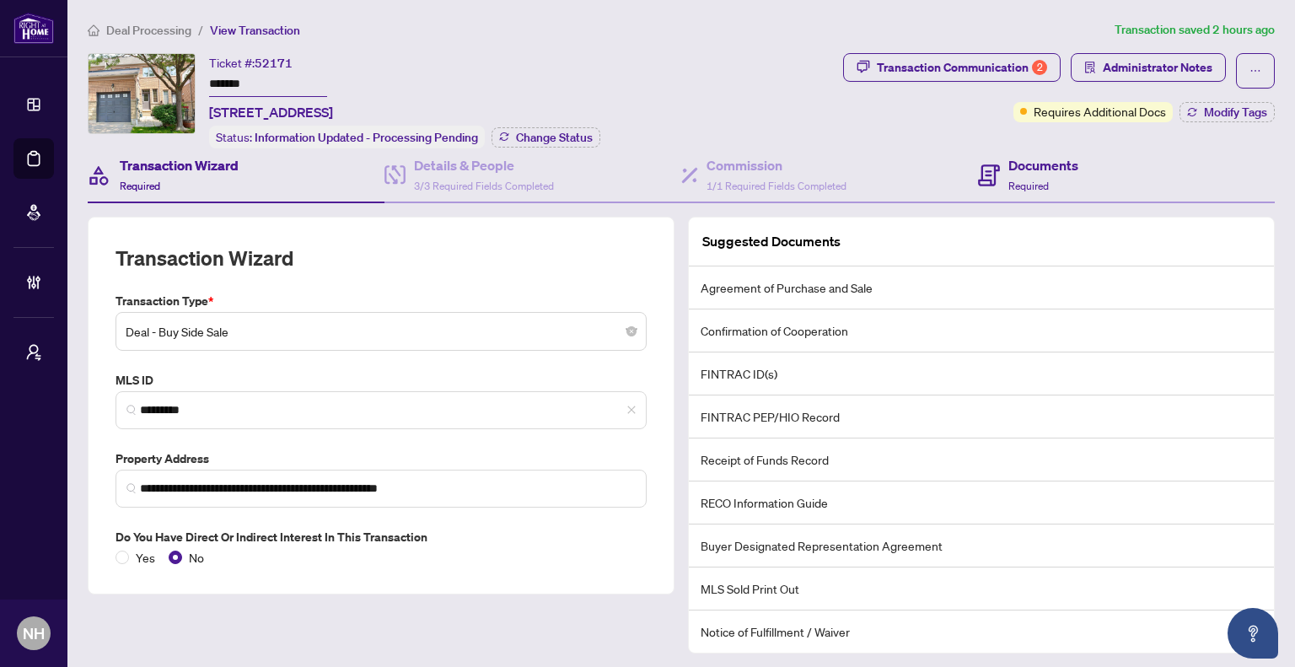
click at [1082, 186] on div "Documents Required" at bounding box center [1126, 175] width 297 height 55
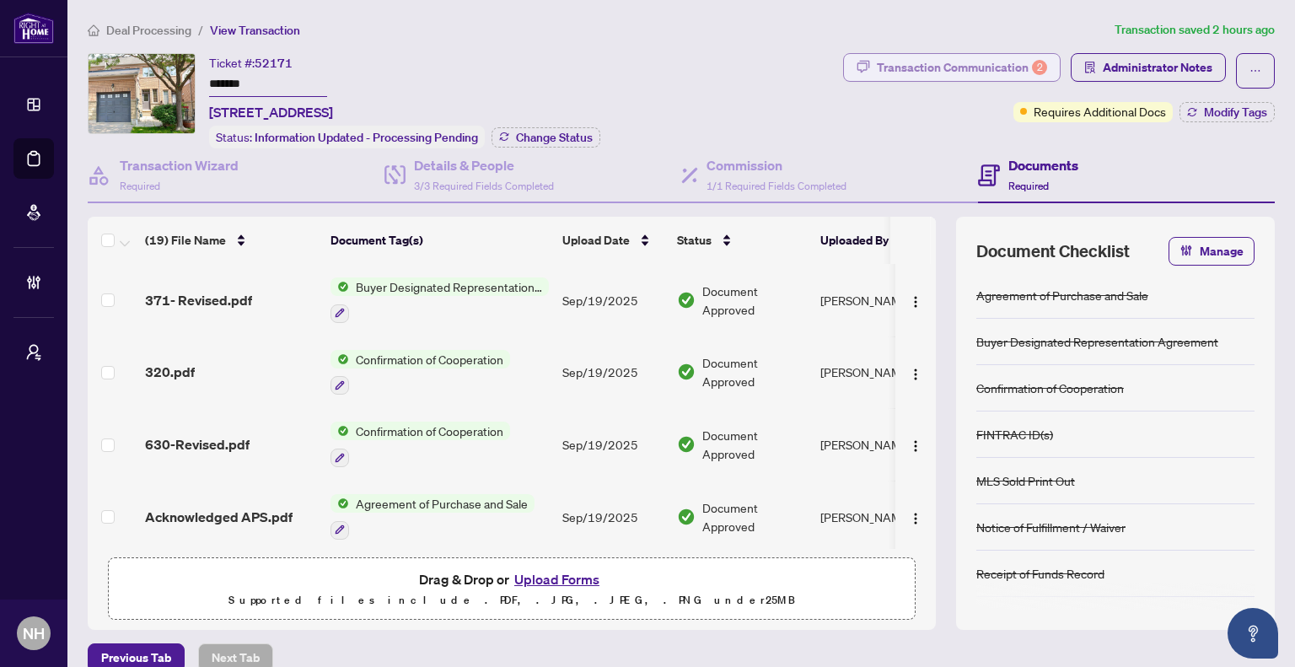
click at [856, 76] on span "button" at bounding box center [862, 67] width 13 height 27
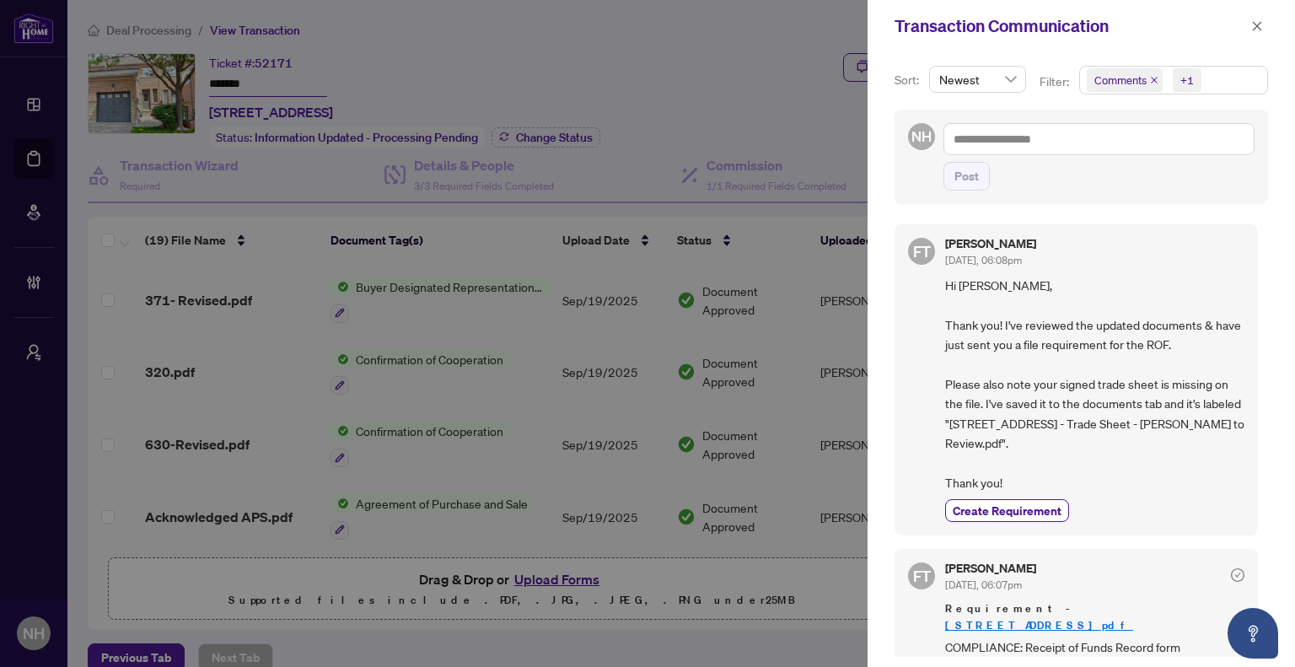
click at [1151, 78] on icon "close" at bounding box center [1154, 80] width 7 height 7
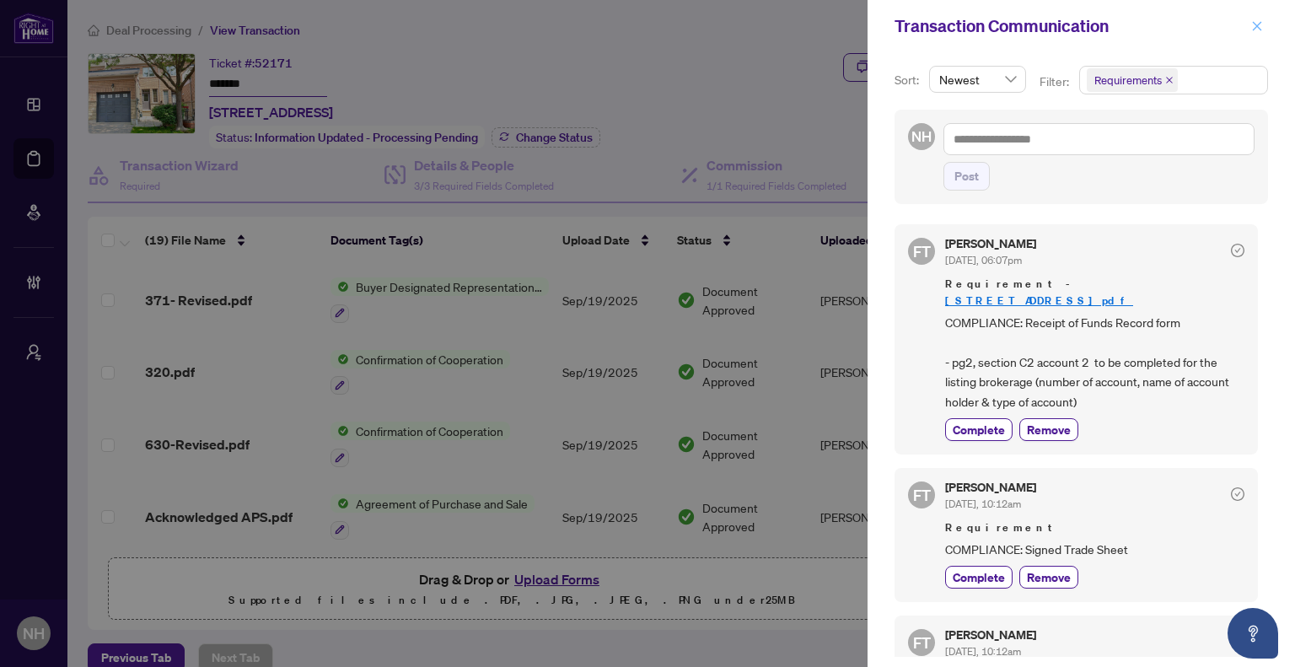
click at [1260, 24] on icon "close" at bounding box center [1257, 26] width 12 height 12
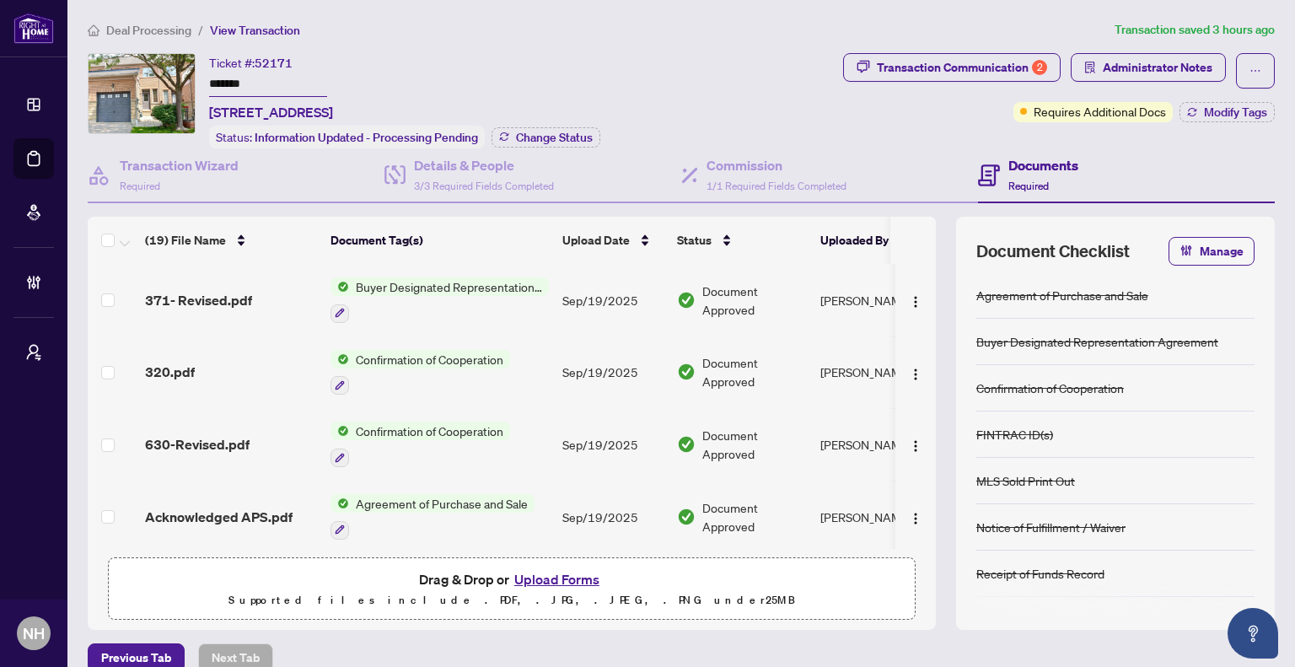
drag, startPoint x: 250, startPoint y: 83, endPoint x: 202, endPoint y: 83, distance: 48.0
click at [202, 83] on div "Ticket #: 52171 ******* [STREET_ADDRESS] Status: Information Updated - Processi…" at bounding box center [462, 100] width 748 height 95
click at [158, 25] on span "Deal Processing" at bounding box center [148, 30] width 85 height 15
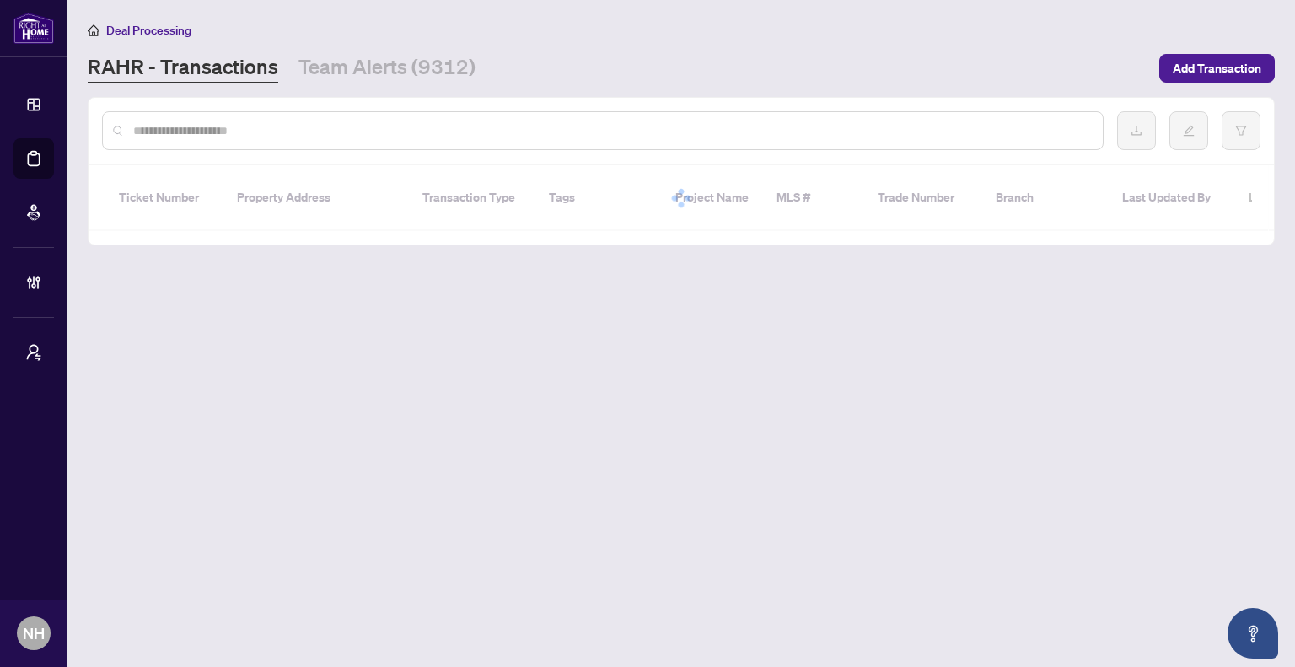
click at [244, 119] on div at bounding box center [602, 130] width 1001 height 39
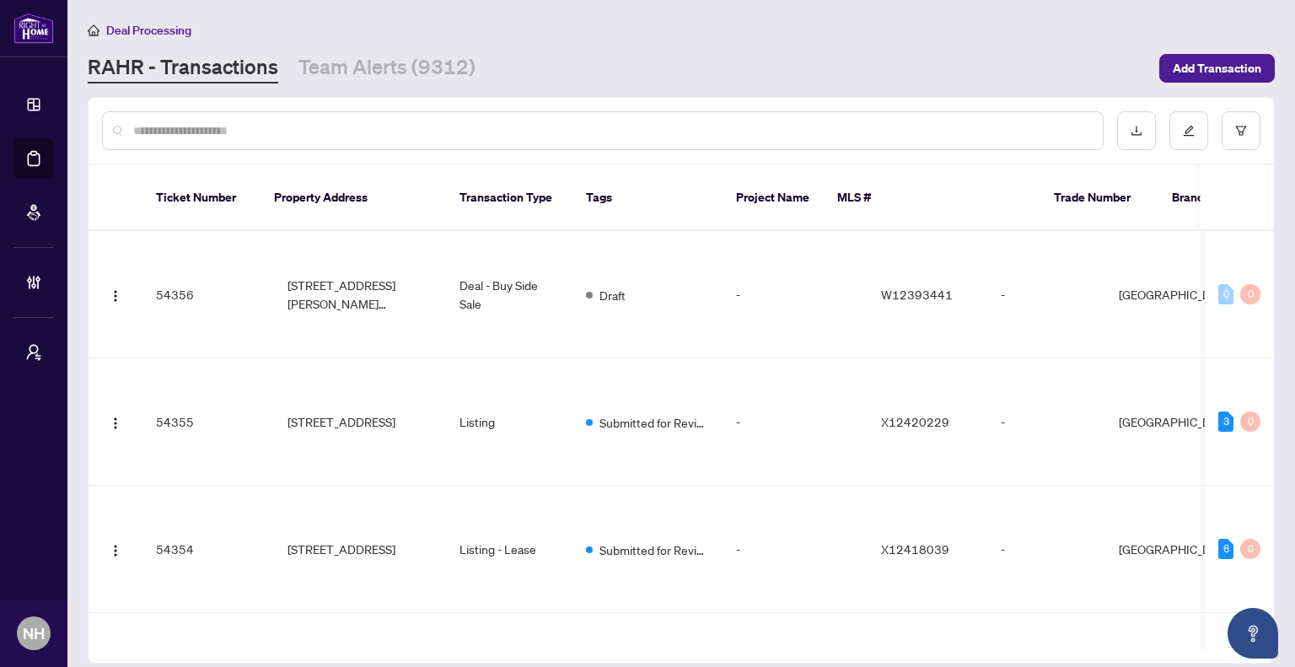
click at [244, 131] on input "text" at bounding box center [611, 130] width 956 height 19
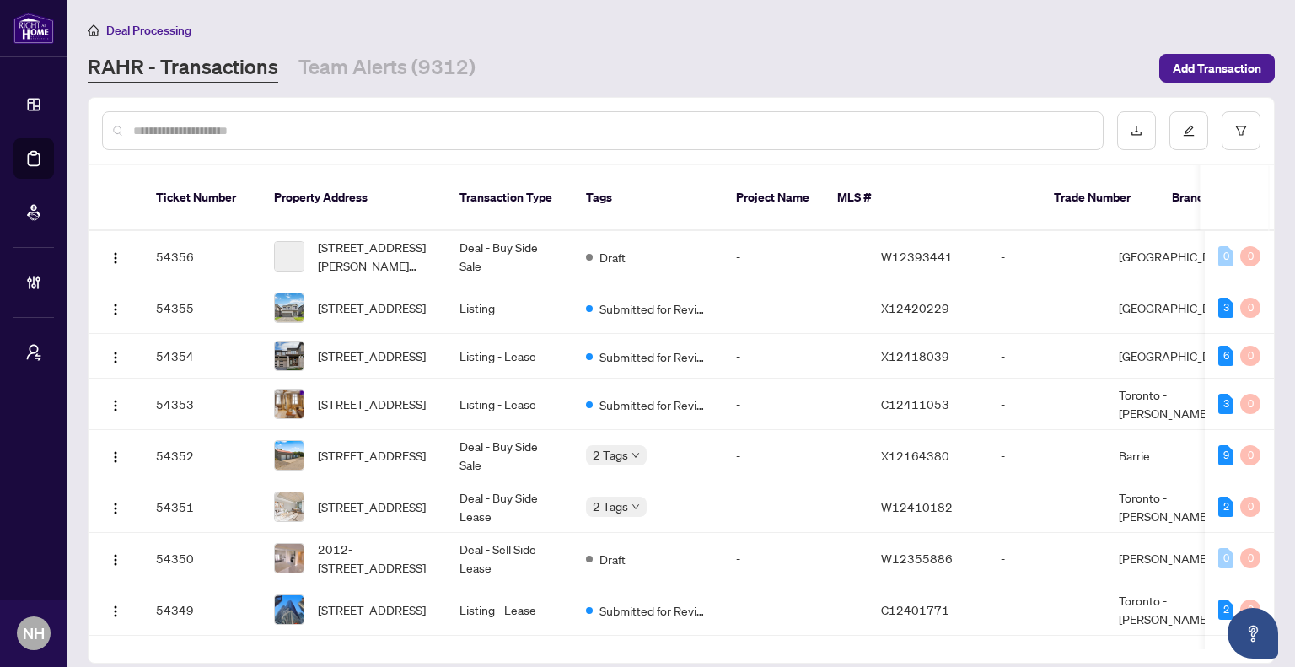
paste input "**********"
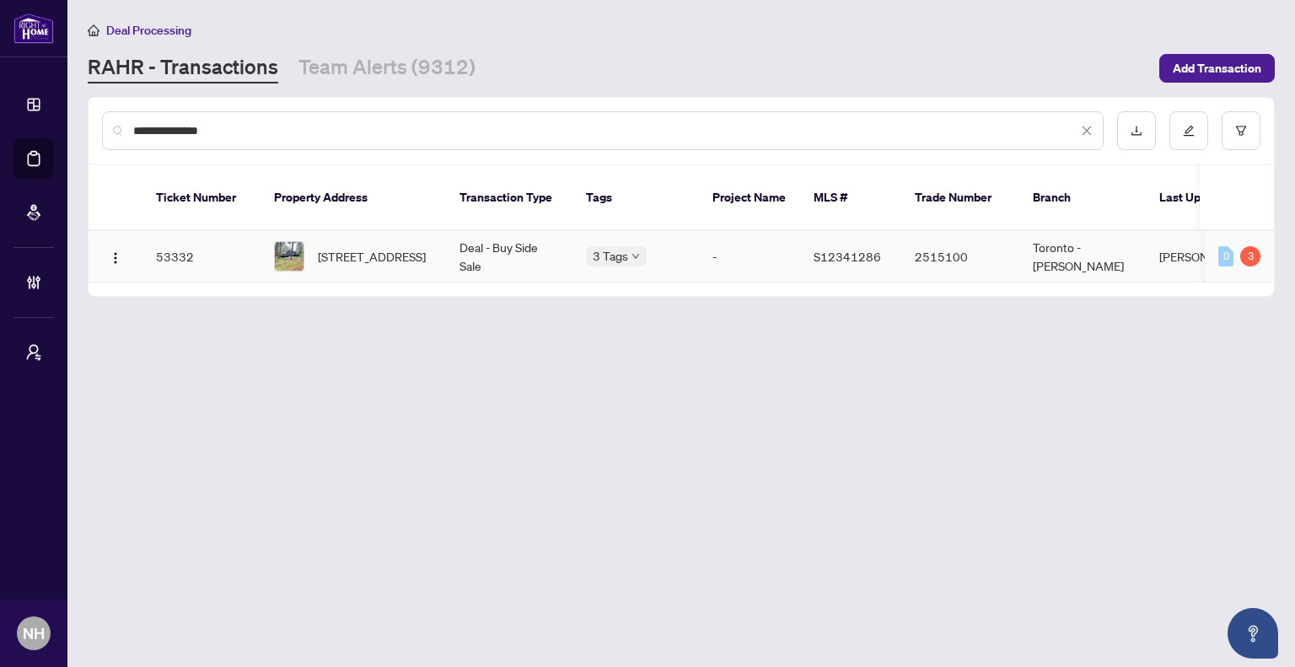
type input "**********"
click at [393, 247] on span "[STREET_ADDRESS]" at bounding box center [372, 256] width 108 height 19
